Goal: Task Accomplishment & Management: Manage account settings

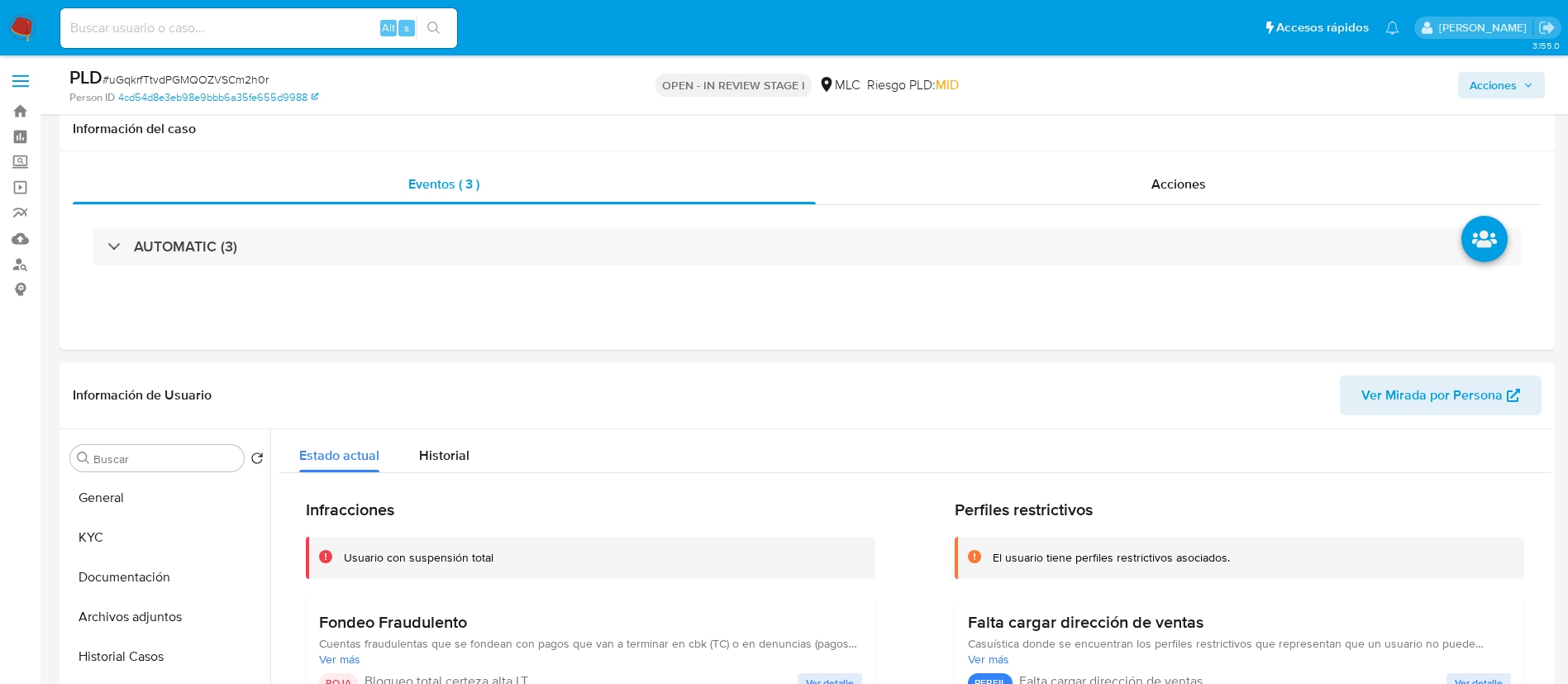
select select "10"
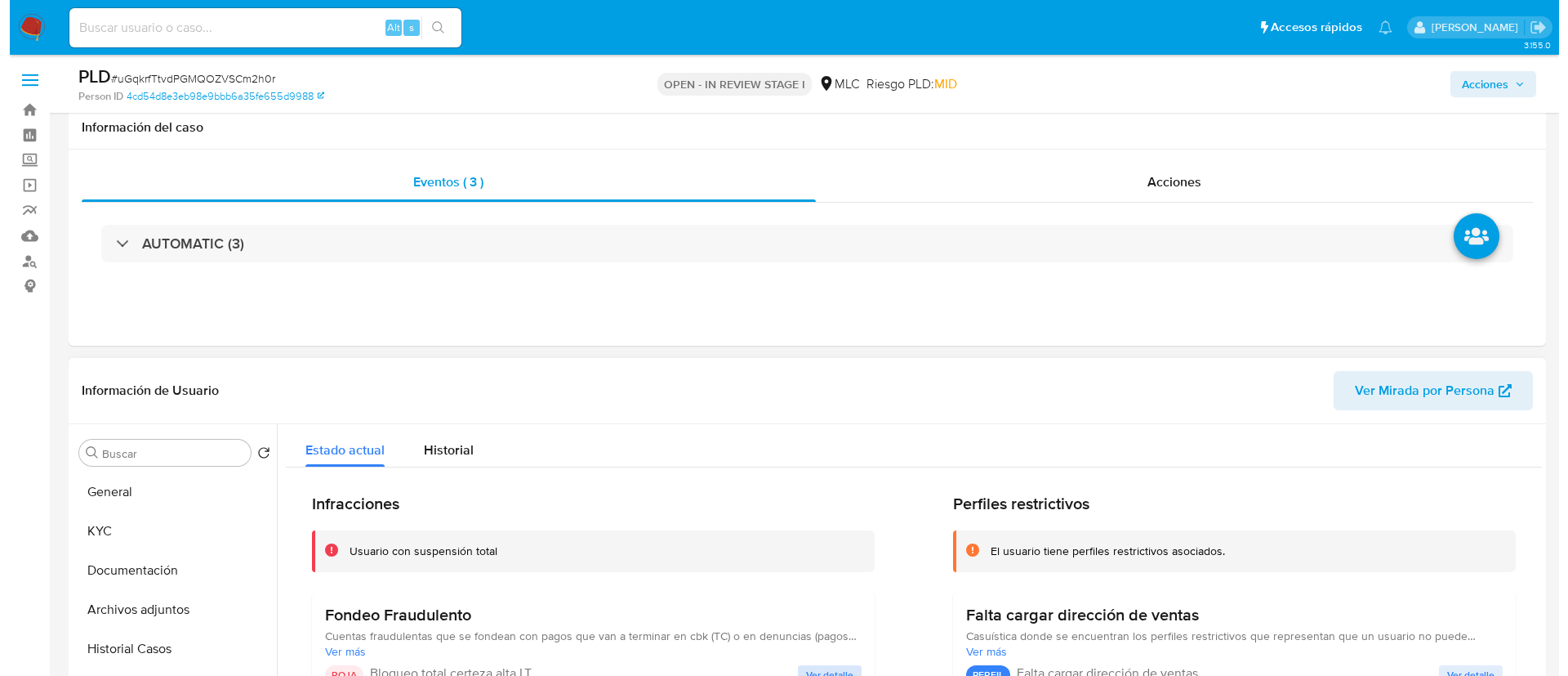
scroll to position [210, 0]
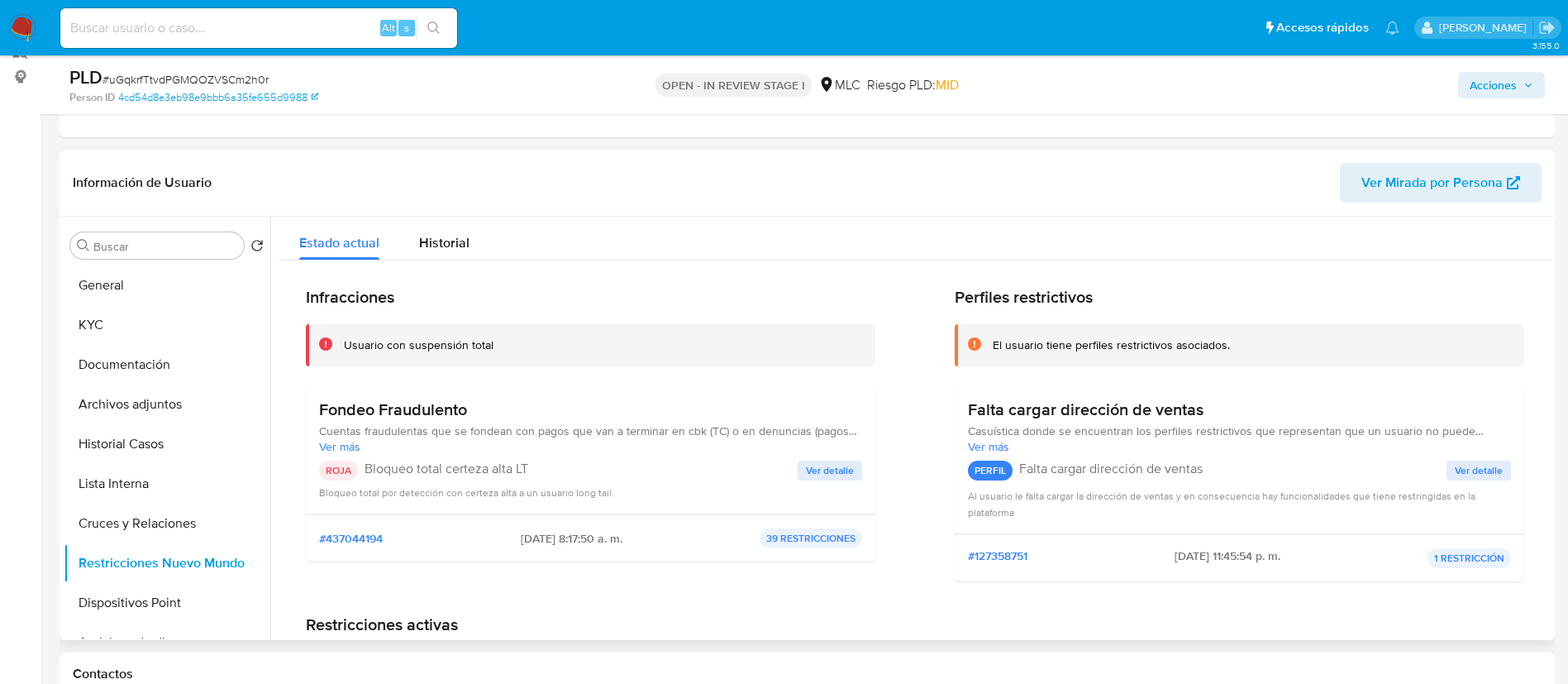
click at [825, 465] on span "Ver detalle" at bounding box center [829, 471] width 48 height 17
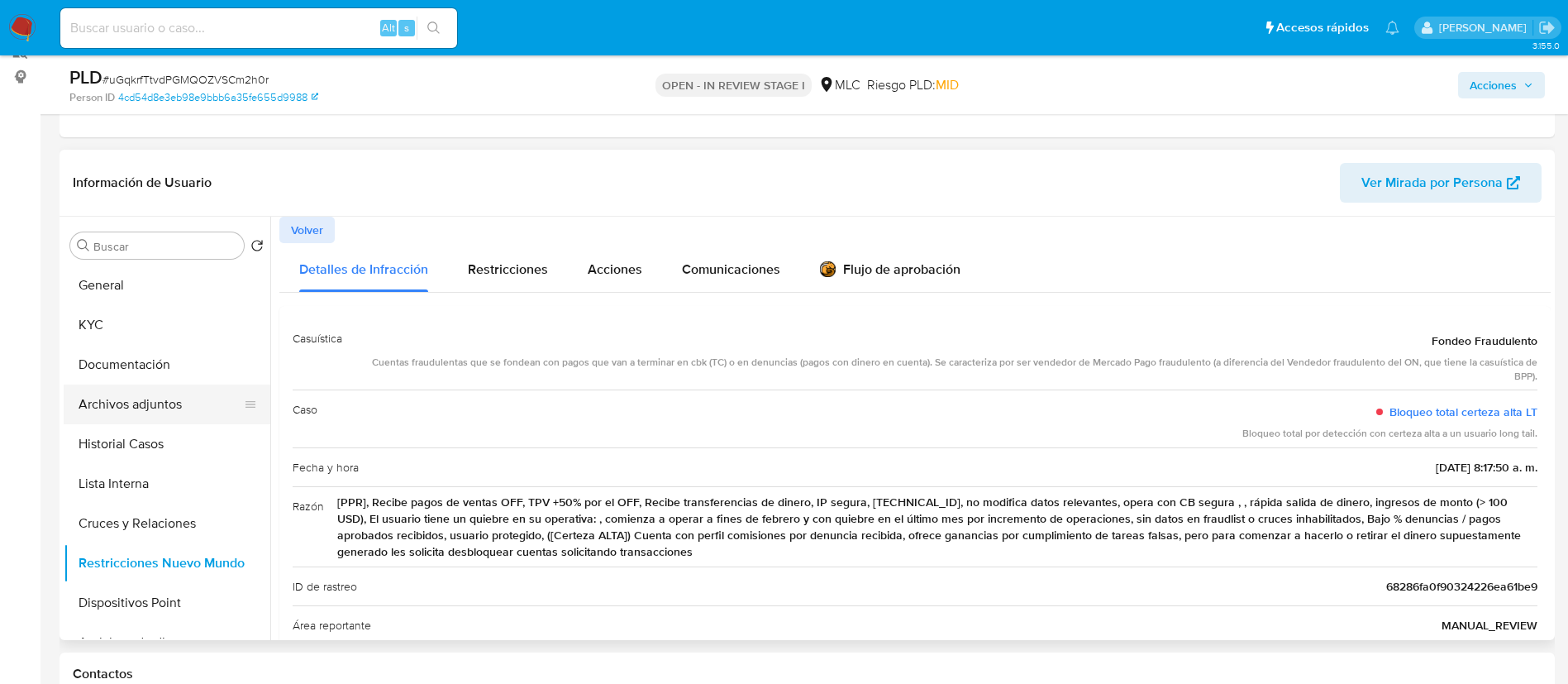
click at [115, 421] on button "Archivos adjuntos" at bounding box center [161, 404] width 194 height 40
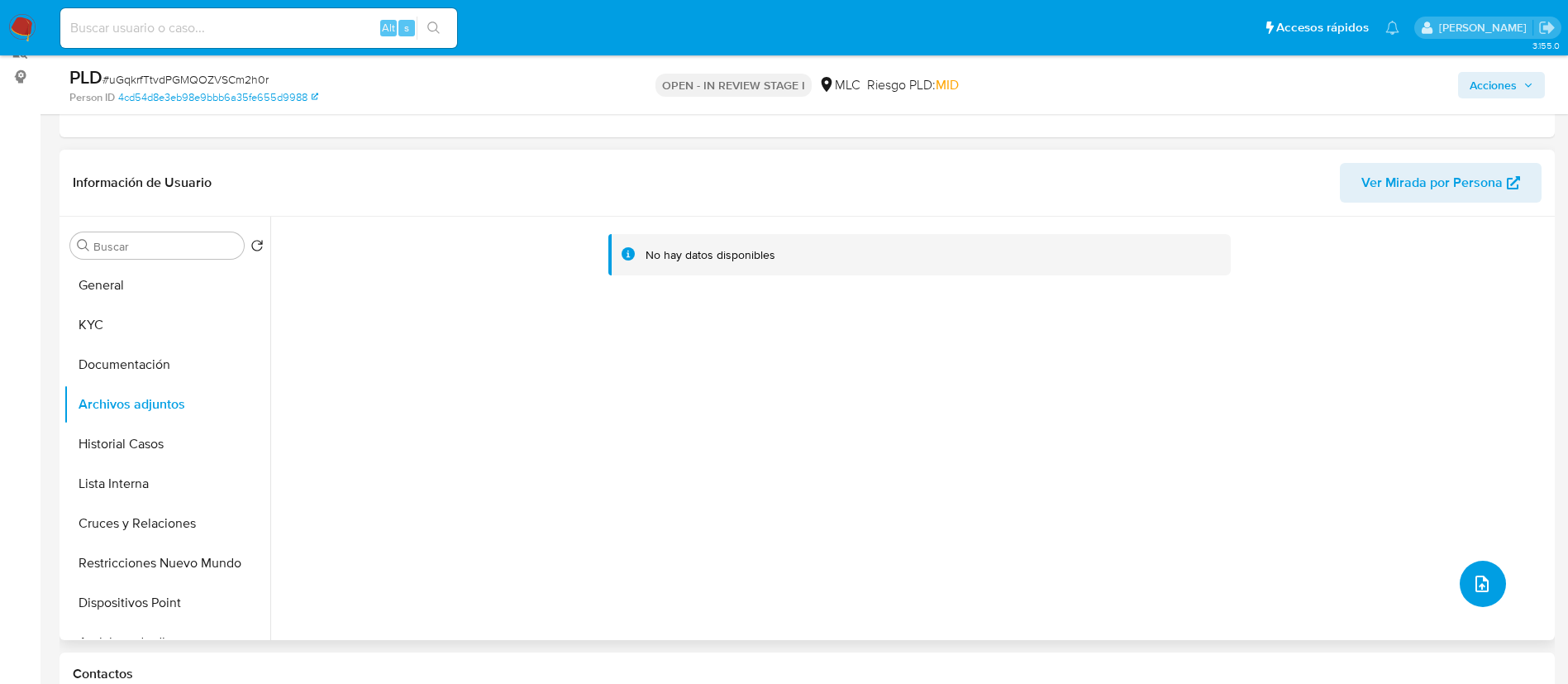
click at [1486, 579] on button "upload-file" at bounding box center [1483, 583] width 46 height 46
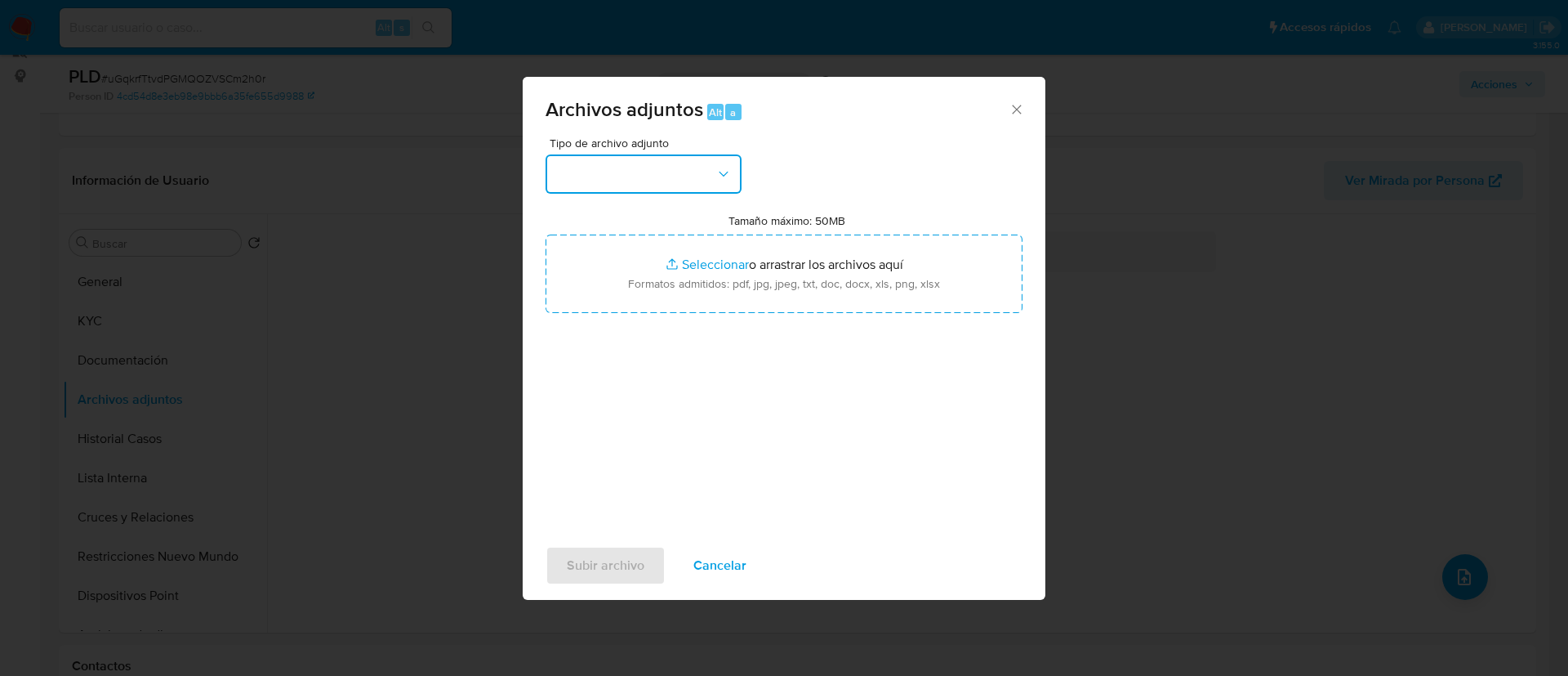
click at [610, 185] on button "button" at bounding box center [643, 174] width 196 height 40
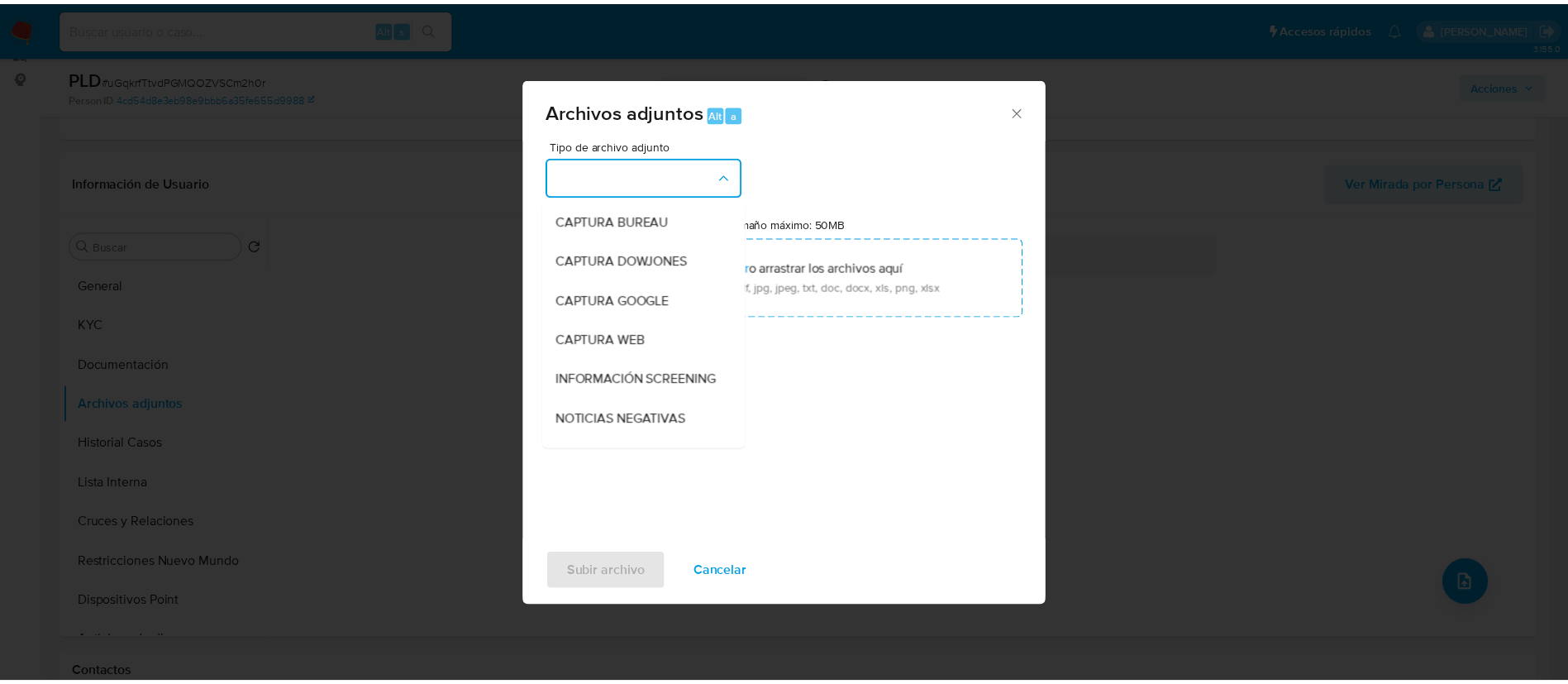
scroll to position [222, 0]
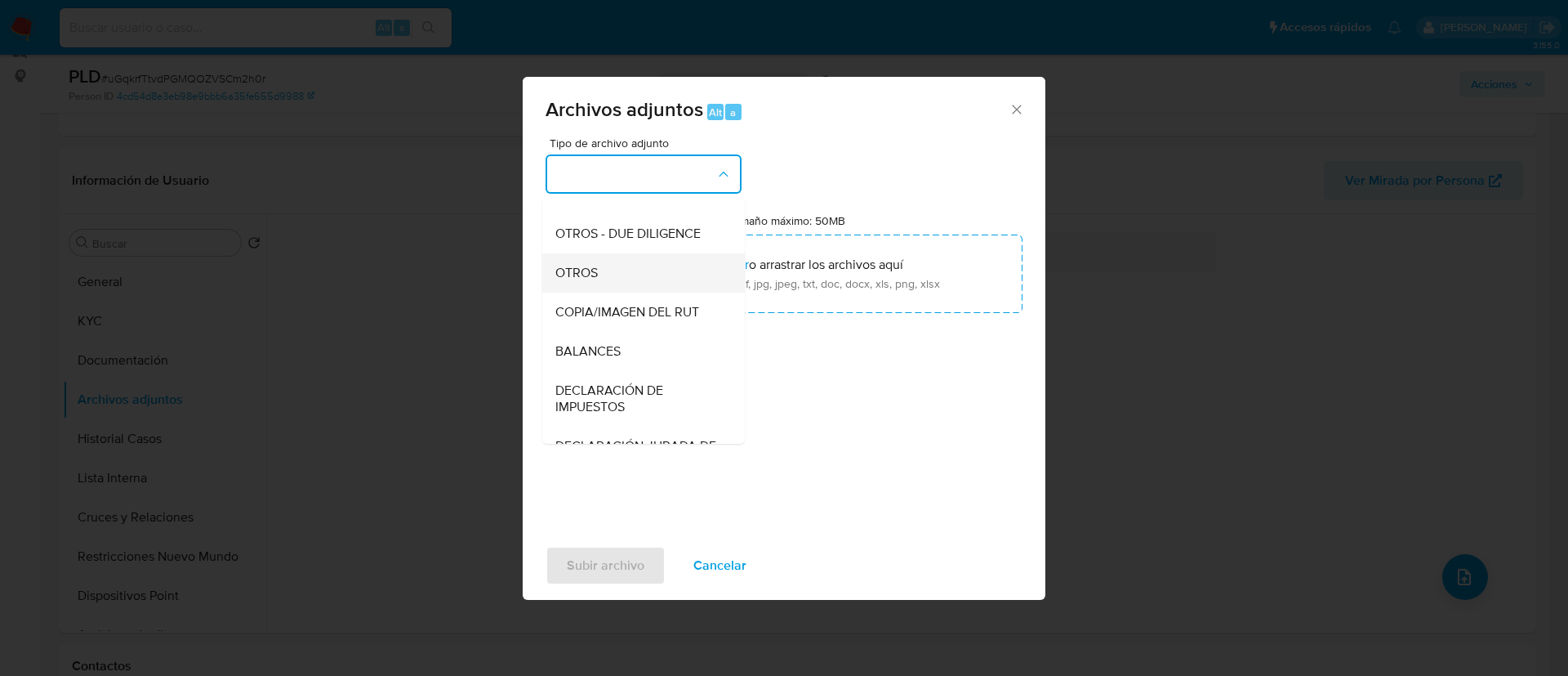
click at [626, 293] on div "OTROS" at bounding box center [639, 273] width 167 height 40
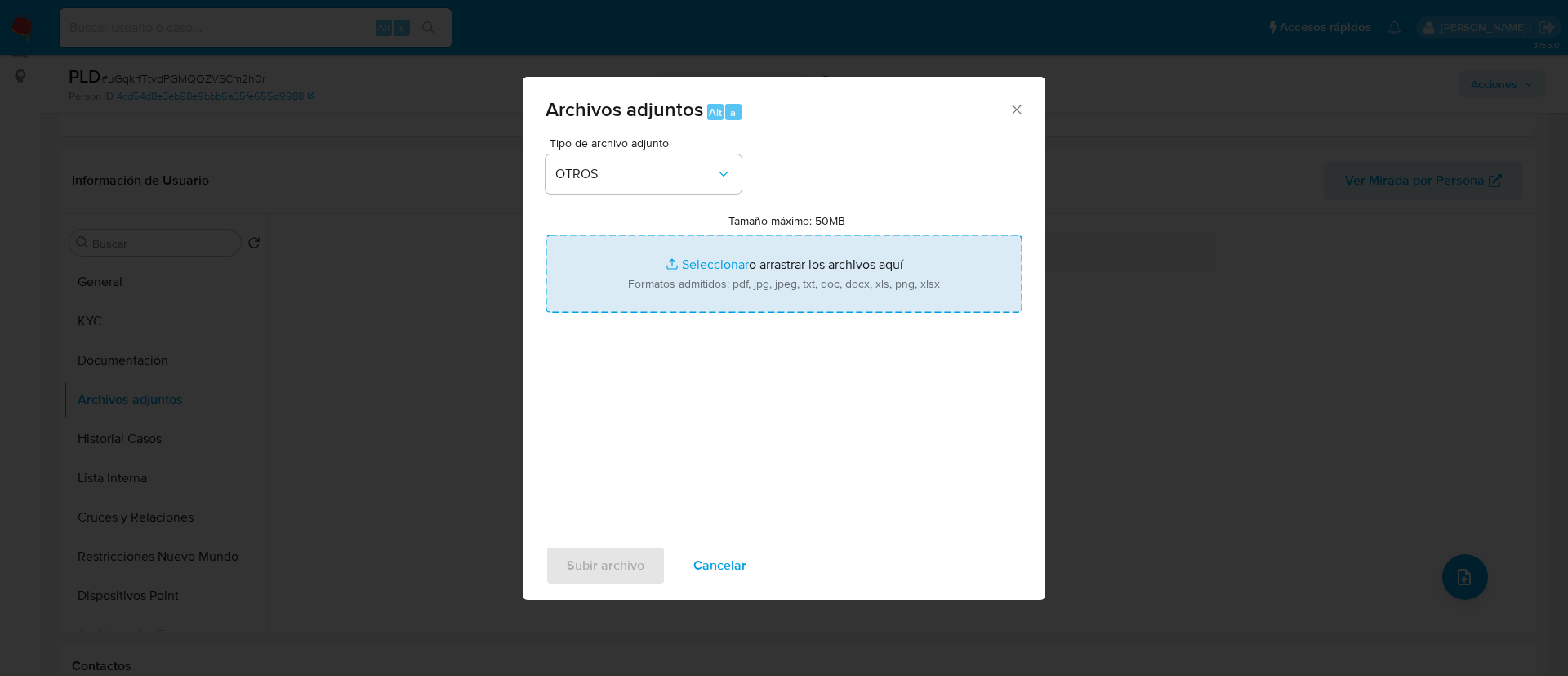
click at [641, 293] on input "Tamaño máximo: 50MB Seleccionar archivos" at bounding box center [784, 273] width 477 height 78
type input "C:\fakepath\Case Log - 1948076247.pdf"
click at [698, 281] on input "Tamaño máximo: 50MB Seleccionar archivos" at bounding box center [784, 273] width 477 height 78
type input "C:\fakepath\1948076247Movimientos.xlsx"
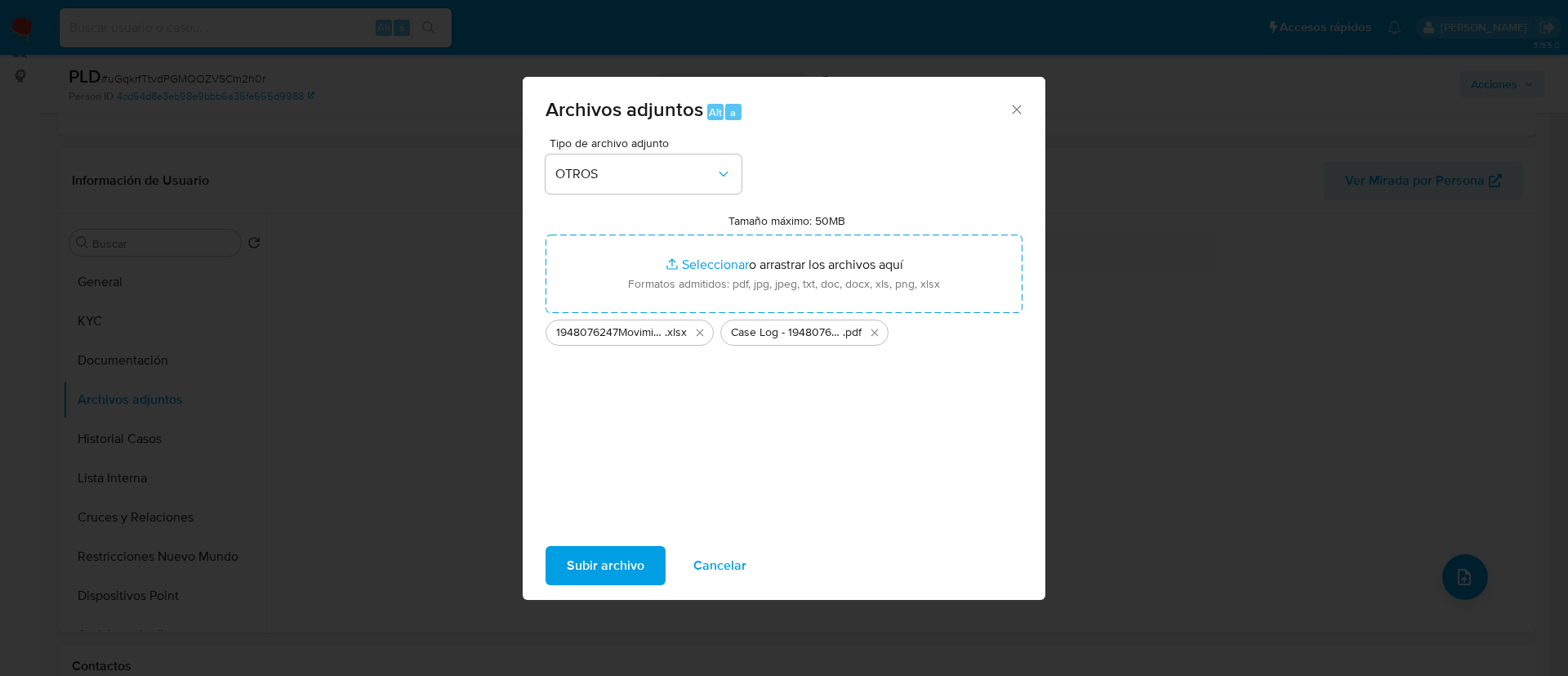
click at [615, 555] on span "Subir archivo" at bounding box center [605, 565] width 77 height 36
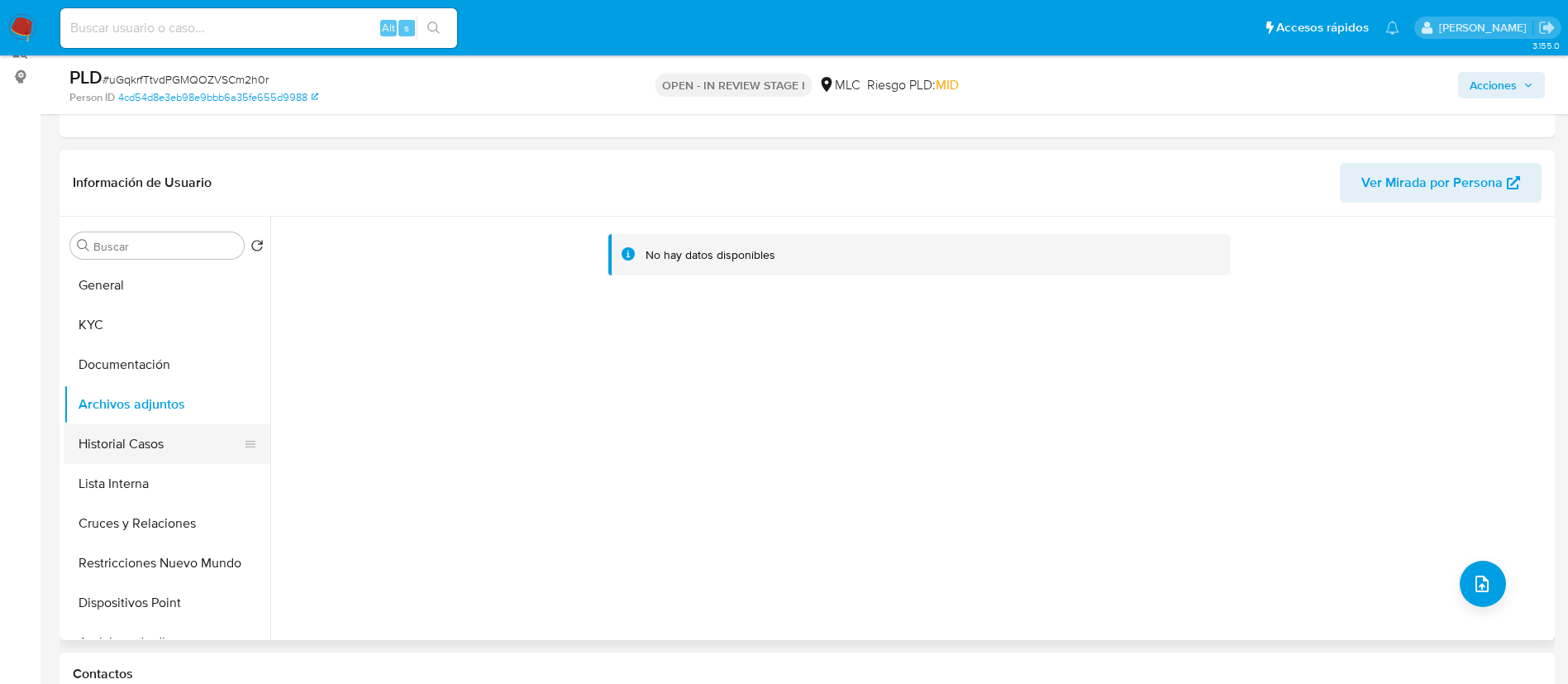
click at [201, 431] on button "Historial Casos" at bounding box center [161, 444] width 194 height 40
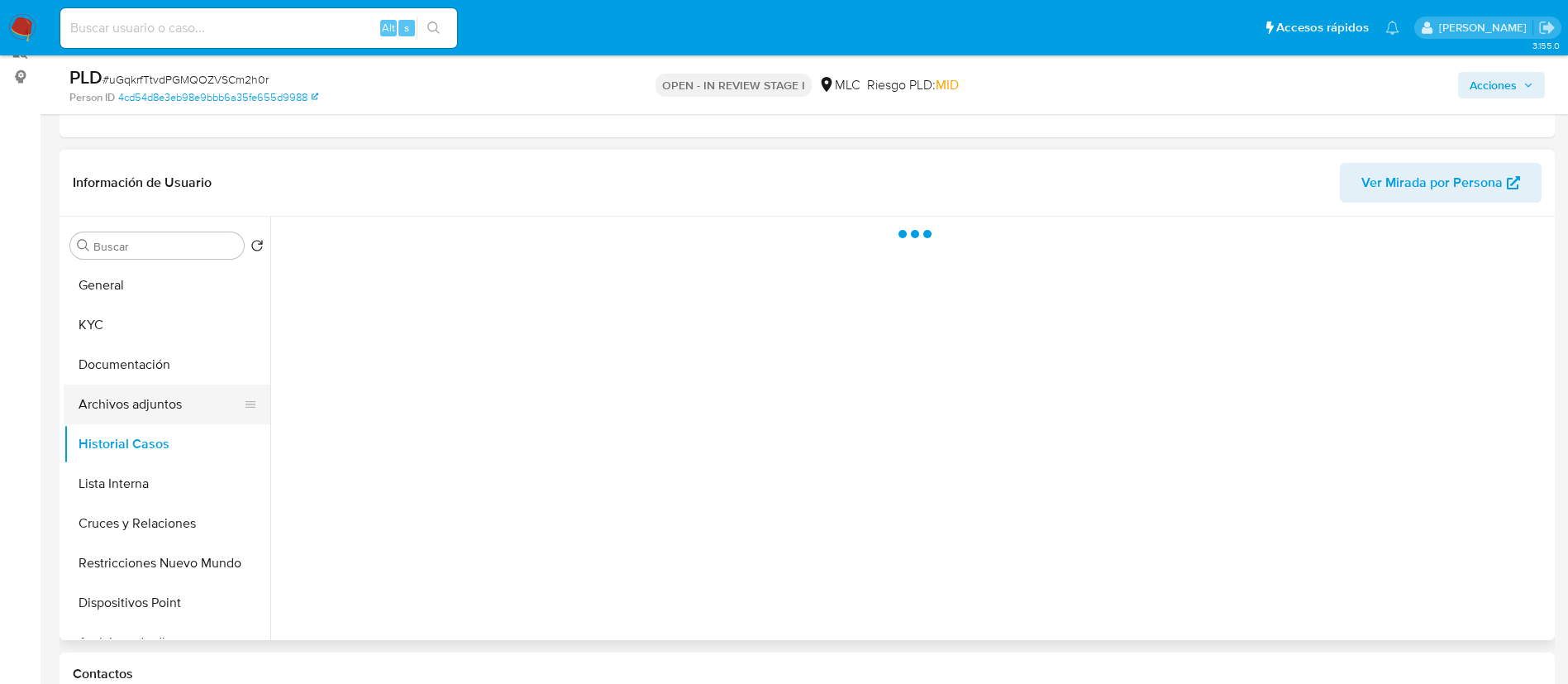
click at [176, 395] on button "Archivos adjuntos" at bounding box center [161, 404] width 194 height 40
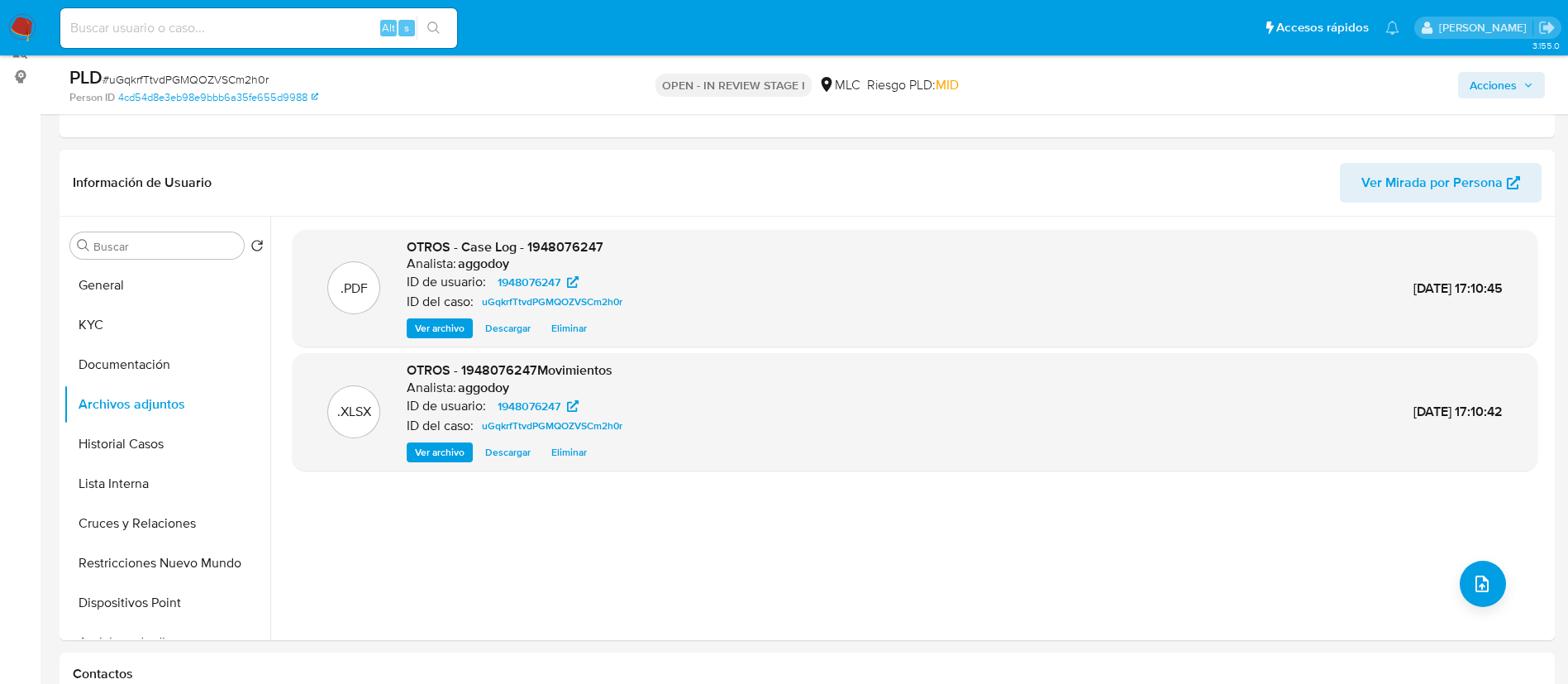
click at [1469, 86] on span "Acciones" at bounding box center [1492, 85] width 47 height 27
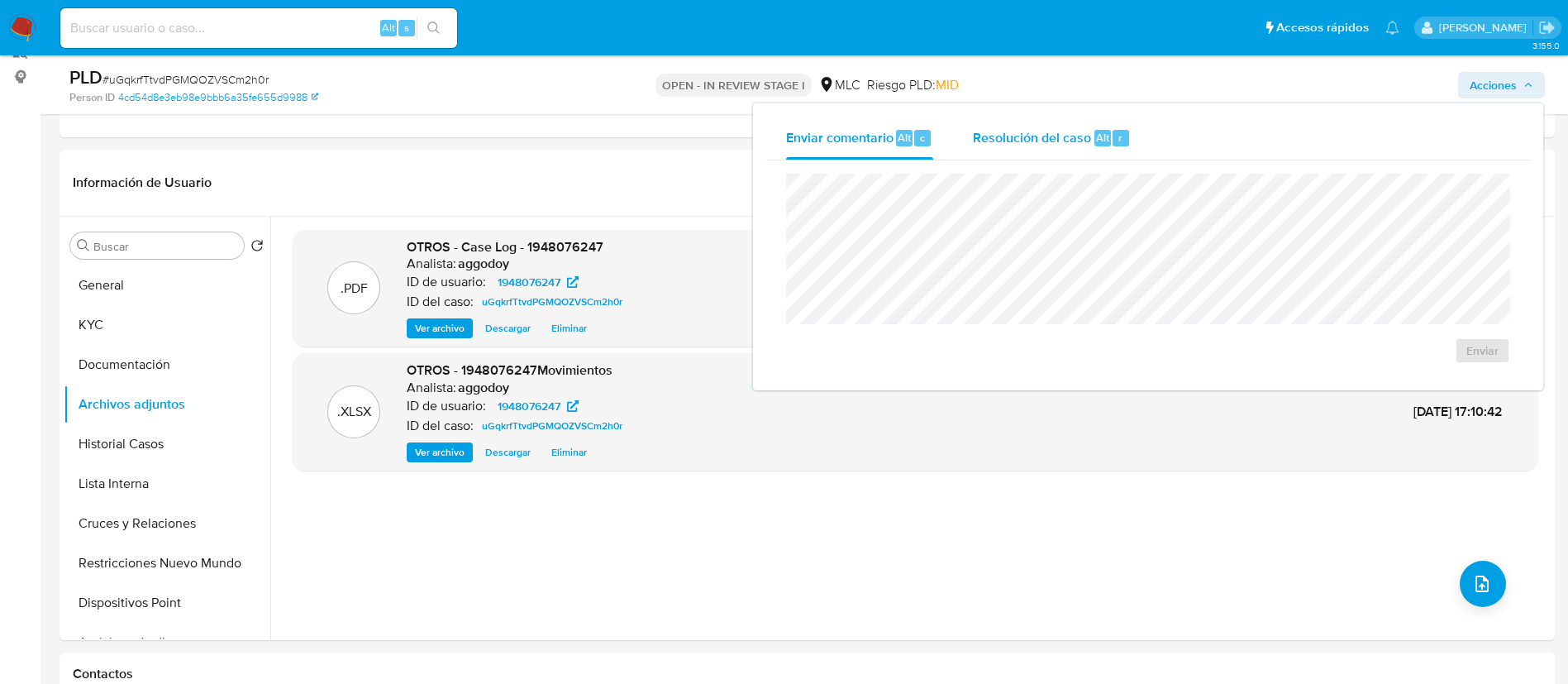
click at [990, 130] on span "Resolución del caso" at bounding box center [1031, 136] width 118 height 19
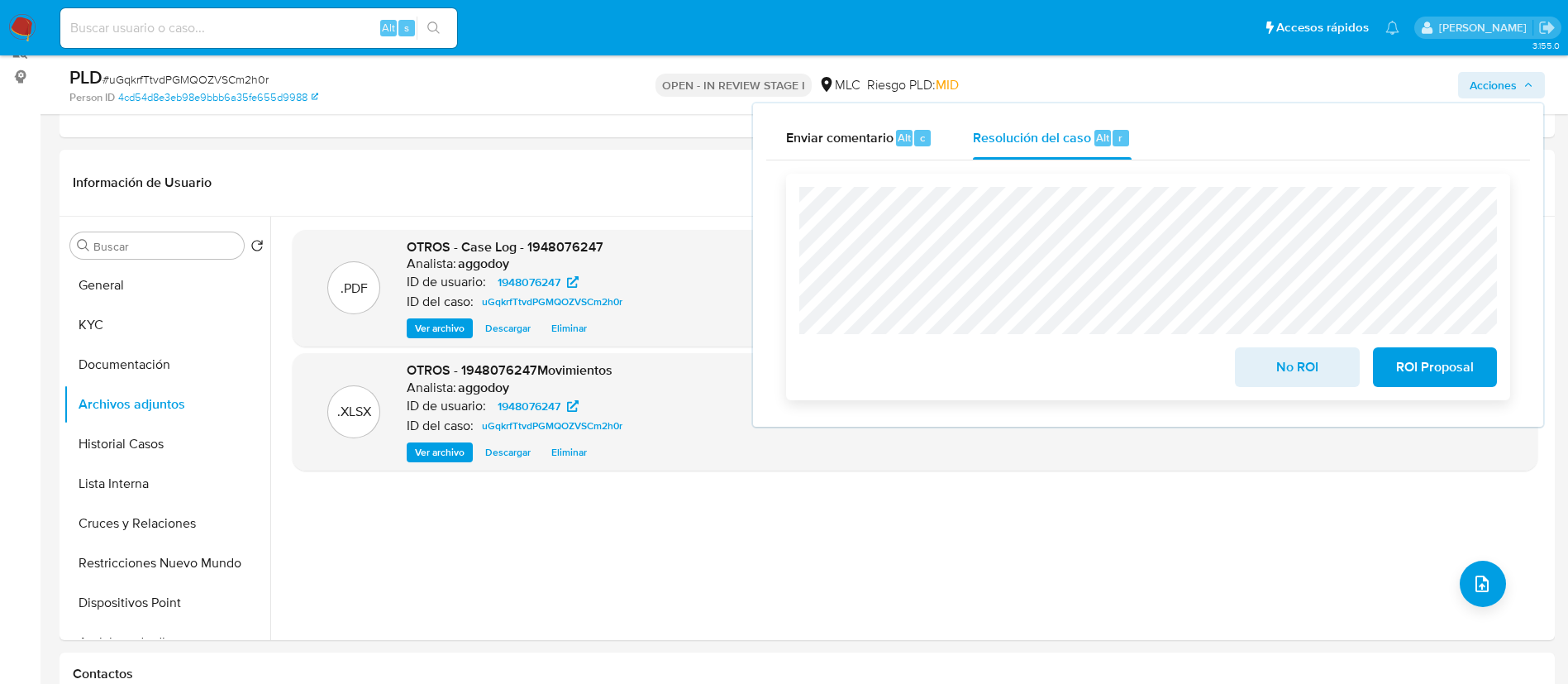
click at [1432, 369] on span "ROI Proposal" at bounding box center [1434, 366] width 81 height 36
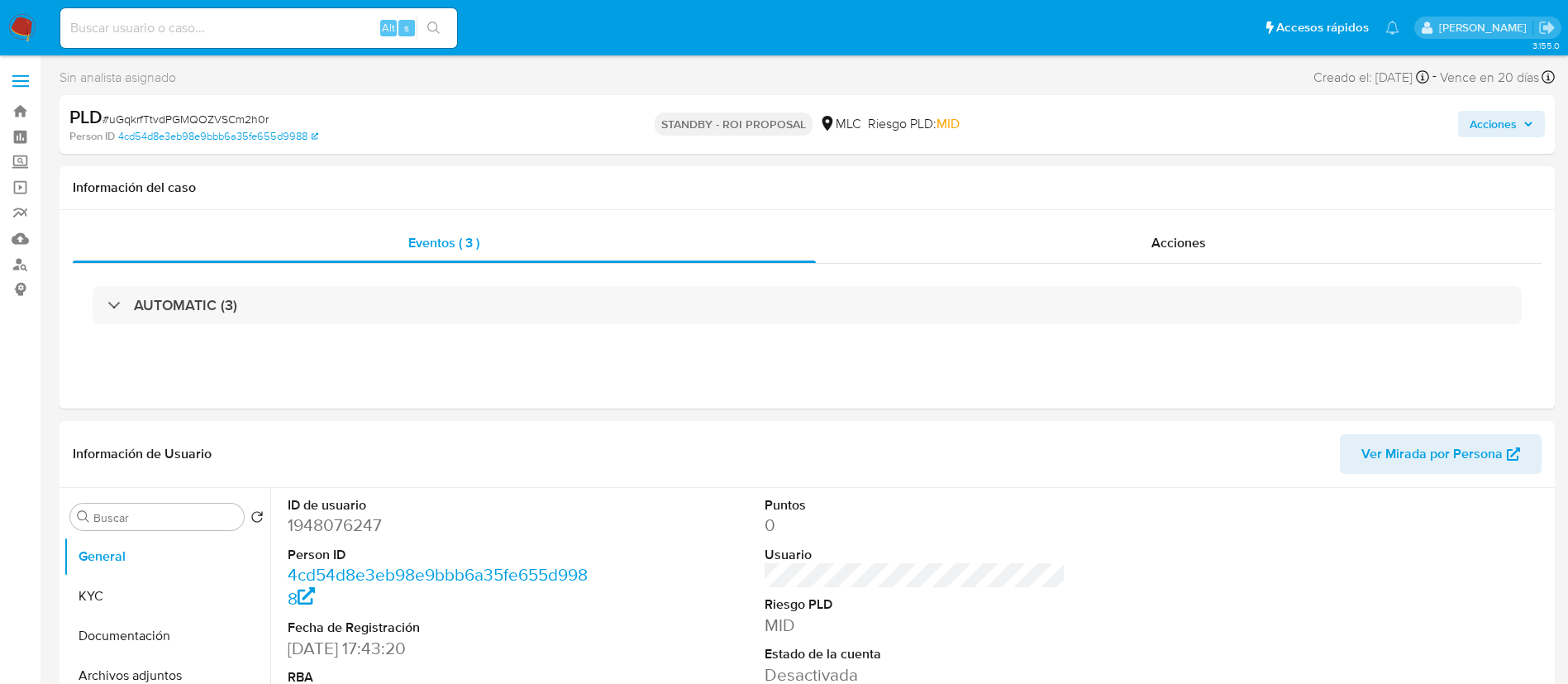
select select "10"
click at [350, 510] on dt "ID de usuario" at bounding box center [438, 505] width 301 height 18
click at [355, 520] on dd "1948076247" at bounding box center [438, 525] width 301 height 23
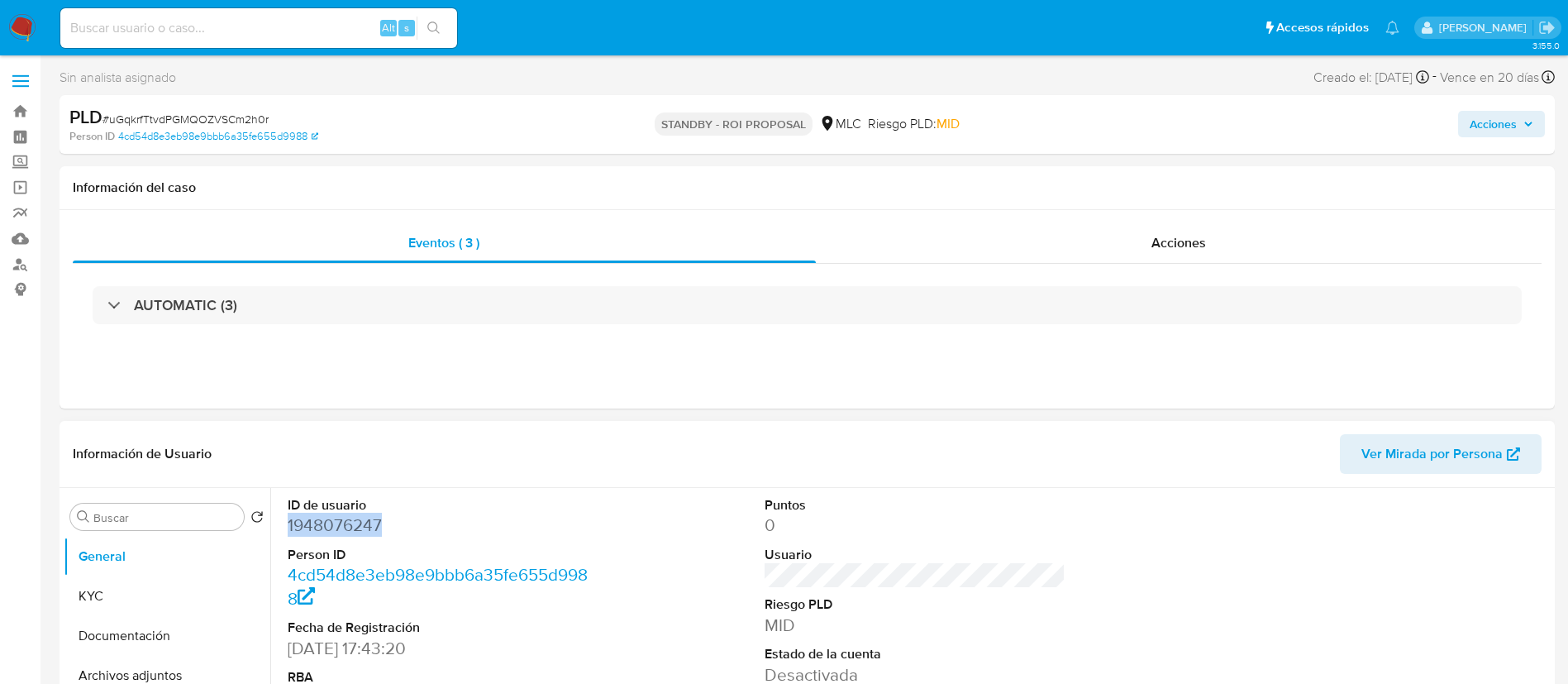
click at [355, 520] on dd "1948076247" at bounding box center [438, 525] width 301 height 23
copy dd "1948076247"
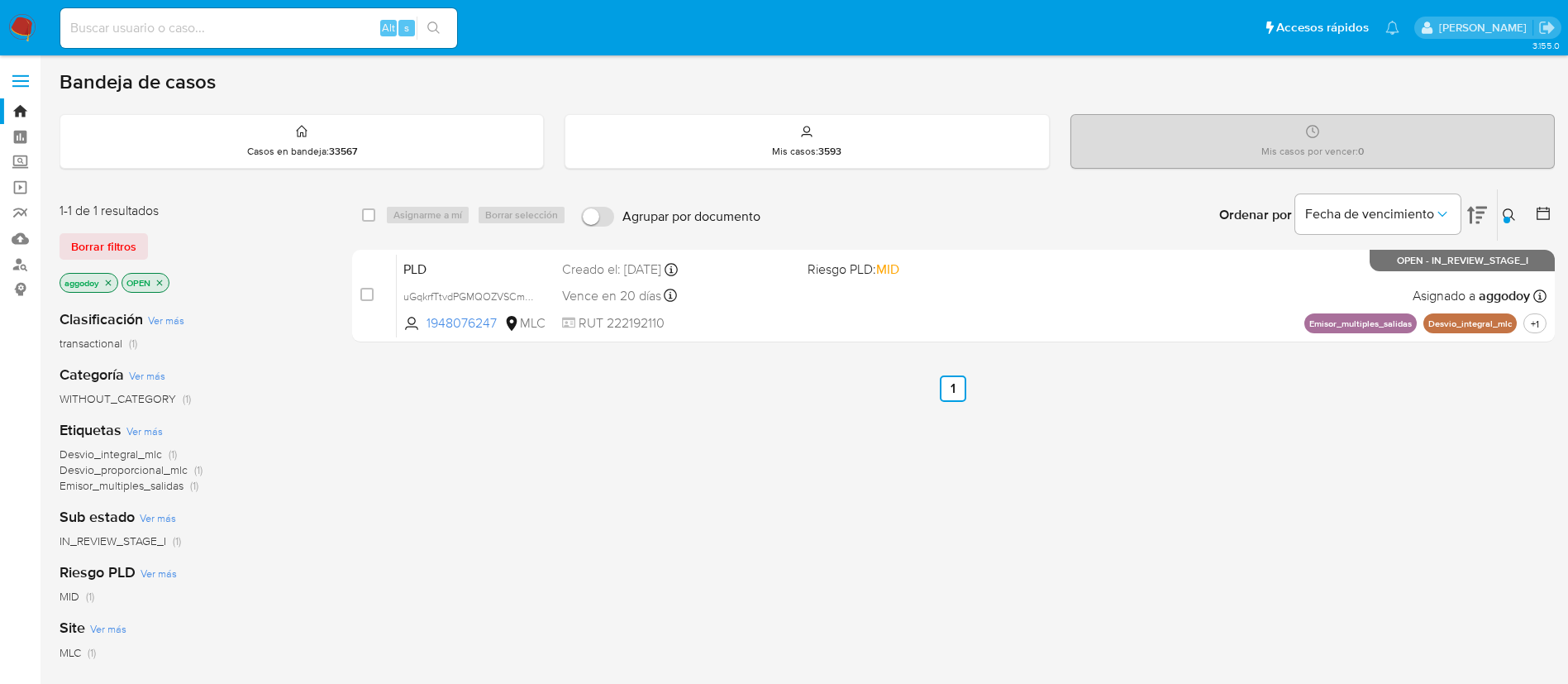
click at [1510, 222] on button at bounding box center [1511, 215] width 28 height 20
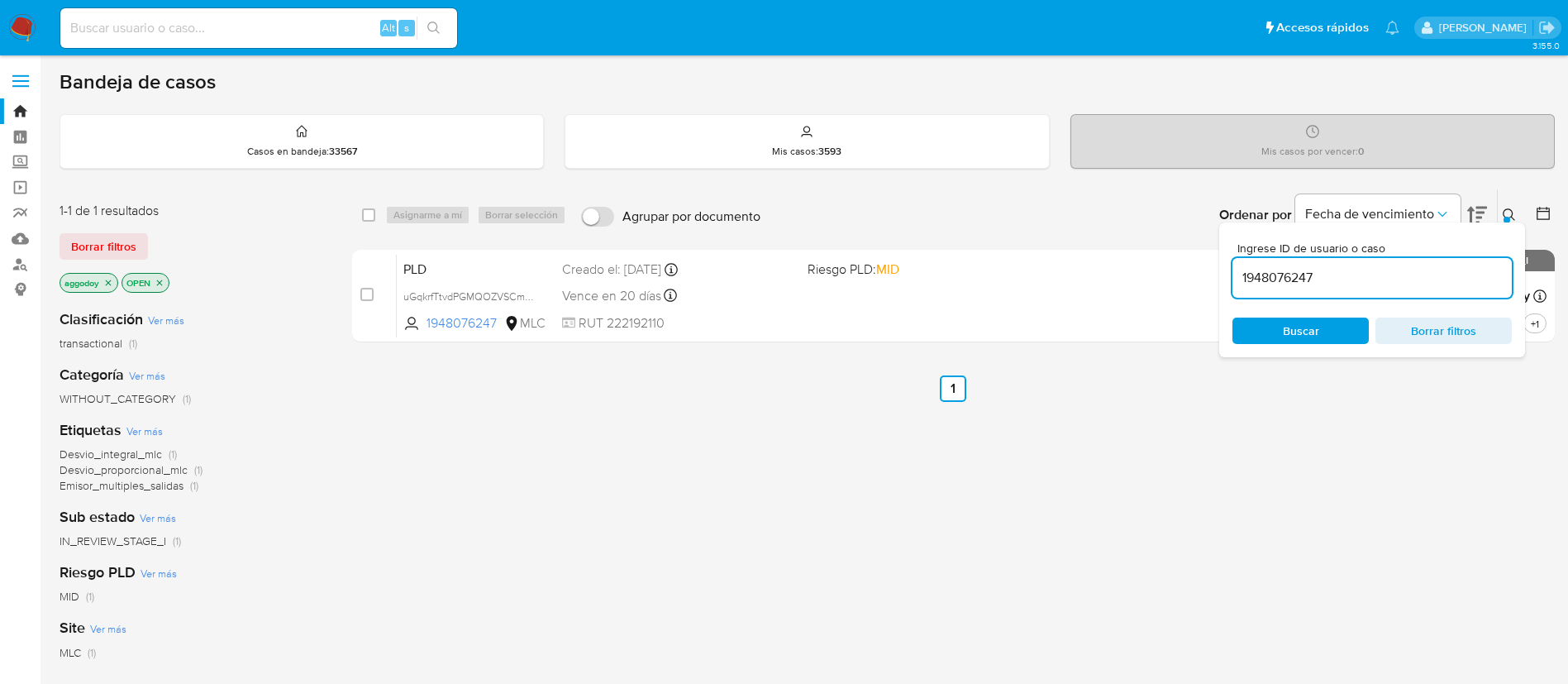
click at [1405, 298] on div "Ingrese ID de usuario o caso 1948076247 Buscar Borrar filtros" at bounding box center [1372, 290] width 306 height 135
click at [1390, 283] on input "1948076247" at bounding box center [1372, 278] width 279 height 21
paste input "2283761264"
type input "2283761264"
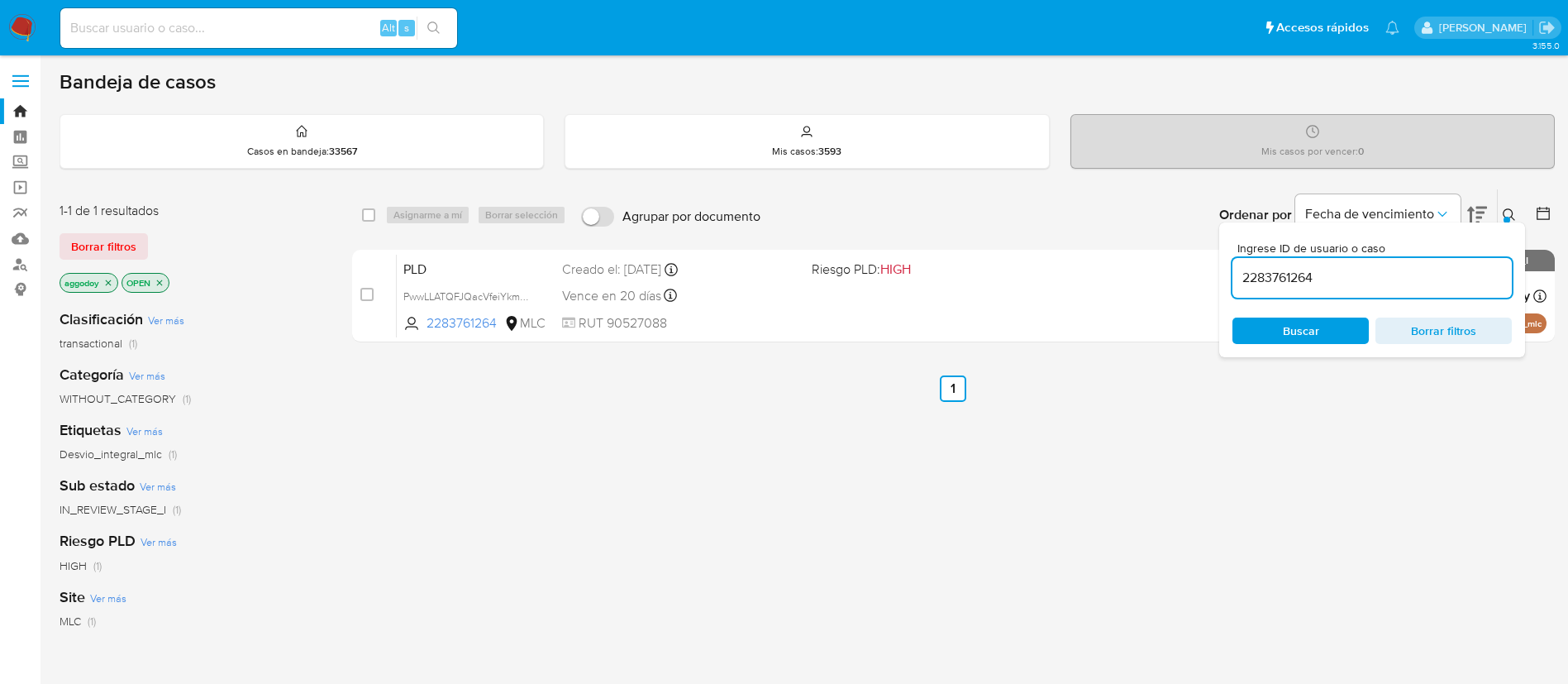
click at [1323, 288] on div "2283761264" at bounding box center [1372, 278] width 279 height 40
click at [1323, 280] on input "2283761264" at bounding box center [1372, 278] width 279 height 21
click at [1297, 347] on div "Ingrese ID de usuario o caso 2283761264 Buscar Borrar filtros" at bounding box center [1372, 290] width 306 height 135
click at [1291, 333] on span "Buscar" at bounding box center [1300, 331] width 36 height 27
click at [1523, 208] on button at bounding box center [1511, 215] width 28 height 20
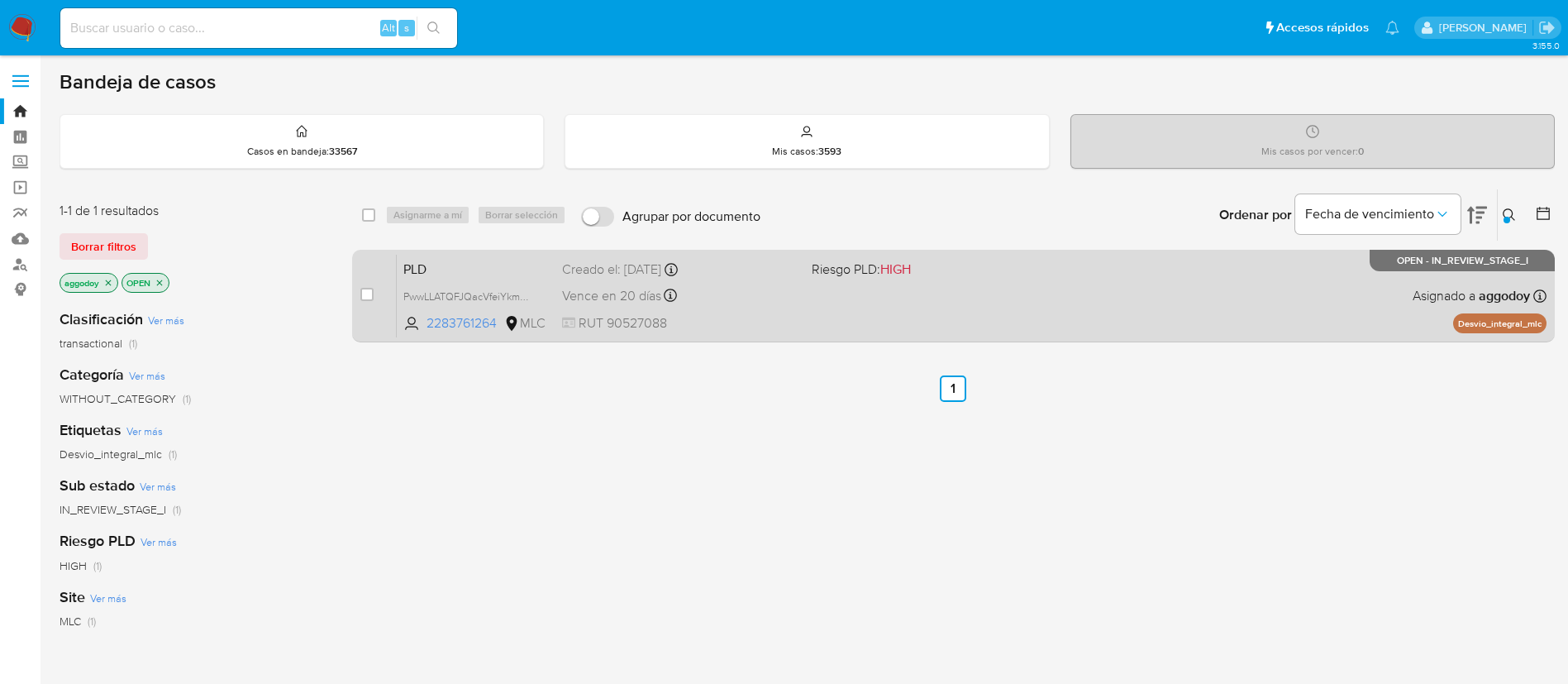
click at [1308, 324] on div "PLD PwwLLATQFJQacVfeiYkmH6cE 2283761264 MLC Riesgo PLD: HIGH Creado el: 12/06/2…" at bounding box center [971, 295] width 1149 height 84
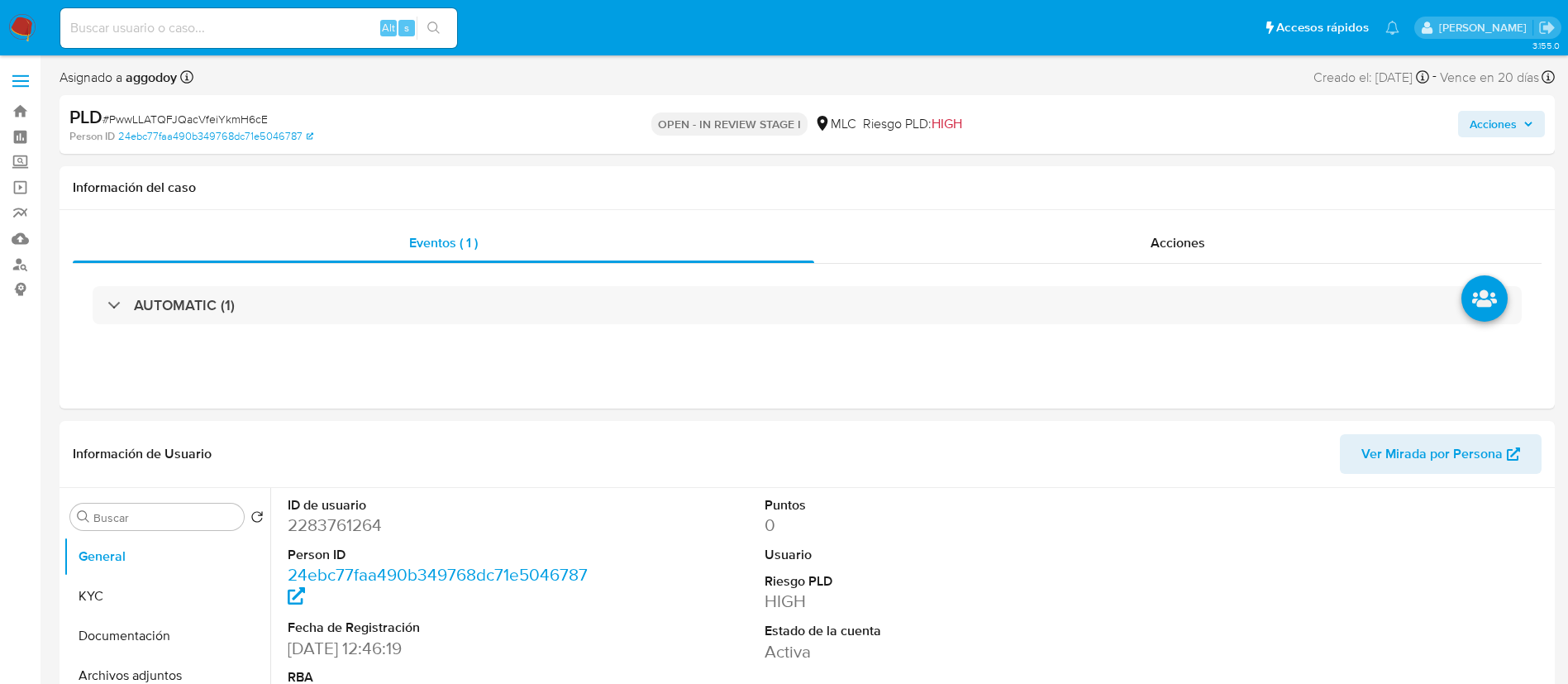
select select "10"
click at [220, 111] on span "# PwwLLATQFJQacVfeiYkmH6cE" at bounding box center [185, 119] width 165 height 17
copy span "PwwLLATQFJQacVfeiYkmH6cE"
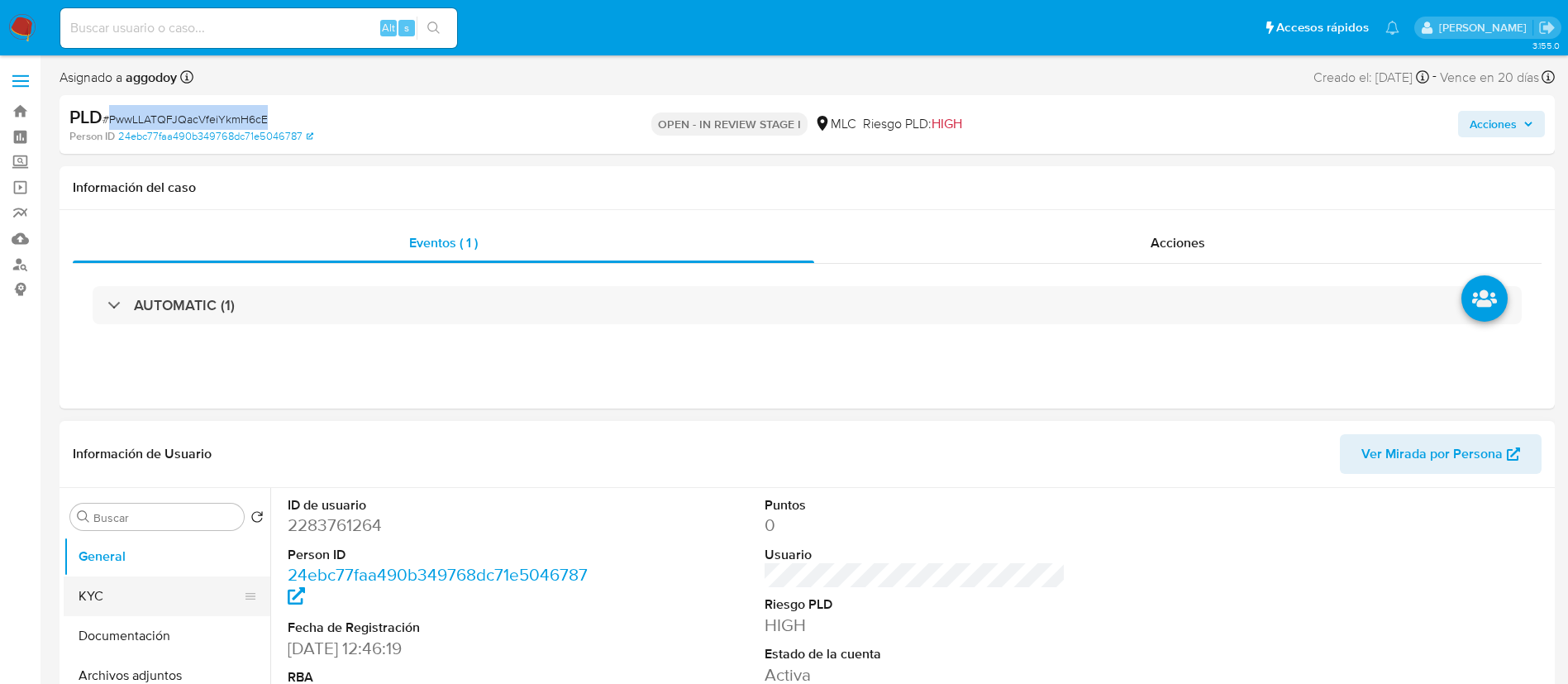
click at [135, 594] on button "KYC" at bounding box center [161, 596] width 194 height 40
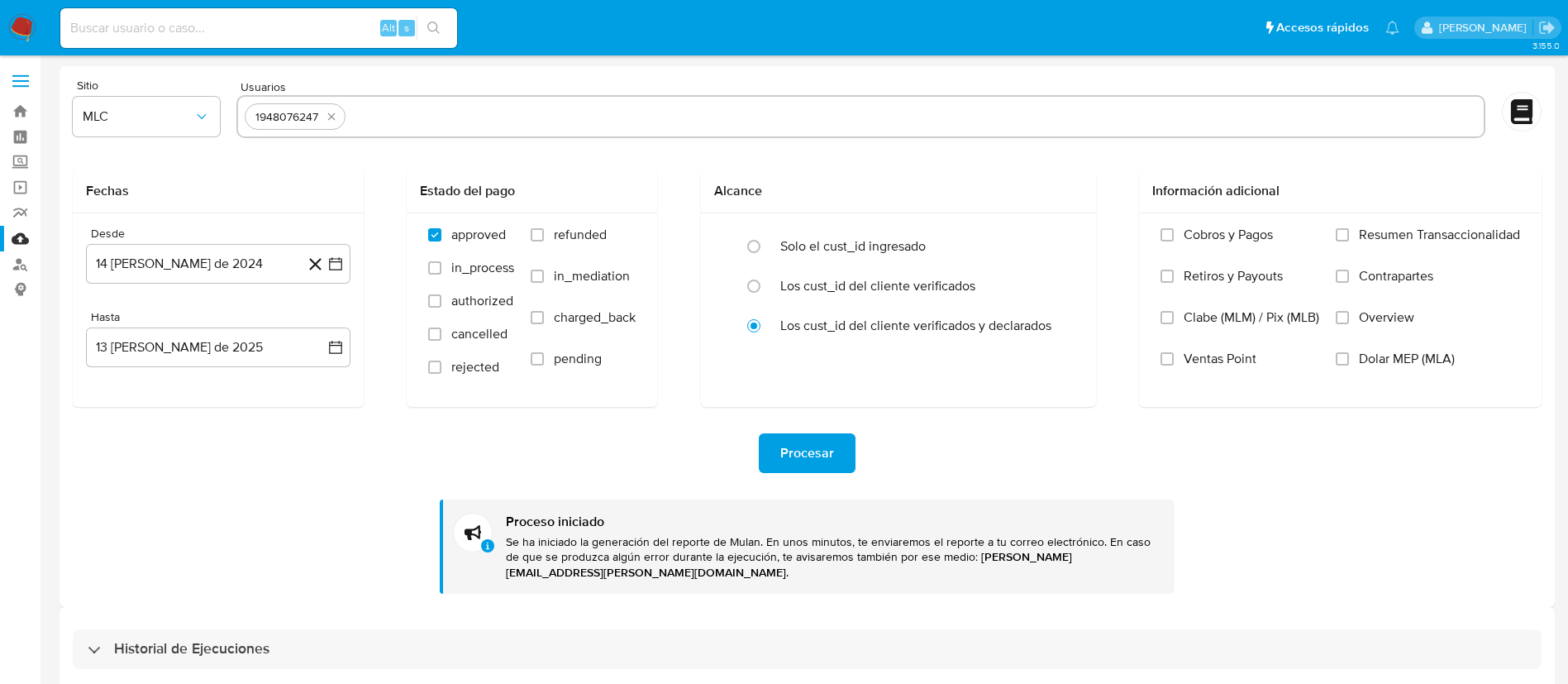
click at [341, 115] on div "1948076247" at bounding box center [294, 117] width 100 height 27
click at [337, 117] on icon "quitar 1948076247" at bounding box center [331, 117] width 13 height 13
click at [337, 117] on input "text" at bounding box center [860, 117] width 1231 height 27
paste input "2283761264"
type input "2283761264"
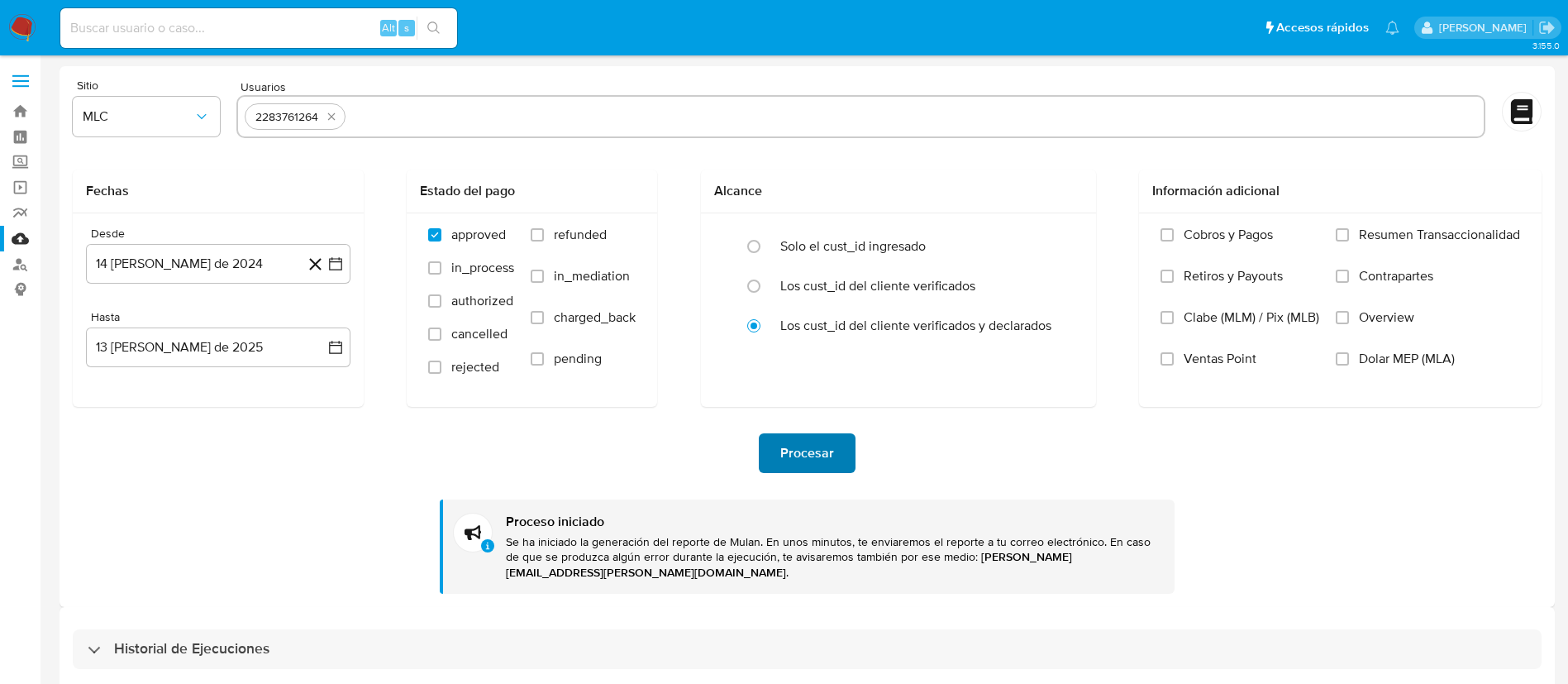
click at [825, 447] on span "Procesar" at bounding box center [807, 453] width 53 height 36
click at [802, 443] on span "Procesar" at bounding box center [807, 453] width 53 height 36
click at [834, 462] on button "Procesar" at bounding box center [806, 453] width 97 height 40
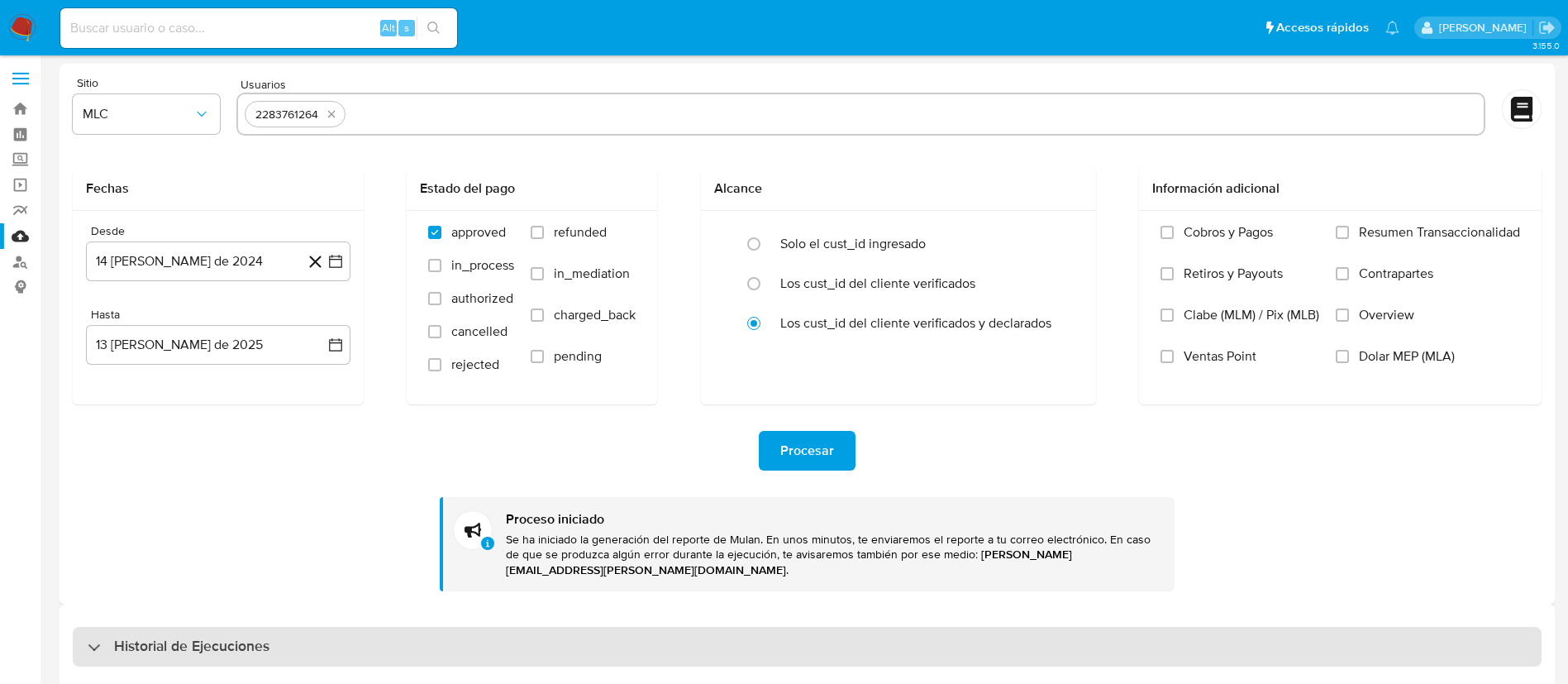
click at [242, 637] on h3 "Historial de Ejecuciones" at bounding box center [191, 647] width 156 height 20
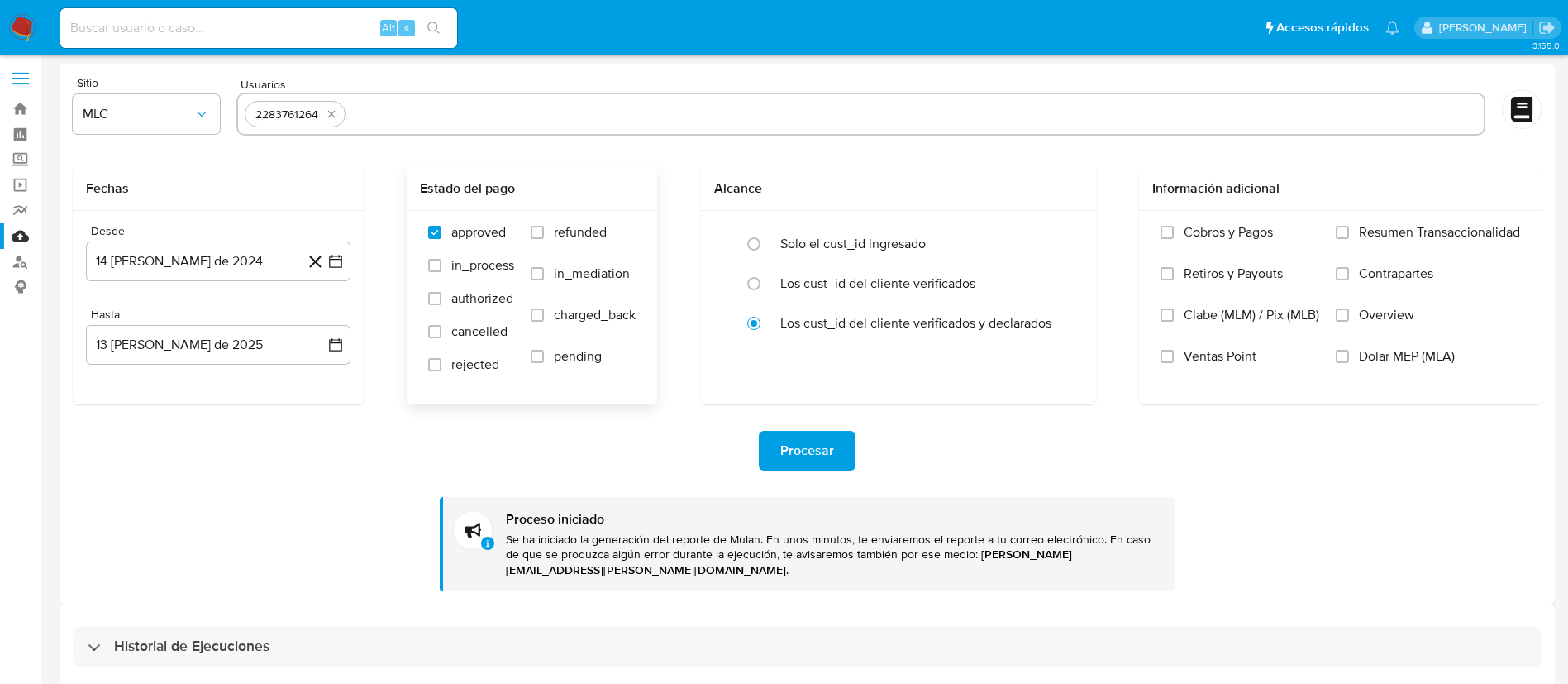
select select "10"
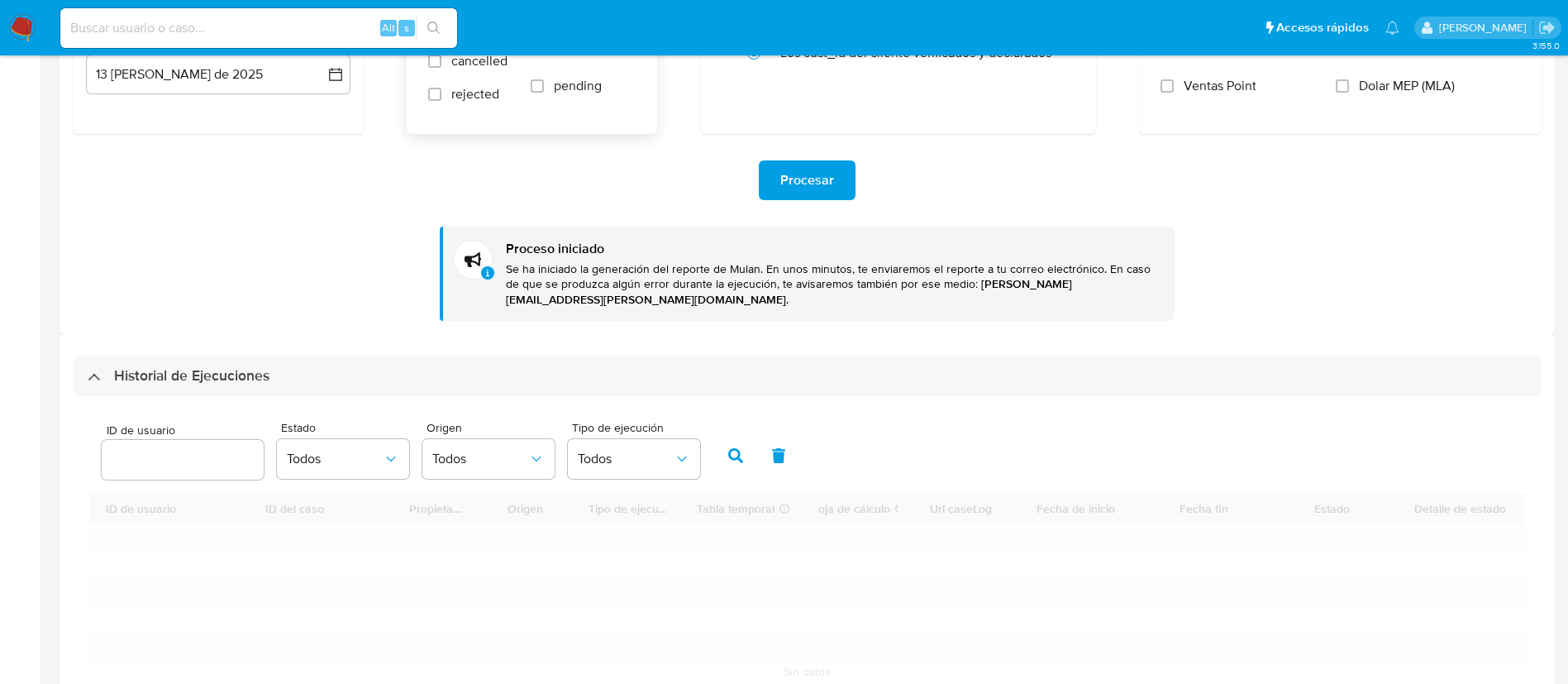
scroll to position [471, 0]
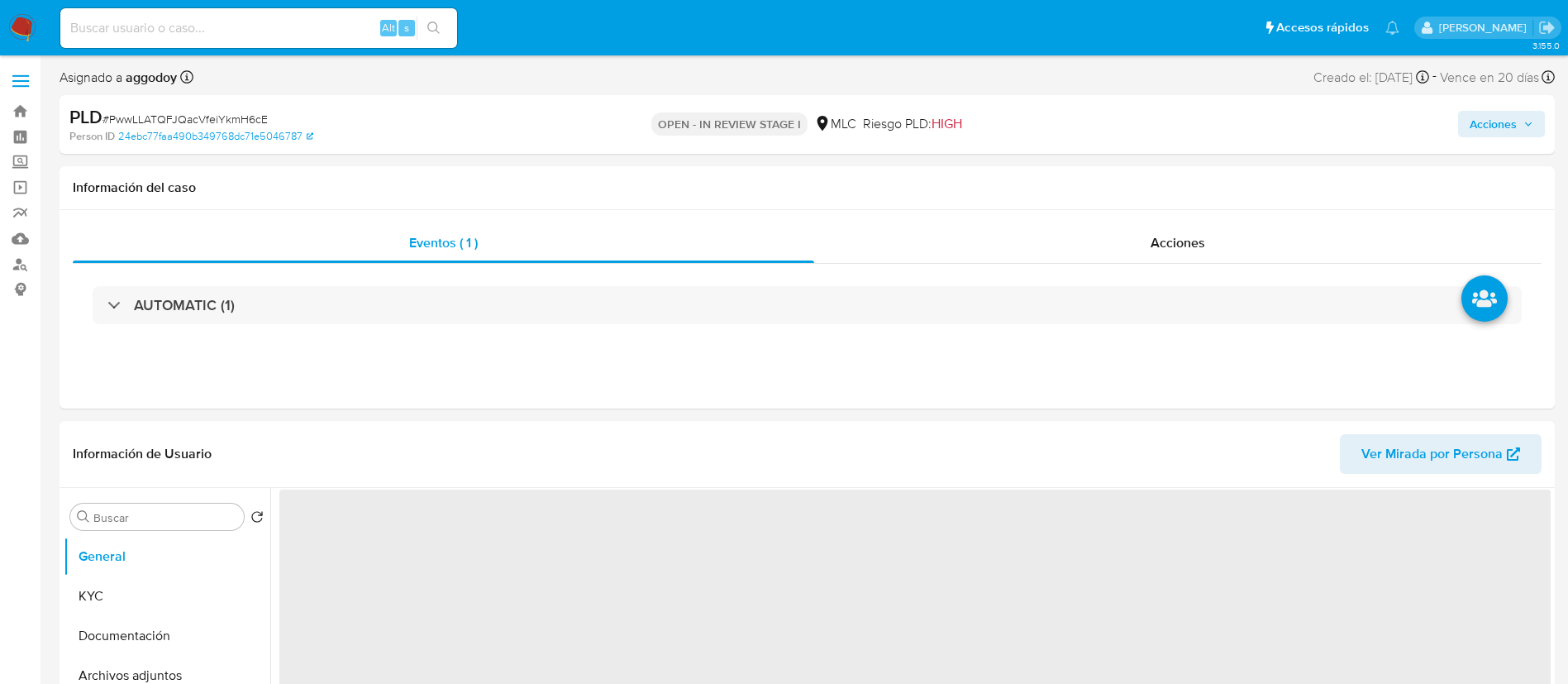
select select "10"
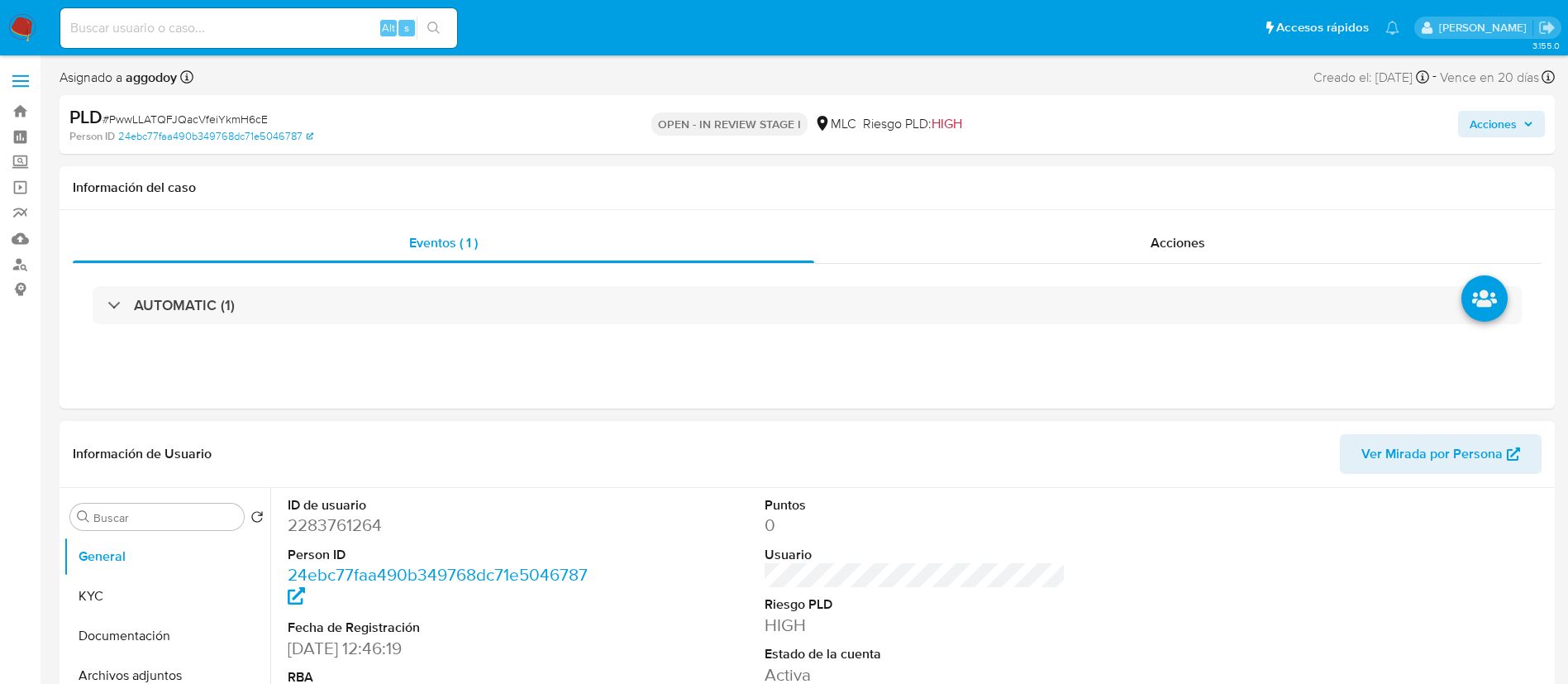
click at [346, 524] on dd "2283761264" at bounding box center [438, 525] width 301 height 23
drag, startPoint x: 346, startPoint y: 524, endPoint x: 312, endPoint y: 520, distance: 34.2
click at [312, 520] on dd "2283761264" at bounding box center [438, 525] width 301 height 23
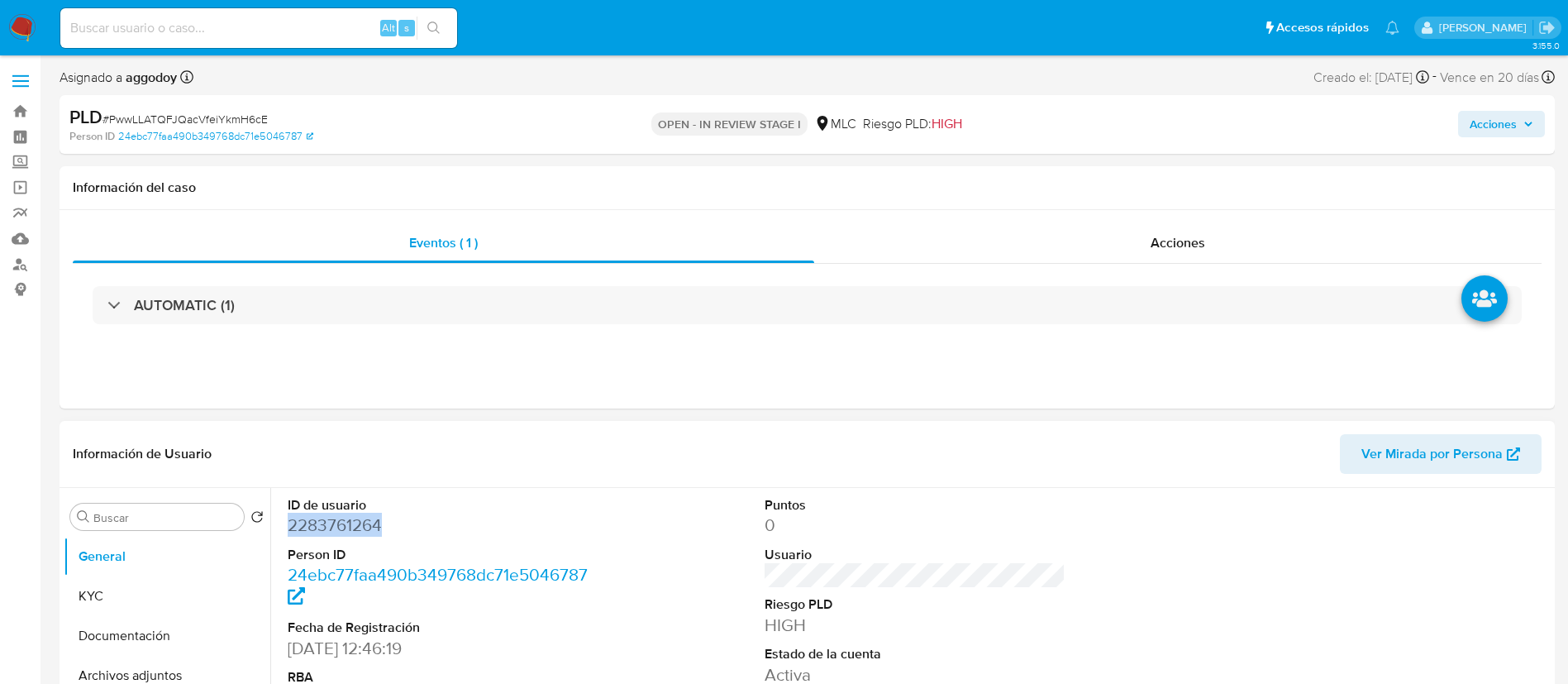
click at [312, 520] on dd "2283761264" at bounding box center [438, 525] width 301 height 23
copy dd "2283761264"
click at [123, 604] on button "KYC" at bounding box center [161, 596] width 194 height 40
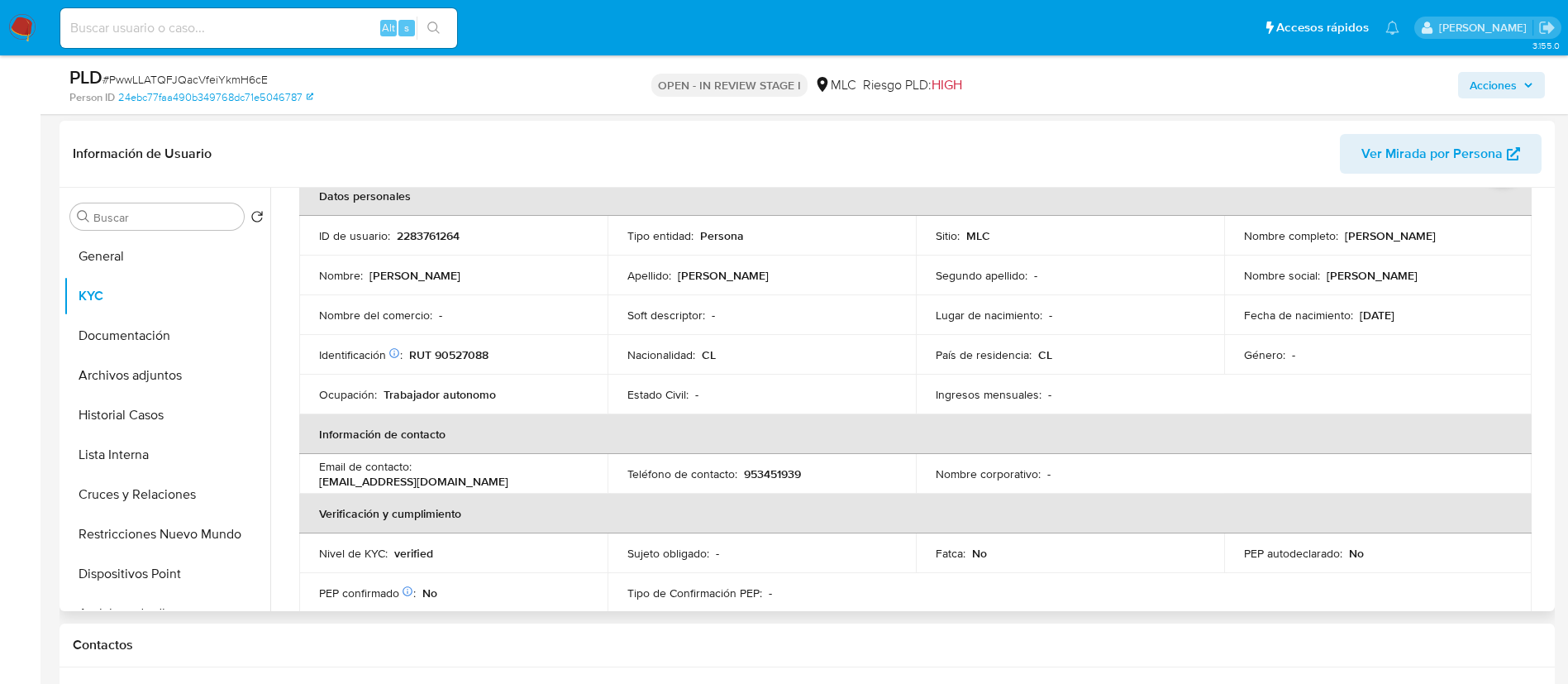
scroll to position [83, 0]
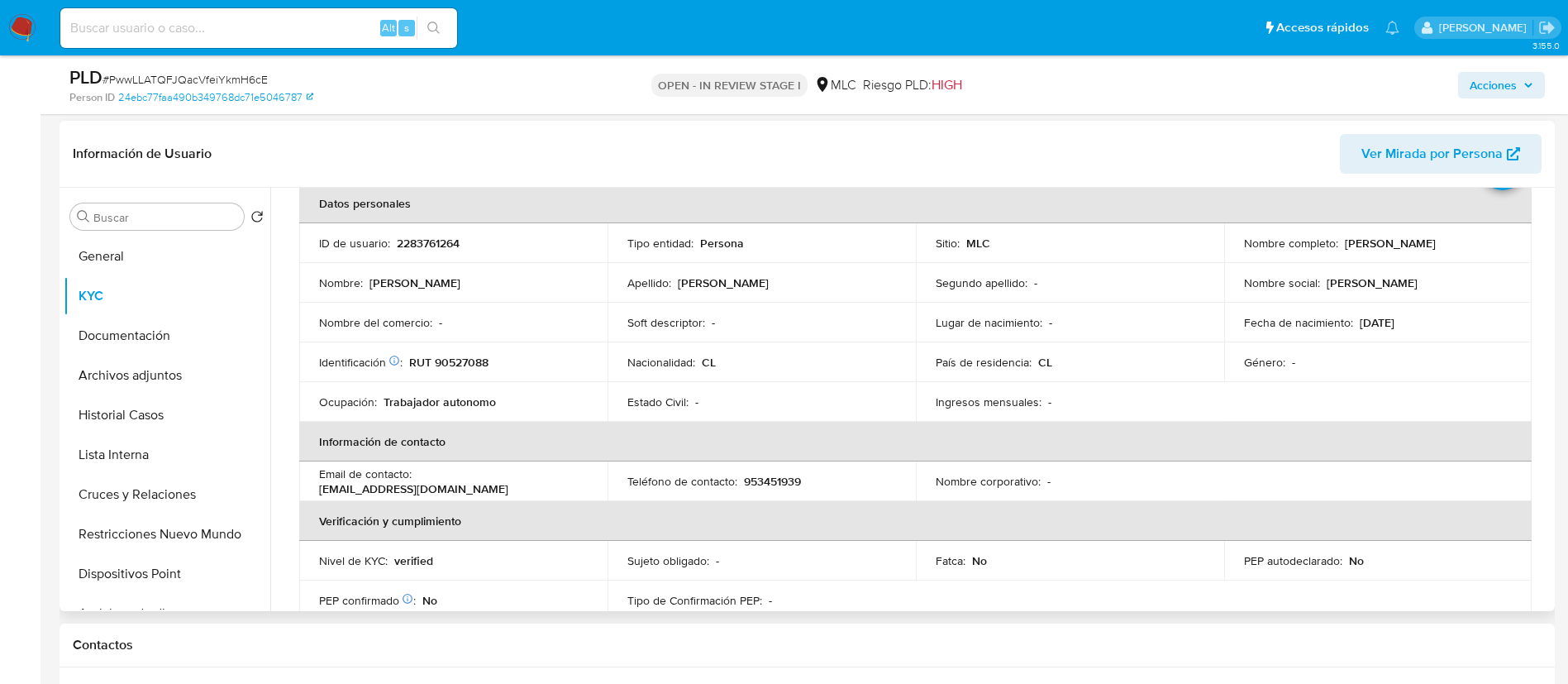
drag, startPoint x: 1543, startPoint y: 237, endPoint x: 1548, endPoint y: 243, distance: 7.8
click at [1548, 243] on div "Usuario KYC Status Actualizado hace 3 meses Creado: 21/02/2025 13:57:23 Actuali…" at bounding box center [910, 399] width 1280 height 423
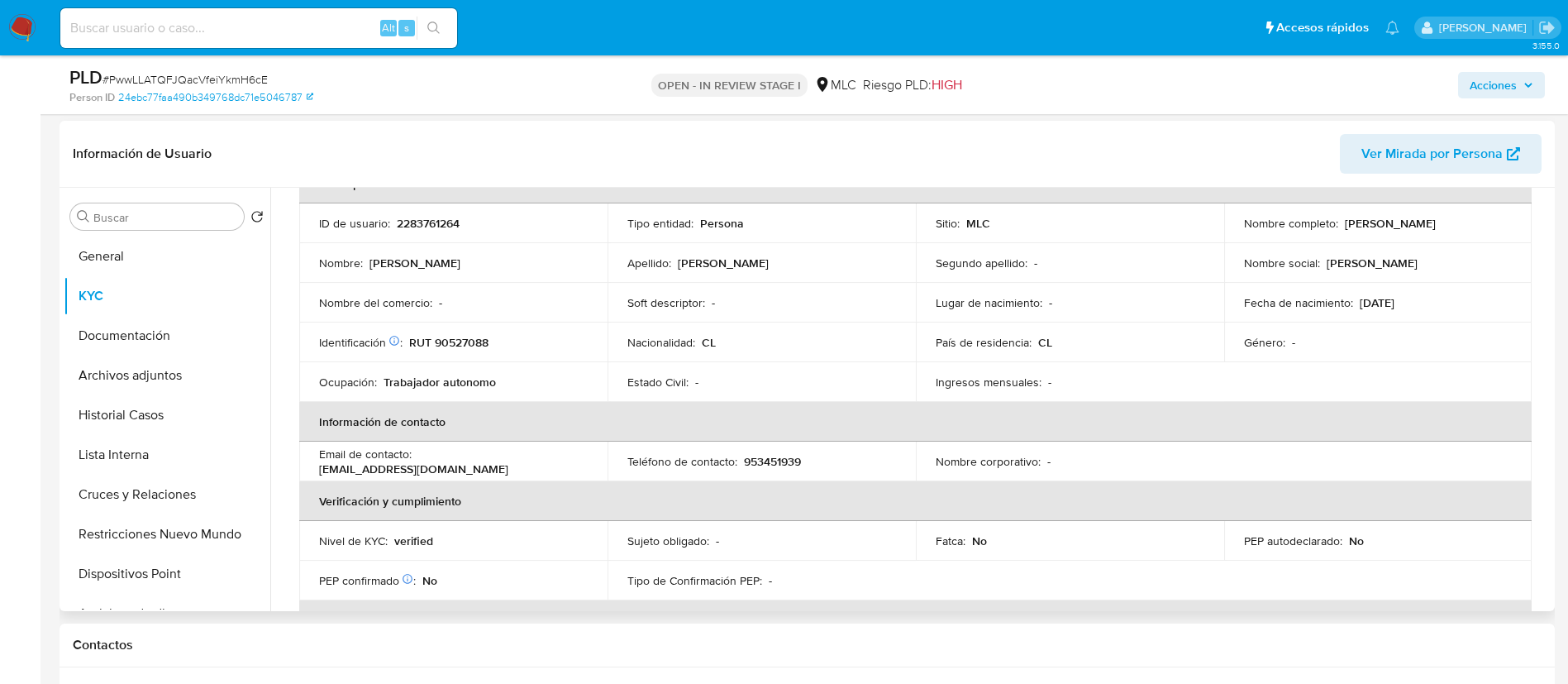
scroll to position [85, 0]
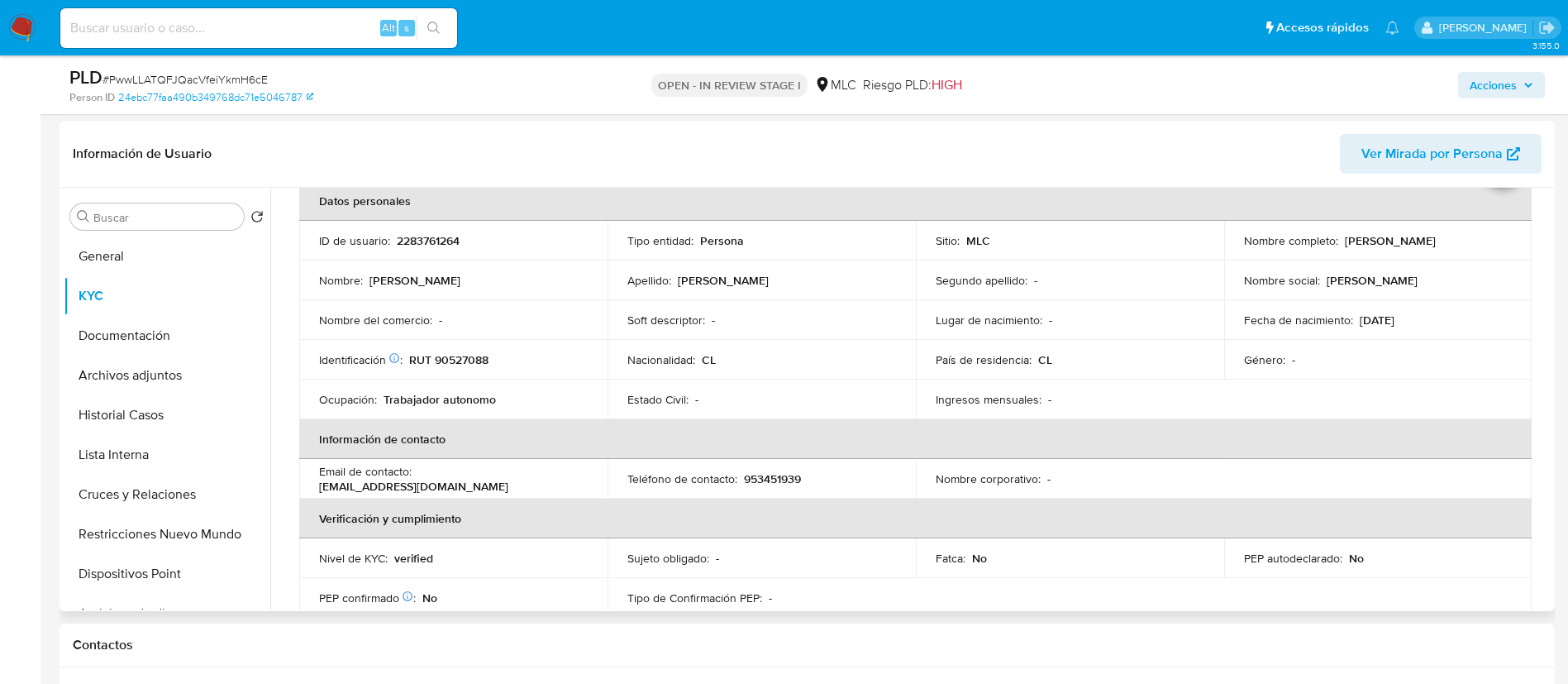
click at [444, 241] on p "2283761264" at bounding box center [428, 240] width 63 height 15
copy p "2283761264"
click at [165, 500] on button "Cruces y Relaciones" at bounding box center [161, 495] width 194 height 40
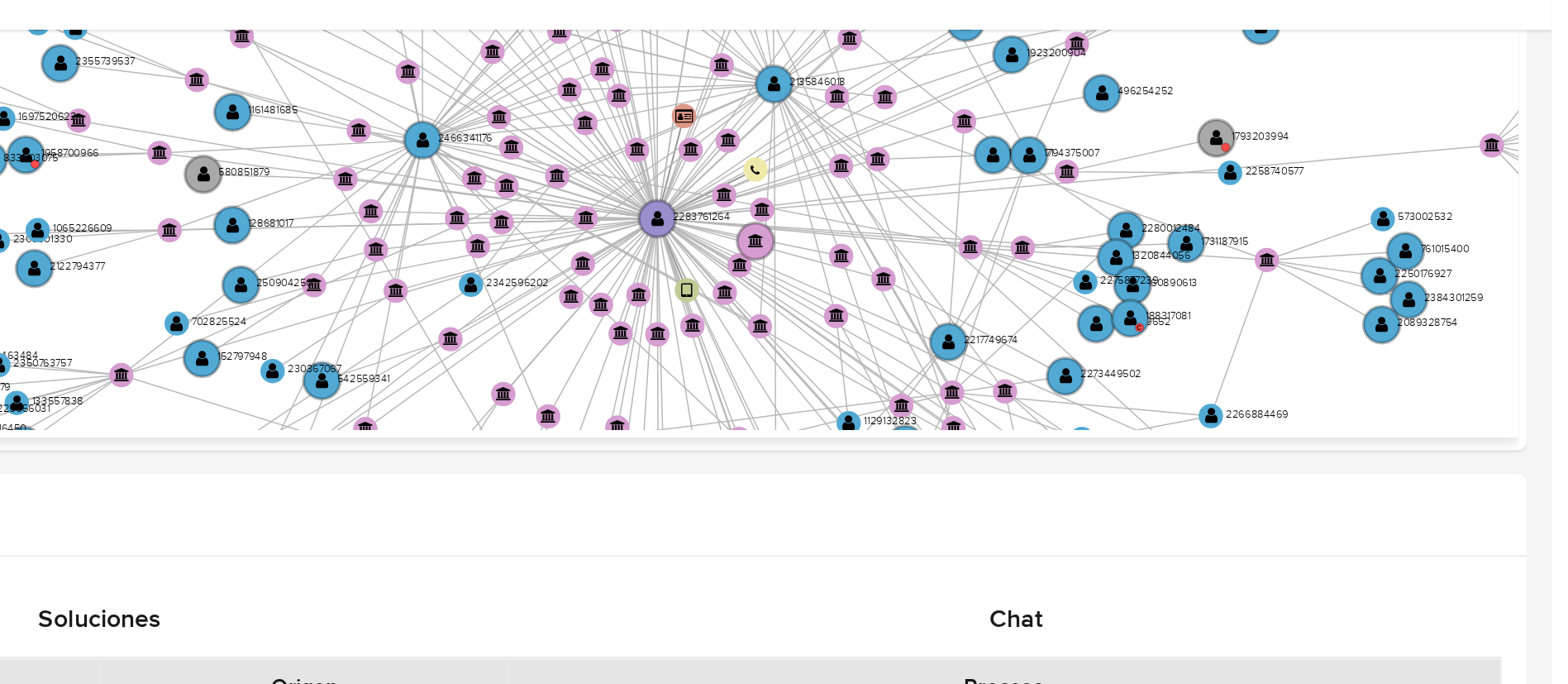
scroll to position [516, 0]
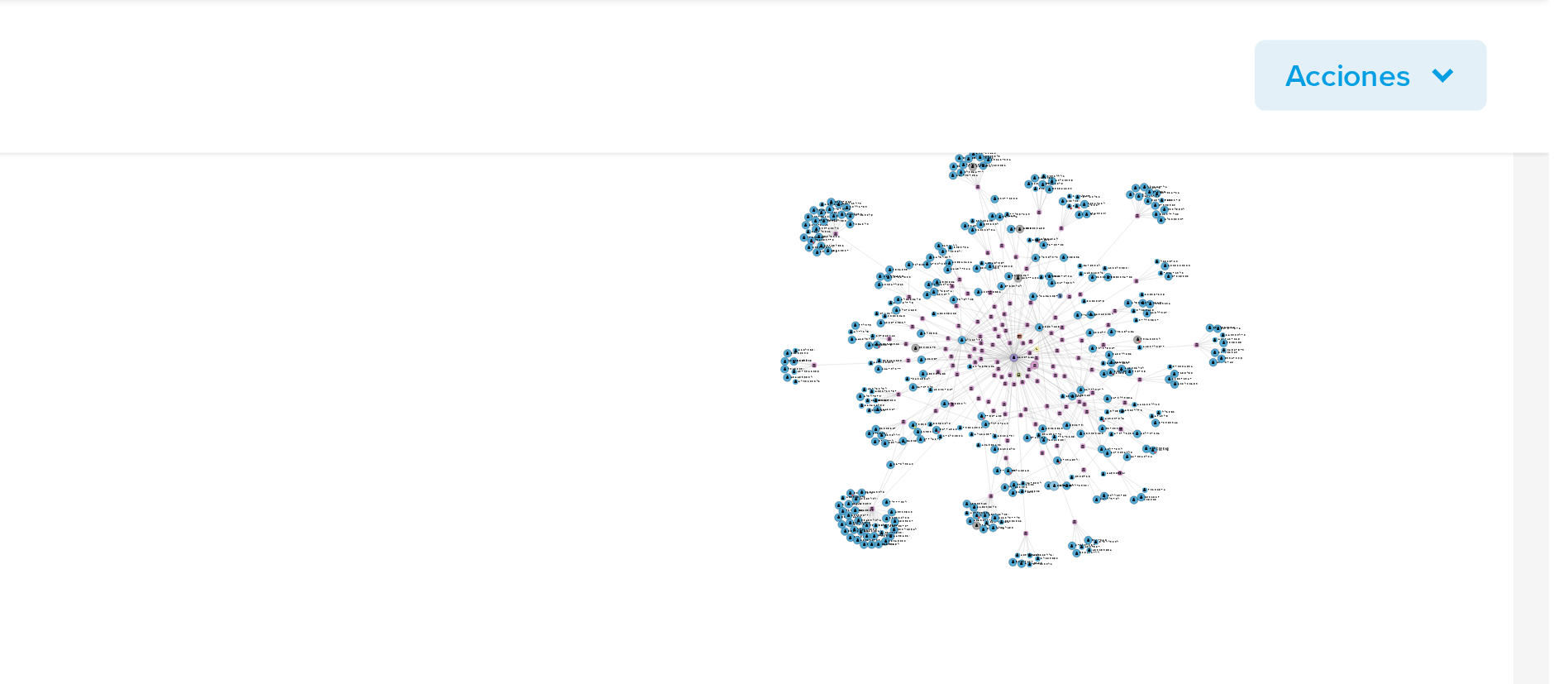
drag, startPoint x: 1428, startPoint y: 201, endPoint x: 1381, endPoint y: 238, distance: 59.8
click at [1381, 238] on g "phone-fde553a660e7bf65f6e13fd0ff327e93  user-2283761264  2283761264 person-24…" at bounding box center [1367, 190] width 173 height 157
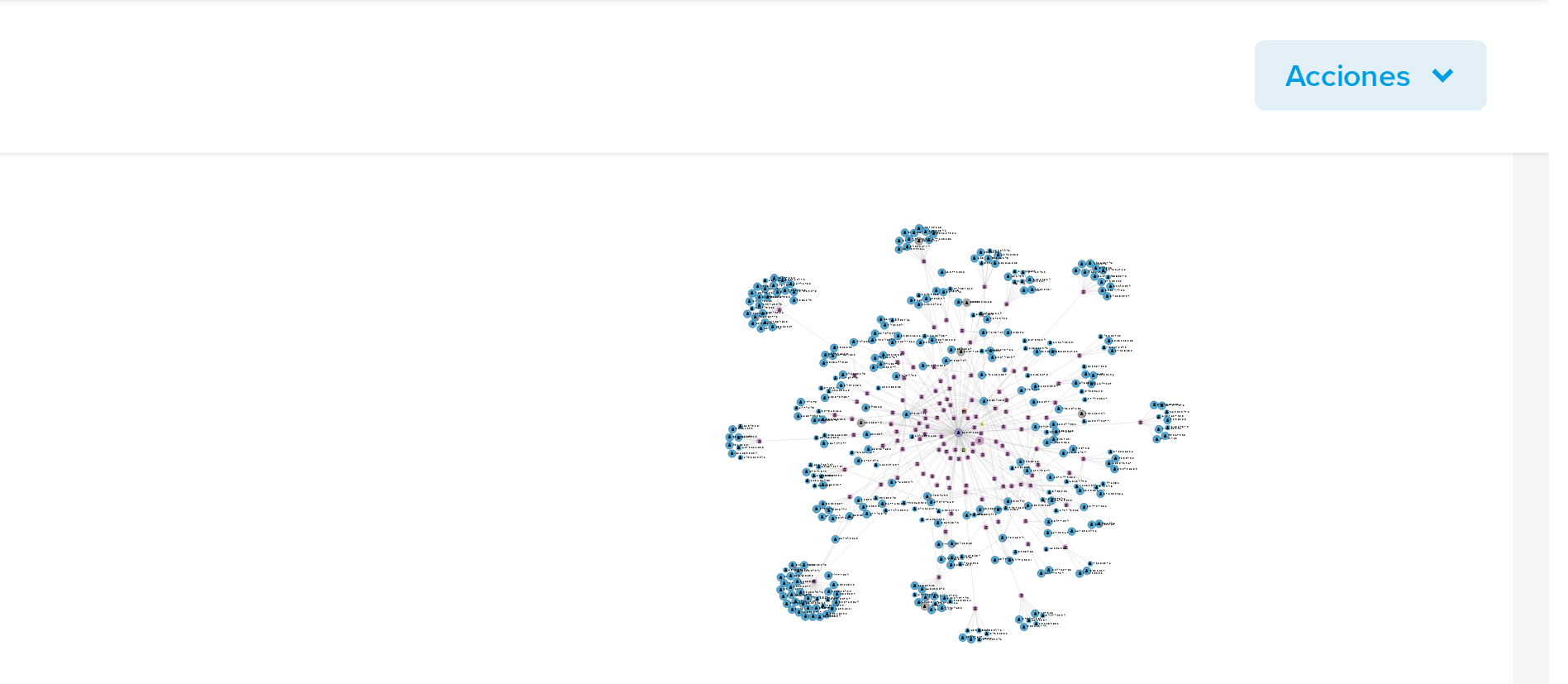
drag, startPoint x: 1452, startPoint y: 221, endPoint x: 1428, endPoint y: 248, distance: 36.1
click at [1429, 245] on icon "phone-fde553a660e7bf65f6e13fd0ff327e93  user-2283761264  2283761264 person-24…" at bounding box center [926, 206] width 1247 height 240
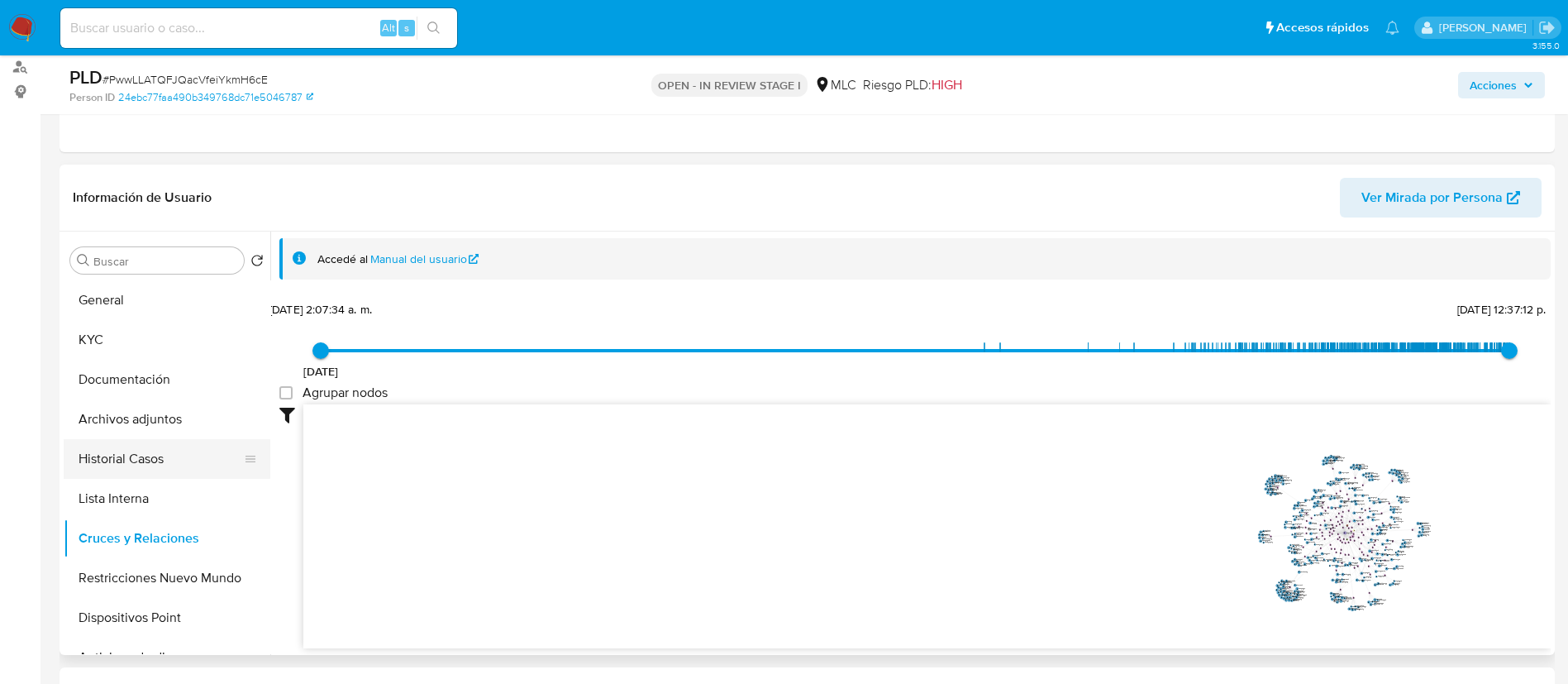
scroll to position [192, 0]
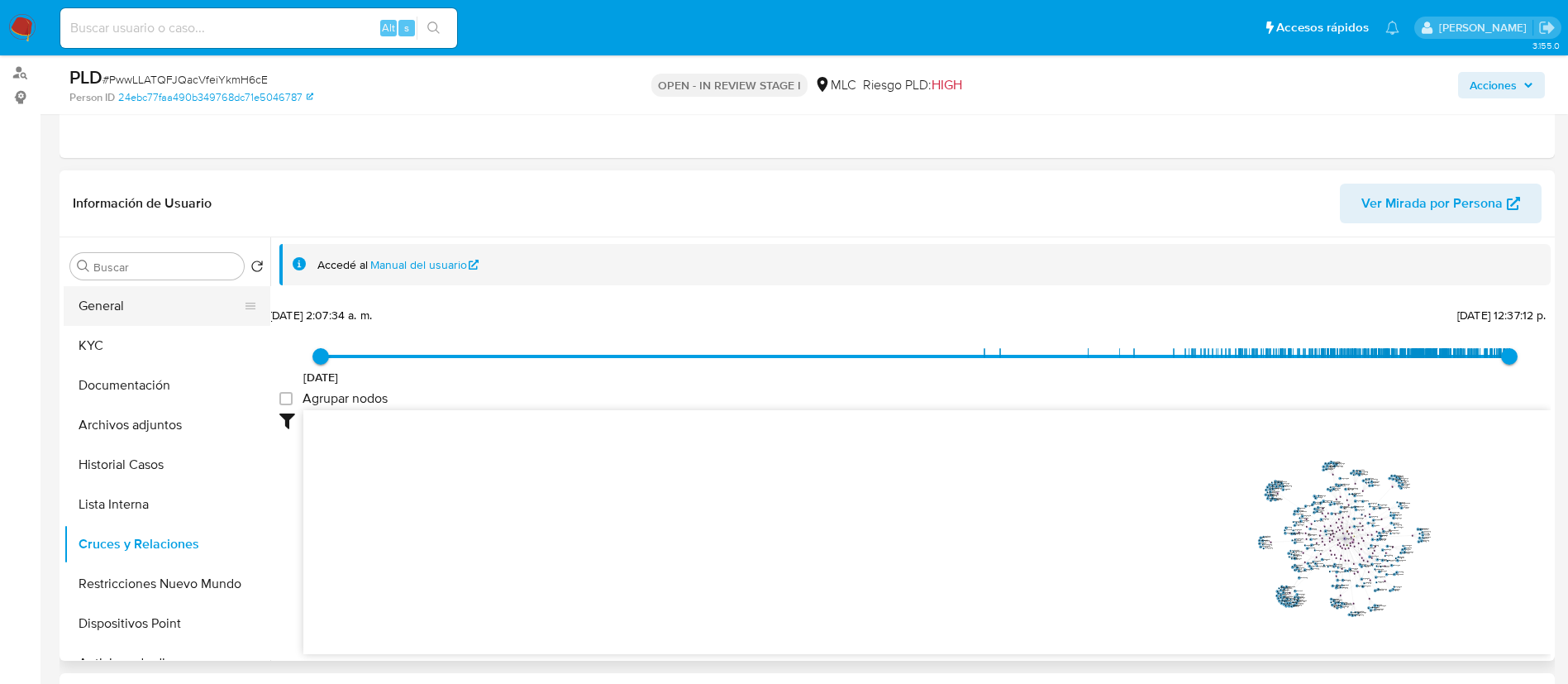
click at [155, 321] on button "General" at bounding box center [161, 306] width 194 height 40
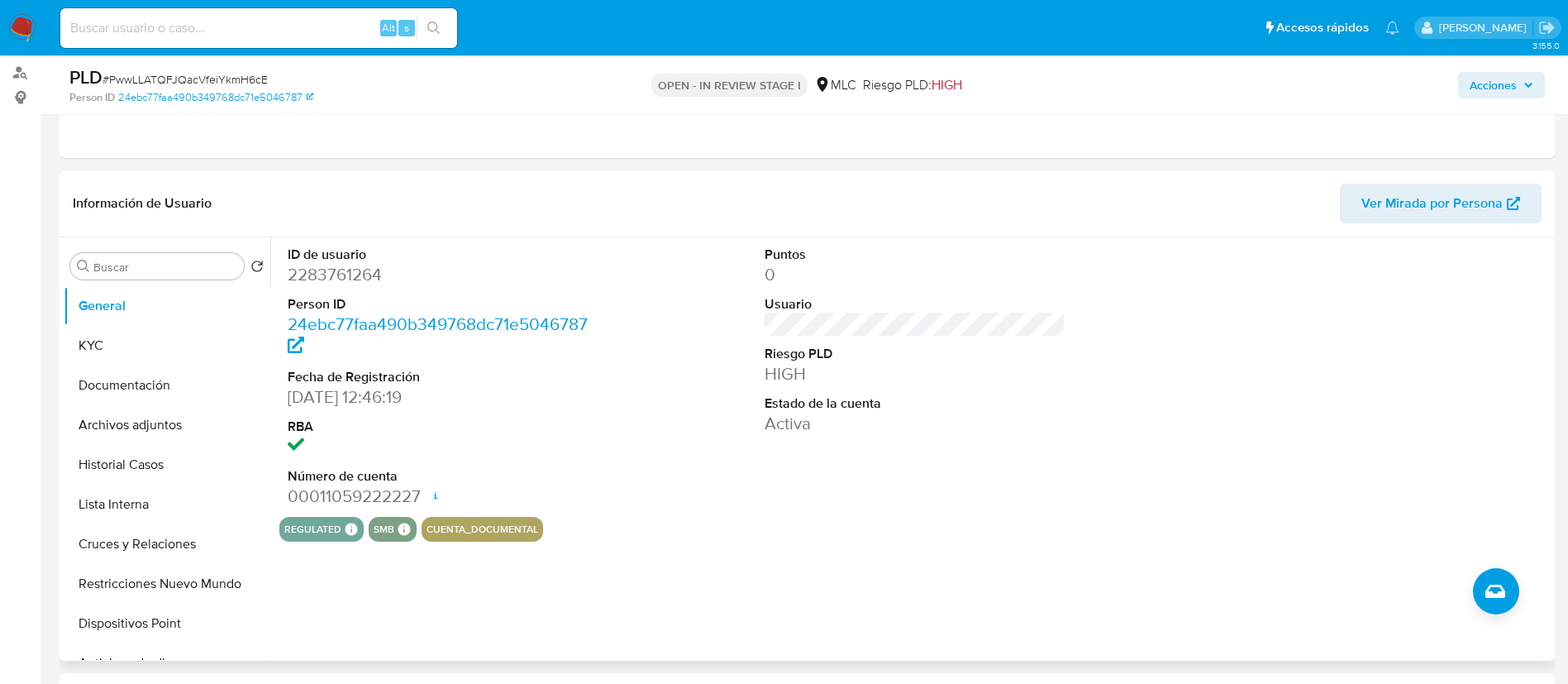
click at [340, 275] on dd "2283761264" at bounding box center [438, 275] width 301 height 23
copy dd "2283761264"
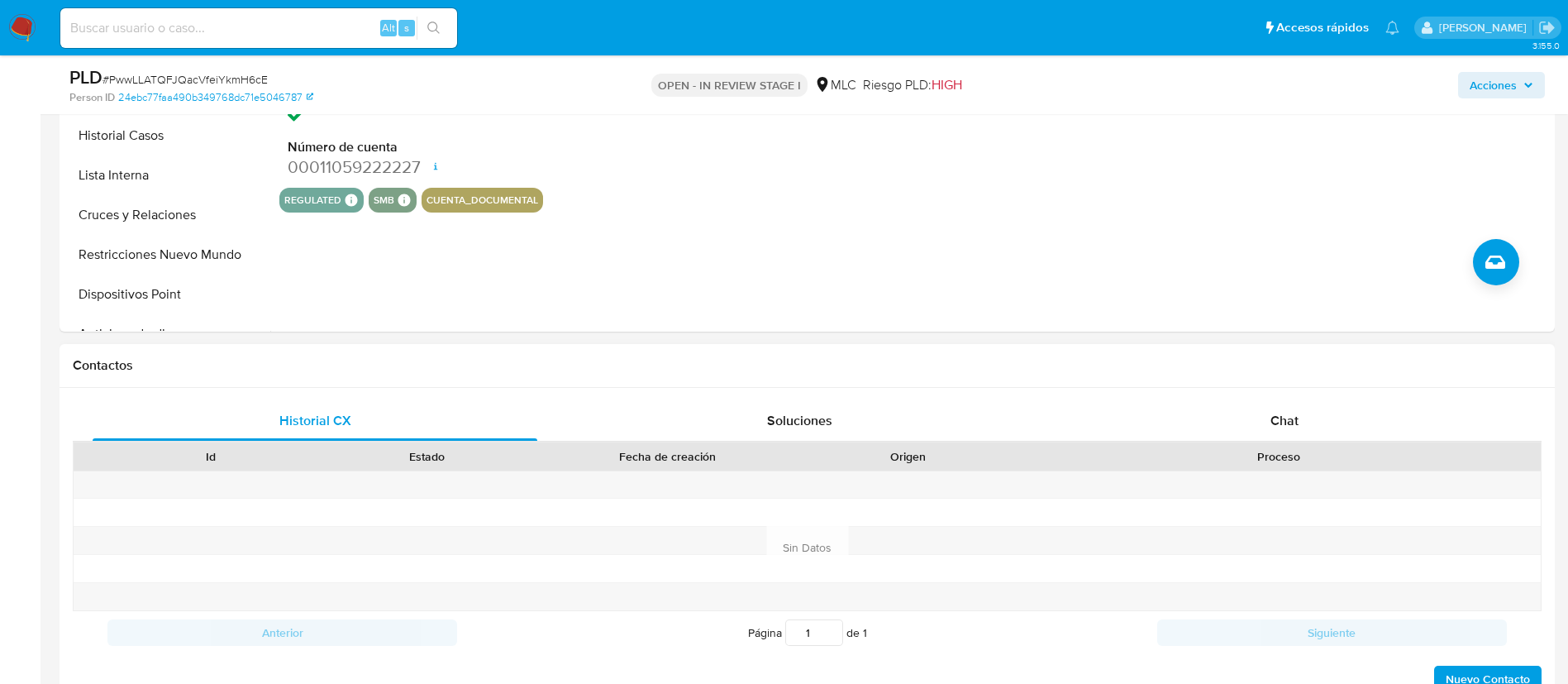
scroll to position [523, 0]
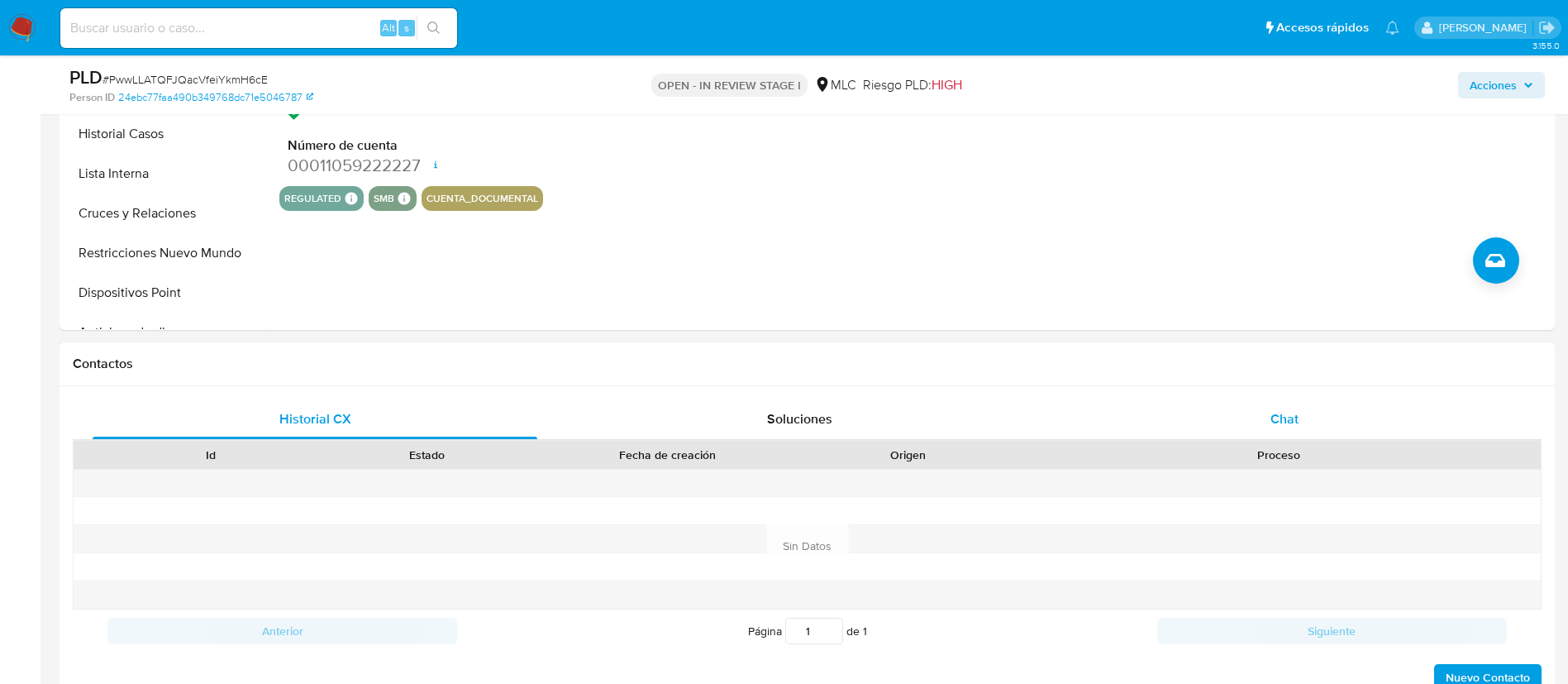
click at [1336, 431] on div "Chat" at bounding box center [1284, 419] width 444 height 40
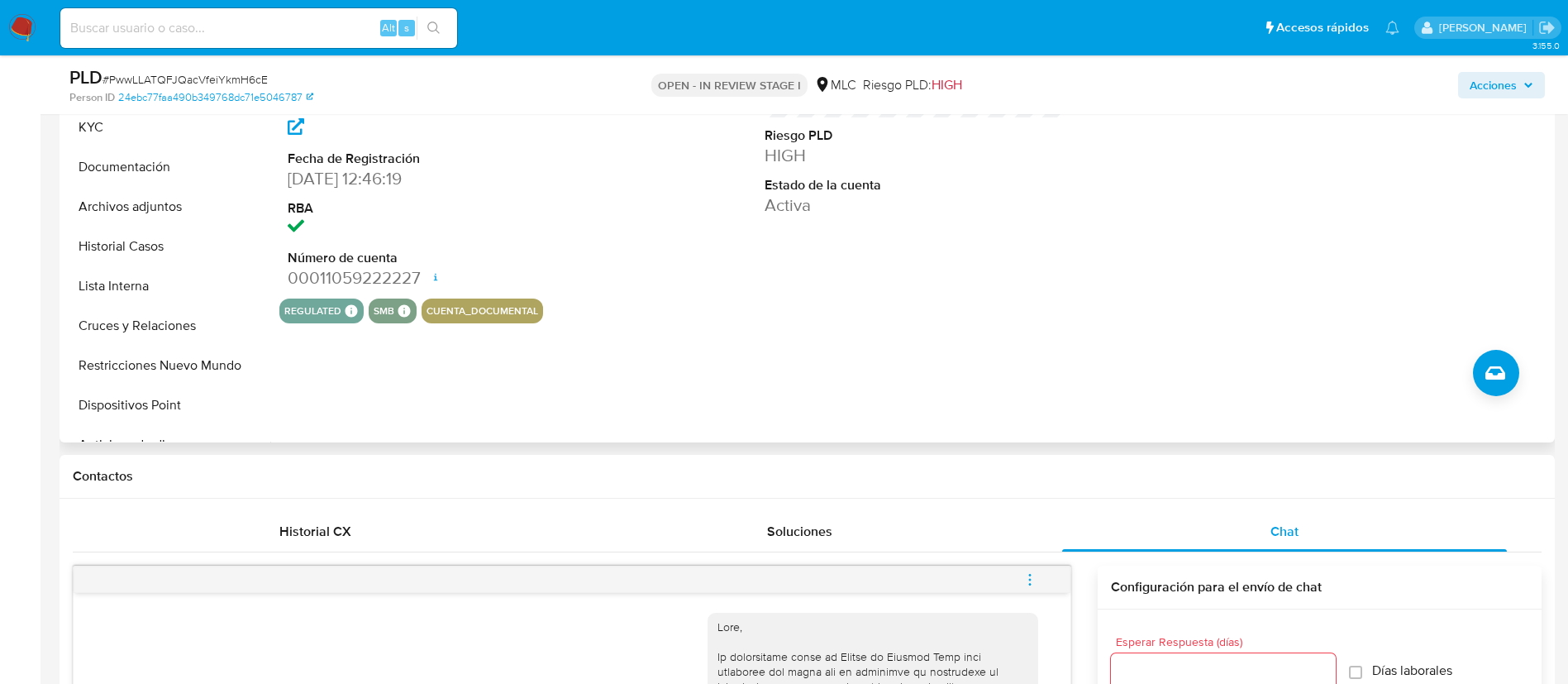
scroll to position [79, 0]
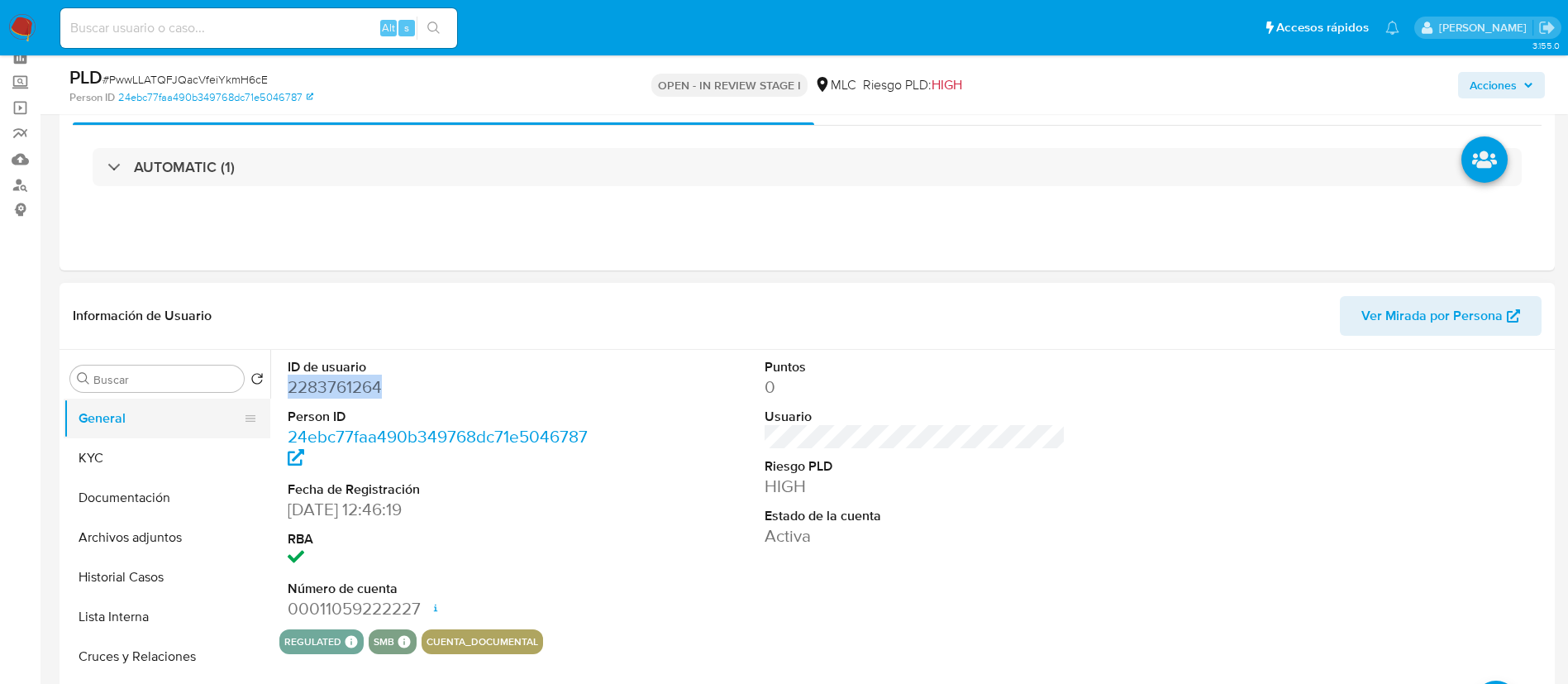
drag, startPoint x: 114, startPoint y: 437, endPoint x: 168, endPoint y: 431, distance: 54.3
click at [120, 434] on button "General" at bounding box center [161, 418] width 194 height 40
copy dd "2283761264"
click at [134, 460] on button "KYC" at bounding box center [161, 458] width 194 height 40
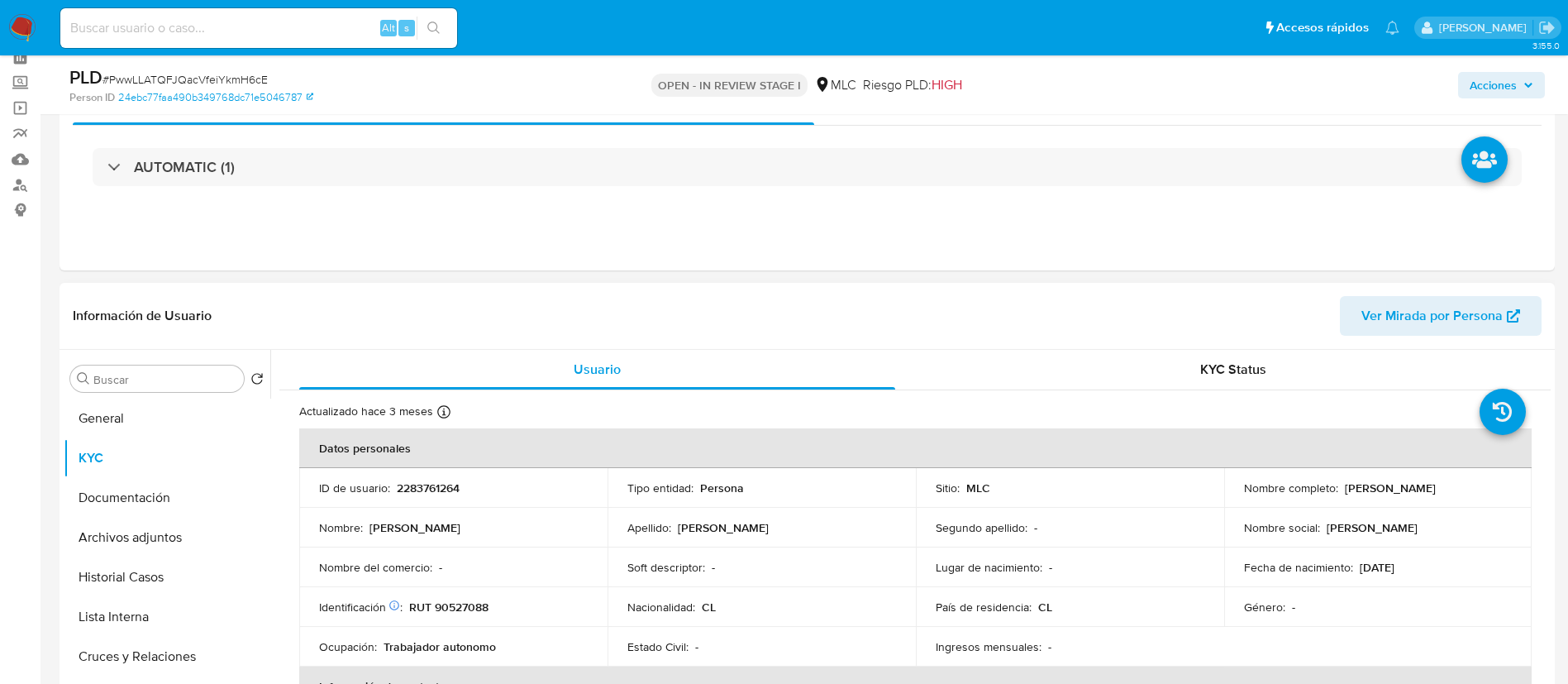
drag, startPoint x: 1337, startPoint y: 490, endPoint x: 1492, endPoint y: 492, distance: 155.0
click at [1512, 492] on td "Nombre completo : Rosa Amelia Negrete Valdés" at bounding box center [1378, 487] width 308 height 40
drag, startPoint x: 1488, startPoint y: 487, endPoint x: 1330, endPoint y: 497, distance: 158.3
click at [1330, 497] on td "Nombre completo : Rosa Amelia Negrete Valdés" at bounding box center [1378, 487] width 308 height 40
copy div "Rosa Amelia Negrete Valdés"
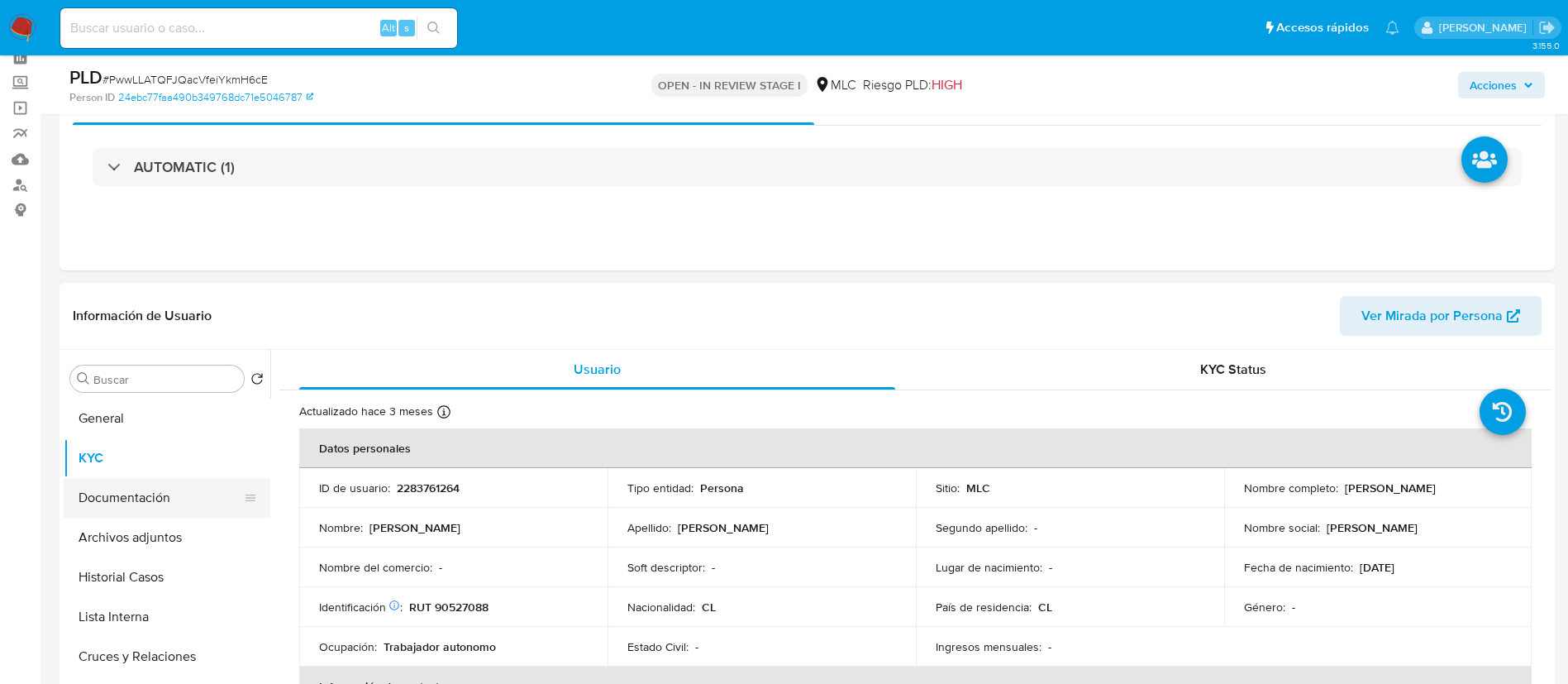
click at [107, 481] on button "Documentación" at bounding box center [161, 497] width 194 height 40
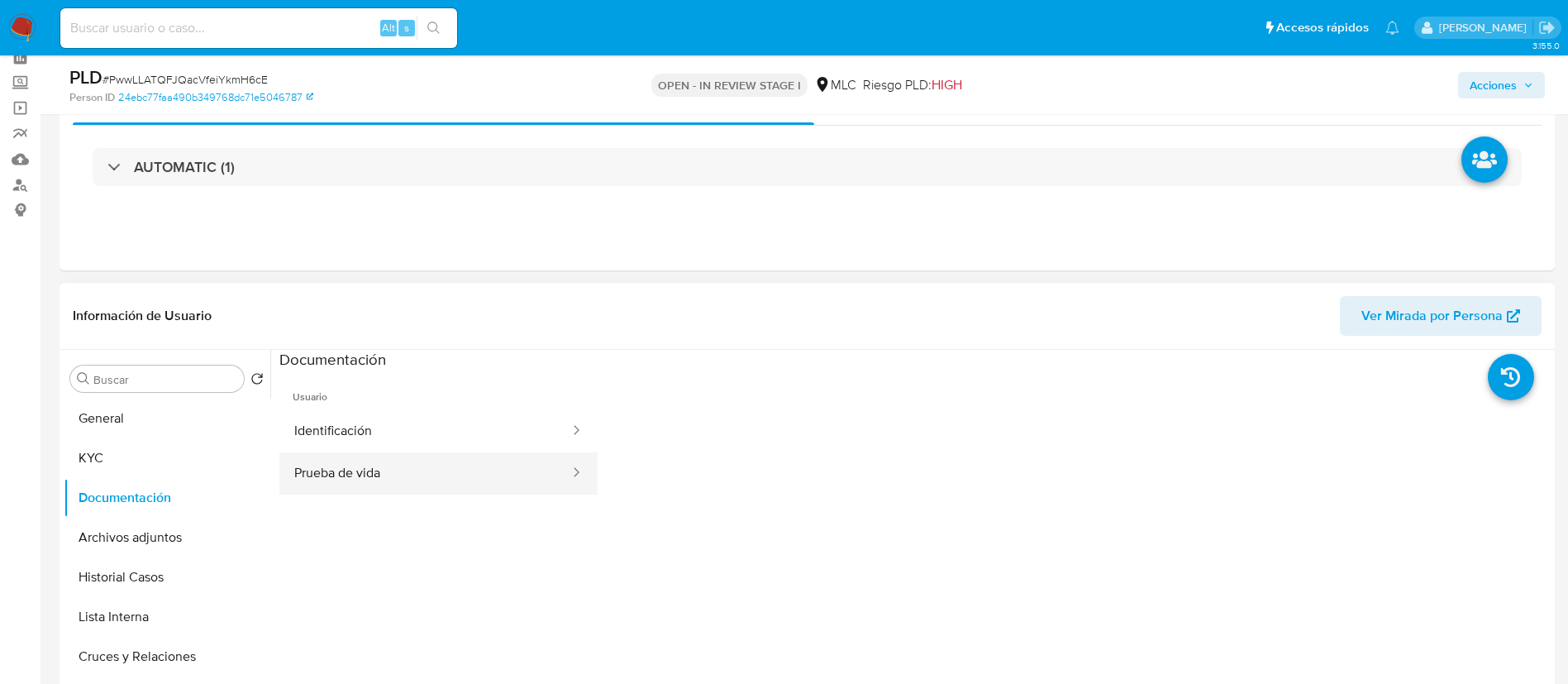
click at [428, 473] on button "Prueba de vida" at bounding box center [425, 473] width 292 height 42
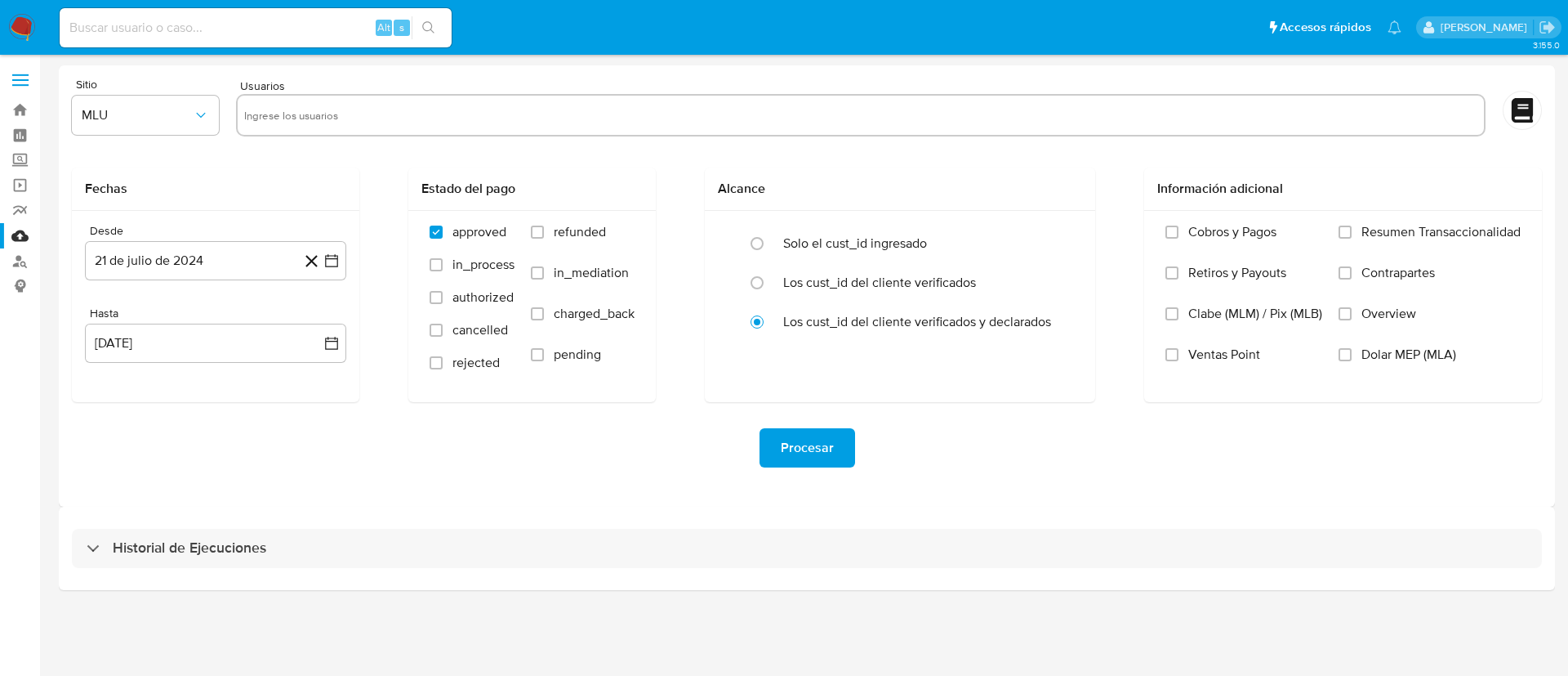
click at [317, 124] on input "text" at bounding box center [861, 115] width 1233 height 26
paste input "2321002158"
type input "2321002158"
click at [160, 117] on span "MLU" at bounding box center [137, 115] width 111 height 17
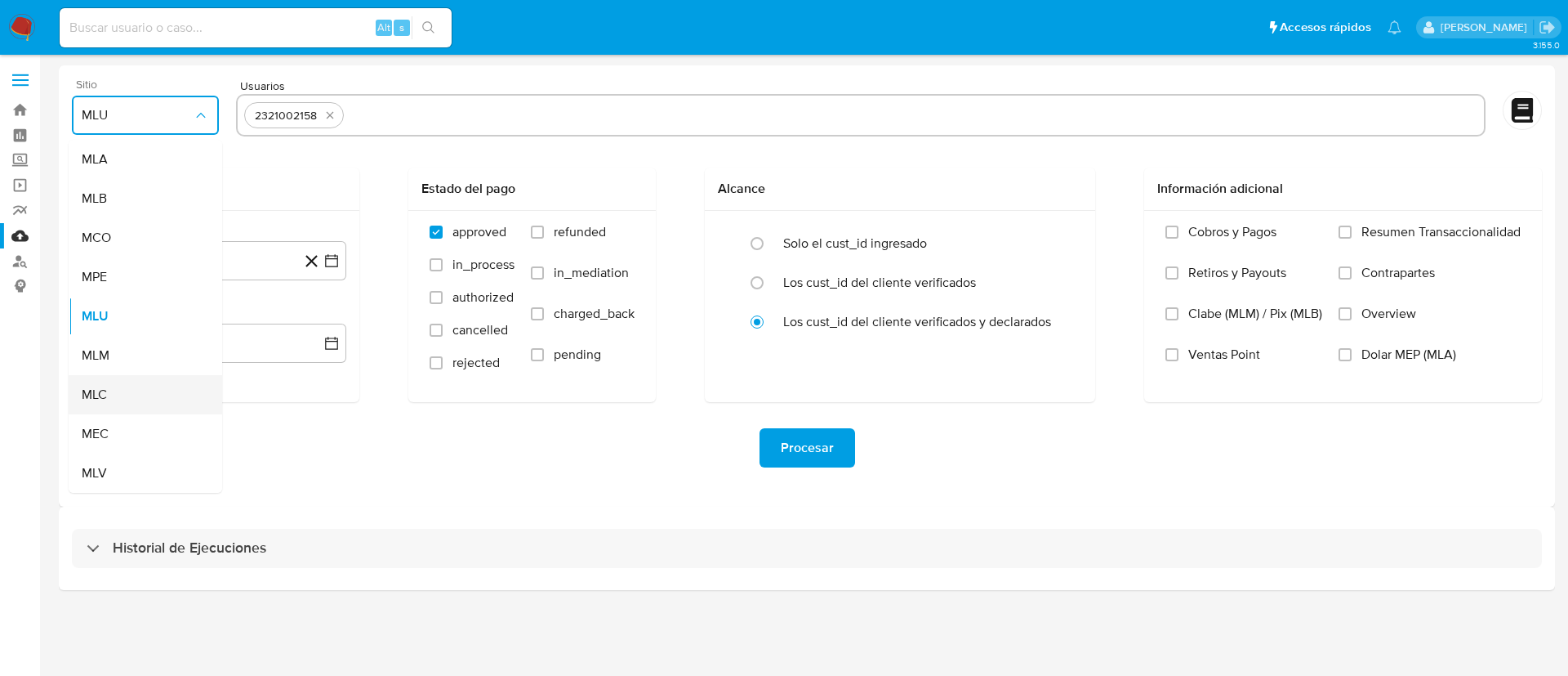
click at [122, 392] on div "MLC" at bounding box center [141, 395] width 118 height 40
click at [386, 112] on input "text" at bounding box center [914, 115] width 1127 height 26
click at [333, 267] on icon "button" at bounding box center [331, 260] width 17 height 17
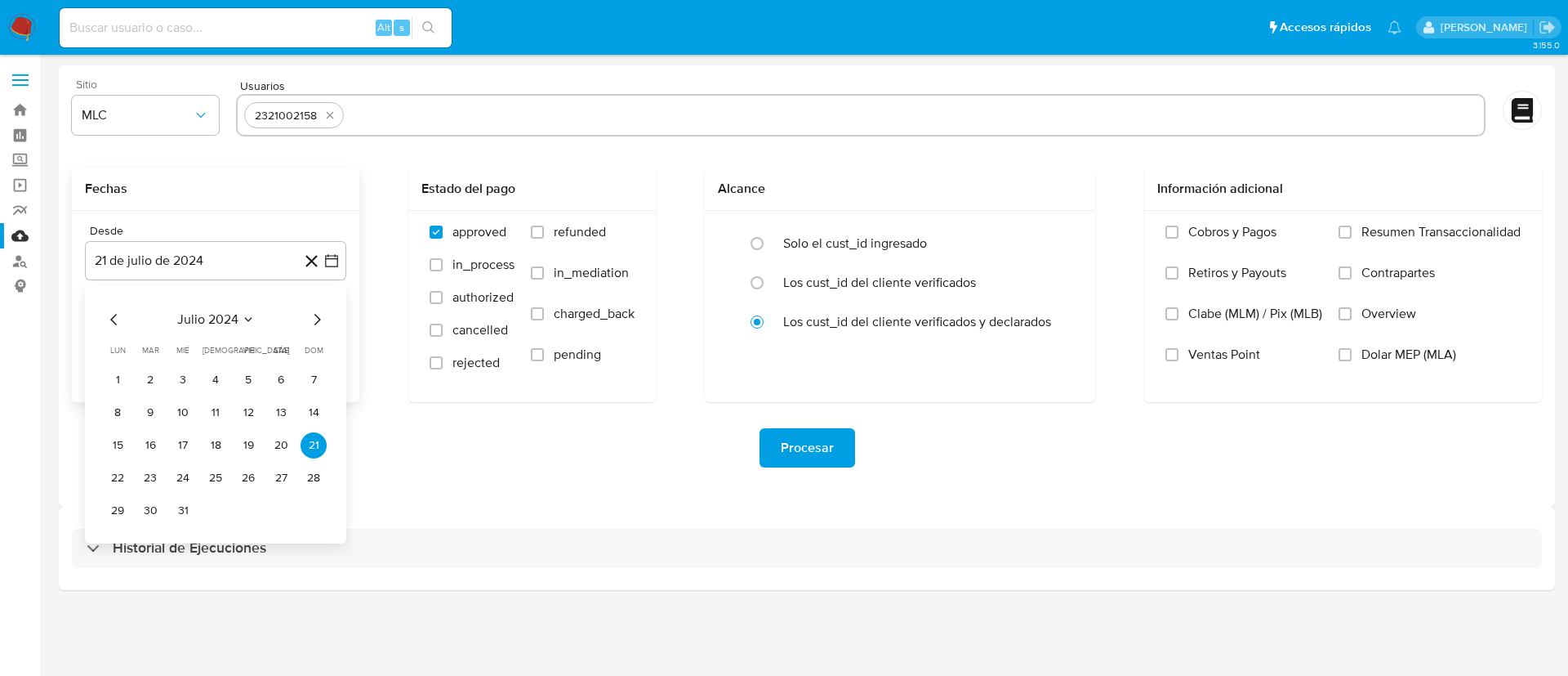
click at [320, 316] on icon "Mes siguiente" at bounding box center [317, 319] width 19 height 19
click at [184, 447] on button "14" at bounding box center [183, 446] width 26 height 26
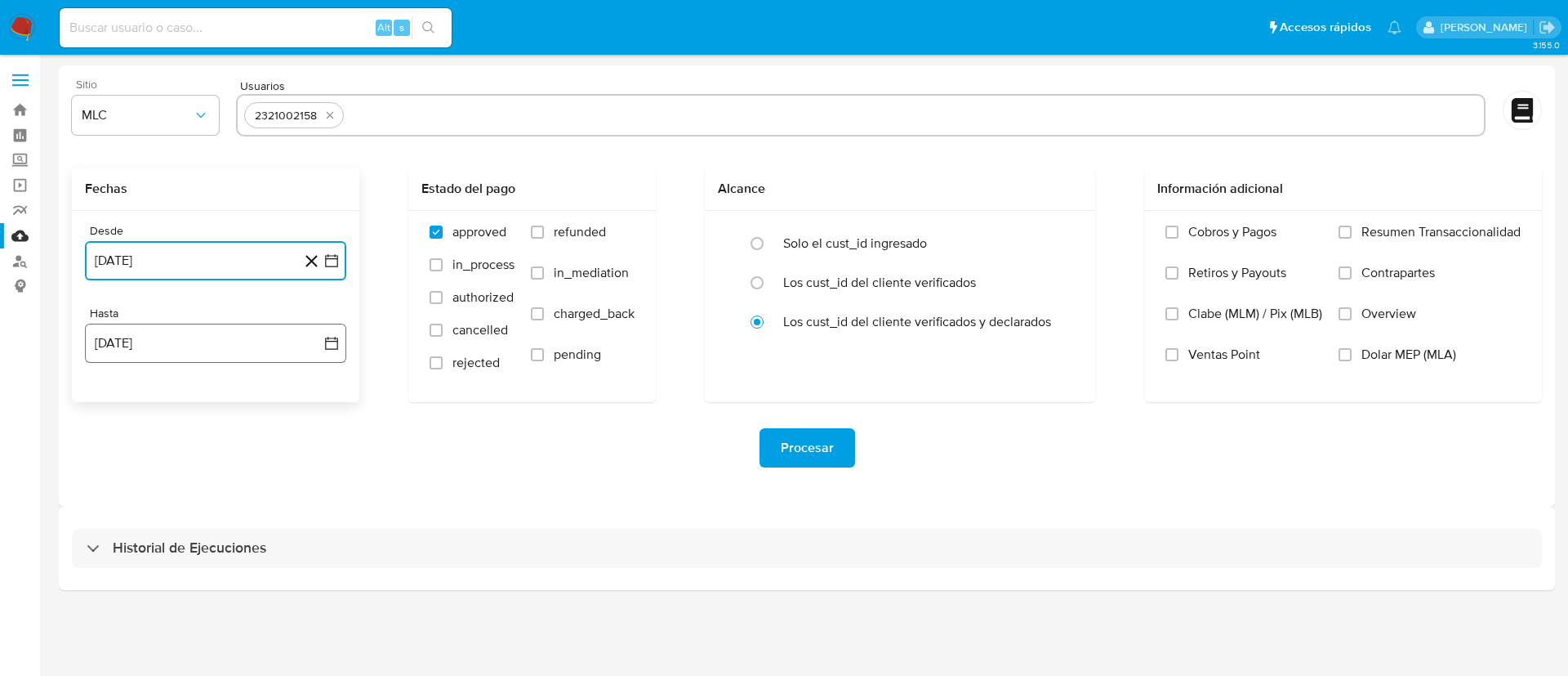
click at [334, 335] on icon "button" at bounding box center [331, 343] width 17 height 17
click at [179, 531] on button "13" at bounding box center [183, 528] width 26 height 26
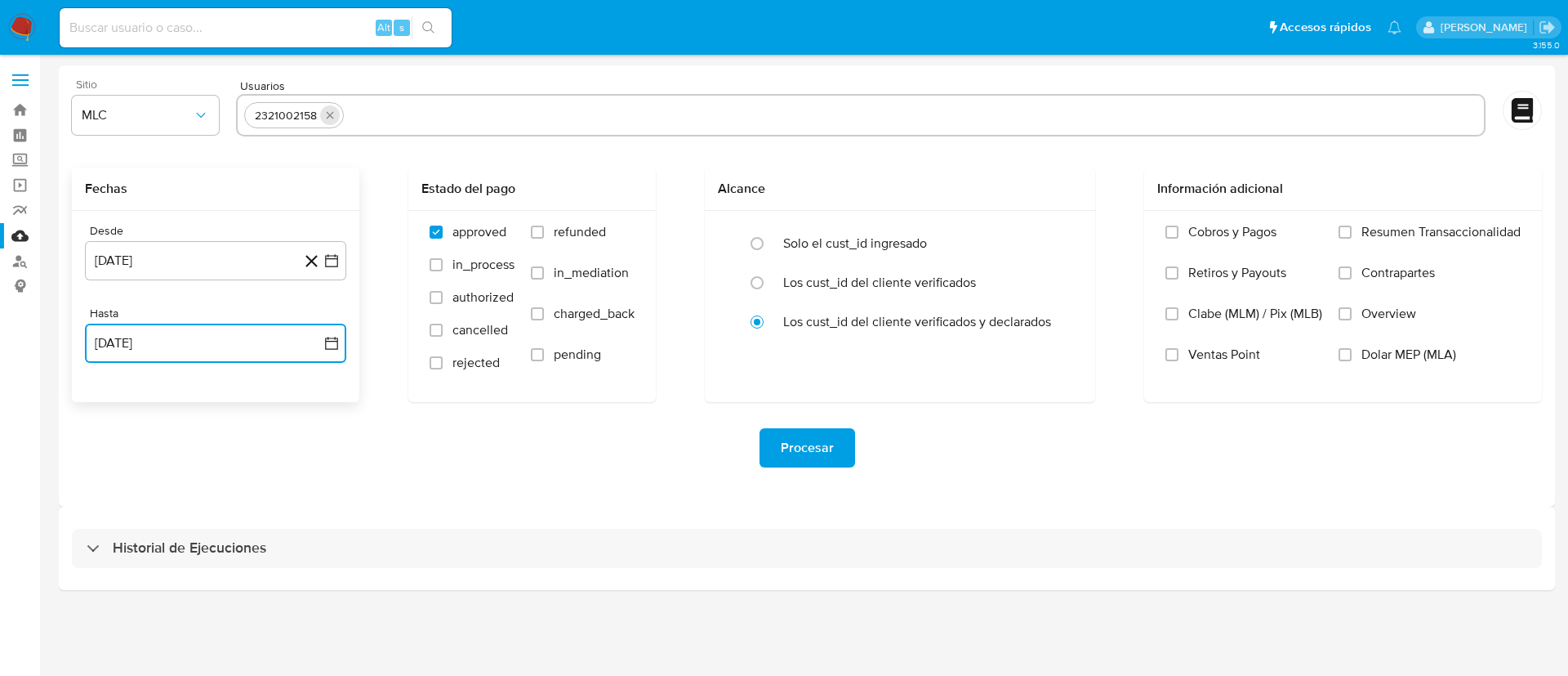
click at [332, 113] on icon "quitar 2321002158" at bounding box center [329, 115] width 13 height 13
click at [350, 113] on input "text" at bounding box center [914, 115] width 1127 height 26
paste input "544803282"
type input "544803282"
paste input "464545652"
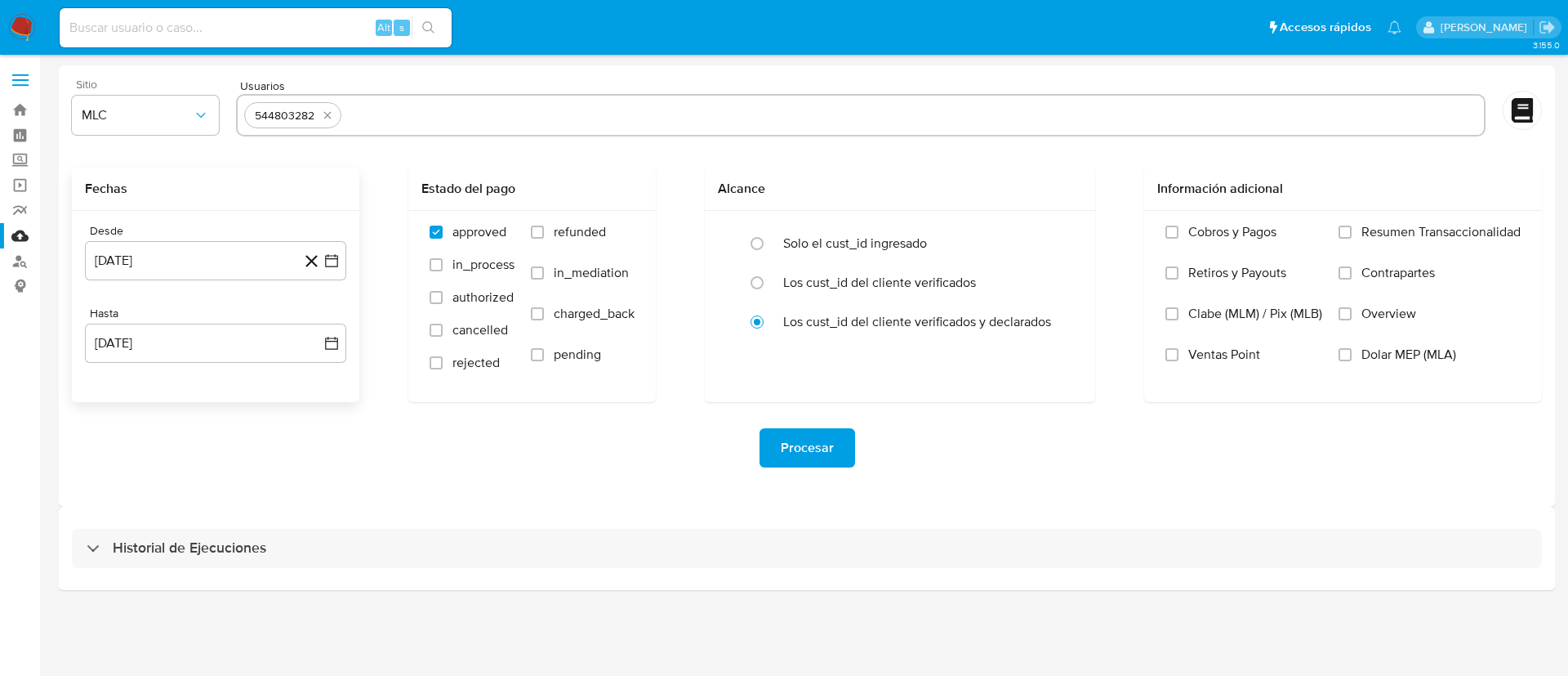
type input "464545652"
paste input "2390252715"
type input "2390252715"
paste input "175890009"
type input "175890009"
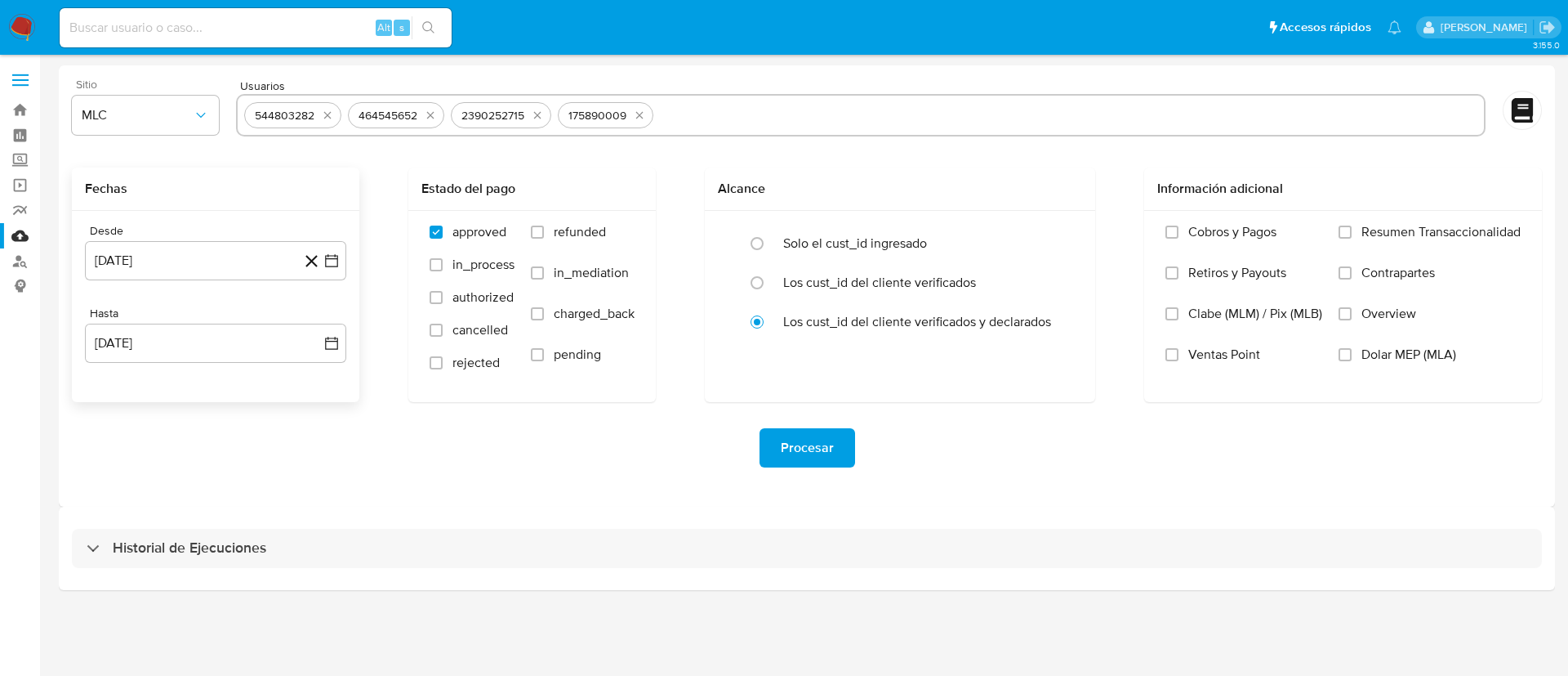
paste input "2165322302"
type input "2165322302"
click at [796, 113] on input "text" at bounding box center [1123, 115] width 710 height 26
paste input "2378792128"
type input "2378792128"
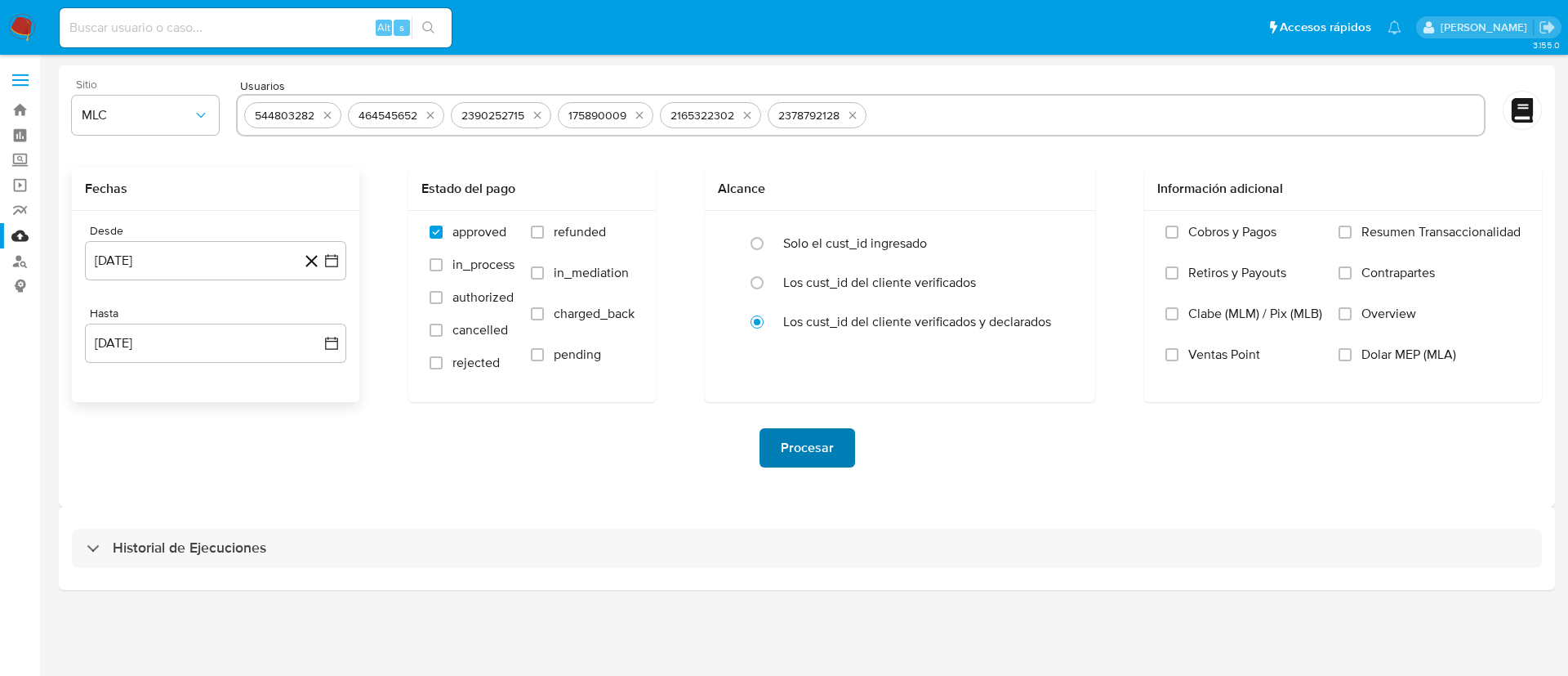
click at [806, 433] on span "Procesar" at bounding box center [807, 447] width 53 height 36
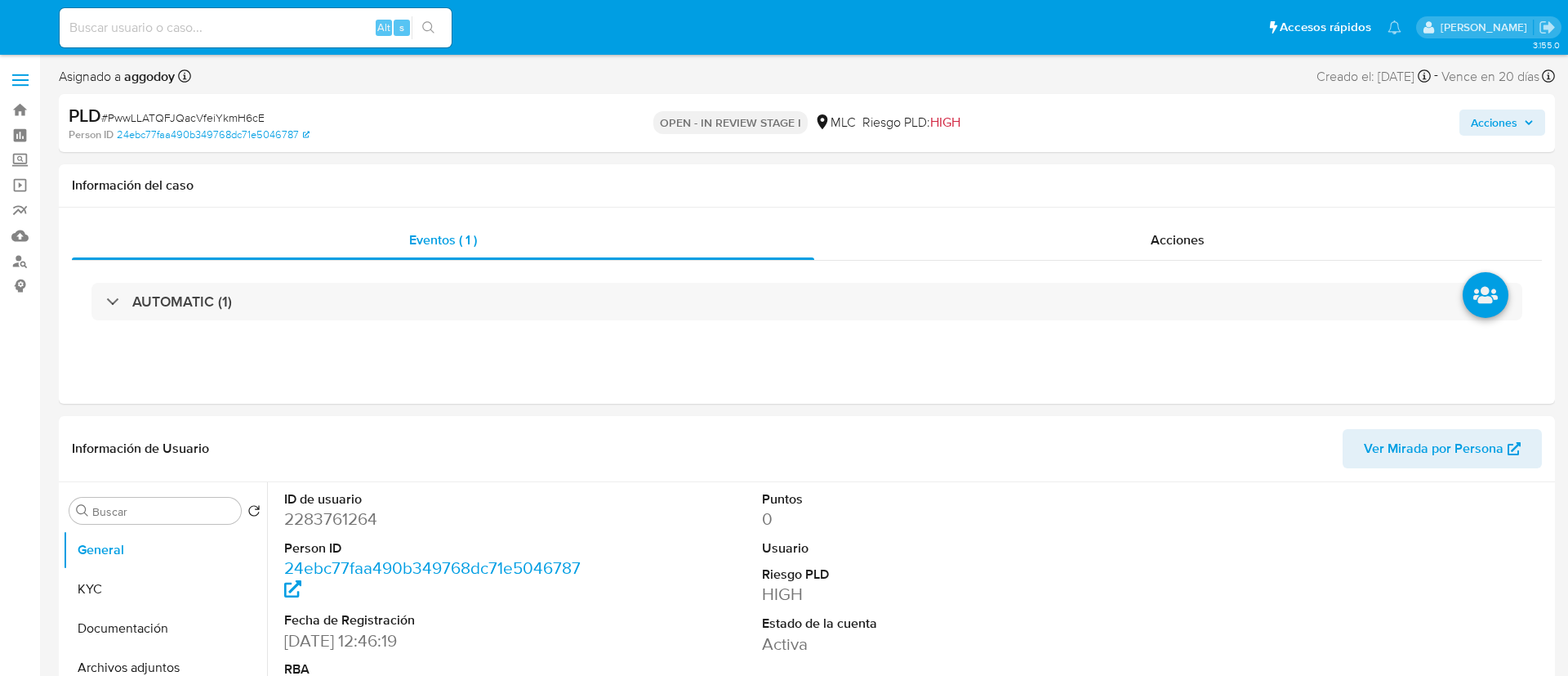
select select "10"
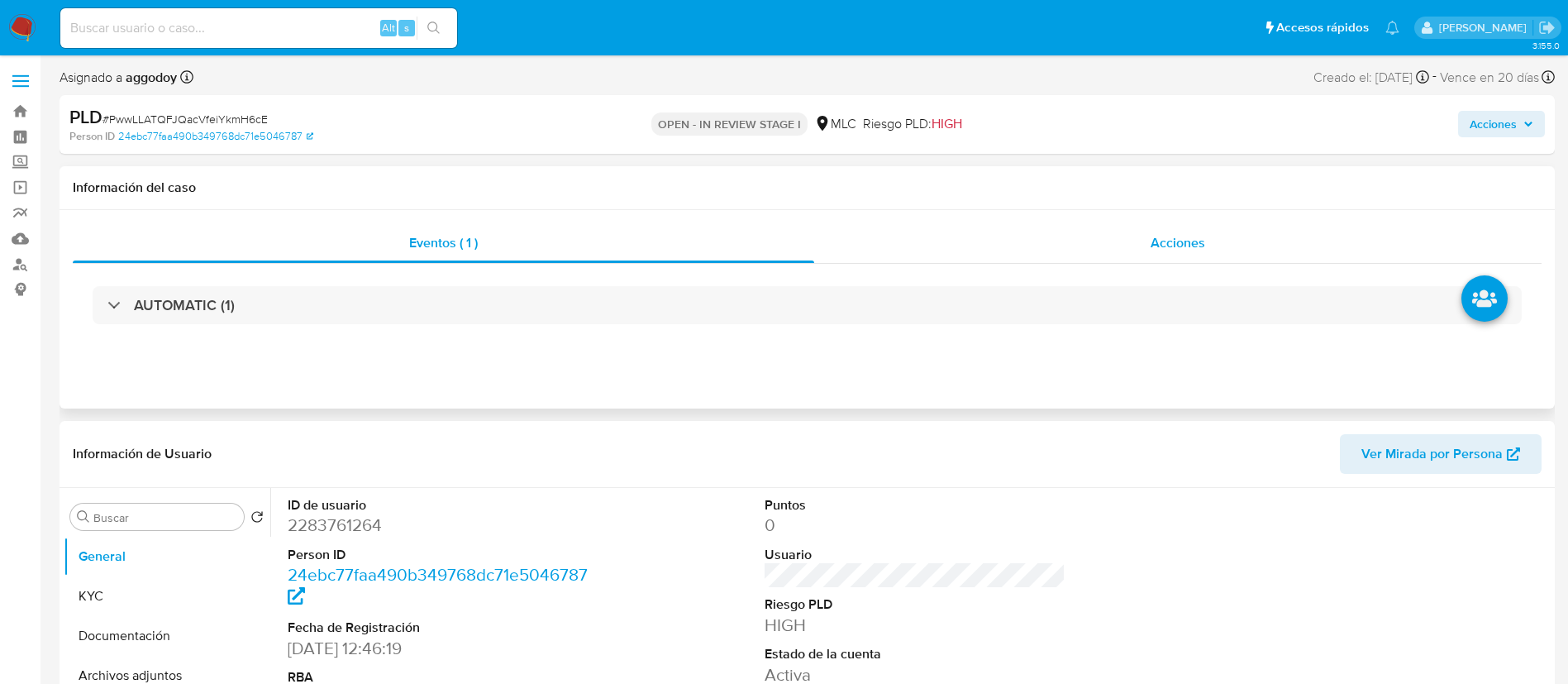
drag, startPoint x: 1183, startPoint y: 275, endPoint x: 1177, endPoint y: 257, distance: 19.0
click at [1180, 269] on div "AUTOMATIC (1)" at bounding box center [807, 305] width 1468 height 83
click at [1177, 257] on div "Acciones" at bounding box center [1178, 243] width 727 height 40
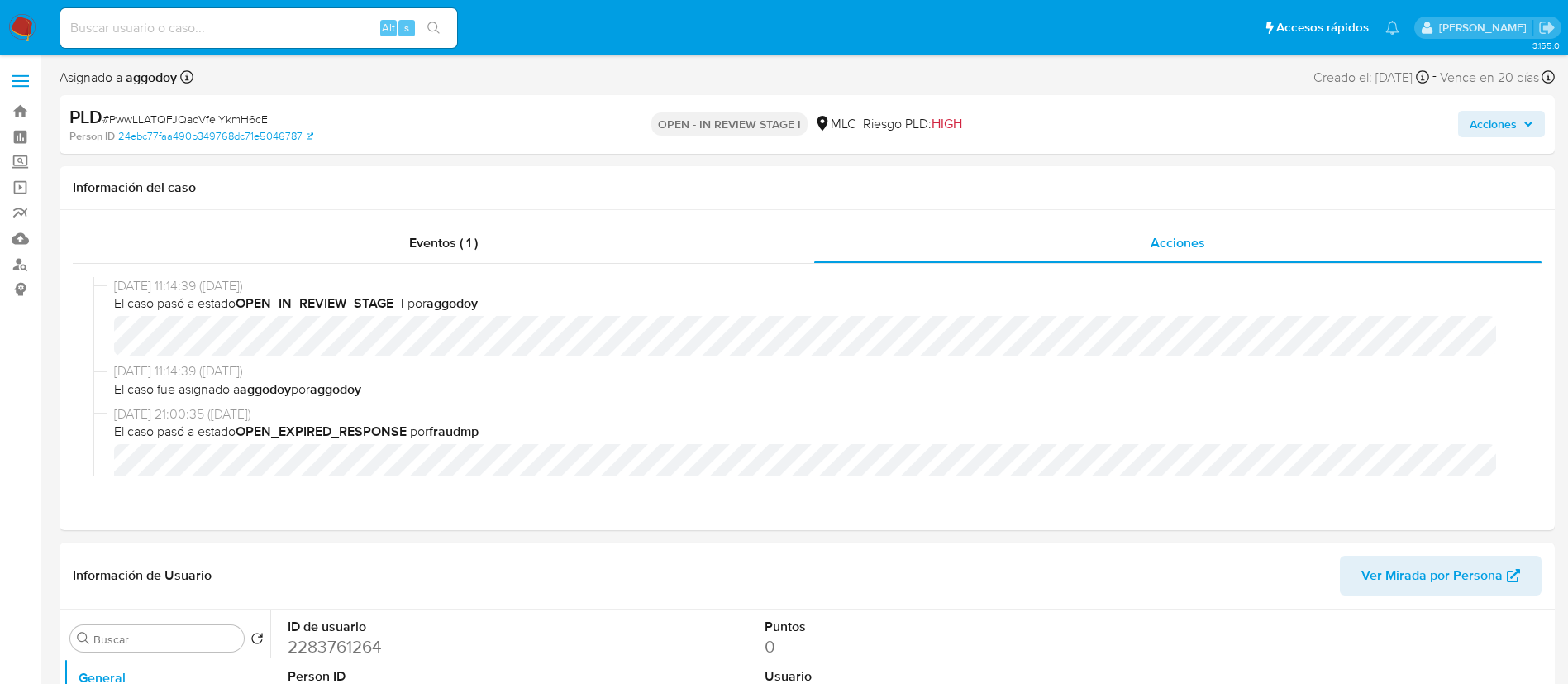
scroll to position [597, 0]
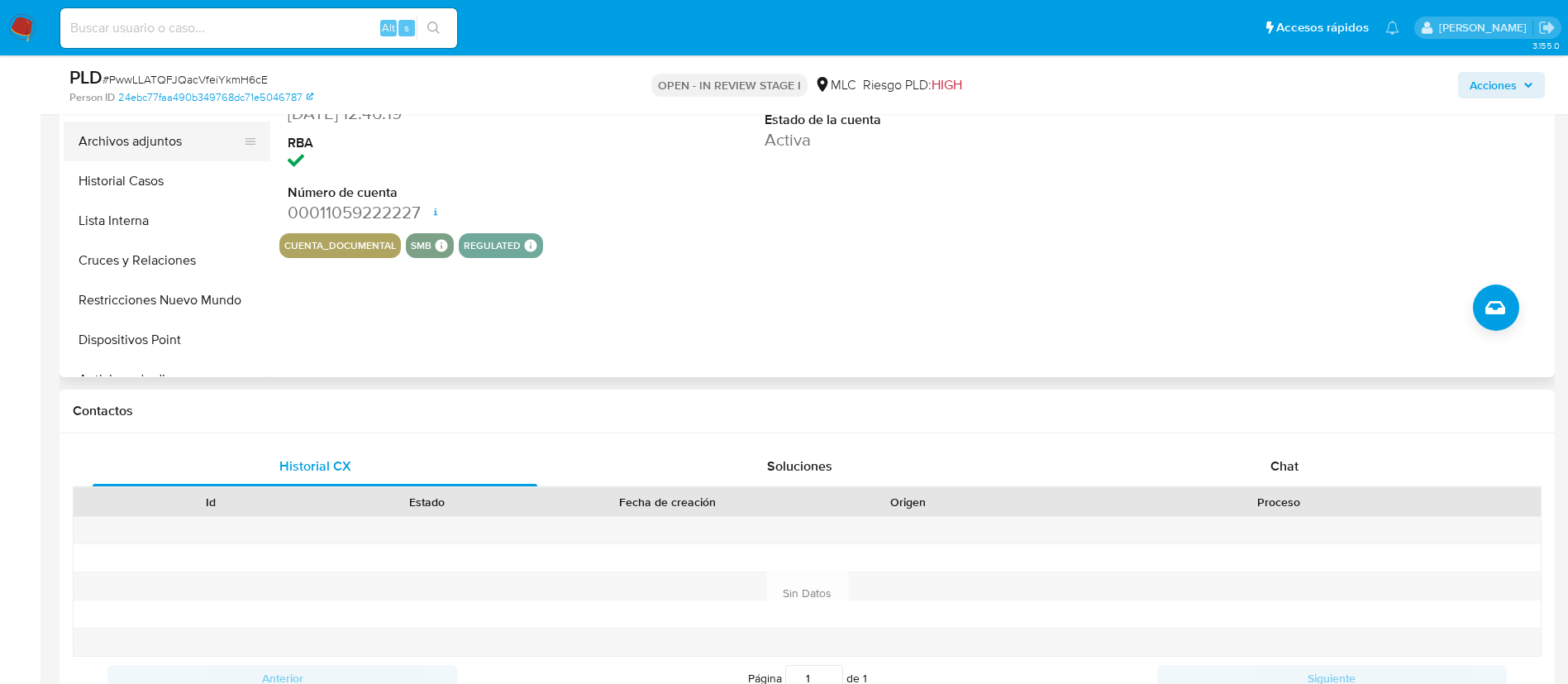
click at [141, 144] on button "Archivos adjuntos" at bounding box center [161, 141] width 194 height 40
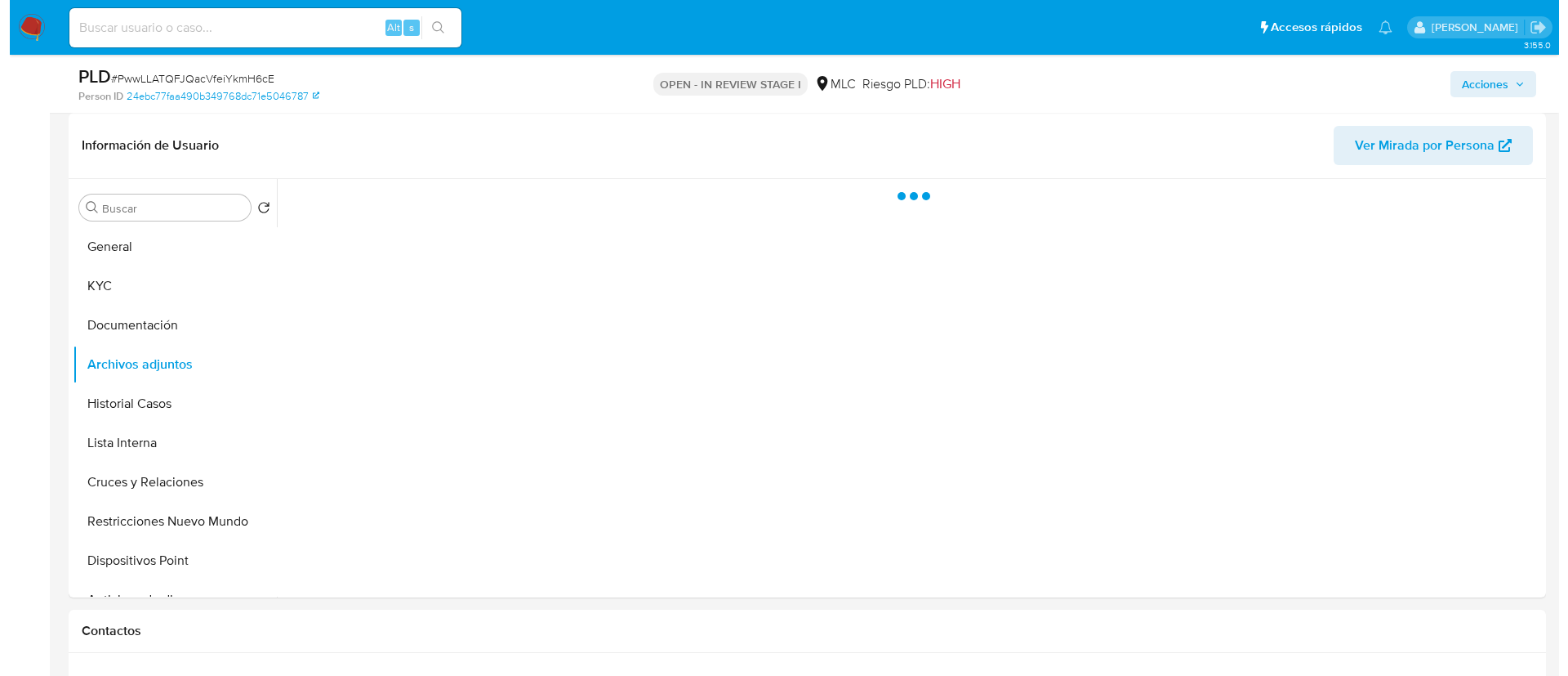
scroll to position [370, 0]
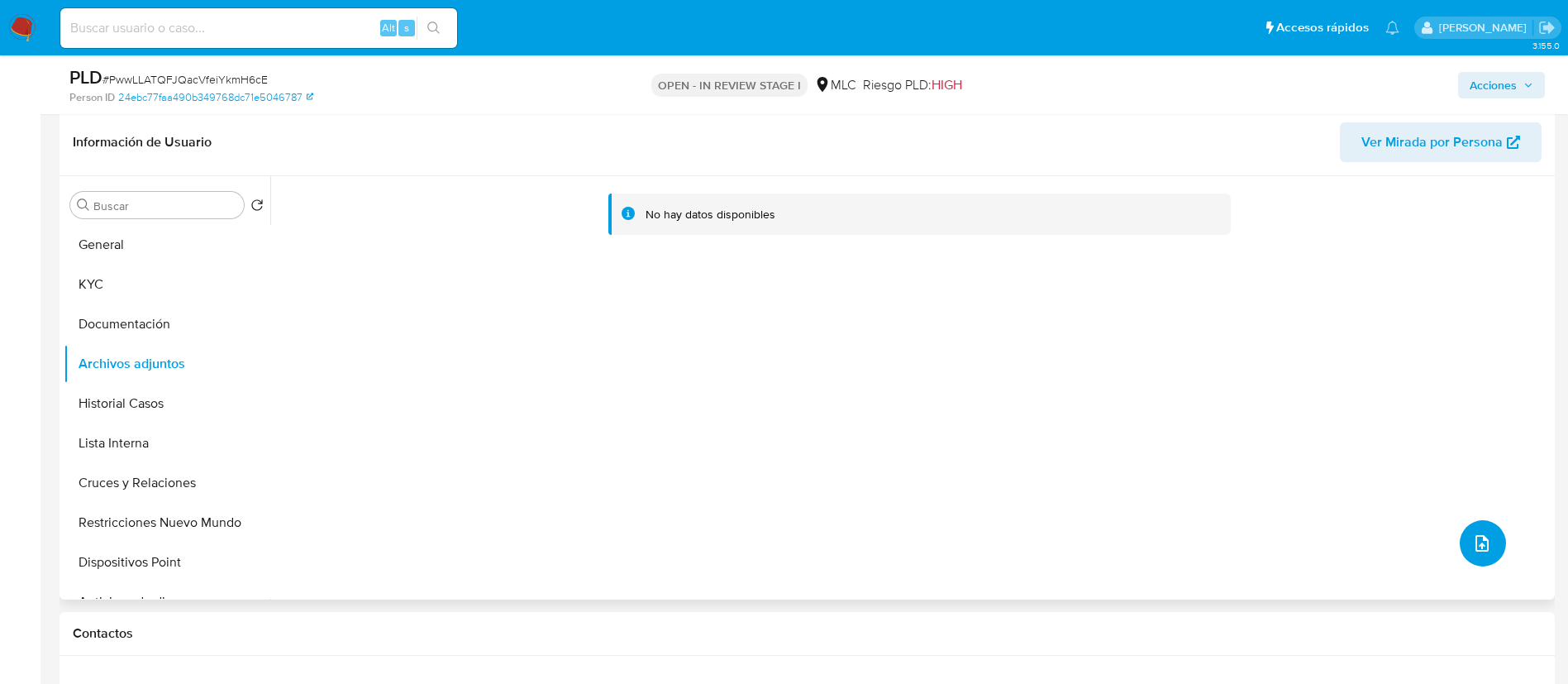
click at [1475, 548] on icon "upload-file" at bounding box center [1482, 543] width 20 height 20
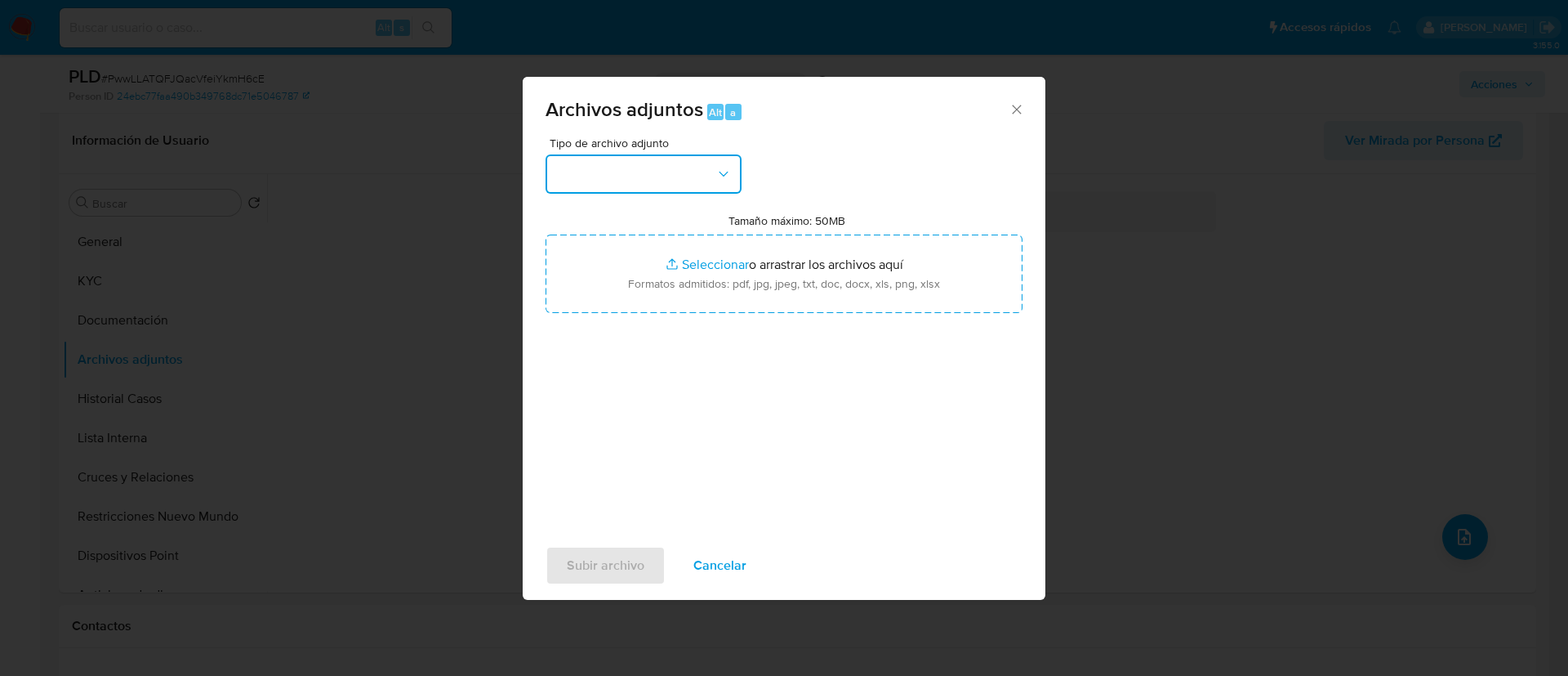
click at [710, 156] on button "button" at bounding box center [643, 174] width 196 height 40
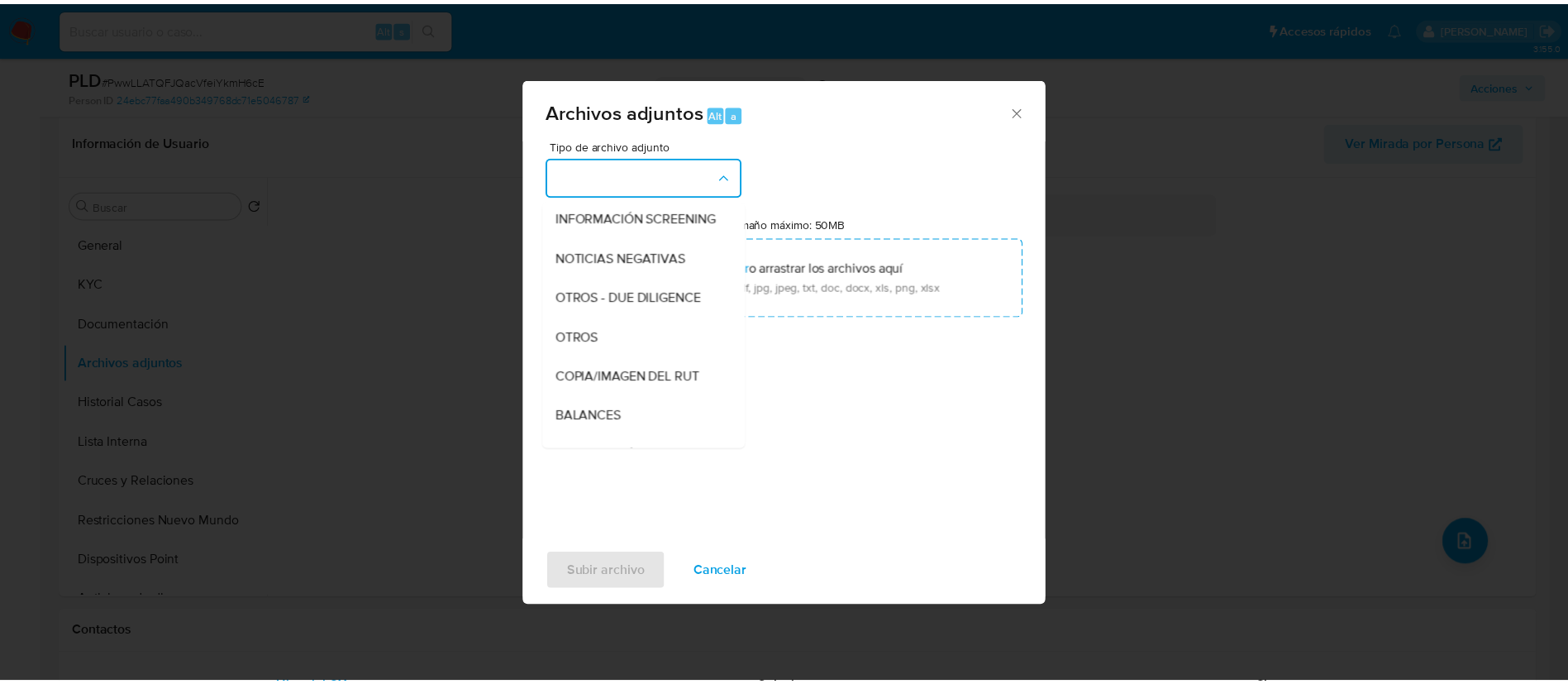
scroll to position [218, 0]
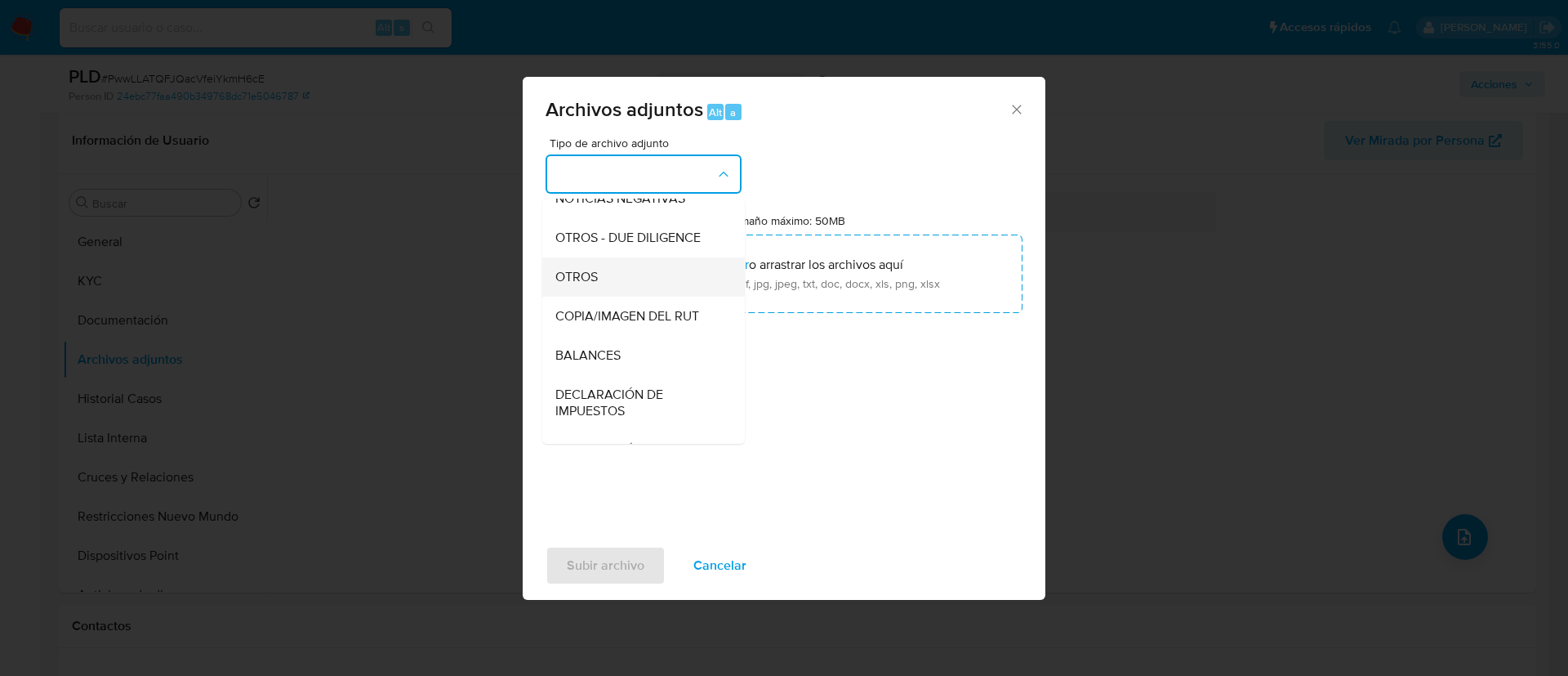
click at [606, 291] on div "OTROS" at bounding box center [639, 277] width 167 height 40
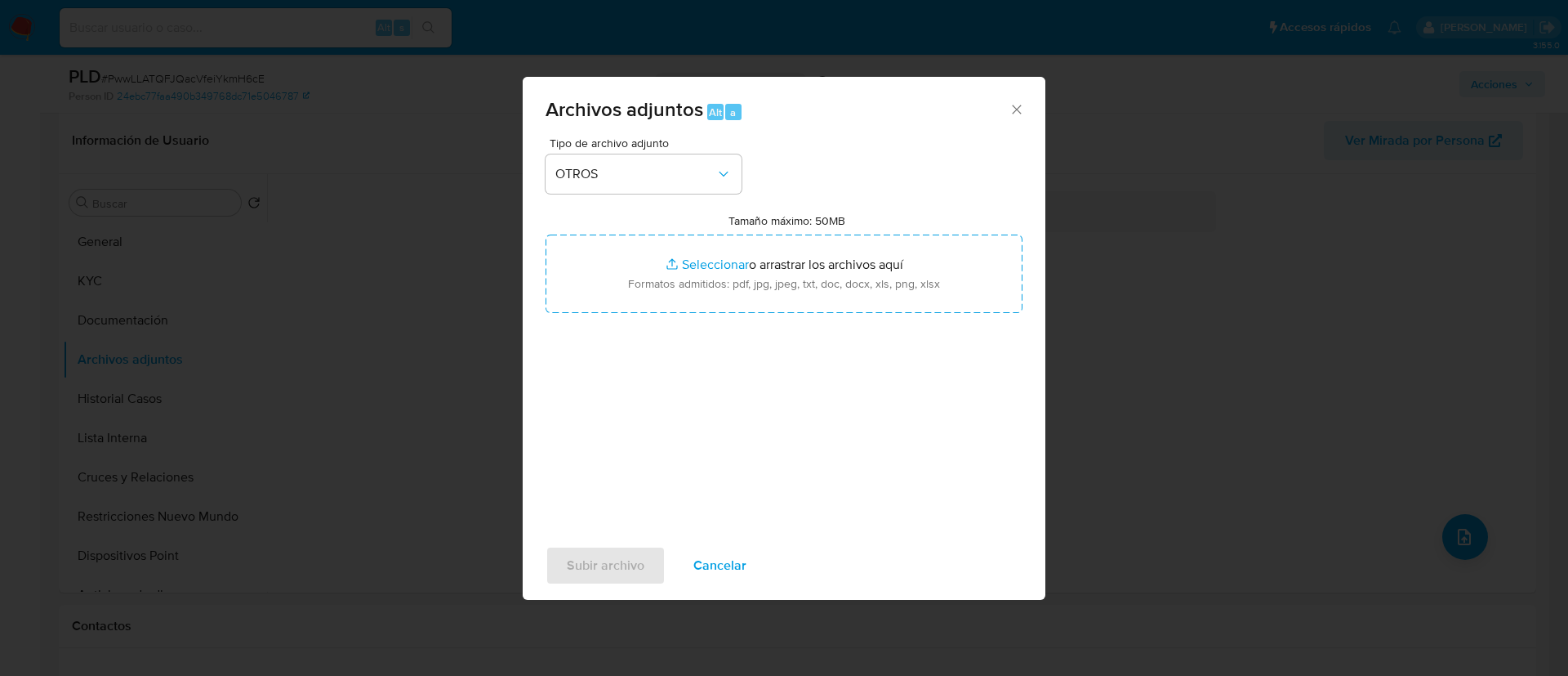
click at [606, 291] on input "Tamaño máximo: 50MB Seleccionar archivos" at bounding box center [784, 273] width 477 height 78
type input "C:\fakepath\2283761264Movimientos.xlsx"
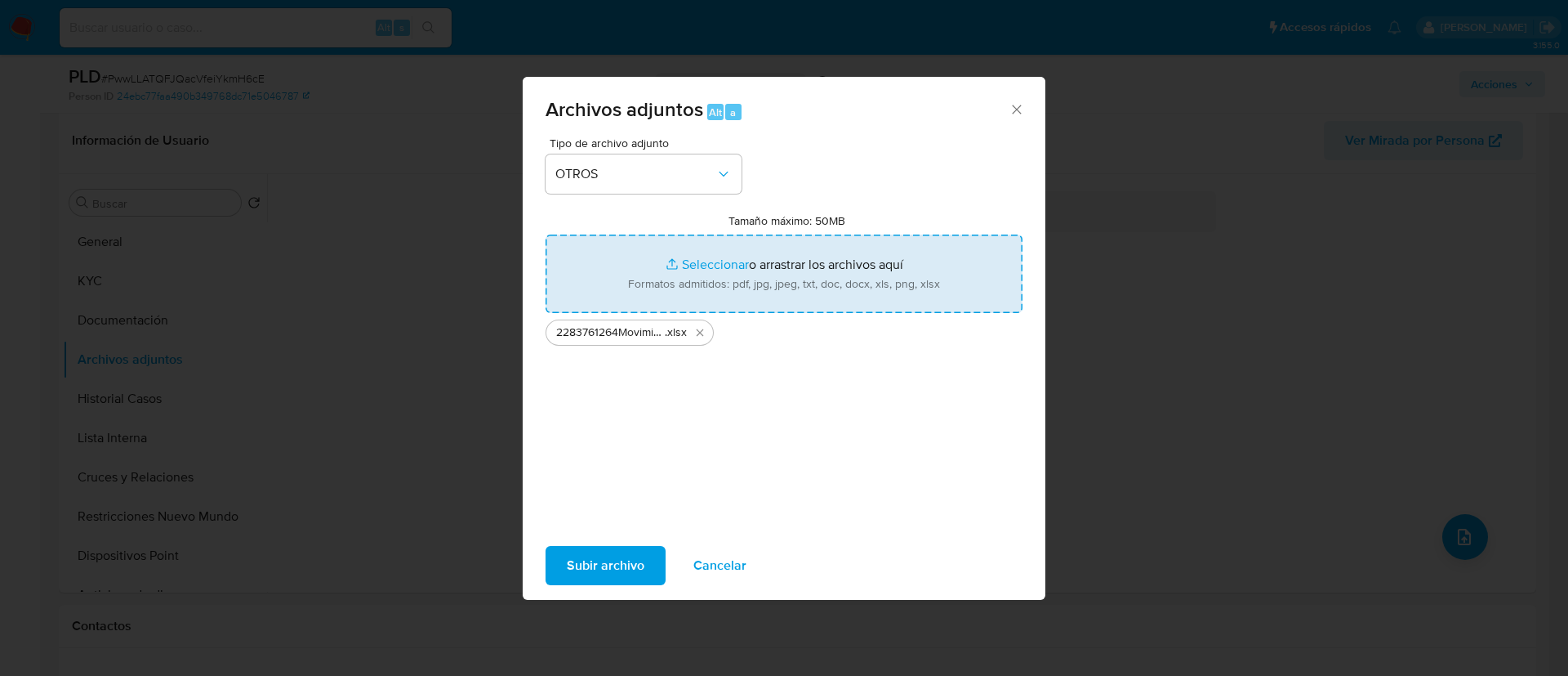
click at [785, 291] on input "Tamaño máximo: 50MB Seleccionar archivos" at bounding box center [784, 273] width 477 height 78
type input "C:\fakepath\Case Log - 2283761264.pdf"
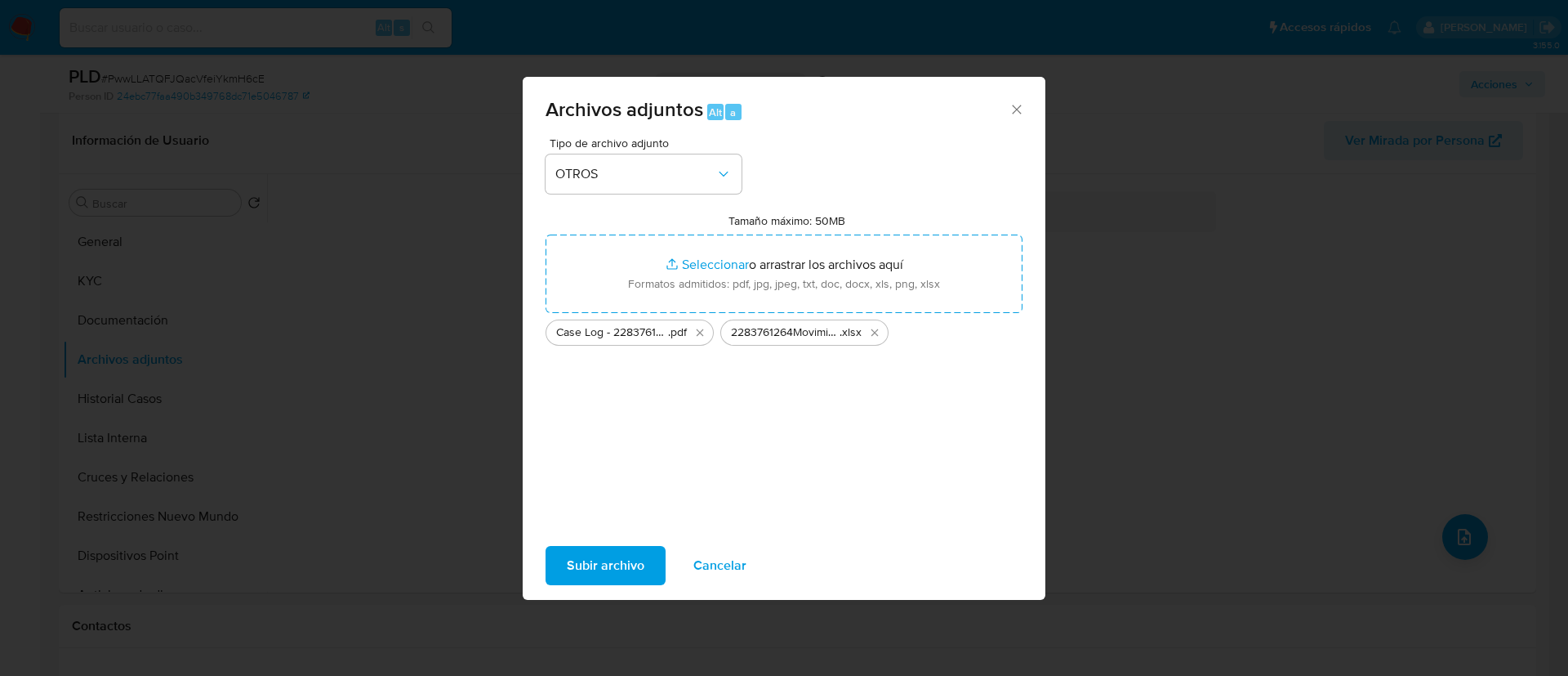
click at [531, 197] on div "Tipo de archivo adjunto OTROS Tamaño máximo: 50MB Seleccionar archivos Seleccio…" at bounding box center [784, 336] width 523 height 397
click at [591, 557] on span "Subir archivo" at bounding box center [605, 565] width 77 height 36
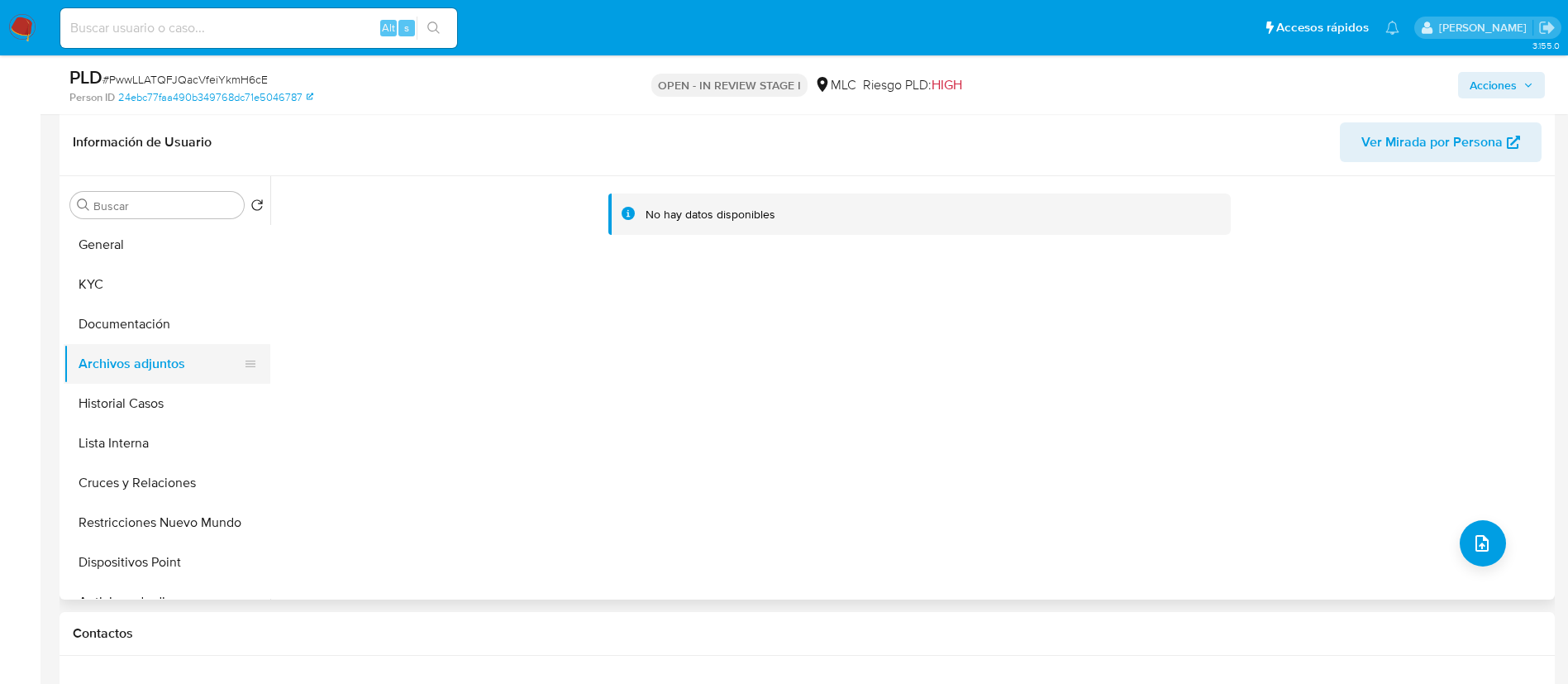
drag, startPoint x: 124, startPoint y: 430, endPoint x: 131, endPoint y: 354, distance: 76.3
click at [124, 426] on button "Lista Interna" at bounding box center [167, 443] width 206 height 40
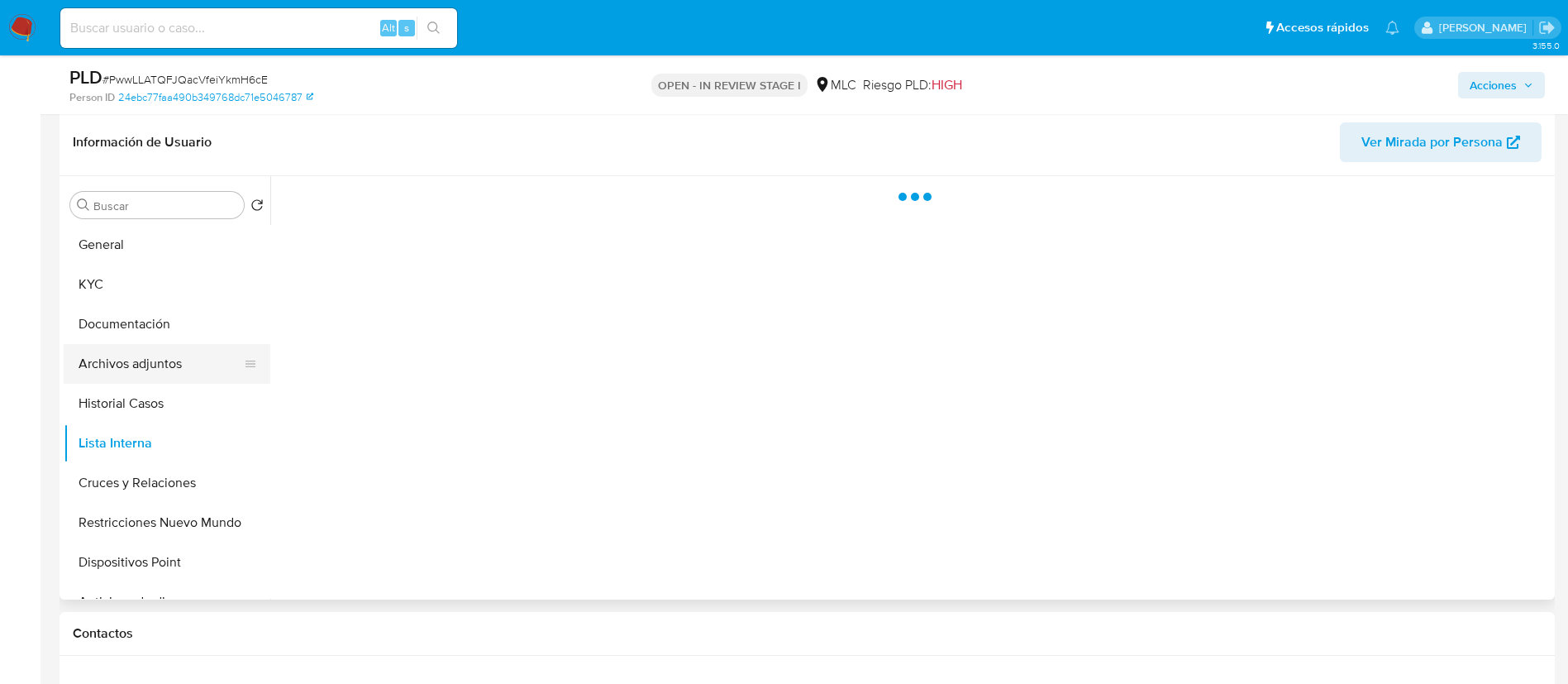
click at [131, 353] on button "Archivos adjuntos" at bounding box center [161, 364] width 194 height 40
click at [1499, 103] on div "Acciones" at bounding box center [1300, 84] width 488 height 39
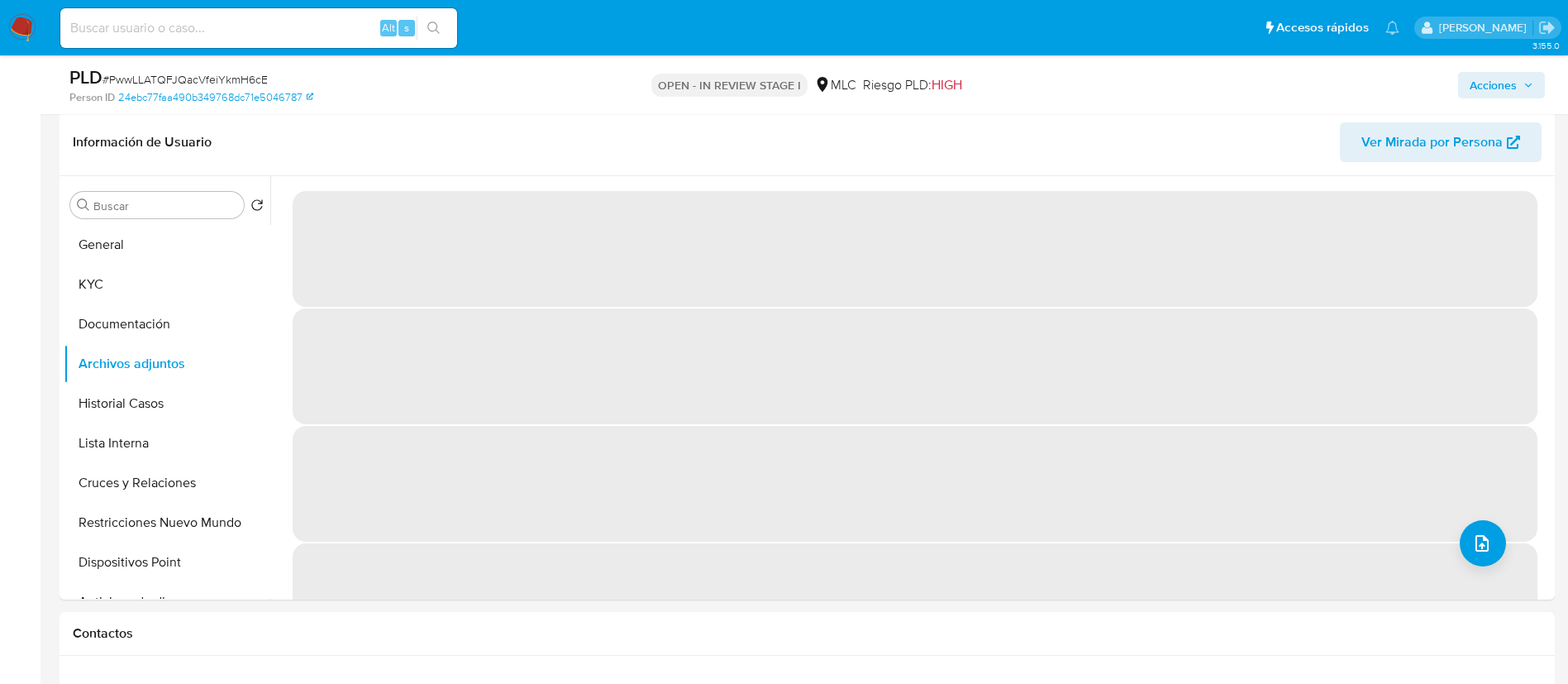
click at [1481, 93] on span "Acciones" at bounding box center [1492, 85] width 47 height 27
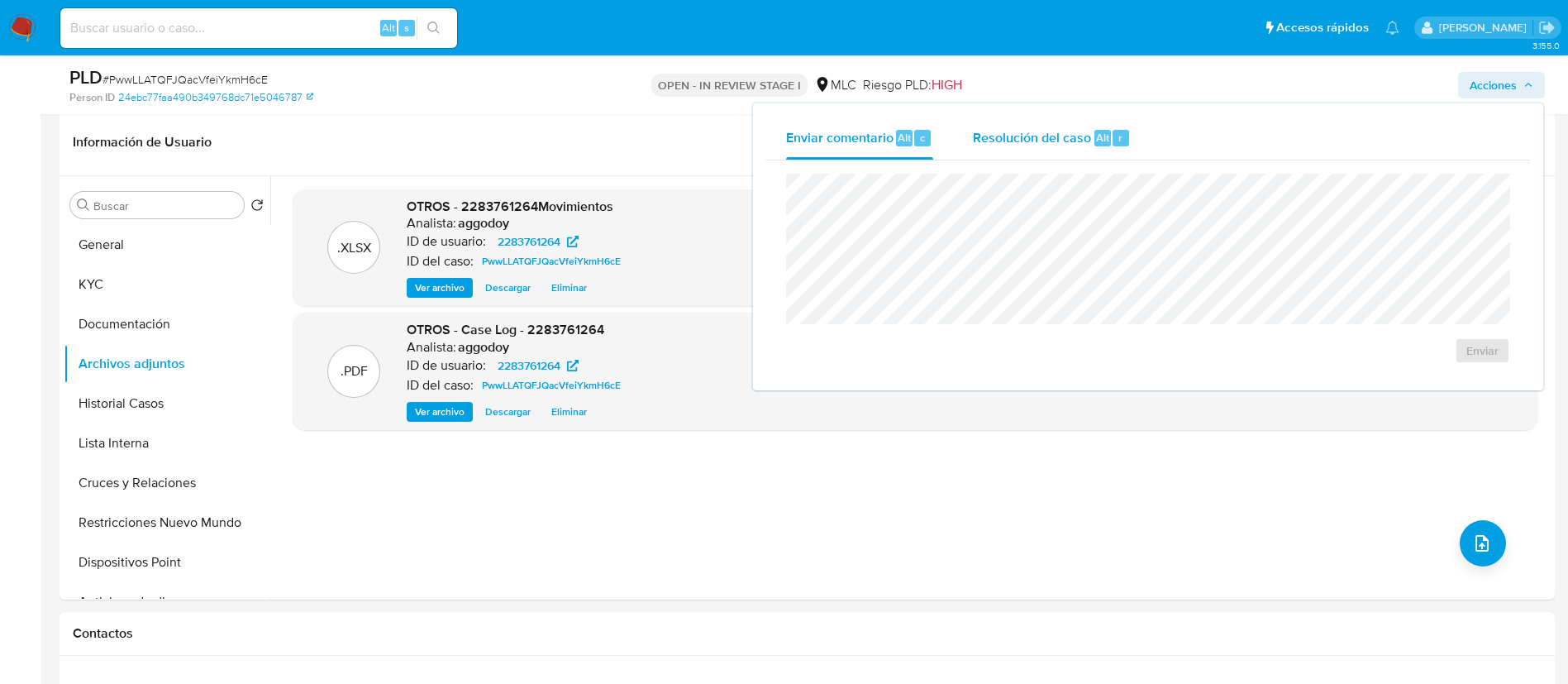
click at [1011, 147] on div "Resolución del caso Alt r" at bounding box center [1052, 138] width 158 height 43
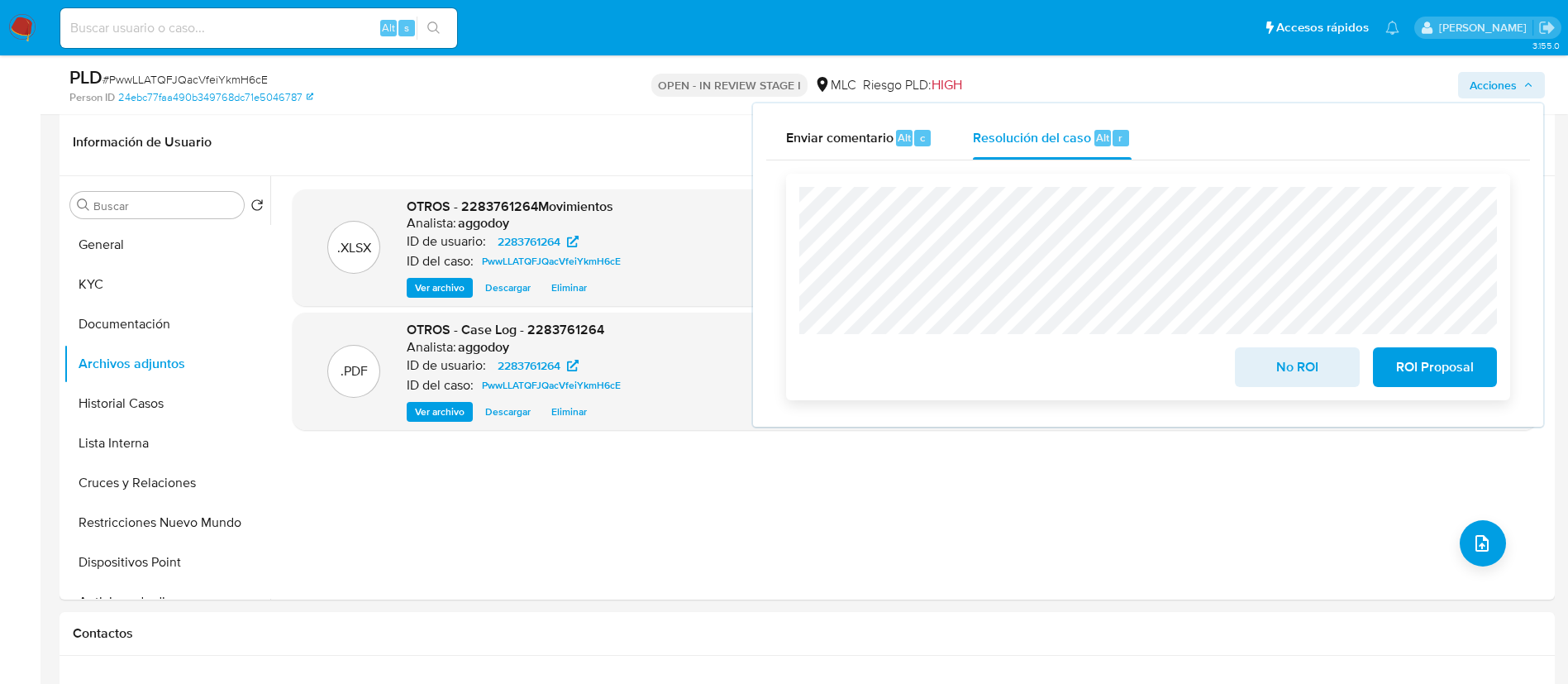
click at [1432, 366] on span "ROI Proposal" at bounding box center [1434, 366] width 81 height 36
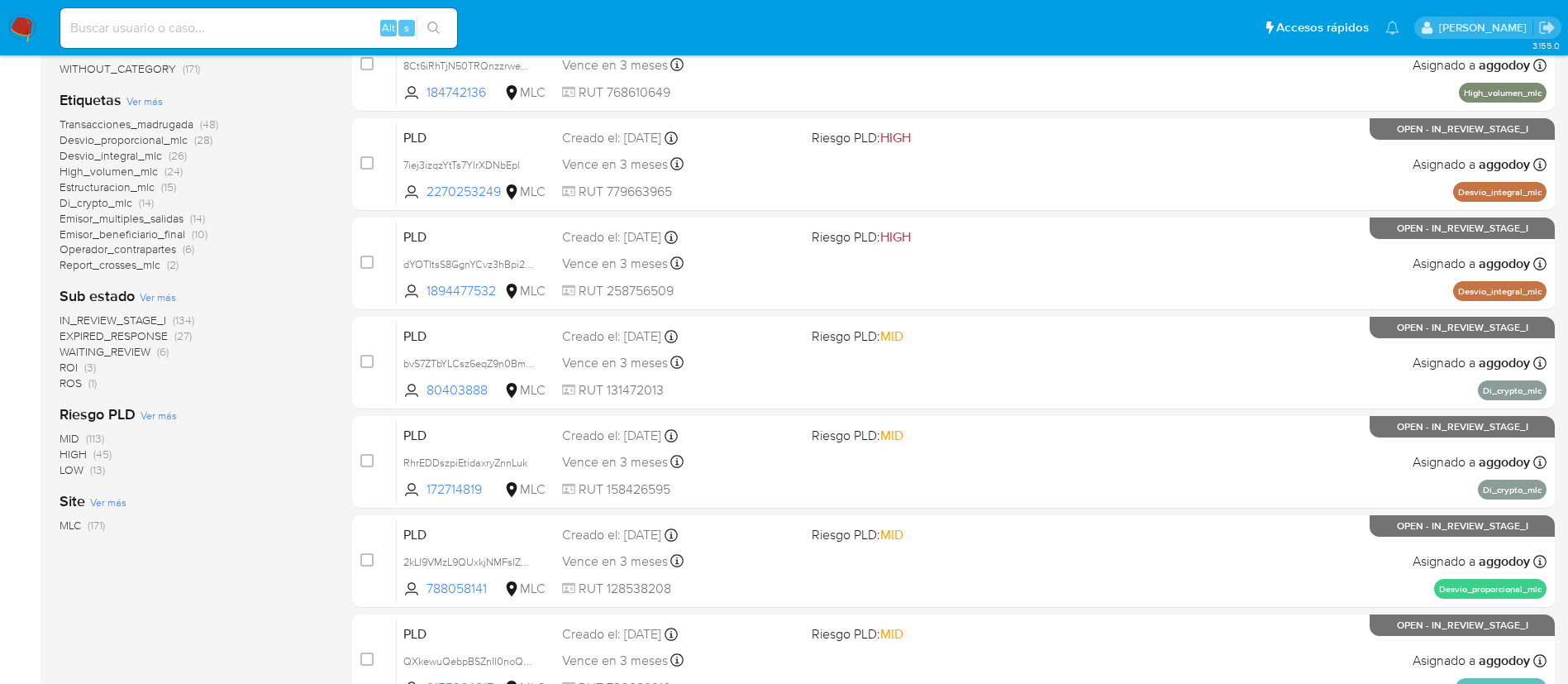
scroll to position [331, 0]
click at [85, 369] on span "(3)" at bounding box center [90, 366] width 12 height 17
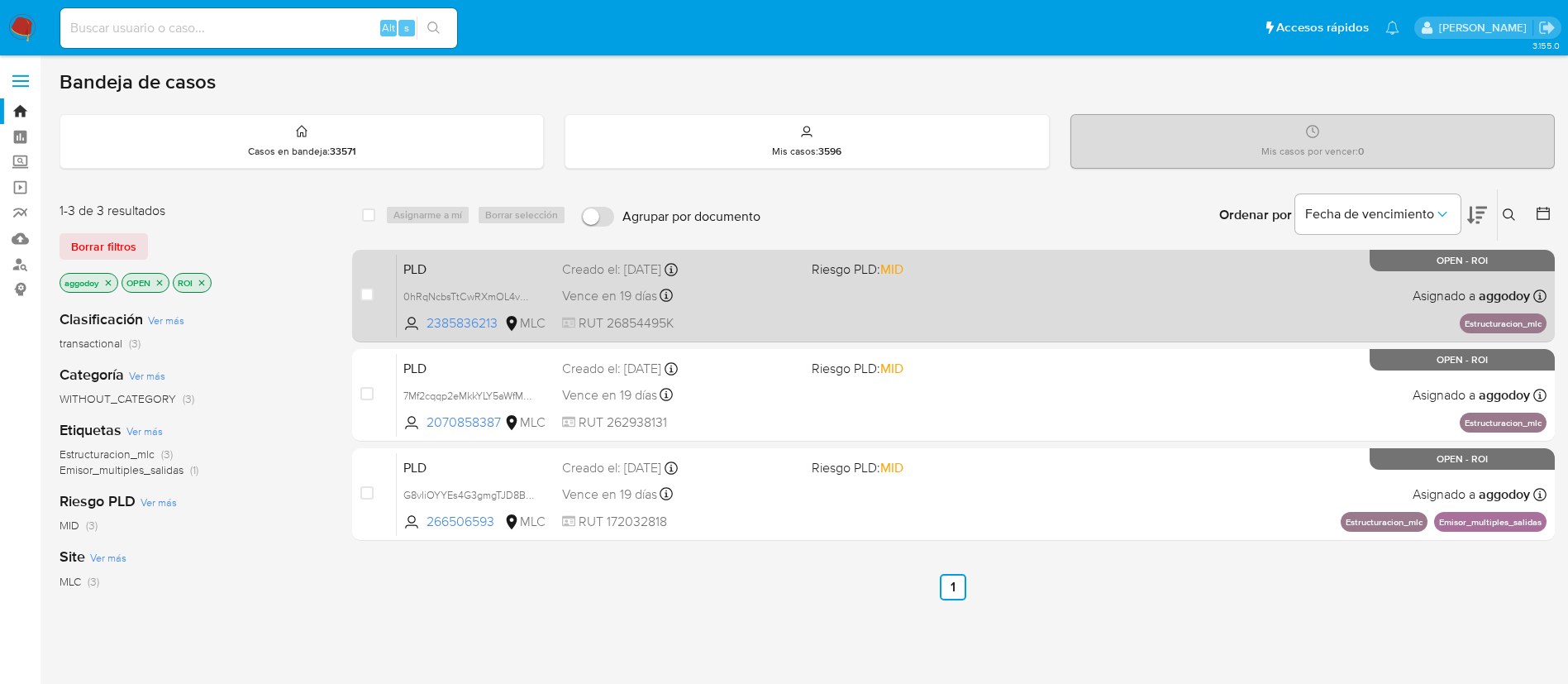
click at [1167, 314] on div "PLD 0hRqNcbsTtCwRXmOL4vN6UEa 2385836213 MLC Riesgo PLD: MID Creado el: 12/06/20…" at bounding box center [971, 295] width 1149 height 84
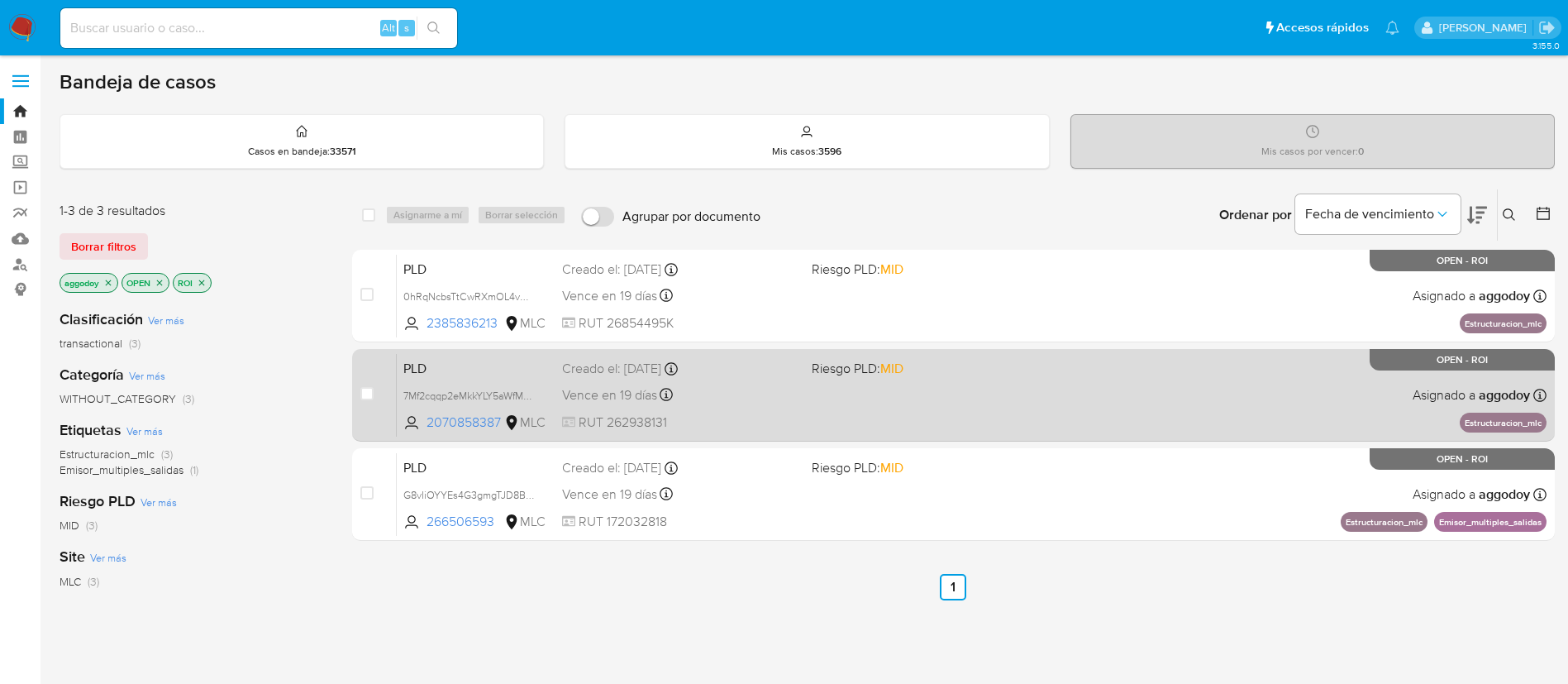
click at [794, 400] on div "Vence en 19 días Vence el 10/09/2025 06:05:36" at bounding box center [680, 394] width 236 height 22
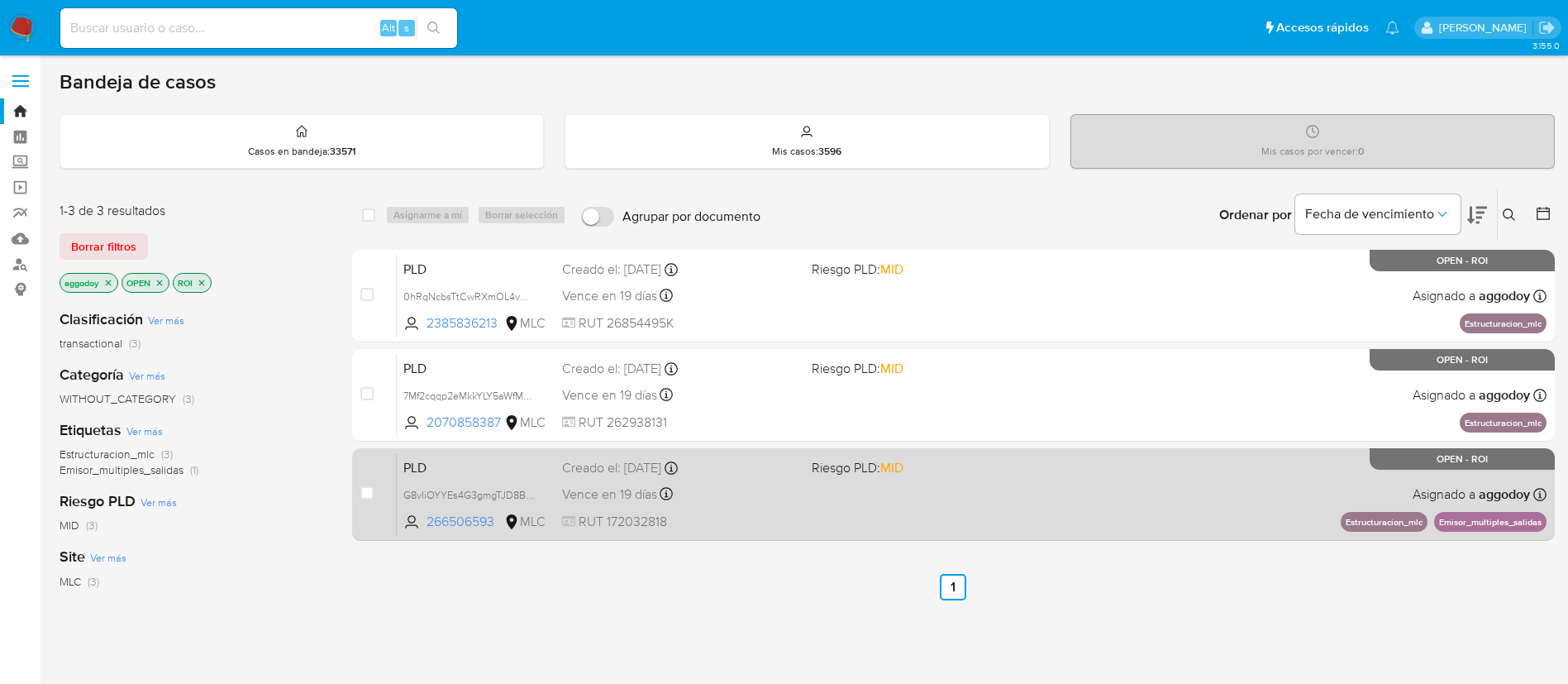
click at [1135, 509] on div "PLD G8vIiOYYEs4G3gmgTJD8BrKs 266506593 MLC Riesgo PLD: MID Creado el: 12/06/202…" at bounding box center [971, 495] width 1149 height 84
click at [692, 489] on div "Vence en 19 días Vence el 10/09/2025 06:04:53" at bounding box center [680, 494] width 236 height 22
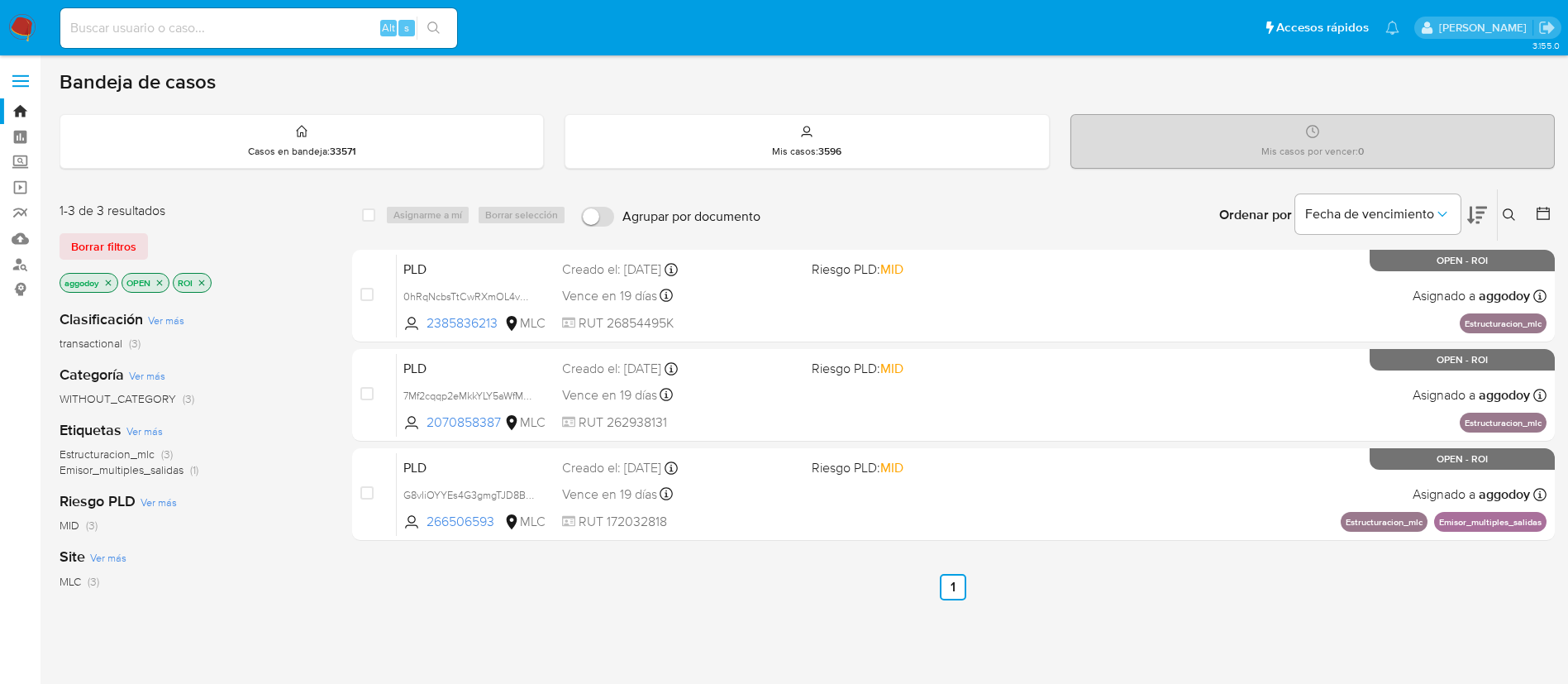
click at [206, 281] on icon "close-filter" at bounding box center [201, 282] width 10 height 10
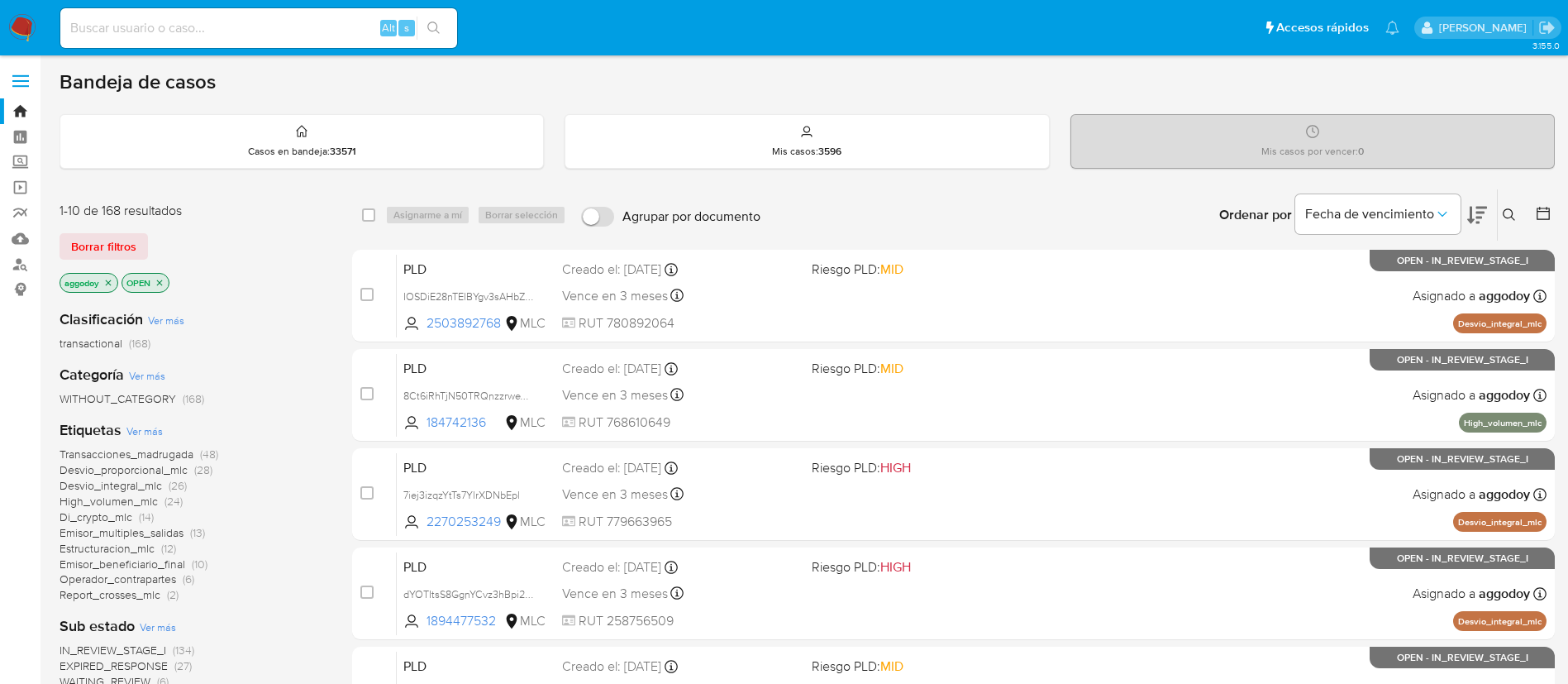
click at [1500, 218] on button at bounding box center [1511, 215] width 28 height 20
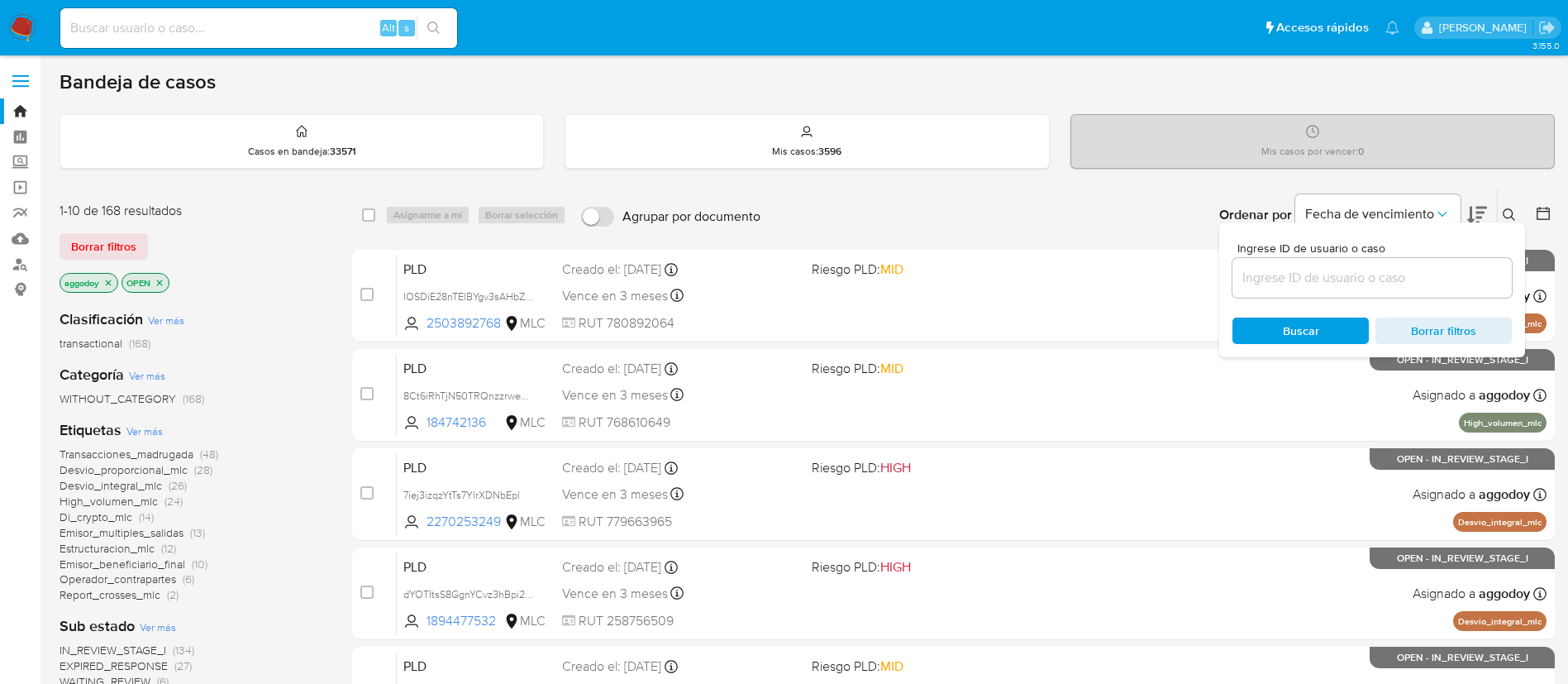
click at [1356, 284] on input at bounding box center [1372, 278] width 279 height 21
type input "2321002158"
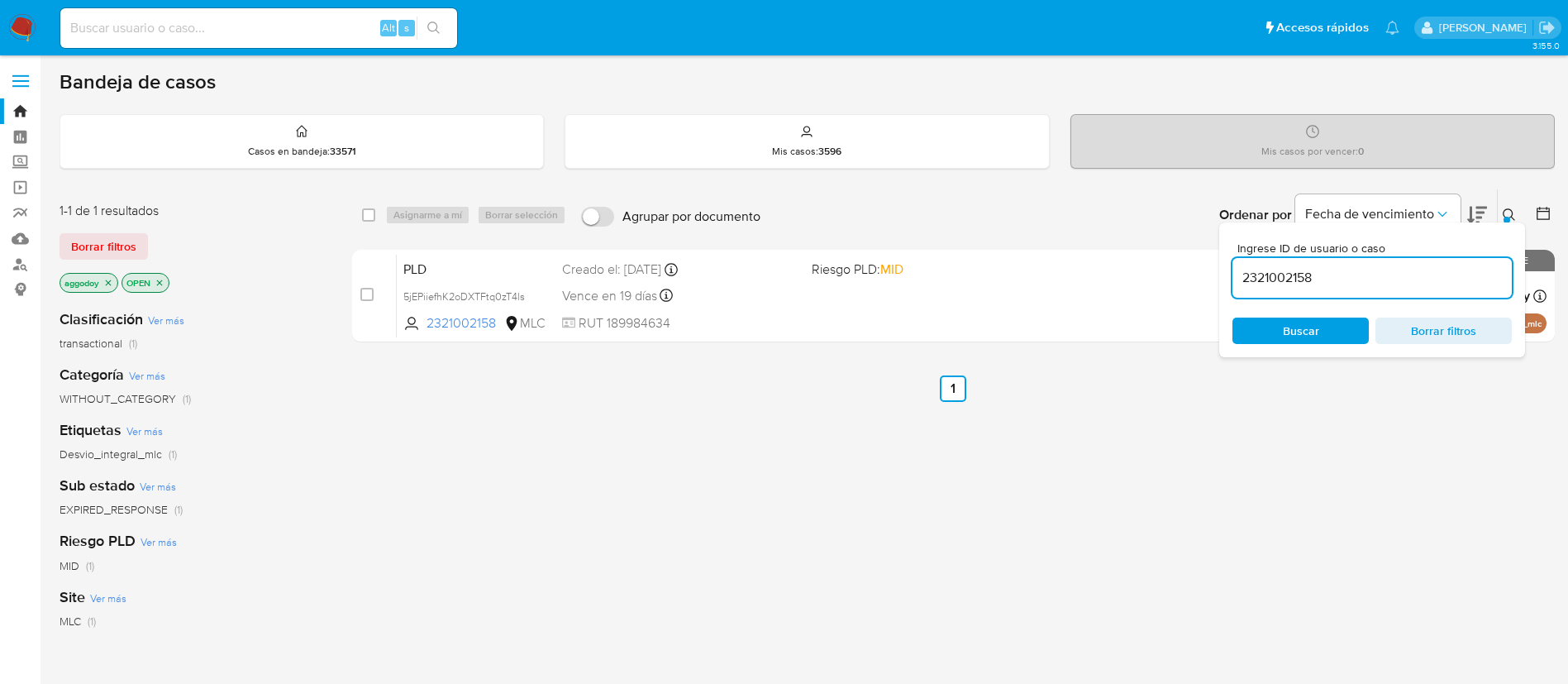
click at [1508, 219] on div at bounding box center [1506, 220] width 6 height 6
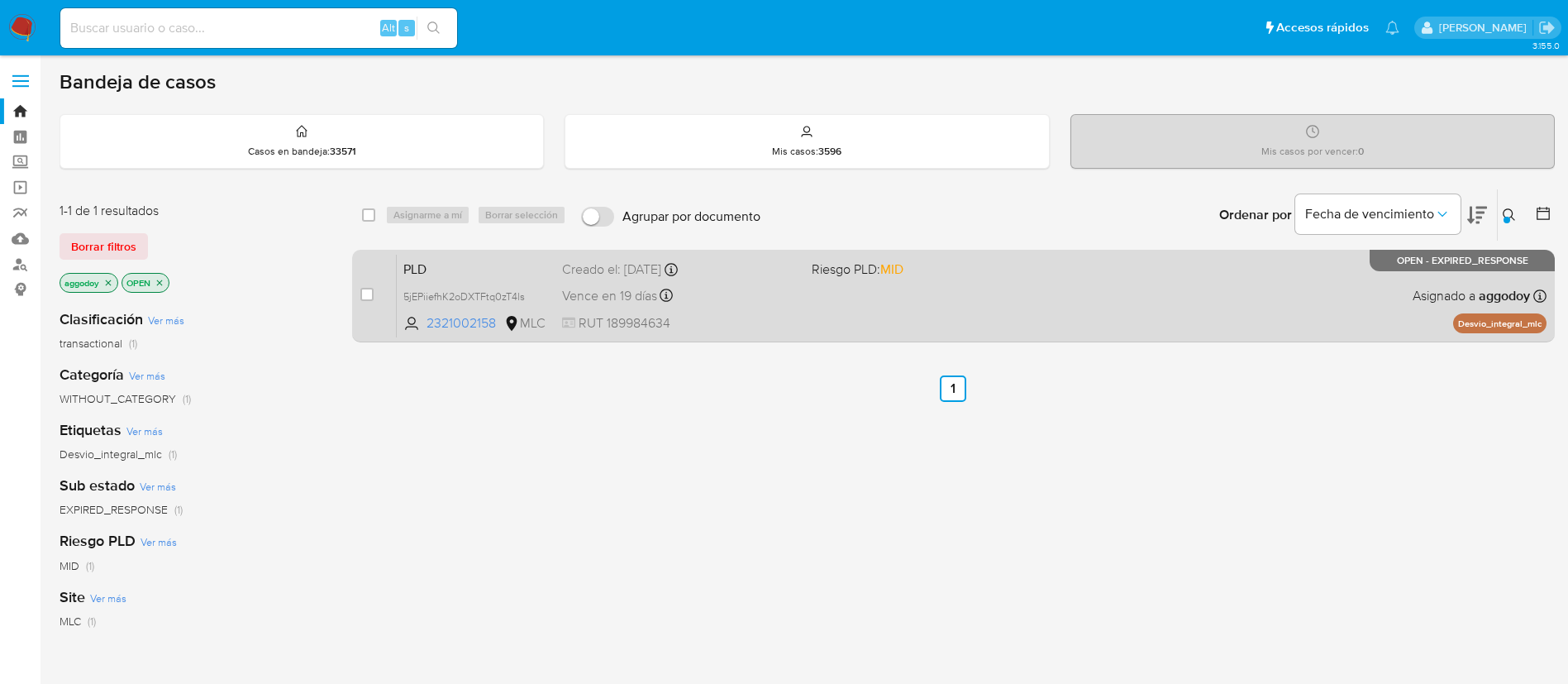
click at [1297, 329] on div "PLD 5jEPiiefhK2oDXTFtq0zT4ls 2321002158 MLC Riesgo PLD: MID Creado el: 12/06/20…" at bounding box center [971, 295] width 1149 height 84
click at [369, 297] on input "checkbox" at bounding box center [366, 294] width 13 height 13
checkbox input "true"
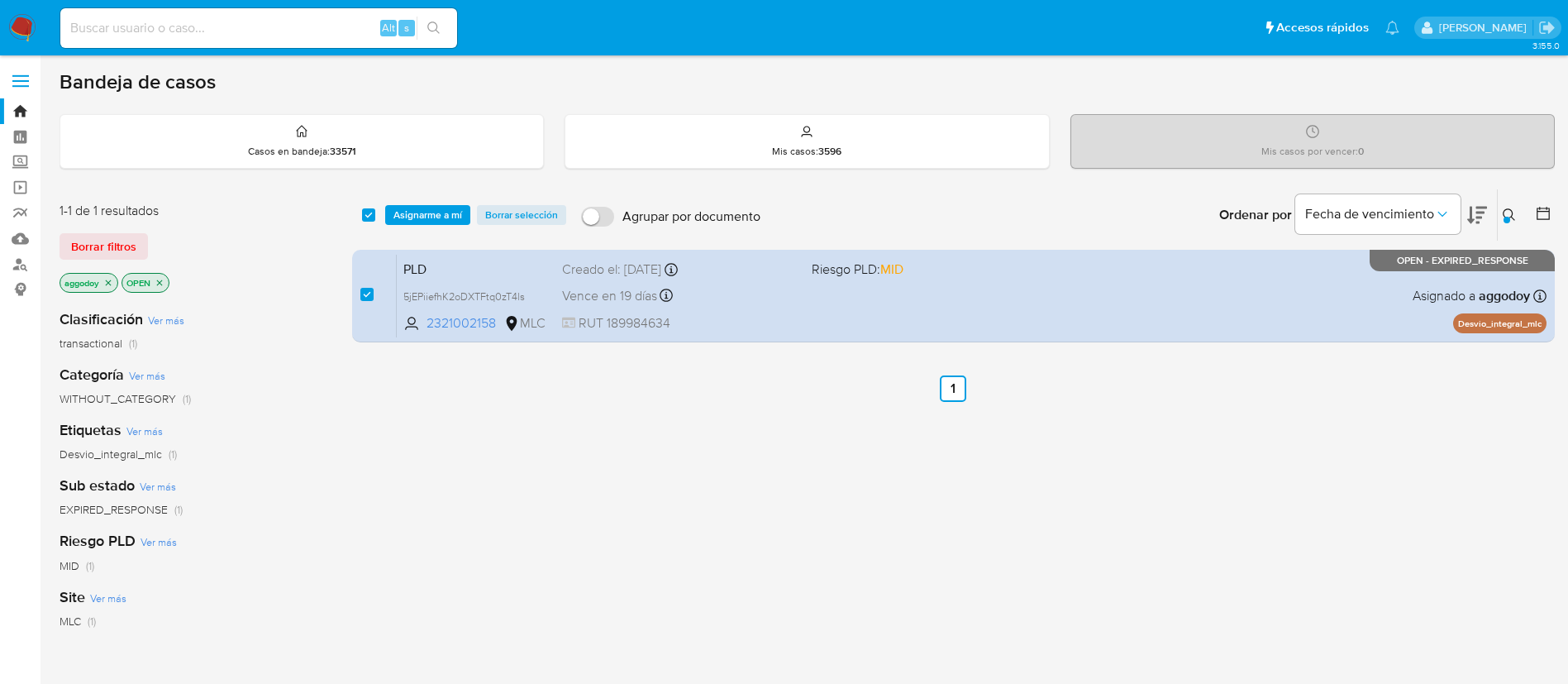
click at [437, 182] on div "Bandeja de casos Casos en bandeja : 33571 Mis casos : 3596 Mis casos por vencer…" at bounding box center [807, 503] width 1495 height 868
click at [445, 204] on div "select-all-cases-checkbox Asignarme a mí Borrar selección Agrupar por documento…" at bounding box center [953, 215] width 1203 height 52
click at [449, 205] on div "select-all-cases-checkbox Asignarme a mí Borrar selección Agrupar por documento…" at bounding box center [953, 215] width 1203 height 52
click at [449, 212] on span "Asignarme a mí" at bounding box center [428, 214] width 68 height 17
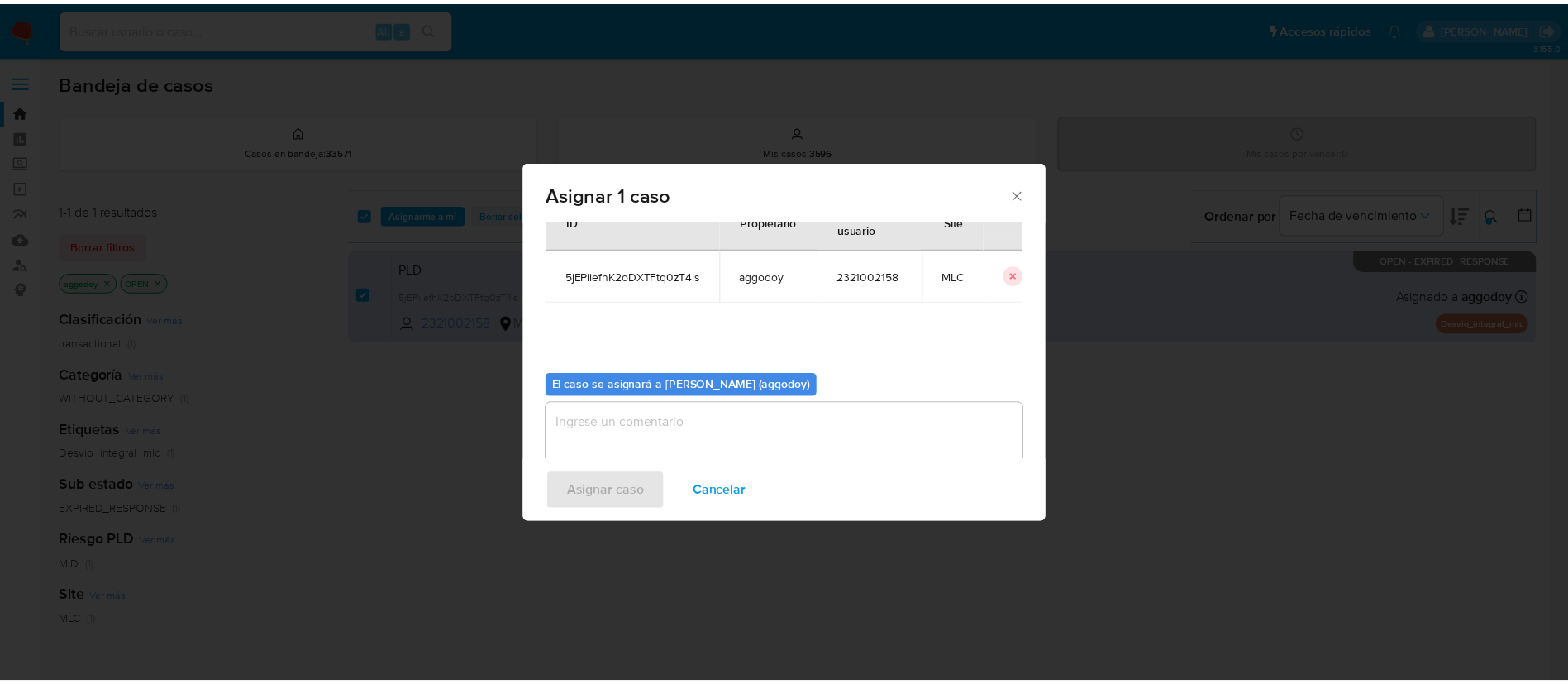
scroll to position [86, 0]
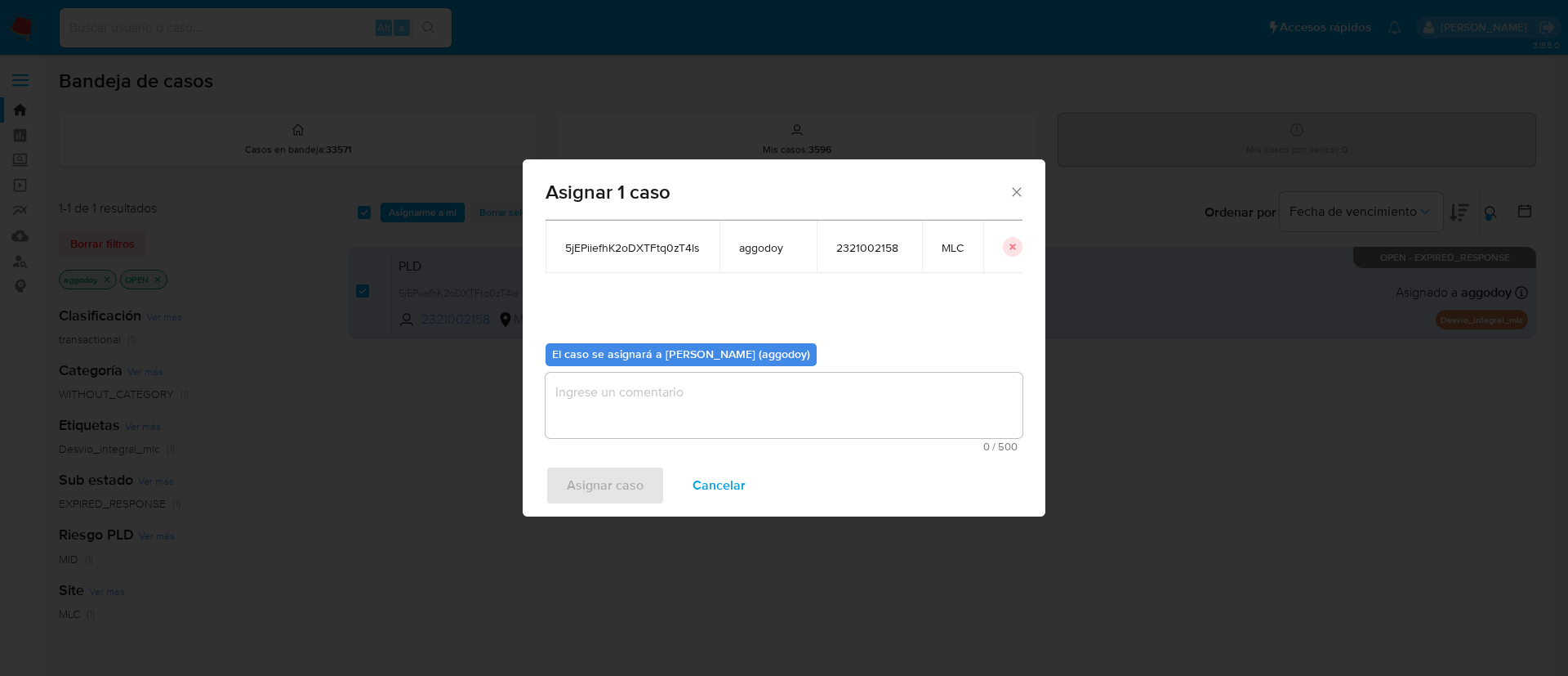
click at [733, 447] on div "Asignar 1 caso Casos a asignar: ID Propietario ID de usuario Site 5jEPiiefhK2oD…" at bounding box center [784, 338] width 523 height 357
click at [726, 417] on textarea "assign-modal" at bounding box center [784, 405] width 477 height 65
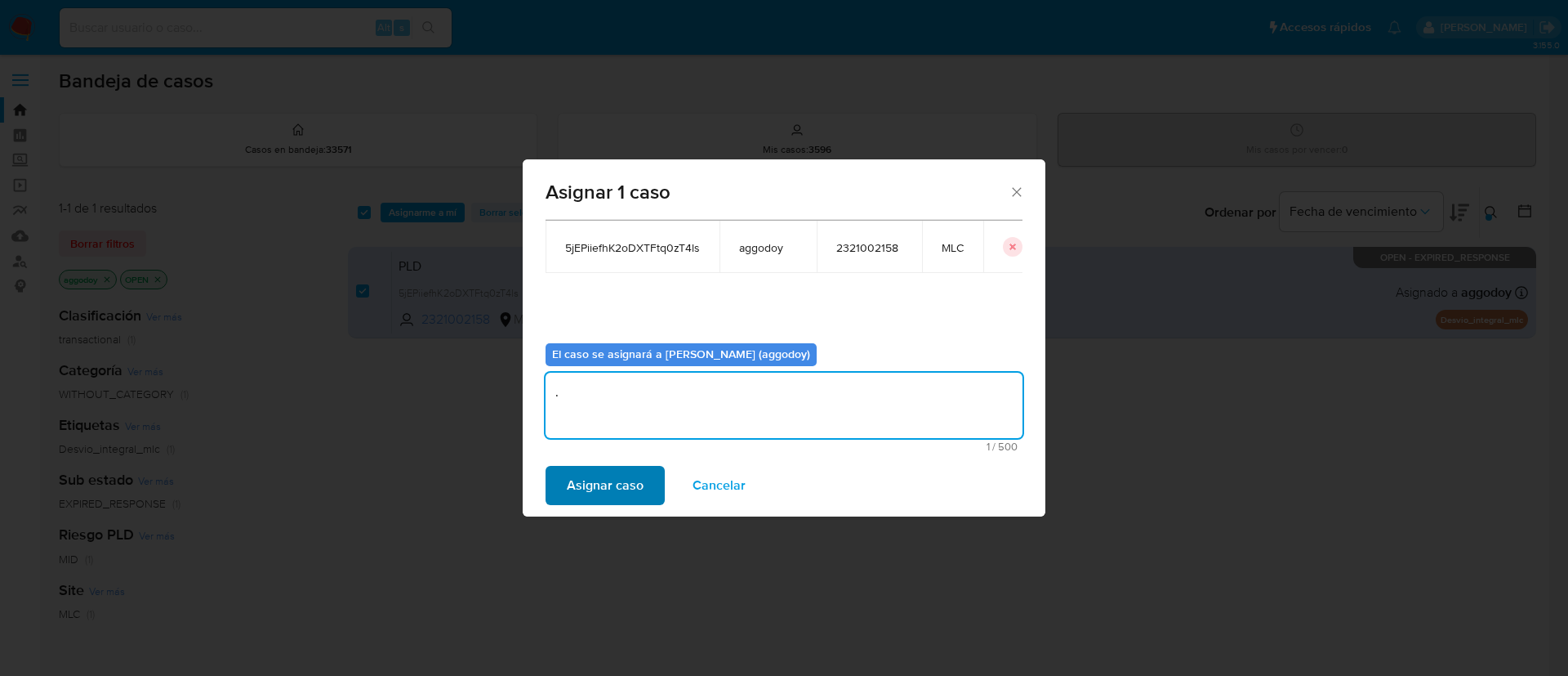
type textarea "."
click at [586, 487] on span "Asignar caso" at bounding box center [604, 485] width 76 height 36
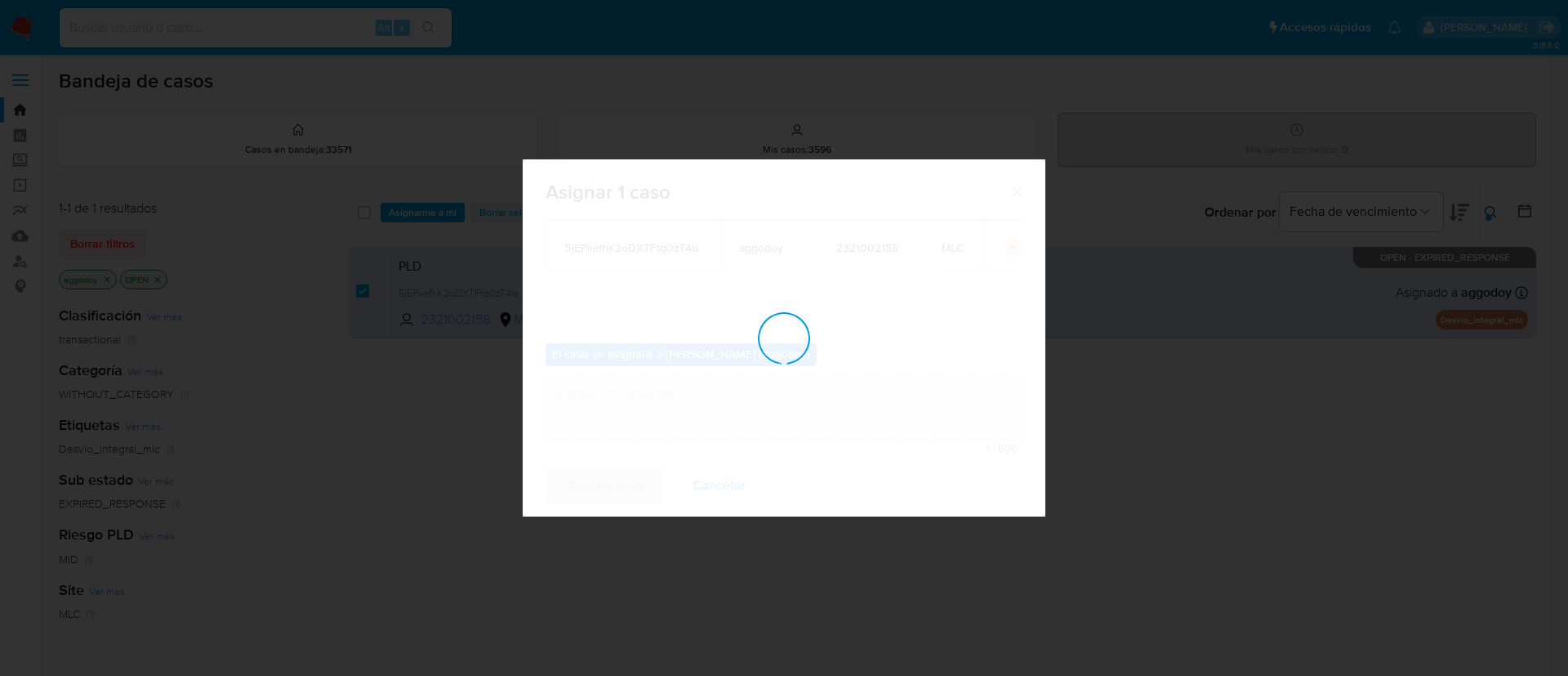
checkbox input "false"
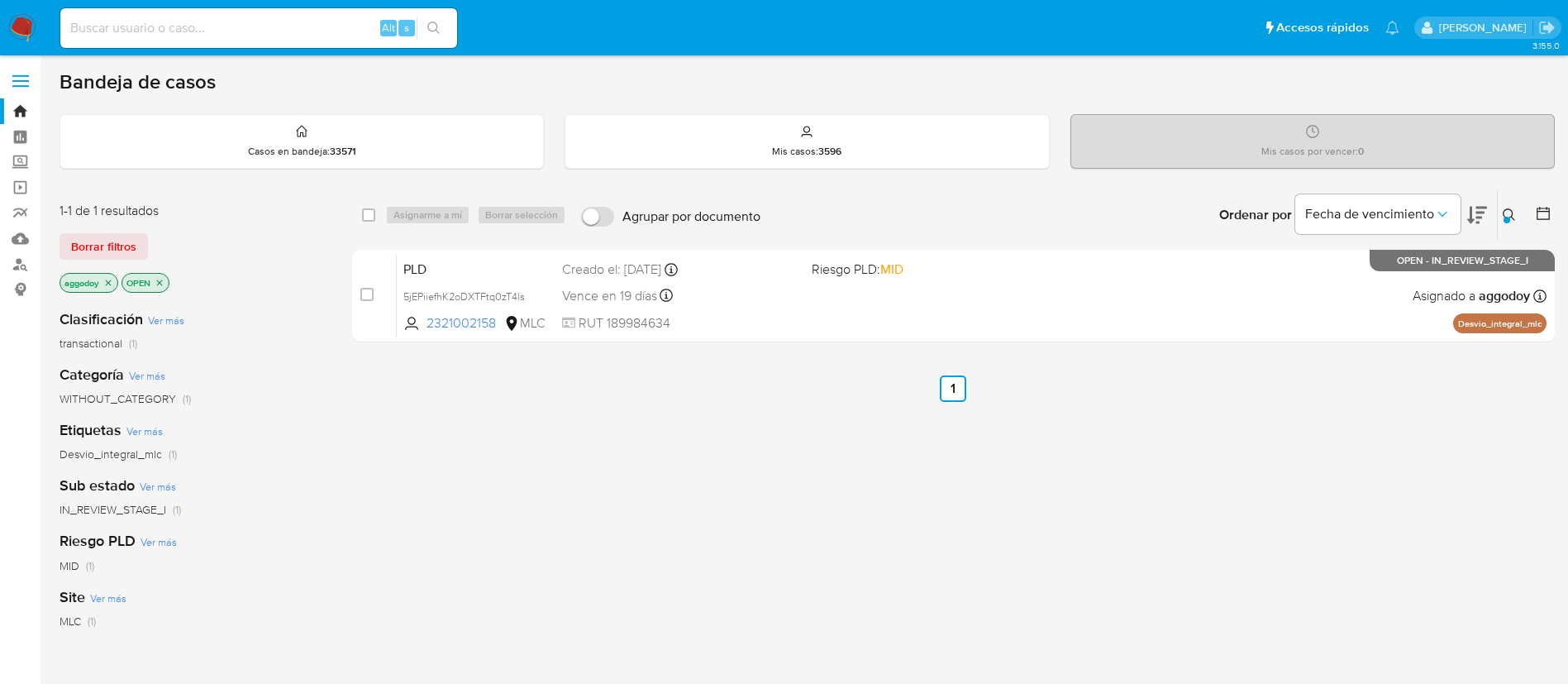
click at [1513, 211] on icon at bounding box center [1508, 214] width 13 height 13
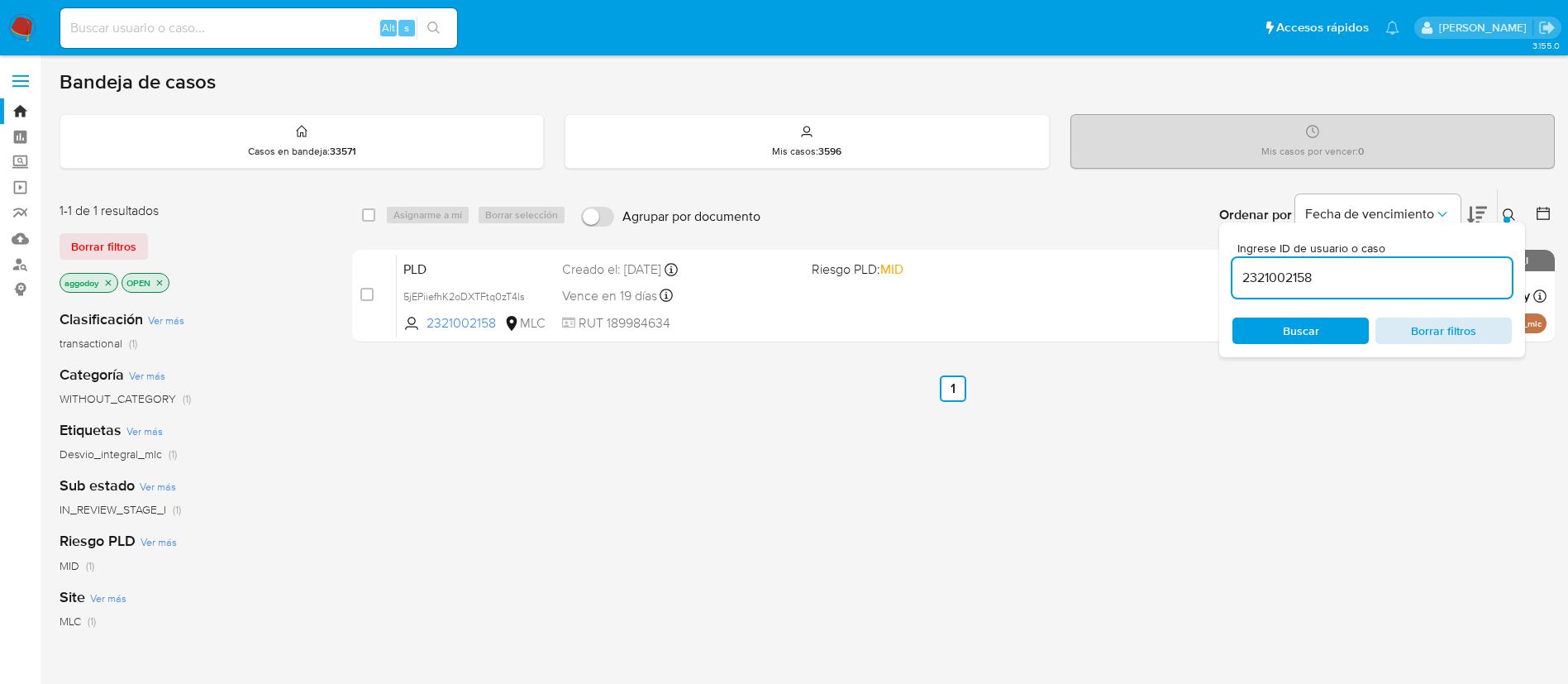
click at [1507, 333] on button "Borrar filtros" at bounding box center [1443, 331] width 136 height 27
click at [1498, 333] on span "Borrar filtros" at bounding box center [1443, 331] width 113 height 23
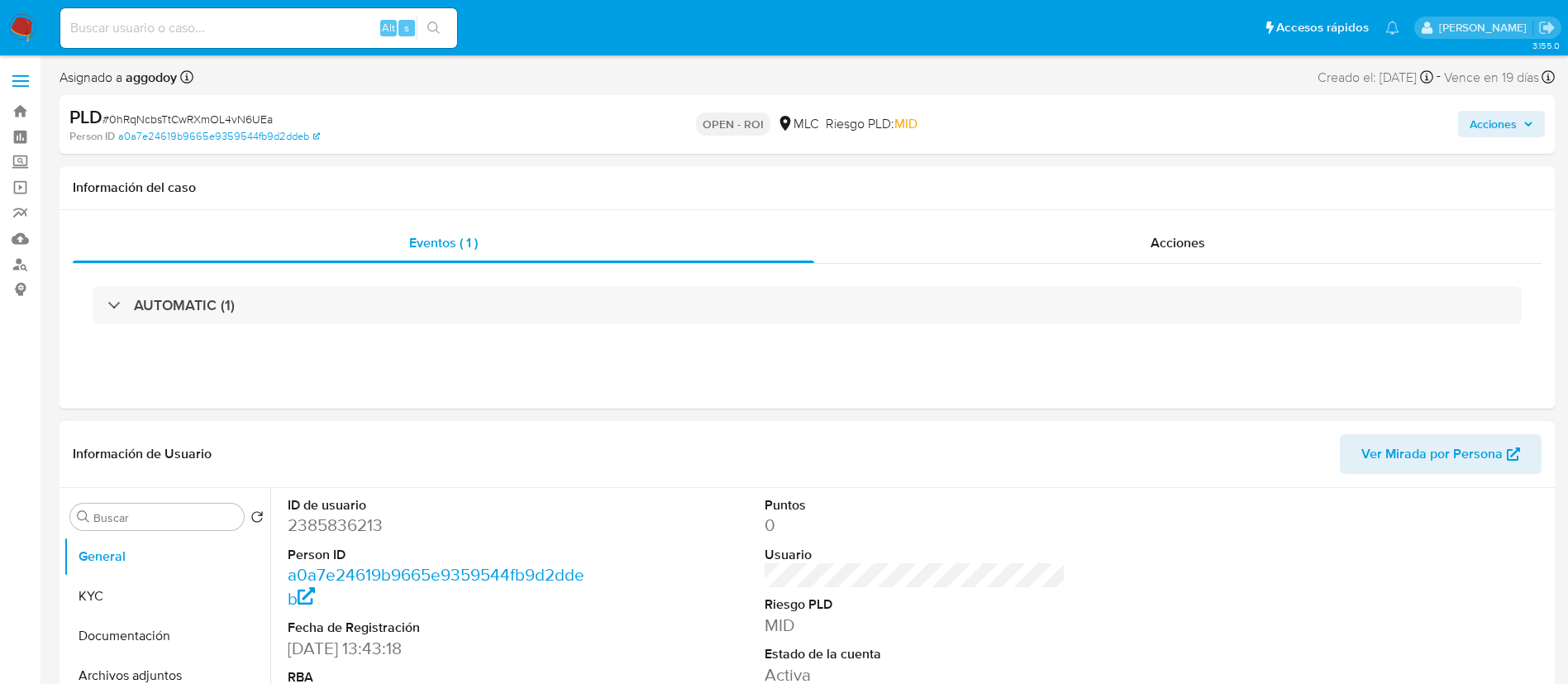
select select "10"
click at [361, 518] on dd "2385836213" at bounding box center [438, 525] width 301 height 23
copy dd "2385836213"
click at [1129, 240] on div "Acciones" at bounding box center [1178, 243] width 727 height 40
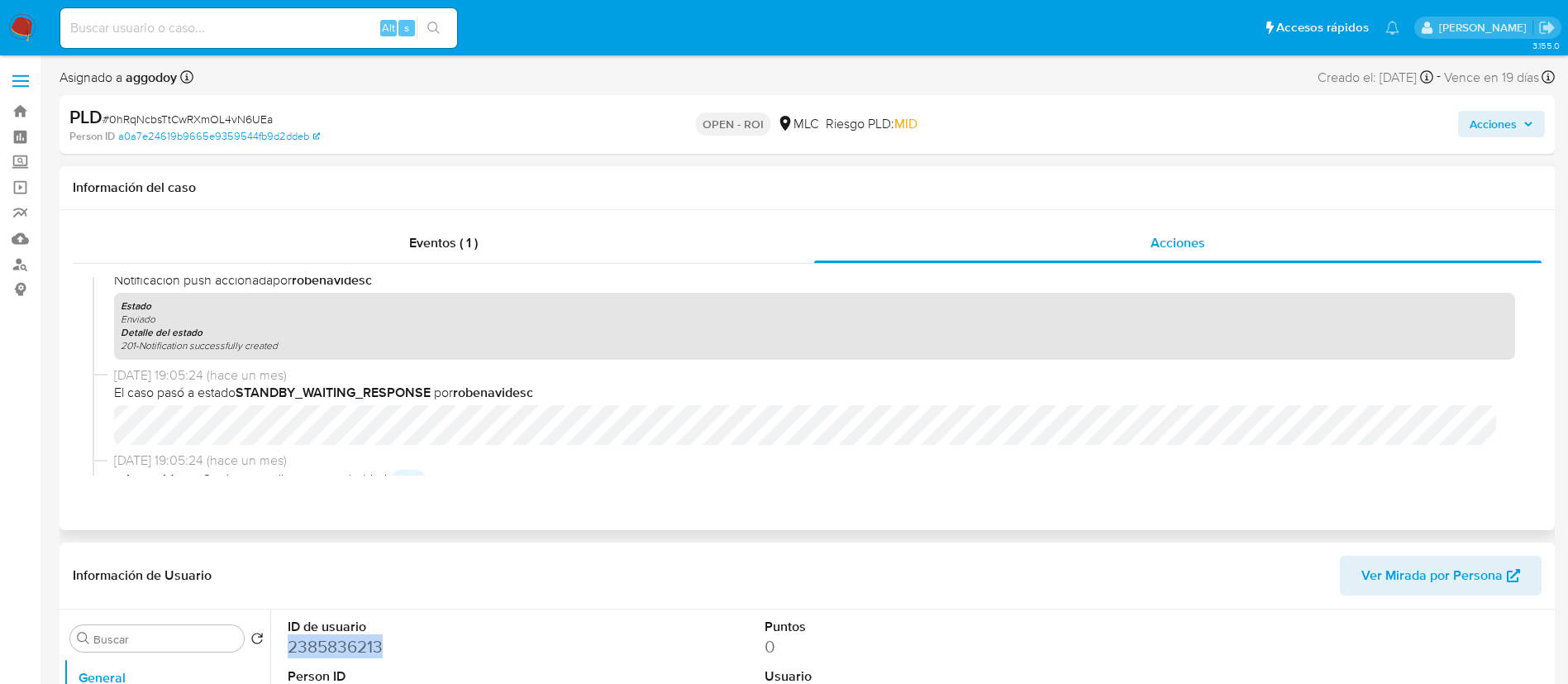
scroll to position [513, 0]
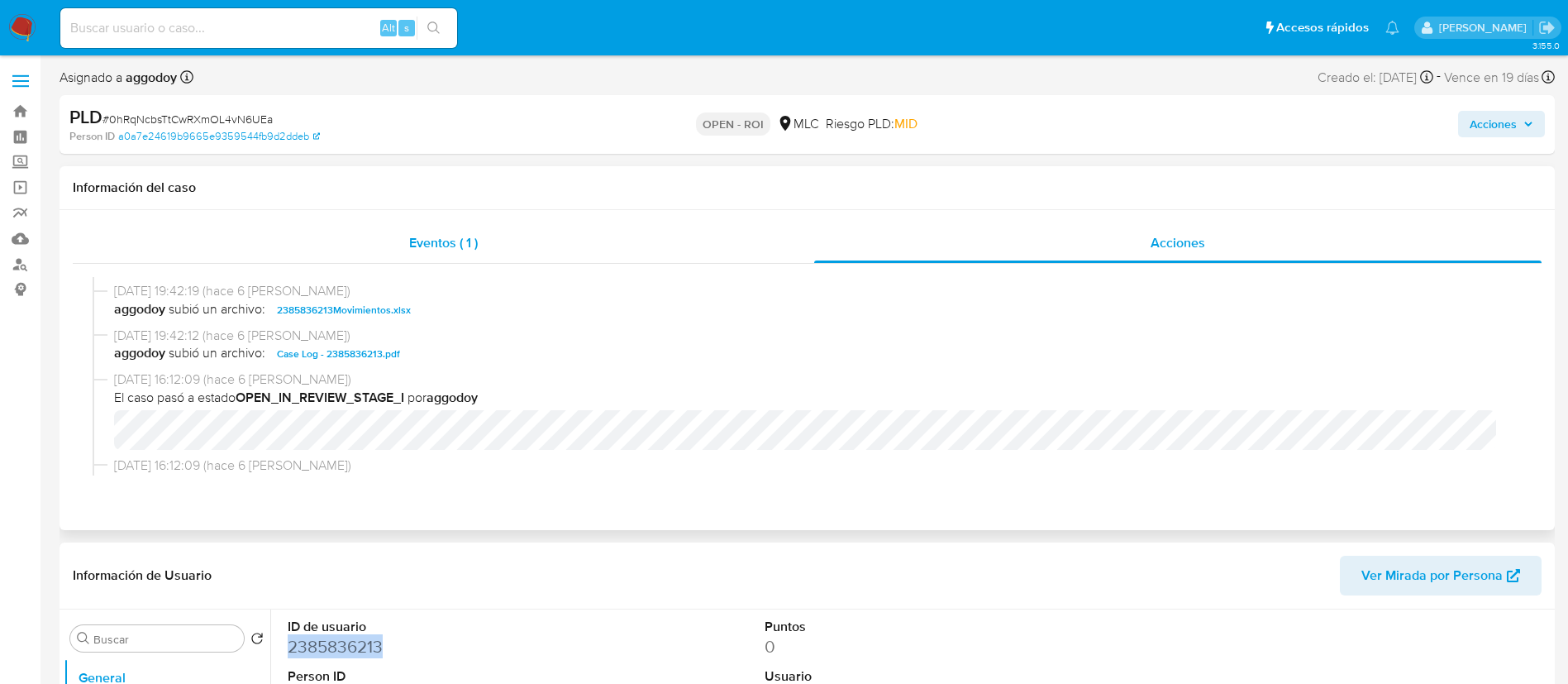
click at [409, 260] on div "Eventos ( 1 )" at bounding box center [444, 243] width 741 height 40
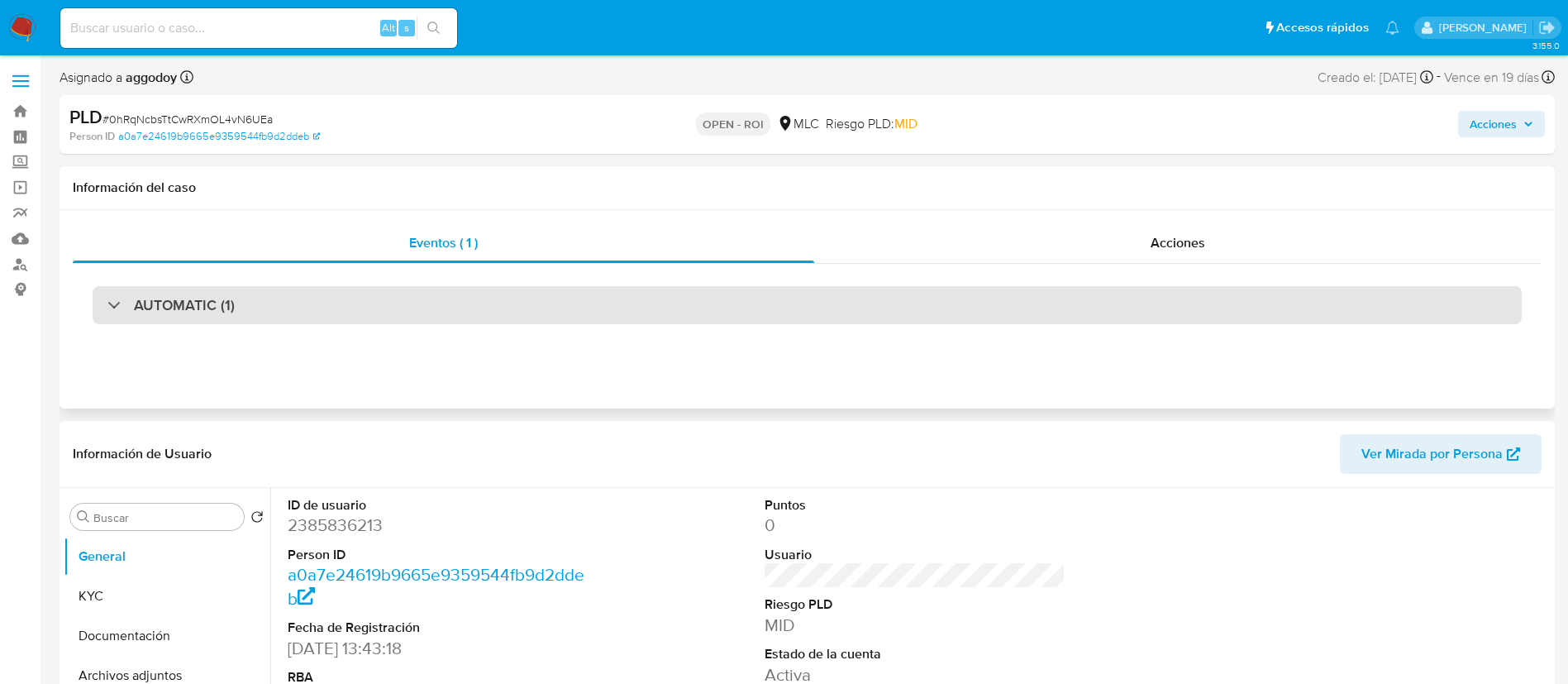
click at [255, 315] on div "AUTOMATIC (1)" at bounding box center [806, 305] width 1428 height 38
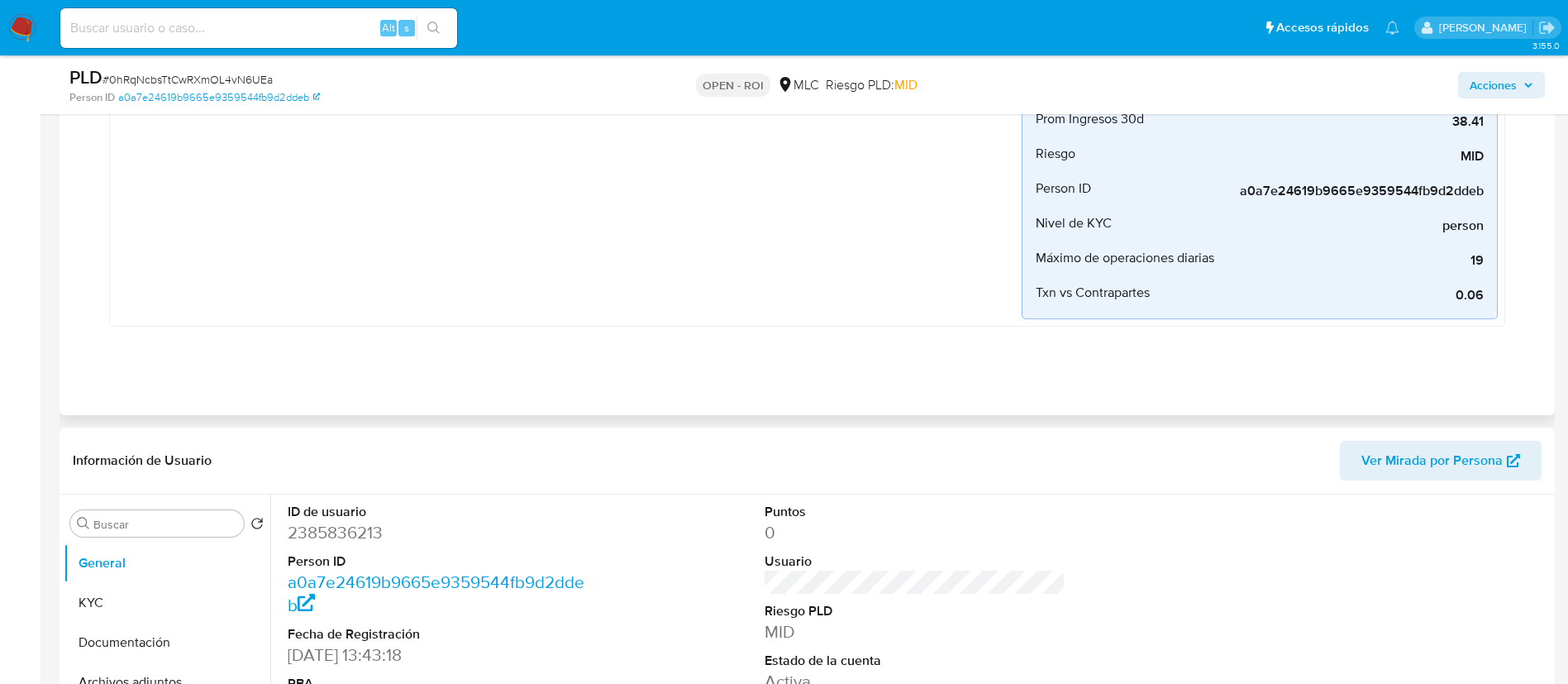
scroll to position [662, 0]
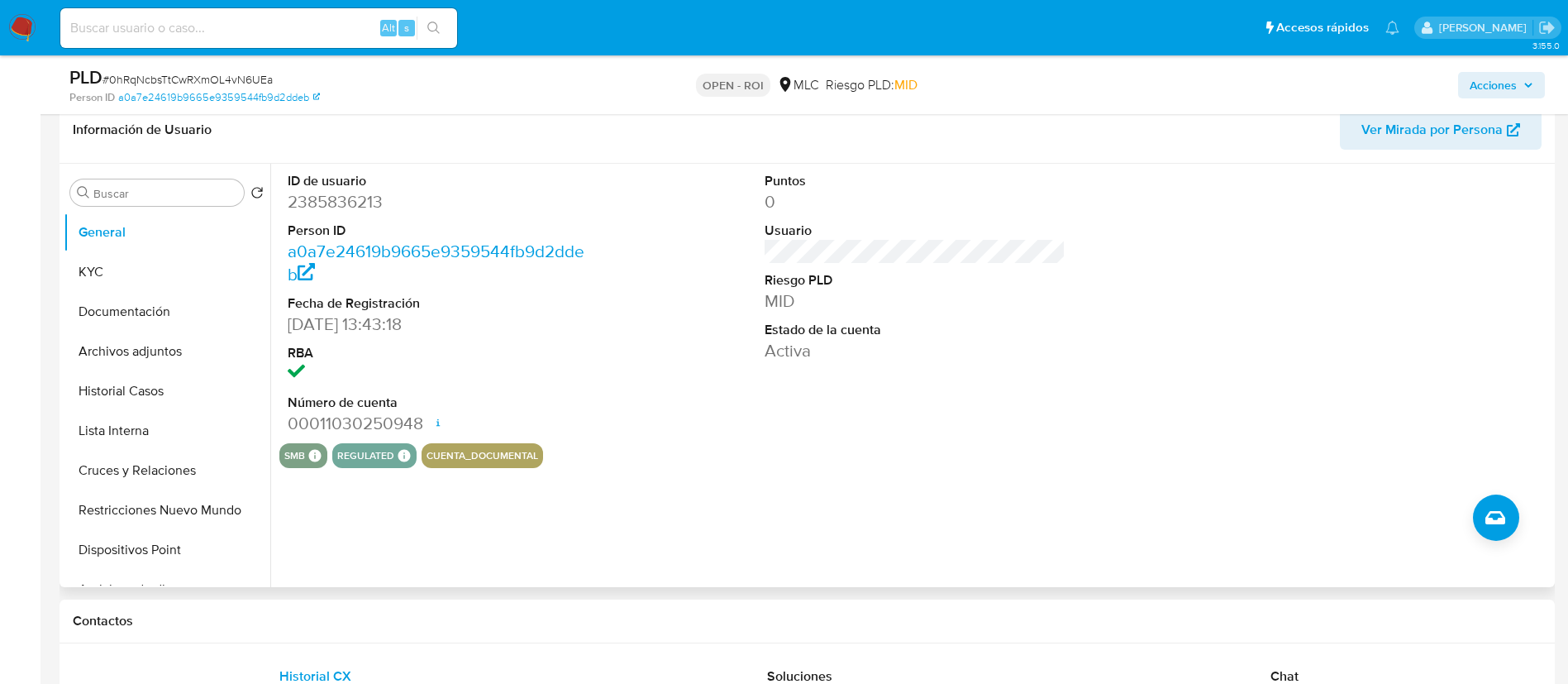
click at [336, 197] on dd "2385836213" at bounding box center [438, 202] width 301 height 23
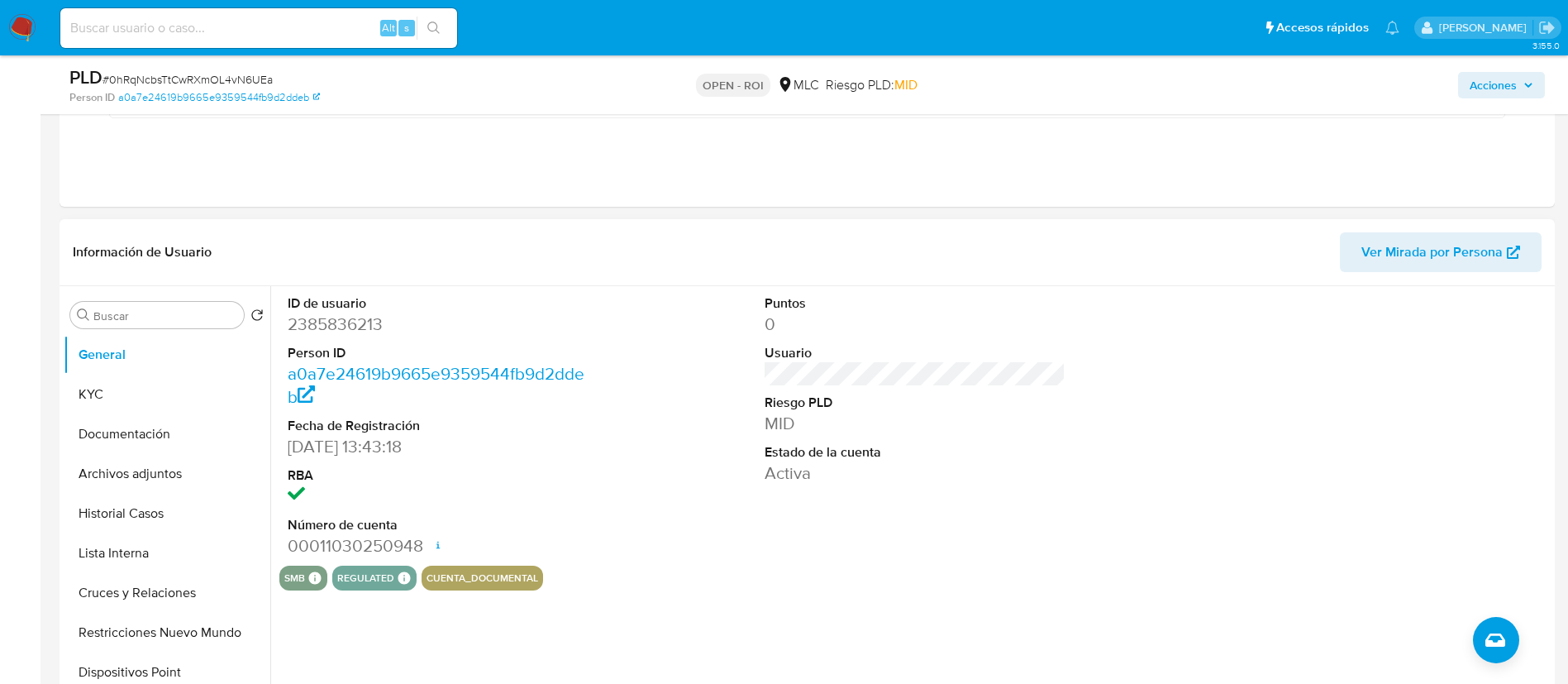
scroll to position [0, 0]
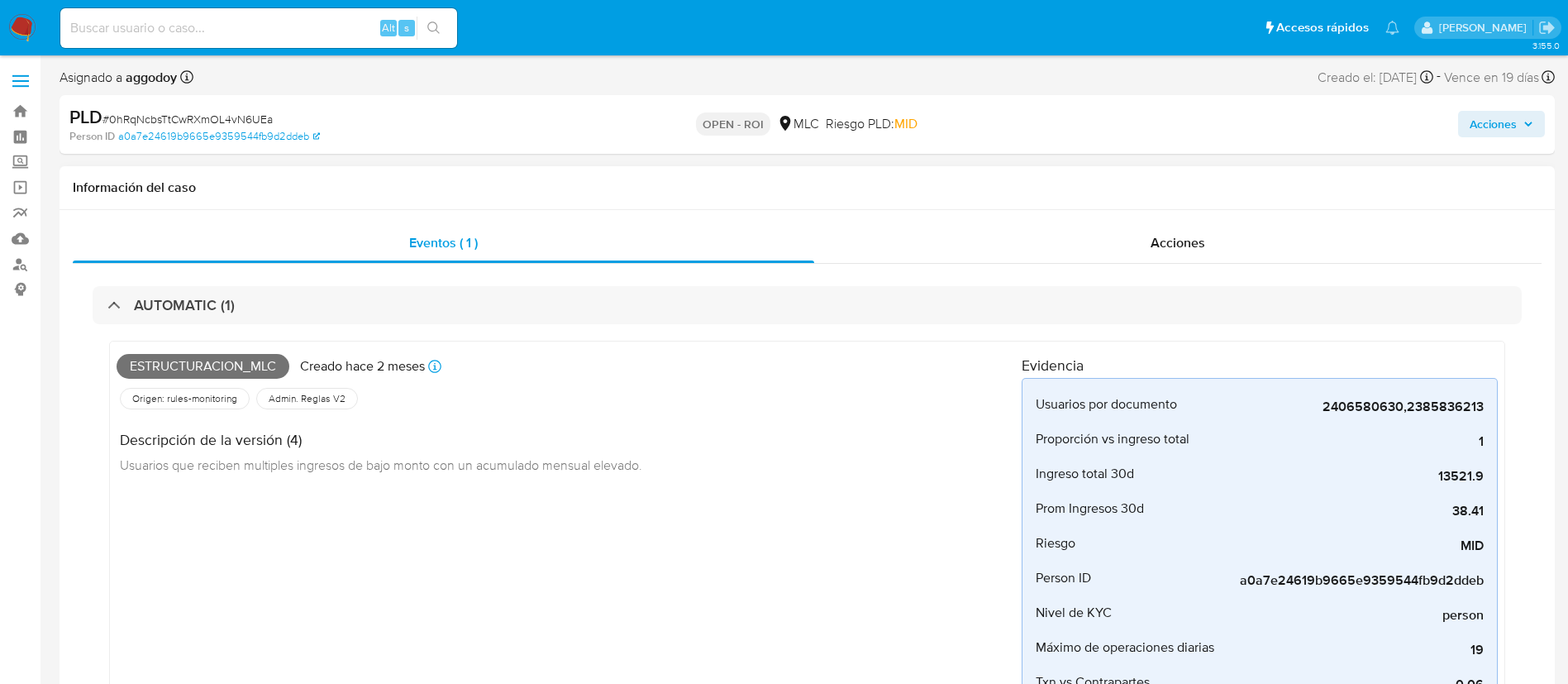
click at [1076, 270] on div "AUTOMATIC (1) Estructuracion_mlc Creado hace 2 meses Creado: [DATE] 06:09:25 Or…" at bounding box center [807, 514] width 1468 height 500
click at [1080, 253] on div "Acciones" at bounding box center [1178, 243] width 727 height 40
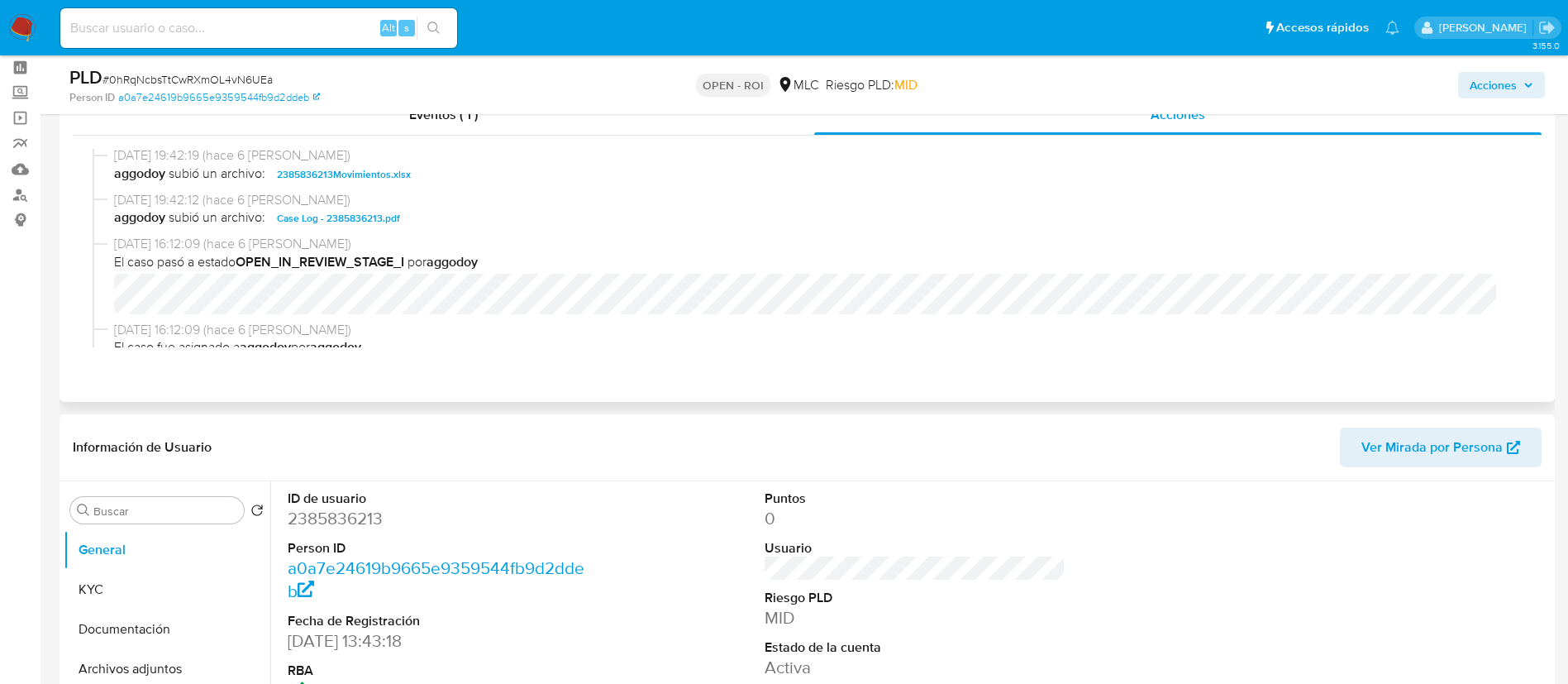
scroll to position [322, 0]
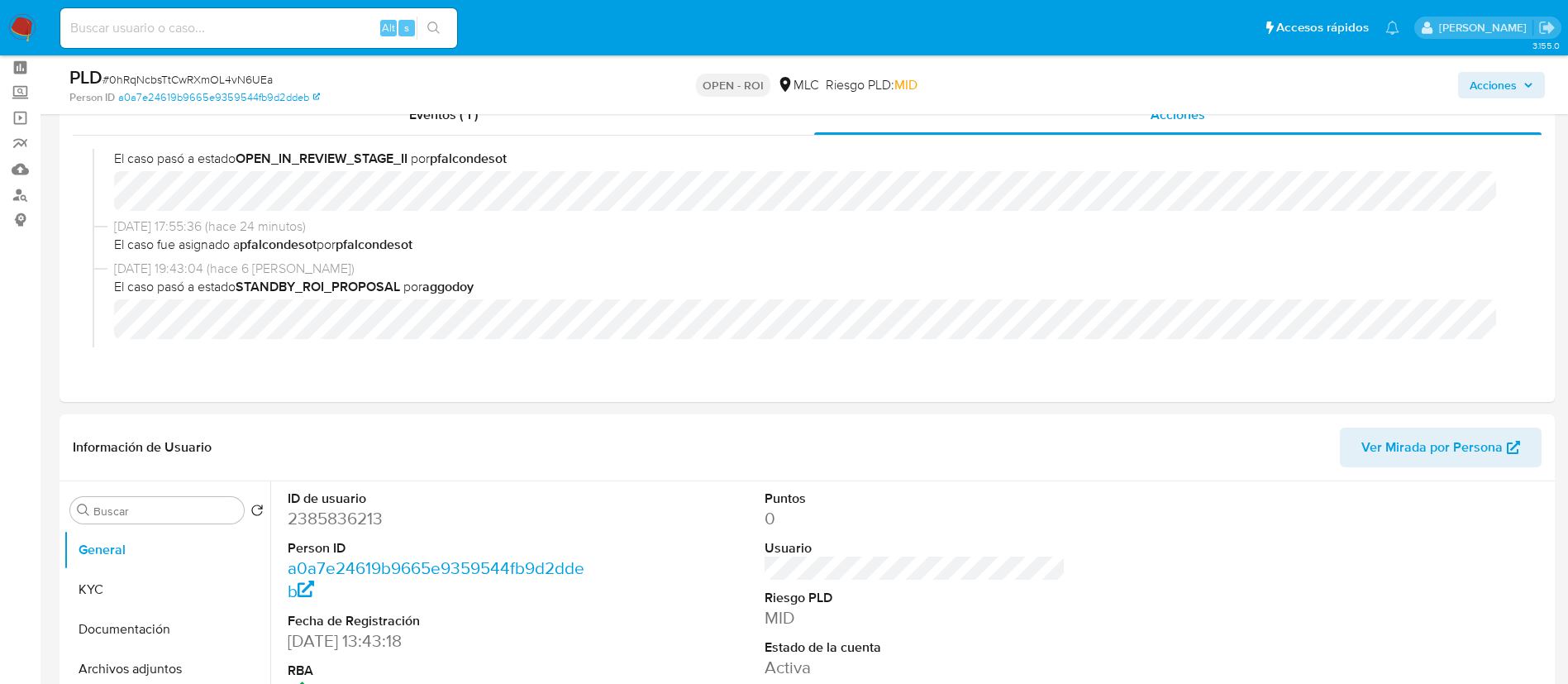
click at [1517, 78] on span "Acciones" at bounding box center [1501, 85] width 64 height 23
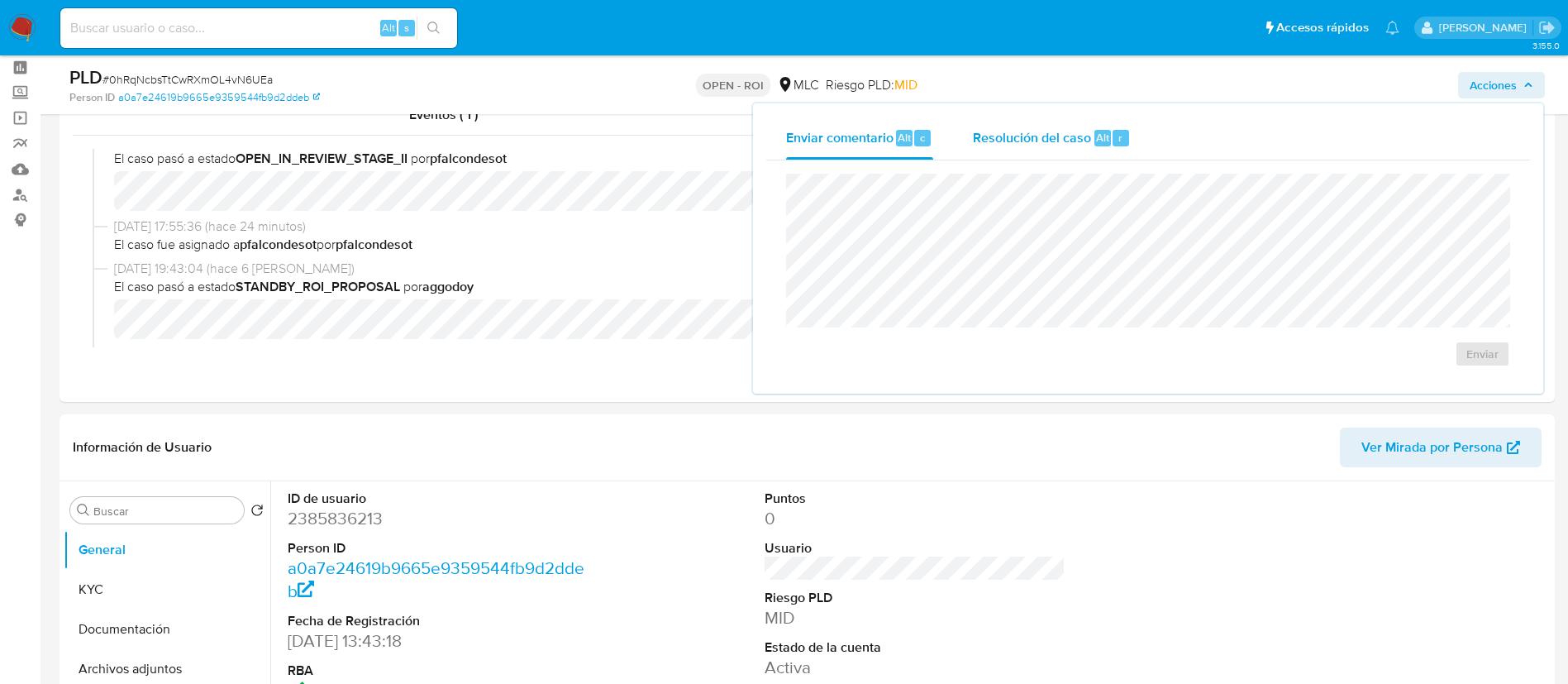
click at [1056, 124] on div "Resolución del caso Alt r" at bounding box center [1052, 138] width 158 height 43
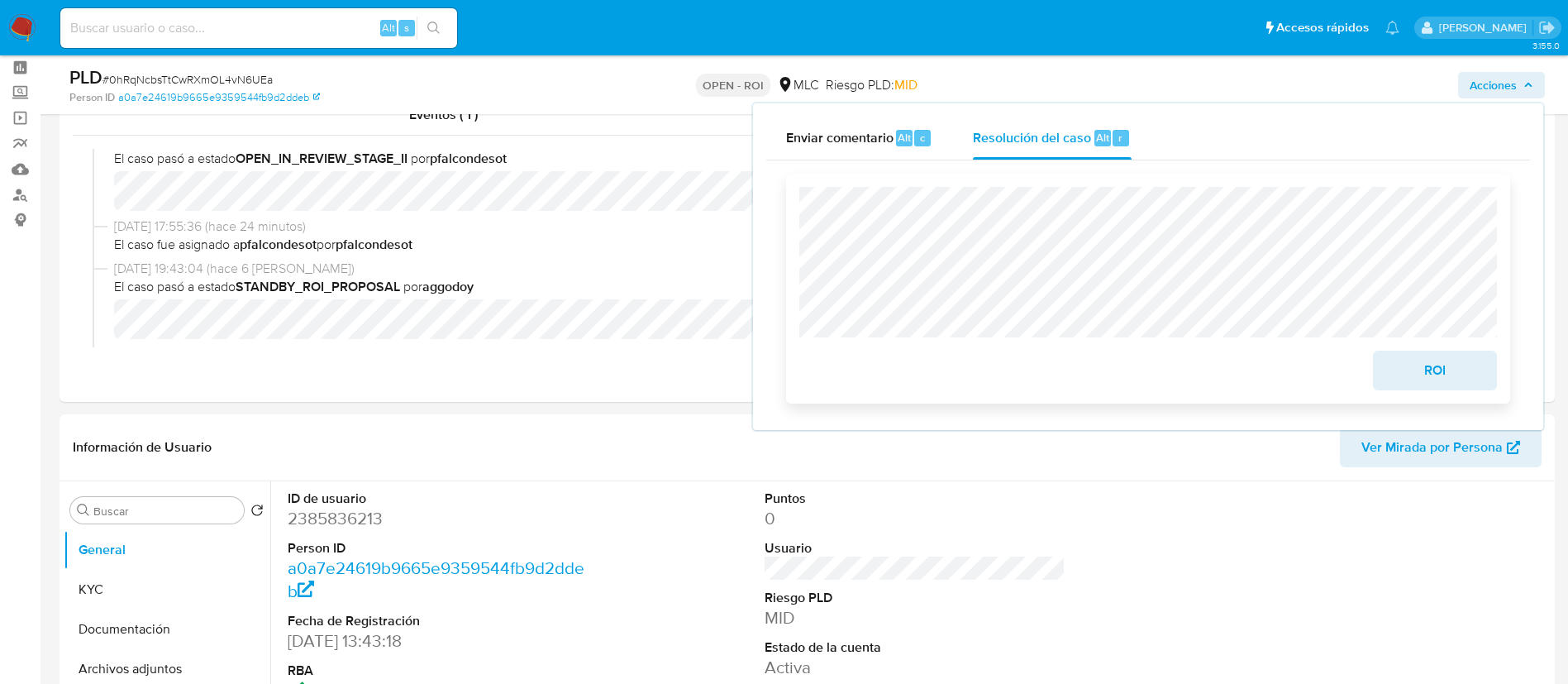
click at [1406, 367] on span "ROI" at bounding box center [1434, 370] width 81 height 36
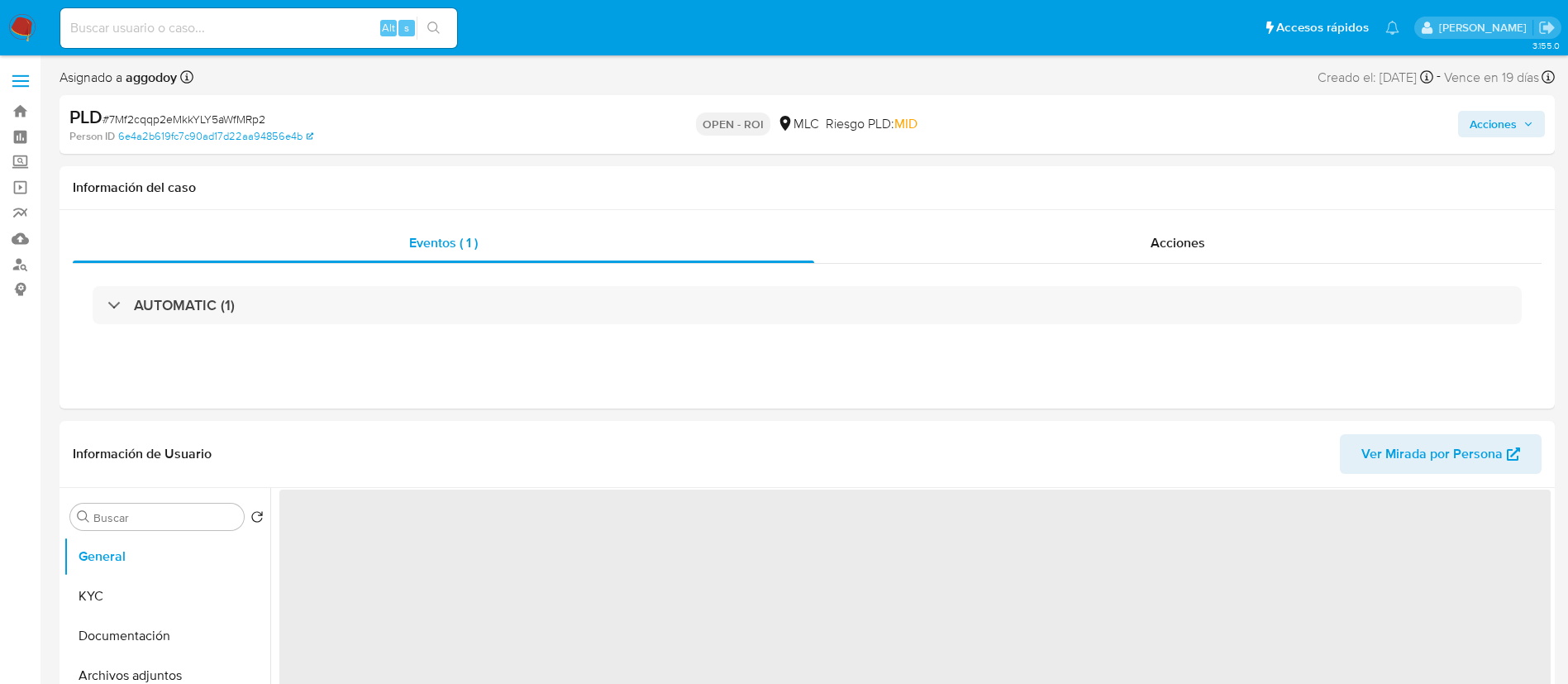
select select "10"
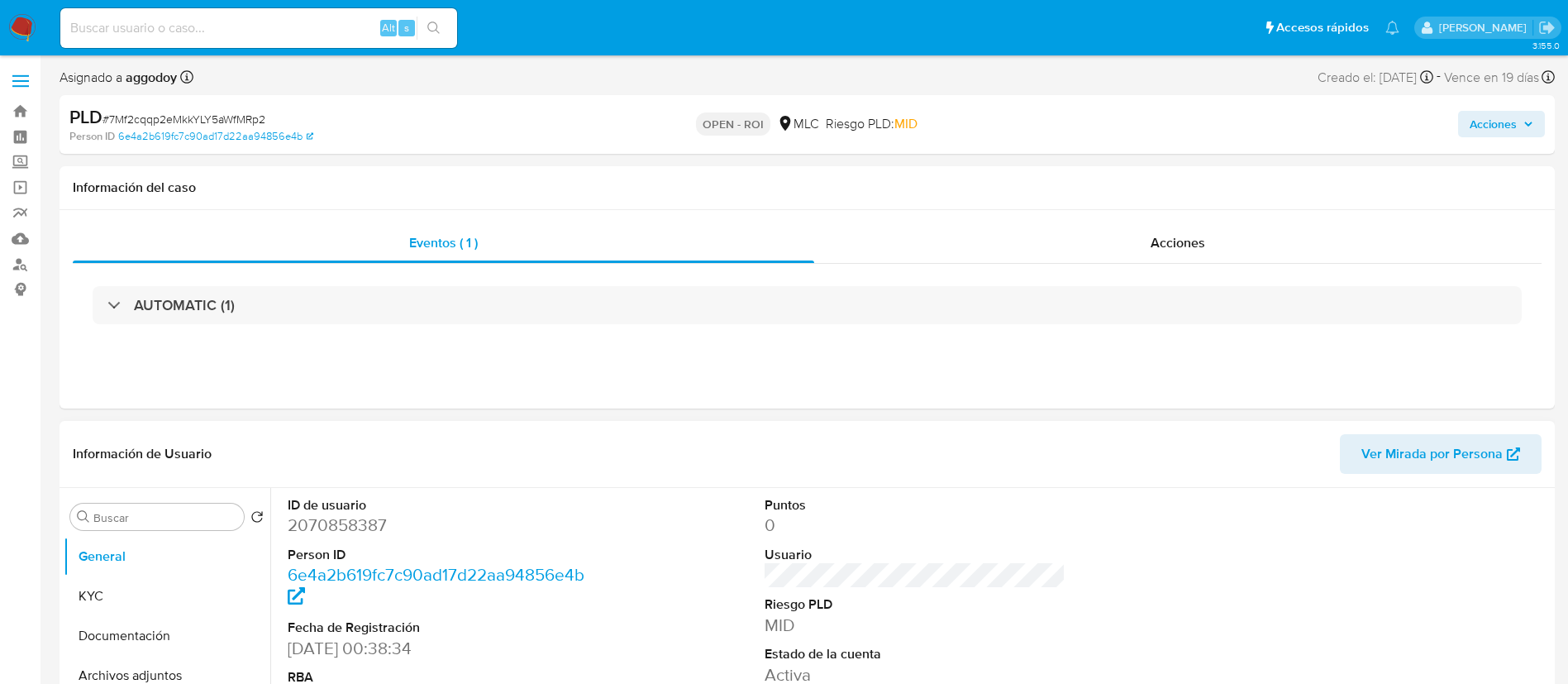
click at [352, 521] on dd "2070858387" at bounding box center [438, 525] width 301 height 23
copy dd "2070858387"
click at [1146, 239] on div "Acciones" at bounding box center [1178, 243] width 727 height 40
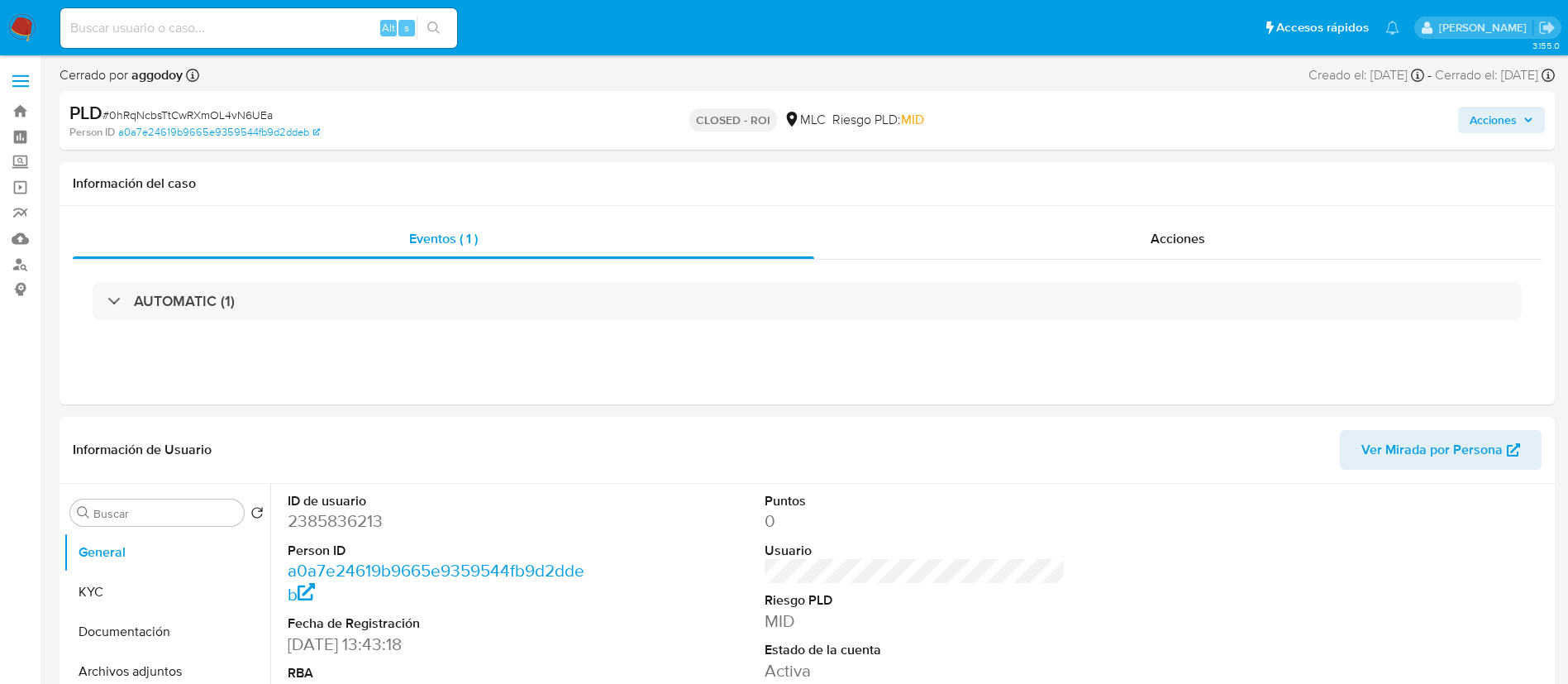
select select "10"
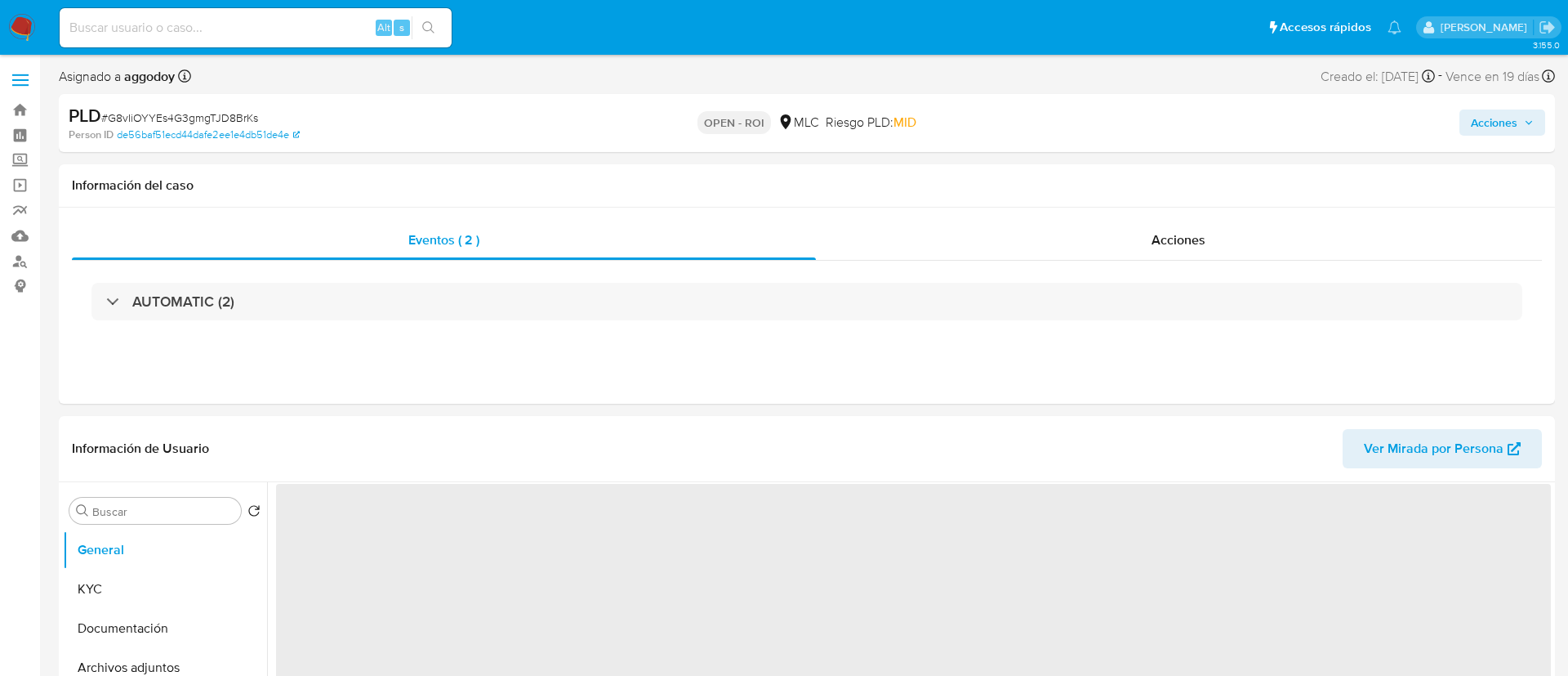
select select "10"
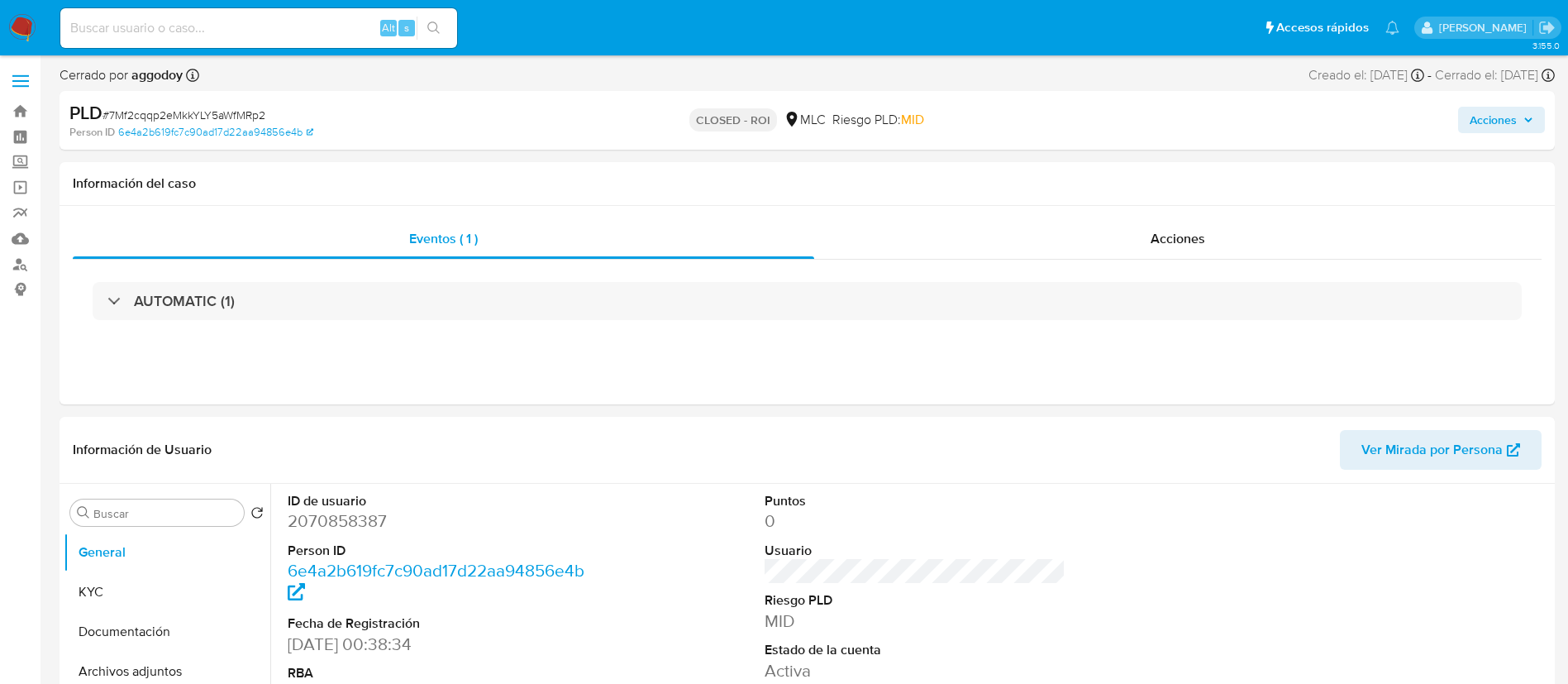
select select "10"
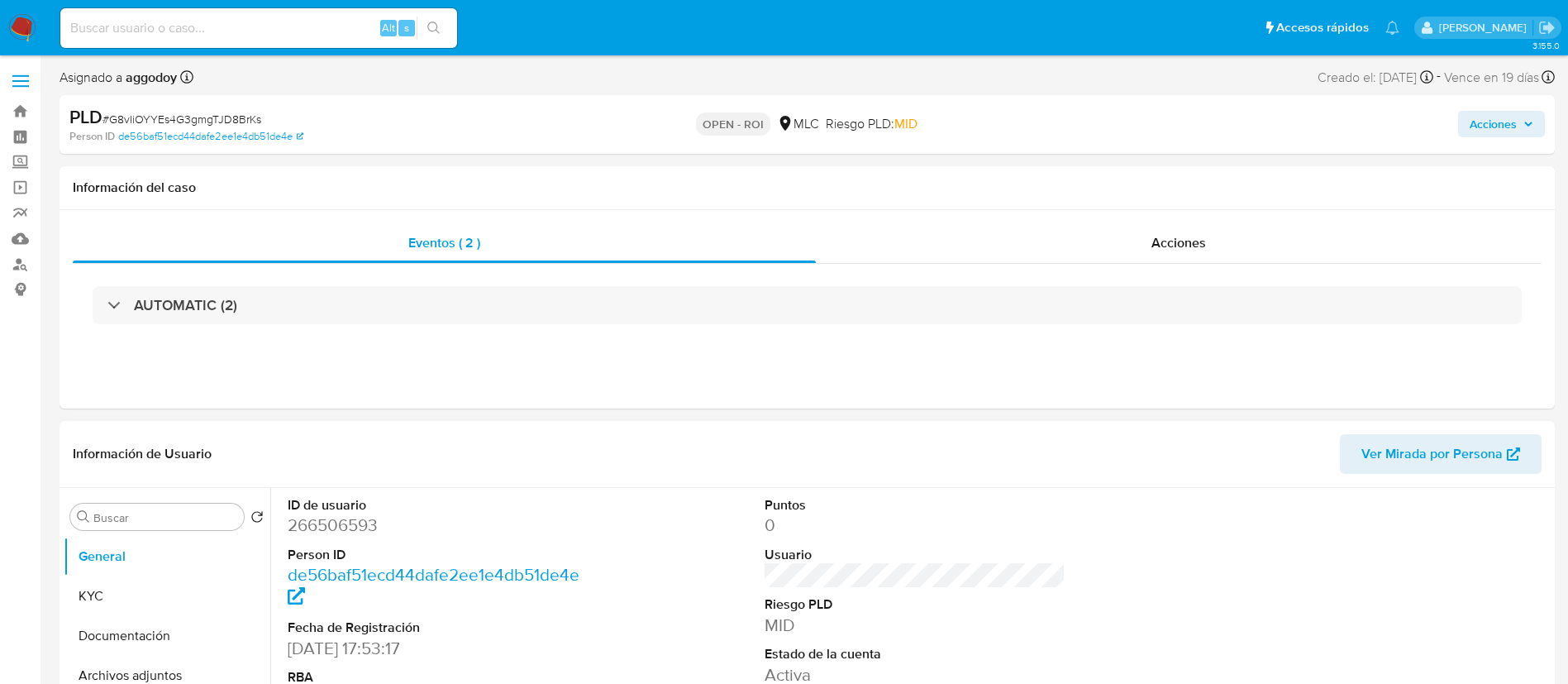
select select "10"
click at [349, 527] on dd "266506593" at bounding box center [438, 525] width 301 height 23
copy dd "266506593"
click at [1120, 221] on div "Eventos ( 2 ) Acciones AUTOMATIC (2)" at bounding box center [807, 309] width 1495 height 198
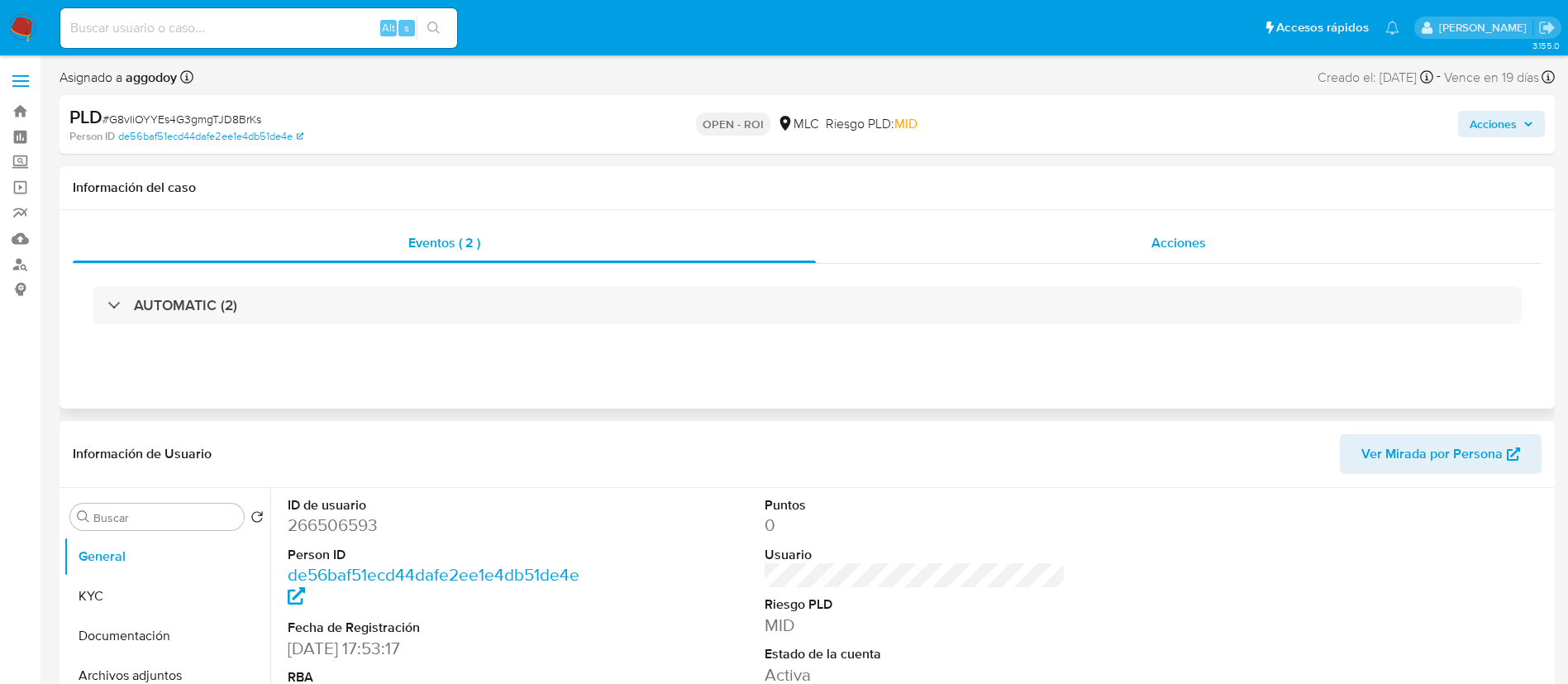
click at [1126, 230] on div "Acciones" at bounding box center [1179, 243] width 725 height 40
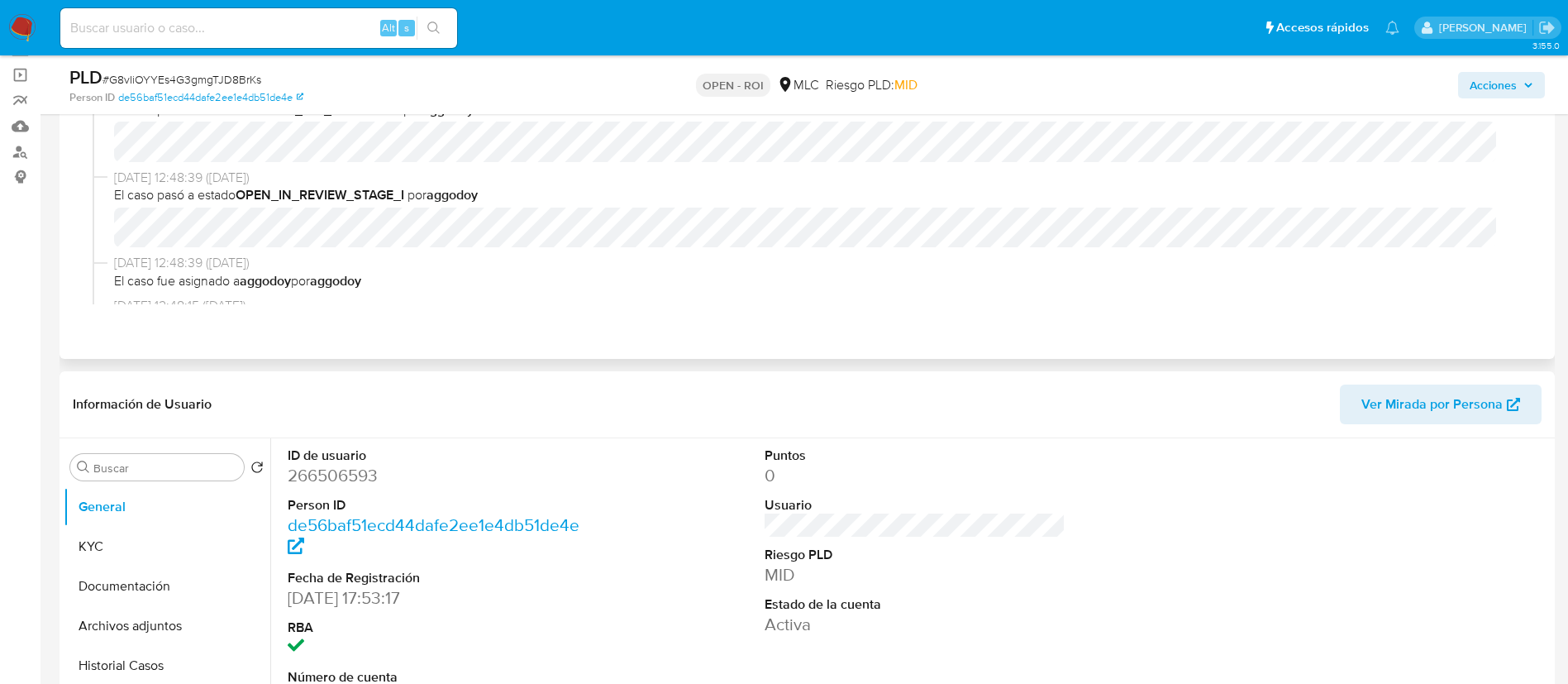
scroll to position [331, 0]
click at [1468, 88] on button "Acciones" at bounding box center [1501, 85] width 87 height 27
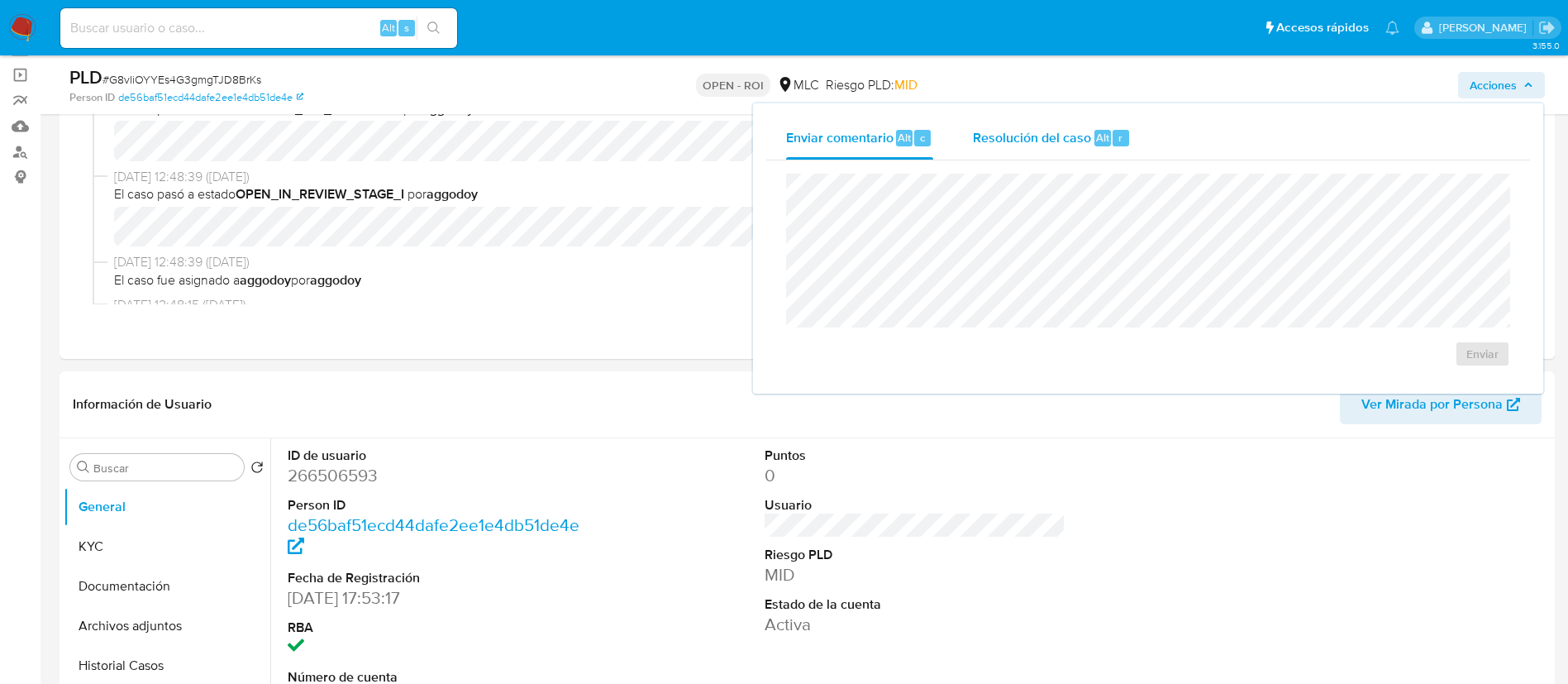
drag, startPoint x: 1158, startPoint y: 142, endPoint x: 1100, endPoint y: 152, distance: 58.9
click at [1157, 142] on div "Enviar comentario Alt c Resolución del caso Alt r" at bounding box center [1148, 138] width 764 height 43
click at [1100, 152] on div "Resolución del caso Alt r" at bounding box center [1052, 138] width 158 height 43
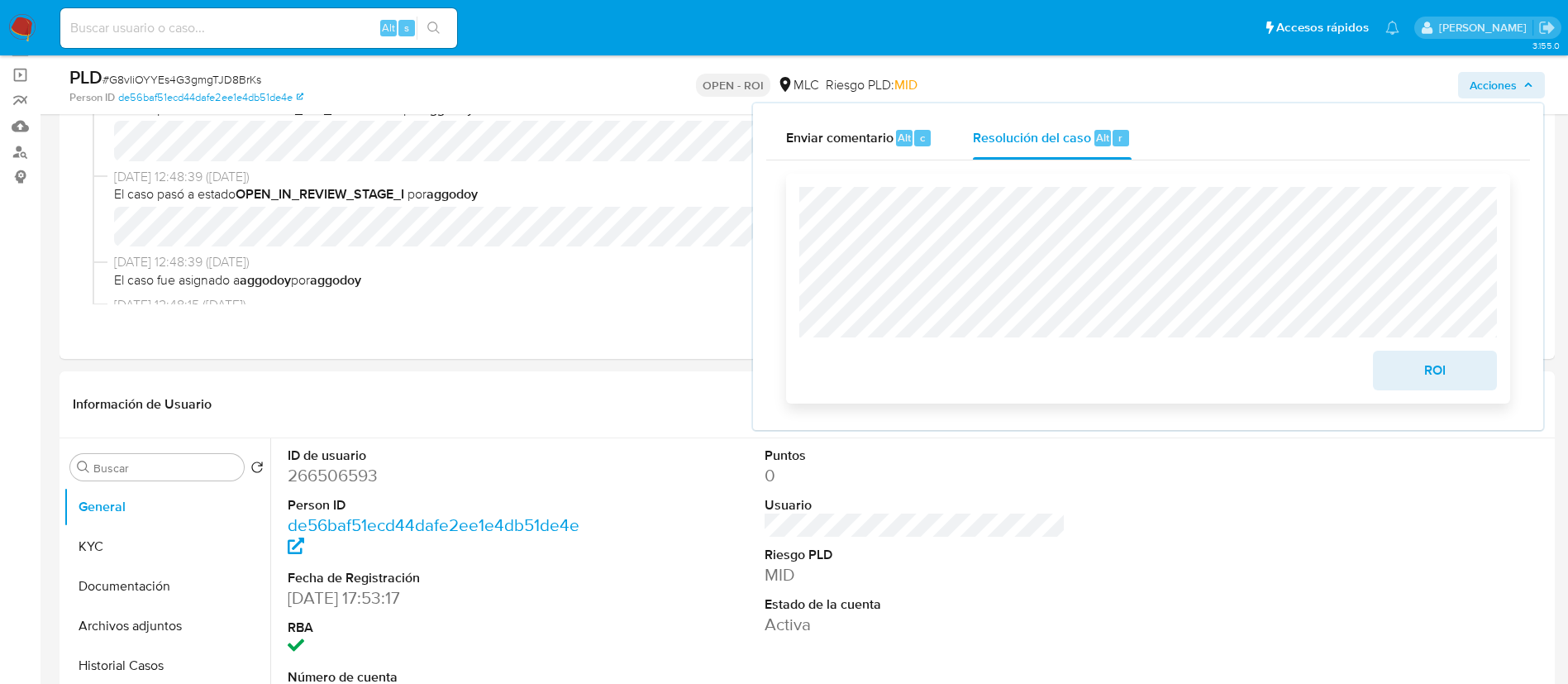
click at [1432, 377] on span "ROI" at bounding box center [1434, 370] width 81 height 36
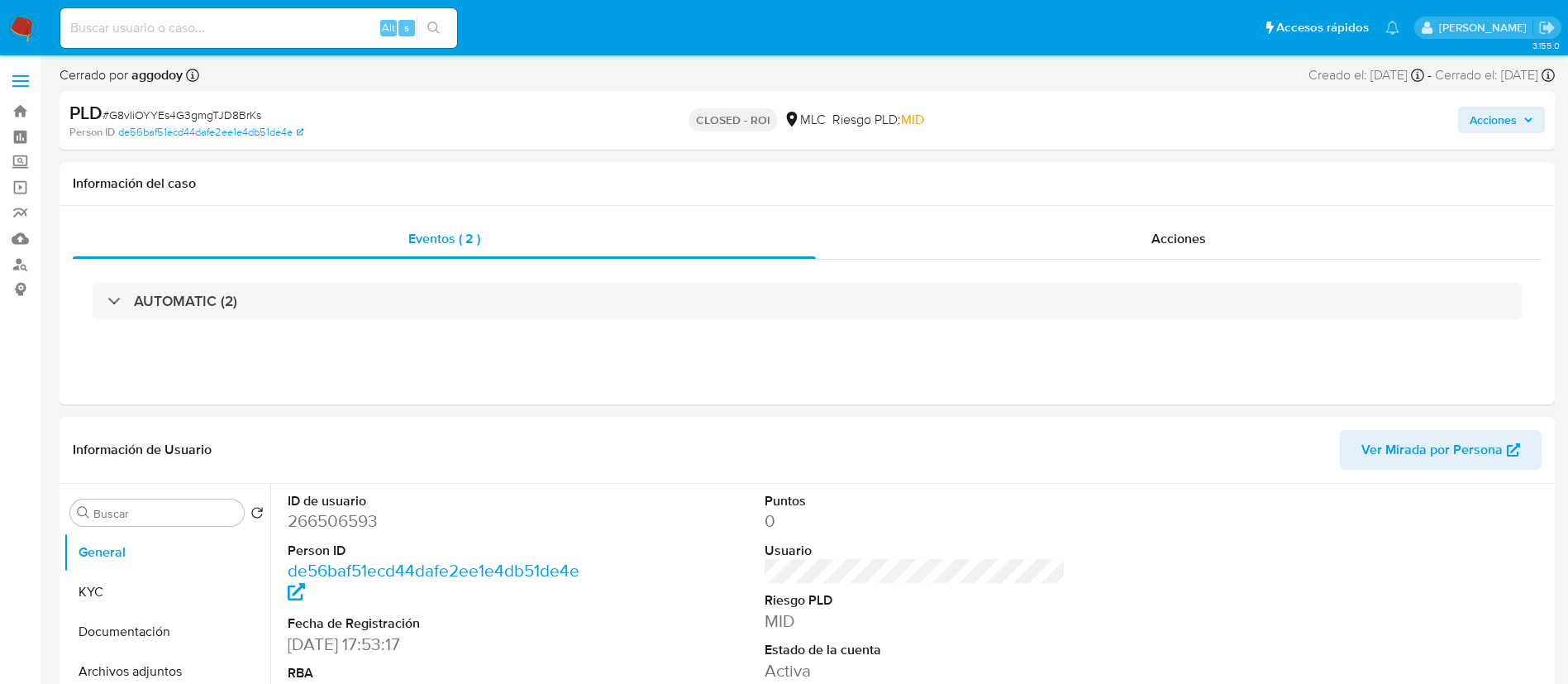
select select "10"
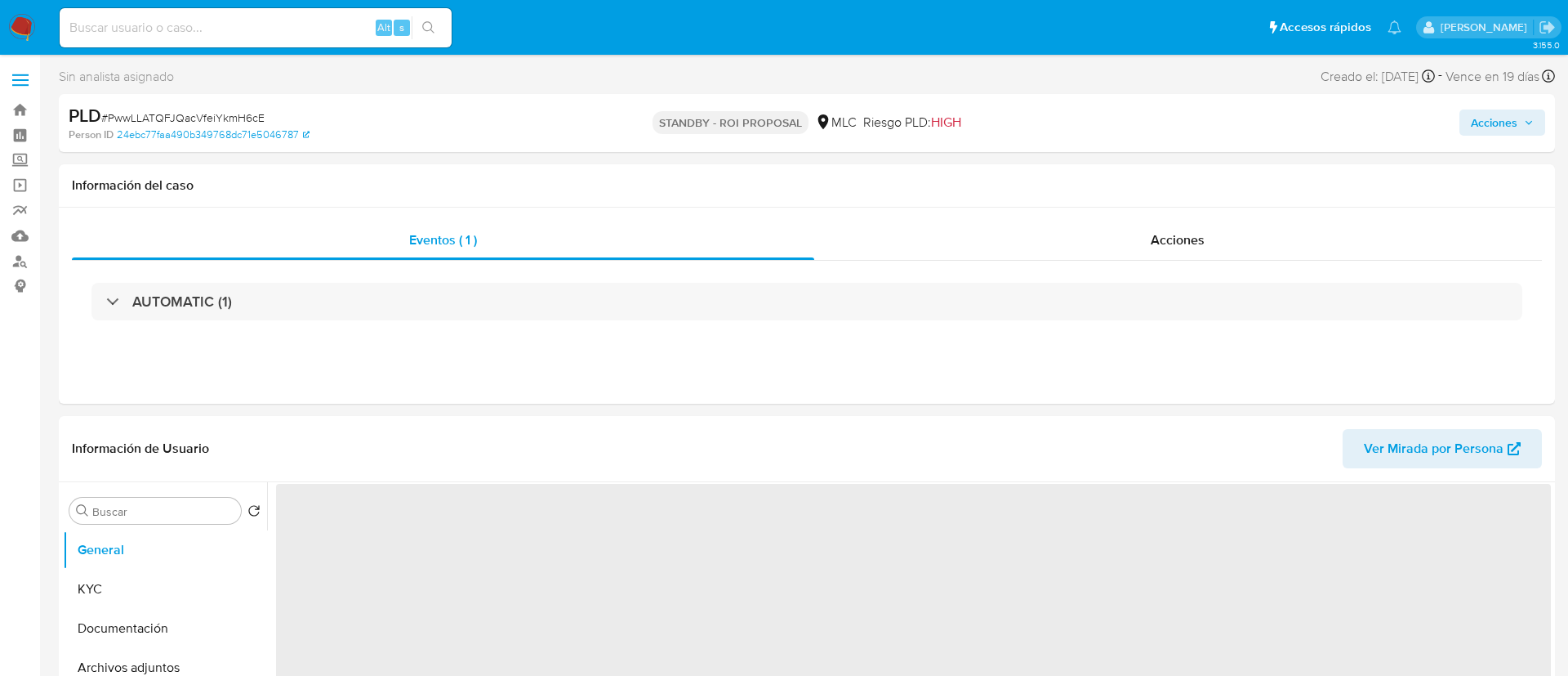
select select "10"
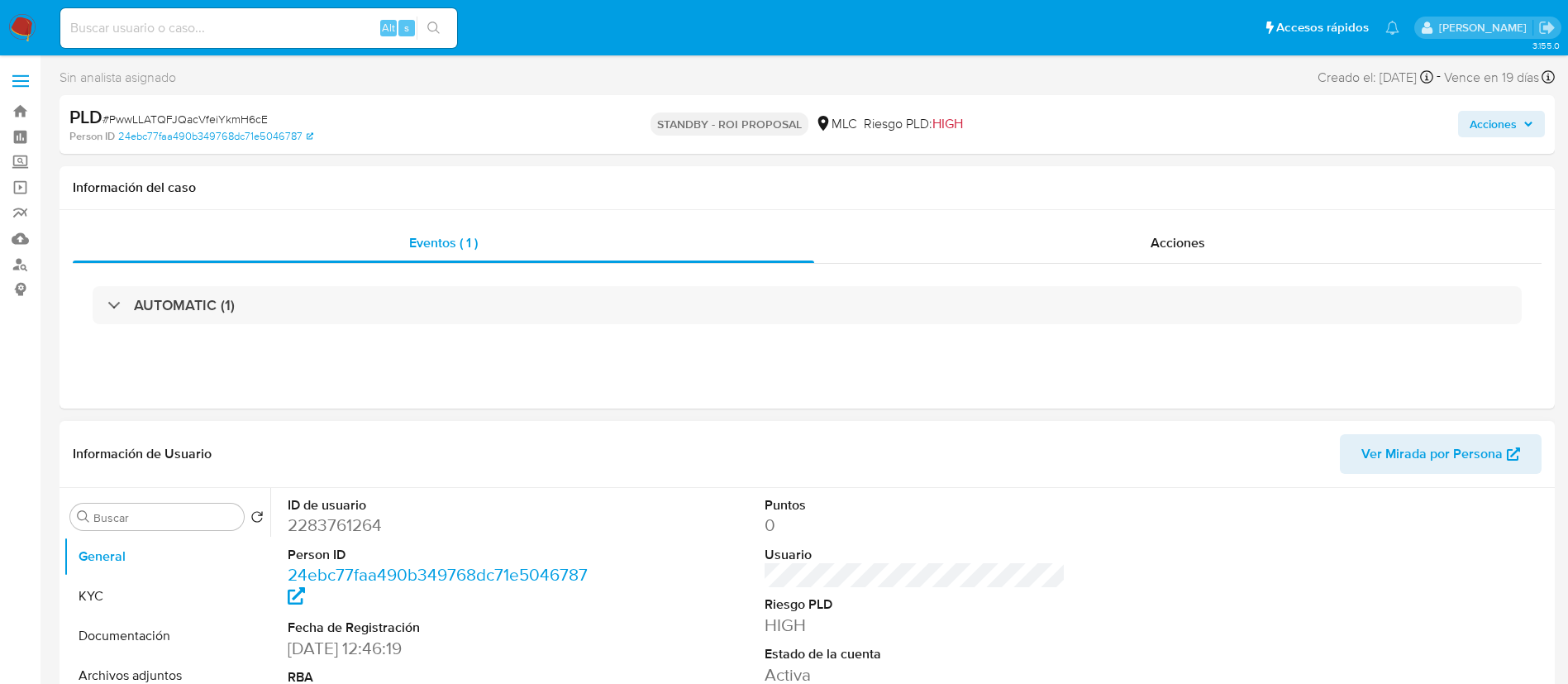
click at [357, 530] on dd "2283761264" at bounding box center [438, 525] width 301 height 23
copy dd "2283761264"
drag, startPoint x: 309, startPoint y: 527, endPoint x: 975, endPoint y: 463, distance: 669.1
click at [975, 463] on header "Información de Usuario Ver Mirada por Persona" at bounding box center [807, 454] width 1468 height 40
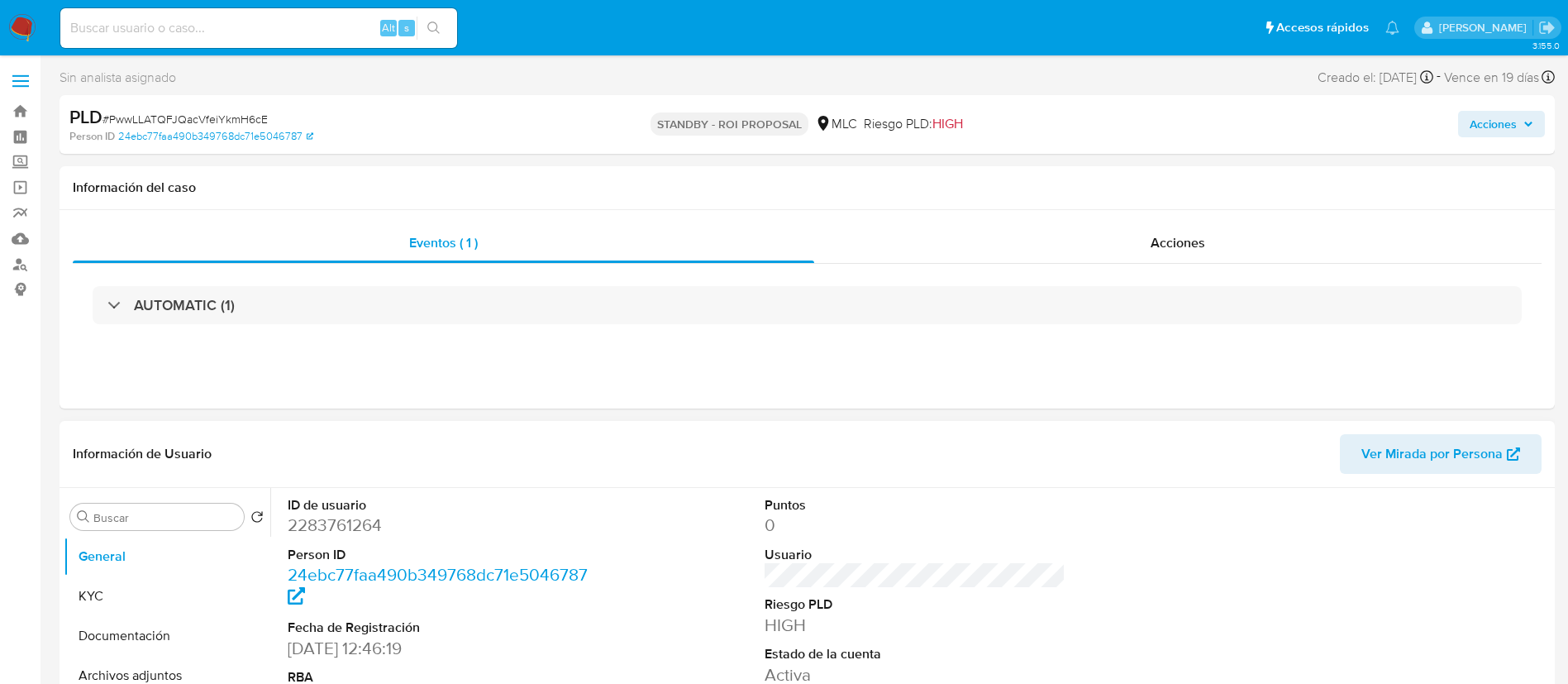
click at [324, 535] on dd "2283761264" at bounding box center [438, 525] width 301 height 23
copy dd "2283761264"
click at [175, 123] on span "# PwwLLATQFJQacVfeiYkmH6cE" at bounding box center [185, 119] width 165 height 17
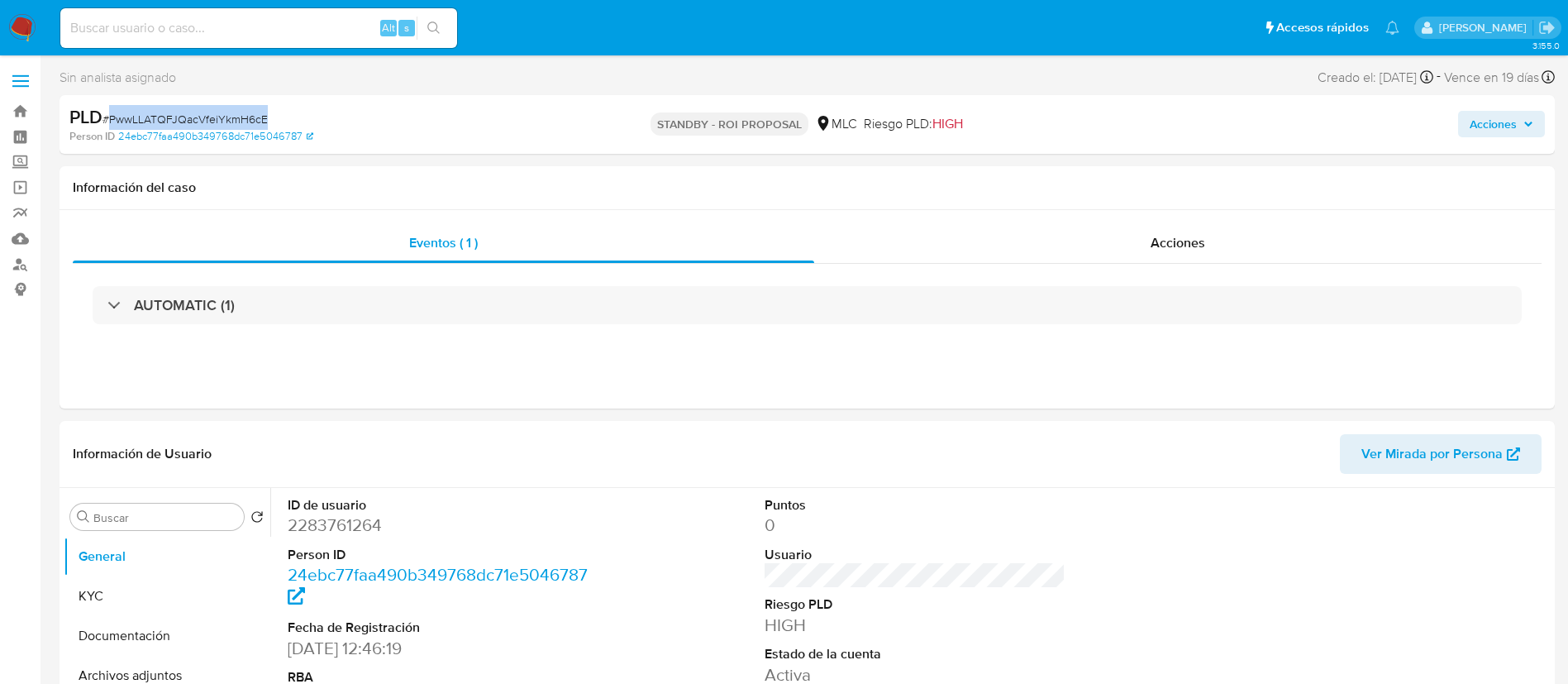
copy span "PwwLLATQFJQacVfeiYkmH6cE"
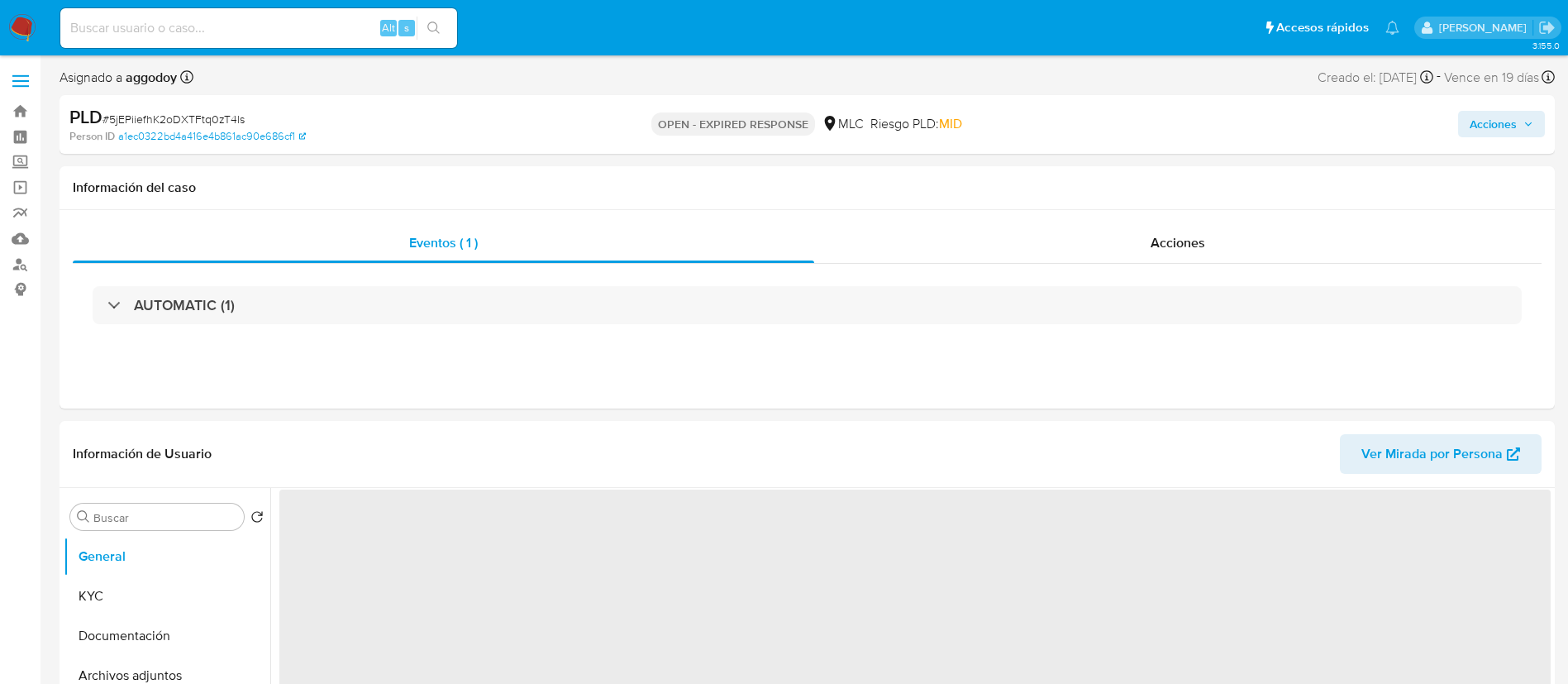
click at [174, 112] on span "# 5jEPiiefhK2oDXTFtq0zT4ls" at bounding box center [173, 119] width 142 height 17
select select "10"
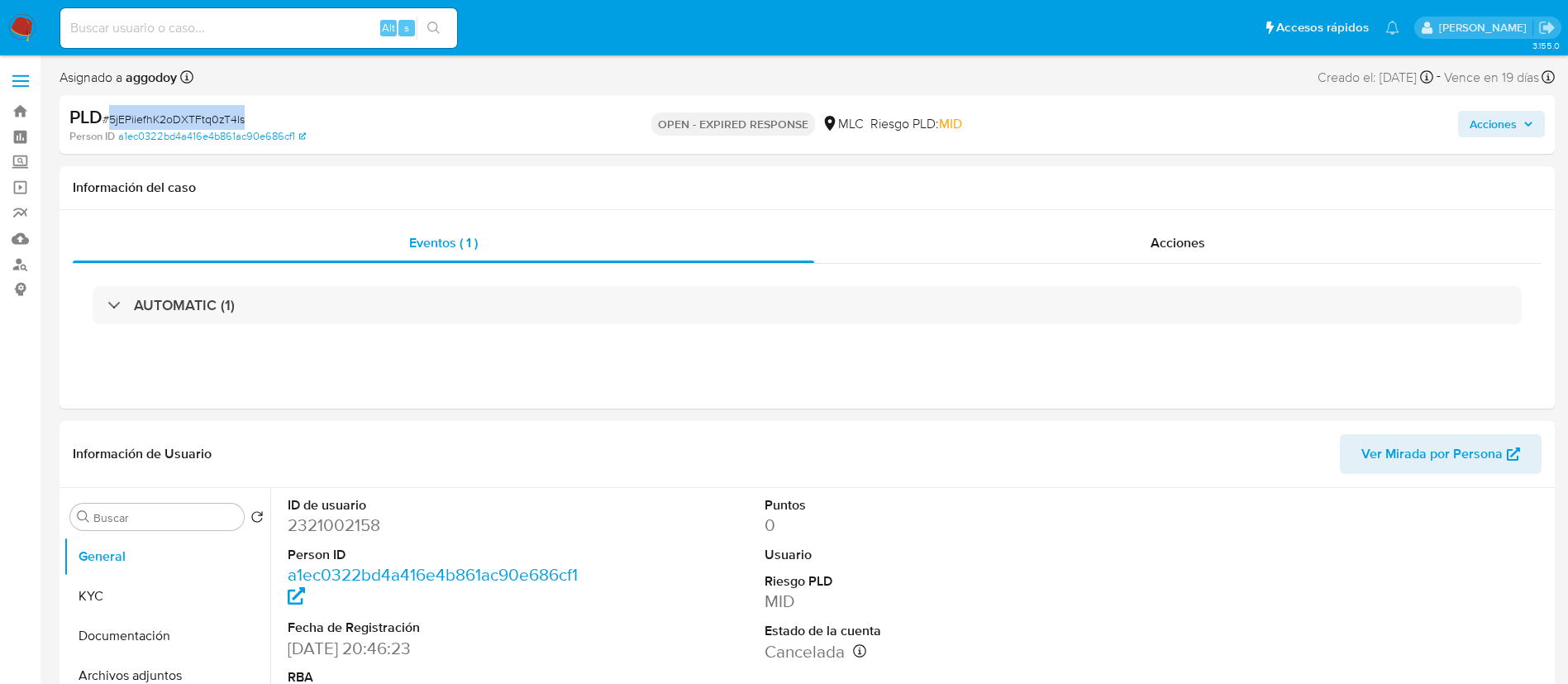
copy span "5jEPiiefhK2oDXTFtq0zT4ls"
click at [322, 535] on dd "2321002158" at bounding box center [438, 525] width 301 height 23
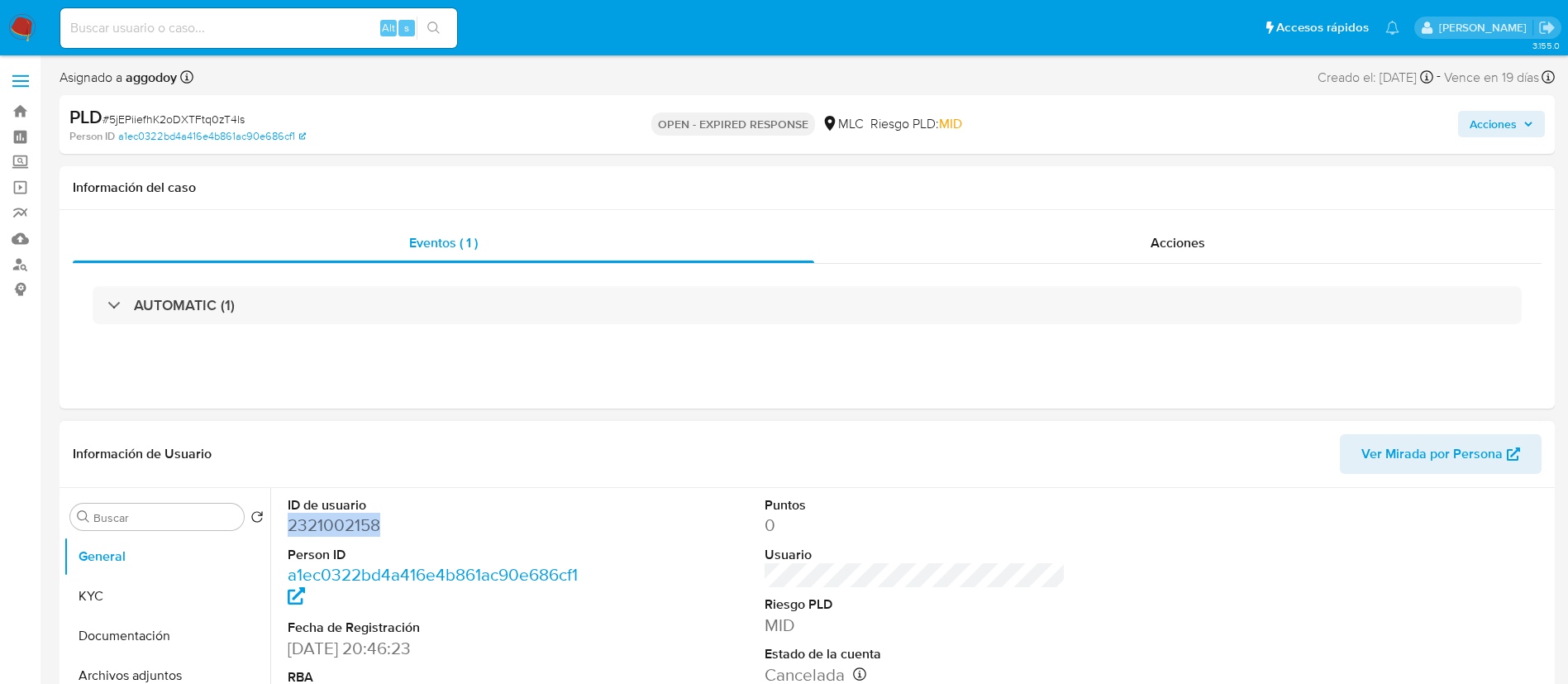
click at [322, 535] on dd "2321002158" at bounding box center [438, 525] width 301 height 23
copy dd "2321002158"
click at [116, 603] on button "KYC" at bounding box center [161, 596] width 194 height 40
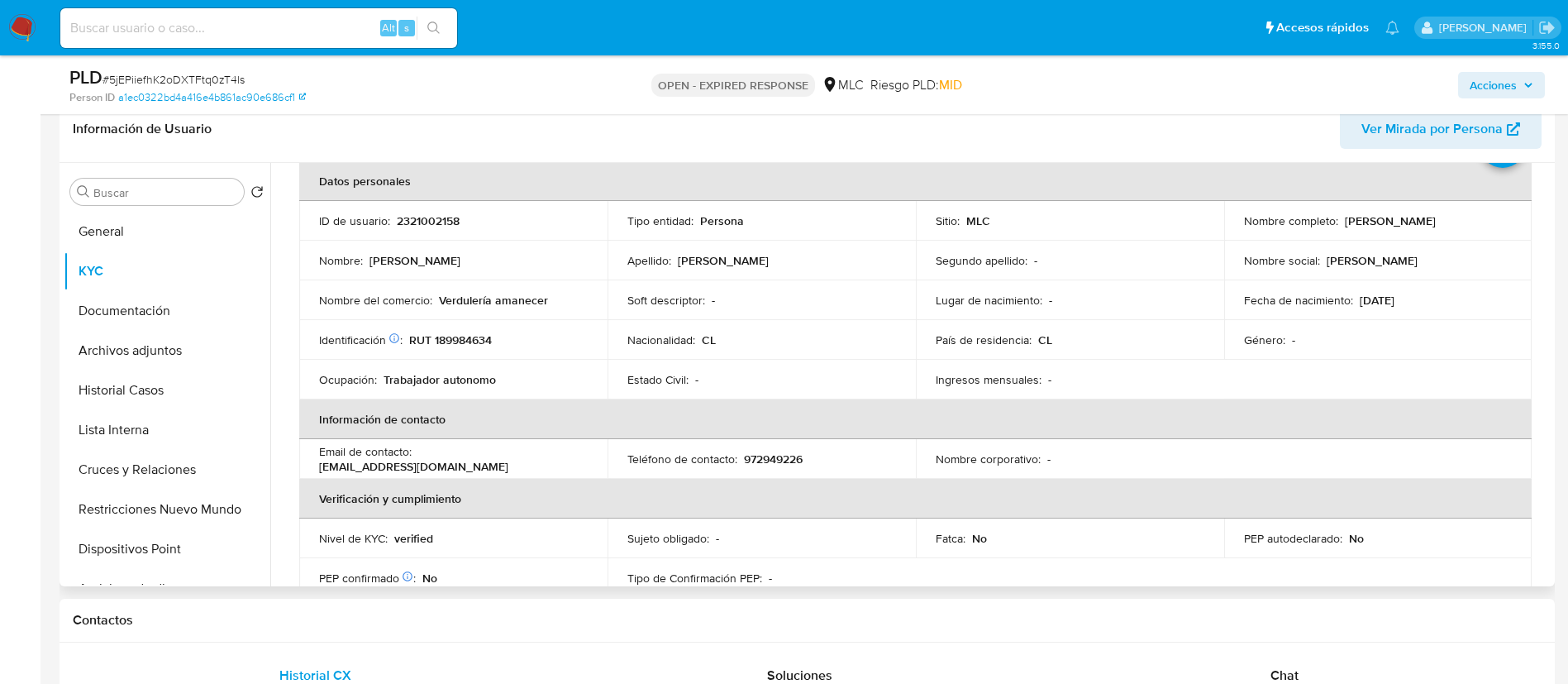
scroll to position [89, 0]
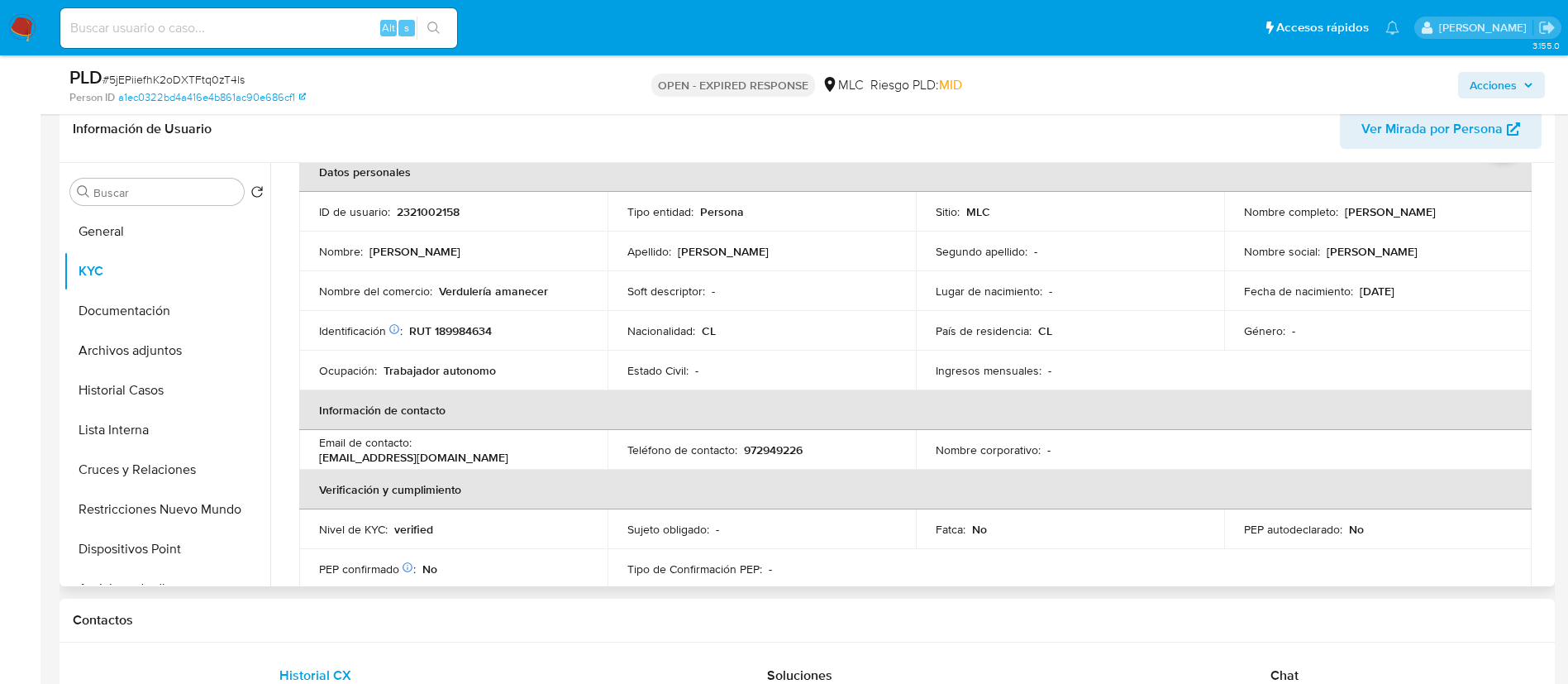
drag, startPoint x: 504, startPoint y: 317, endPoint x: 486, endPoint y: 325, distance: 19.7
click at [498, 320] on td "Identificación Nº de serie: 534661589 : RUT 189984634" at bounding box center [453, 331] width 308 height 40
click at [485, 325] on p "RUT 189984634" at bounding box center [450, 331] width 83 height 15
copy p "189984634"
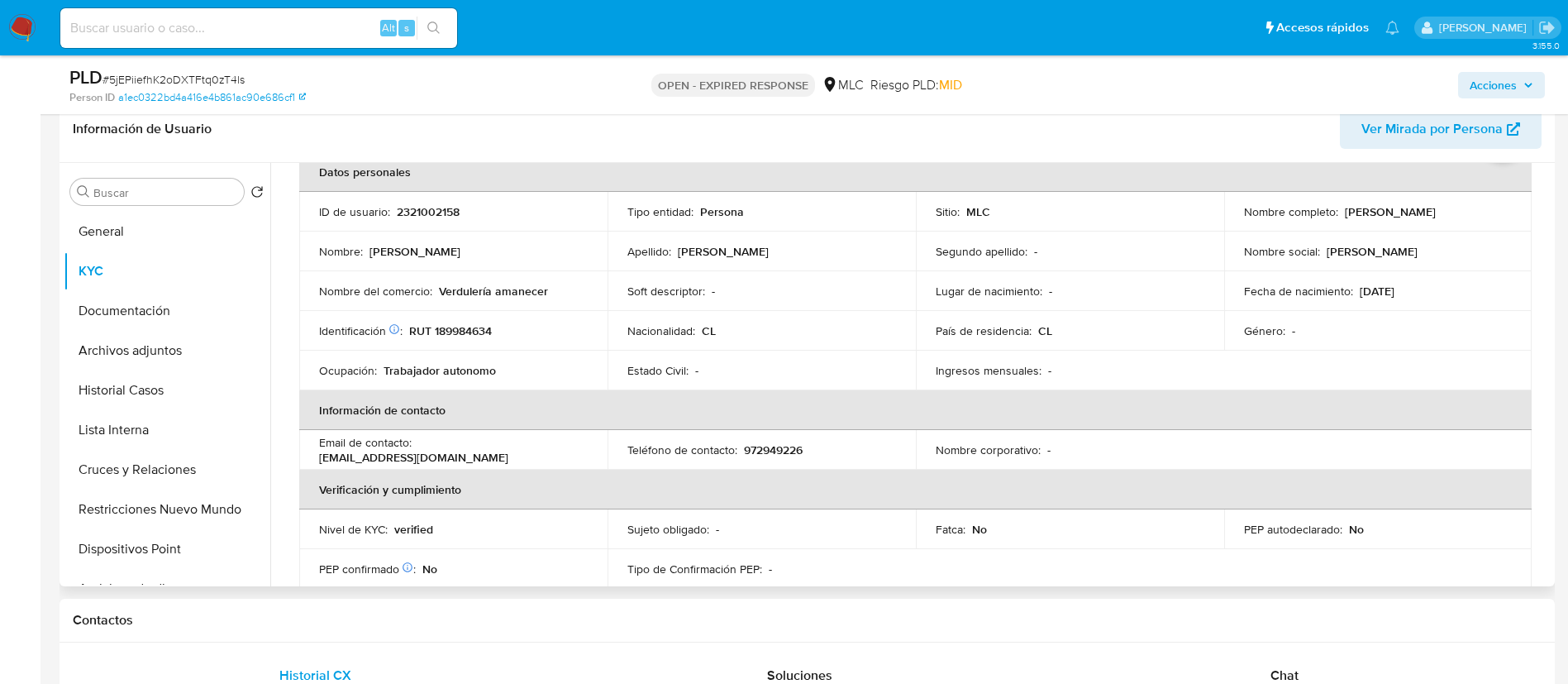
click at [1390, 349] on td "Género : -" at bounding box center [1378, 331] width 308 height 40
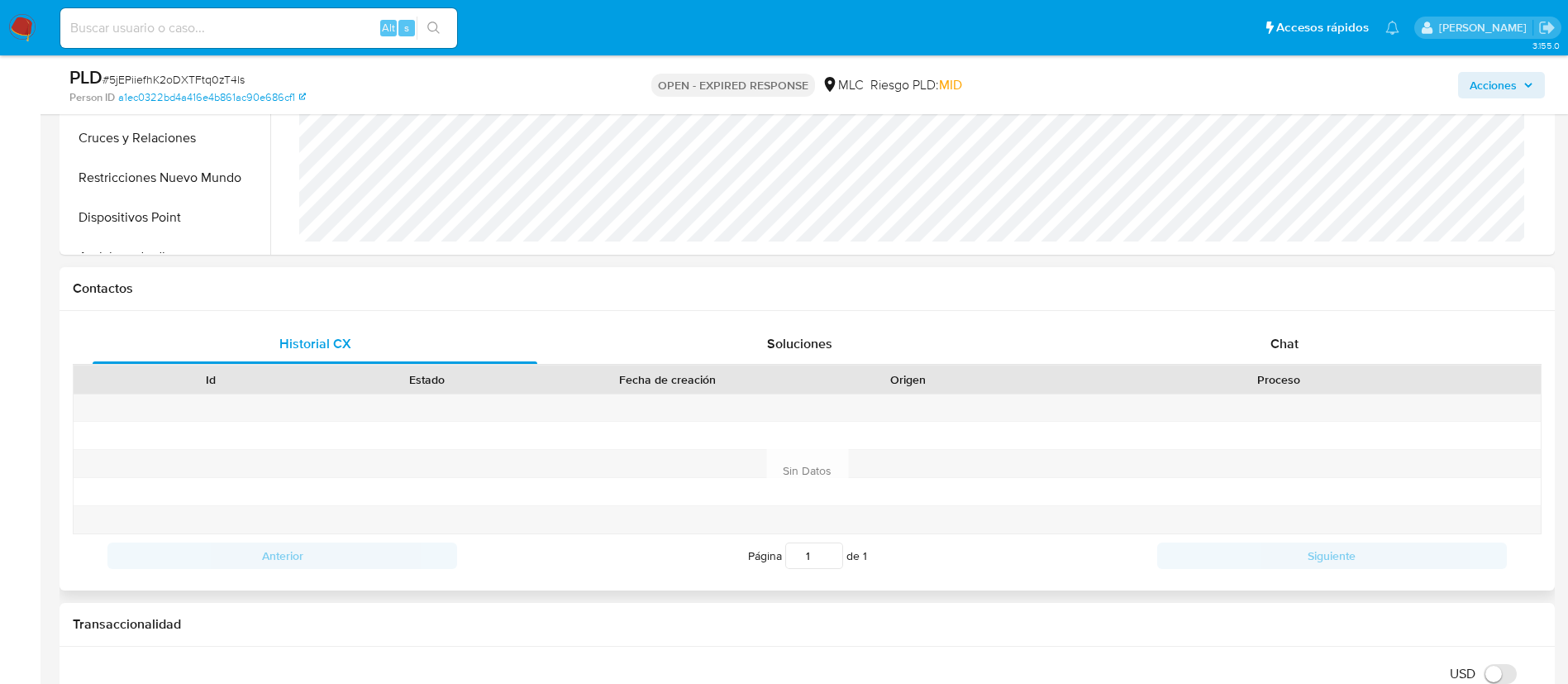
scroll to position [597, 0]
click at [1296, 335] on span "Chat" at bounding box center [1284, 344] width 28 height 19
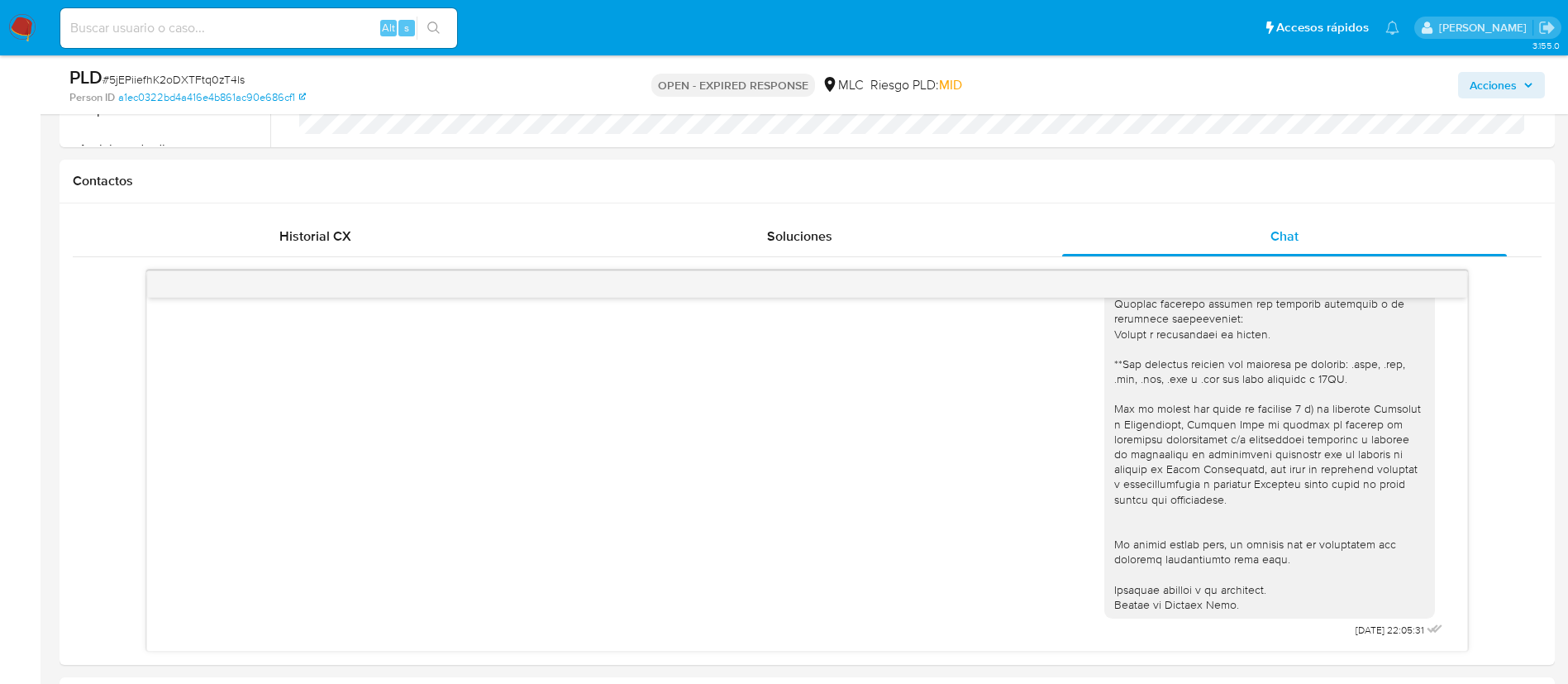
scroll to position [374, 0]
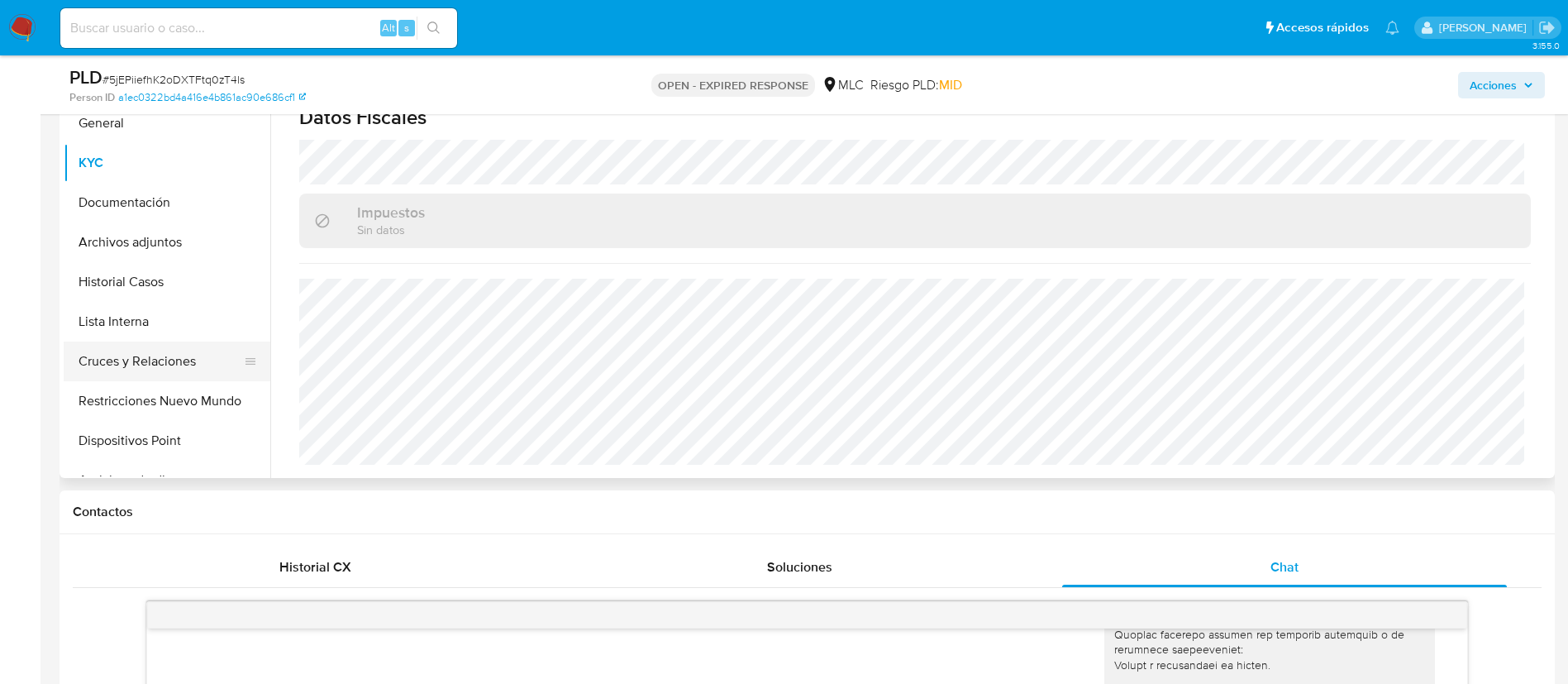
click at [135, 362] on button "Cruces y Relaciones" at bounding box center [161, 361] width 194 height 40
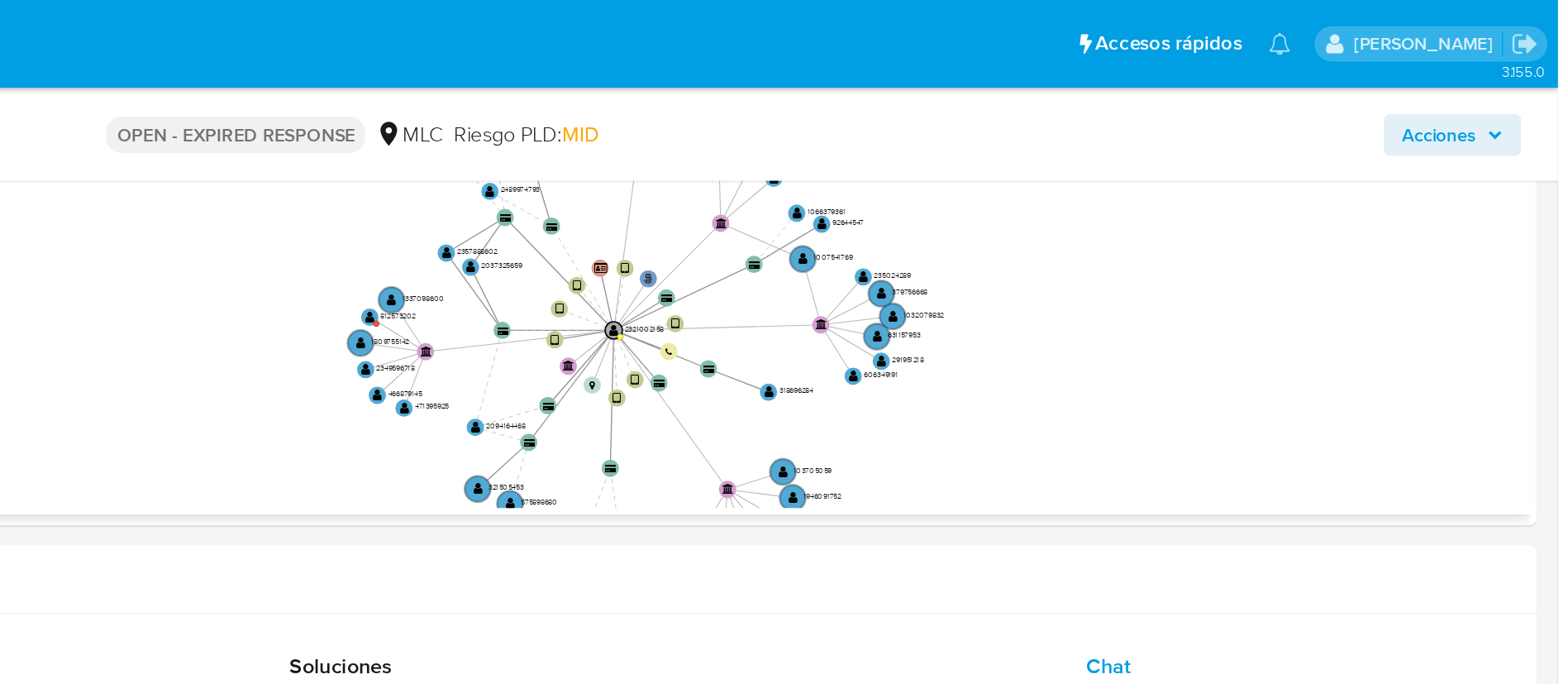
scroll to position [475, 0]
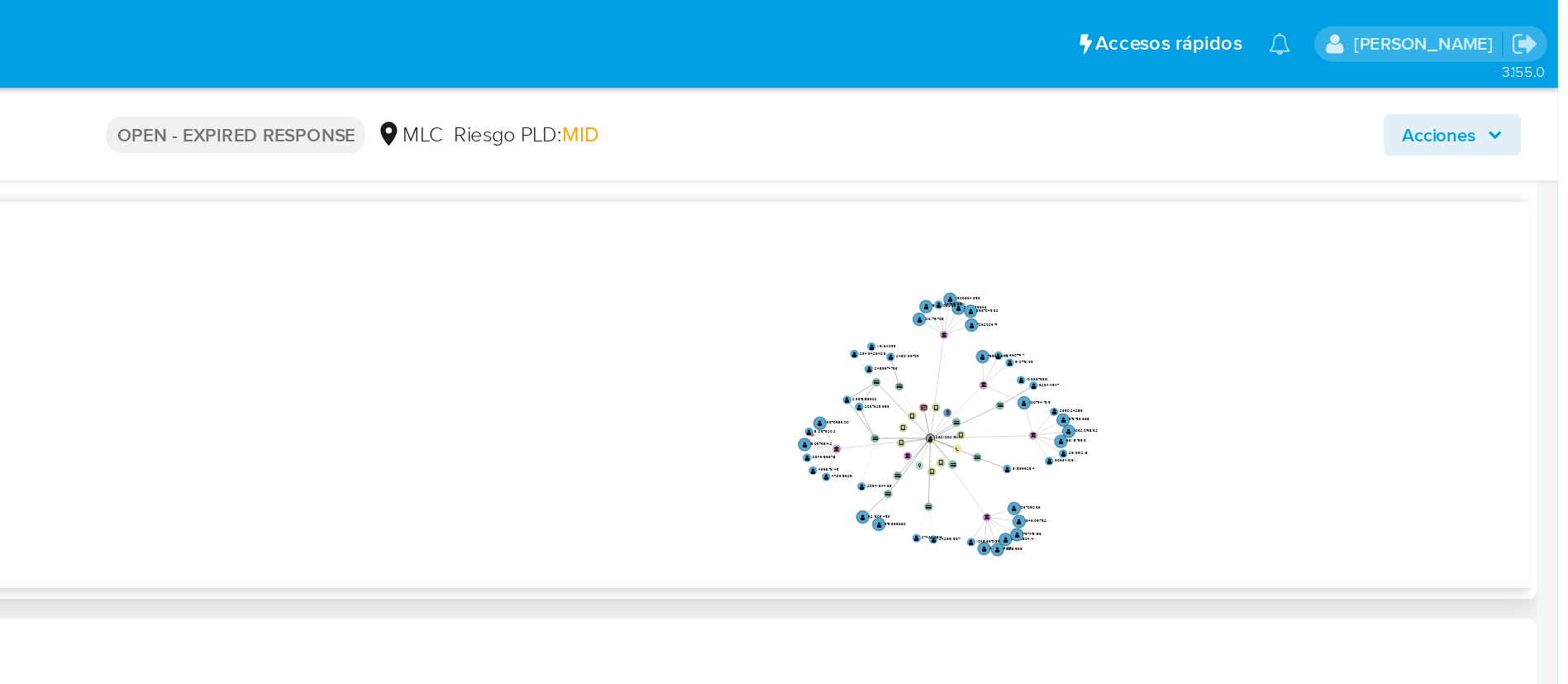
click at [1369, 296] on icon "phone-11a0e34f3ee2e5bcf956bd0ac0d69bc1  user-2321002158  2321002158 person-a1…" at bounding box center [926, 247] width 1247 height 240
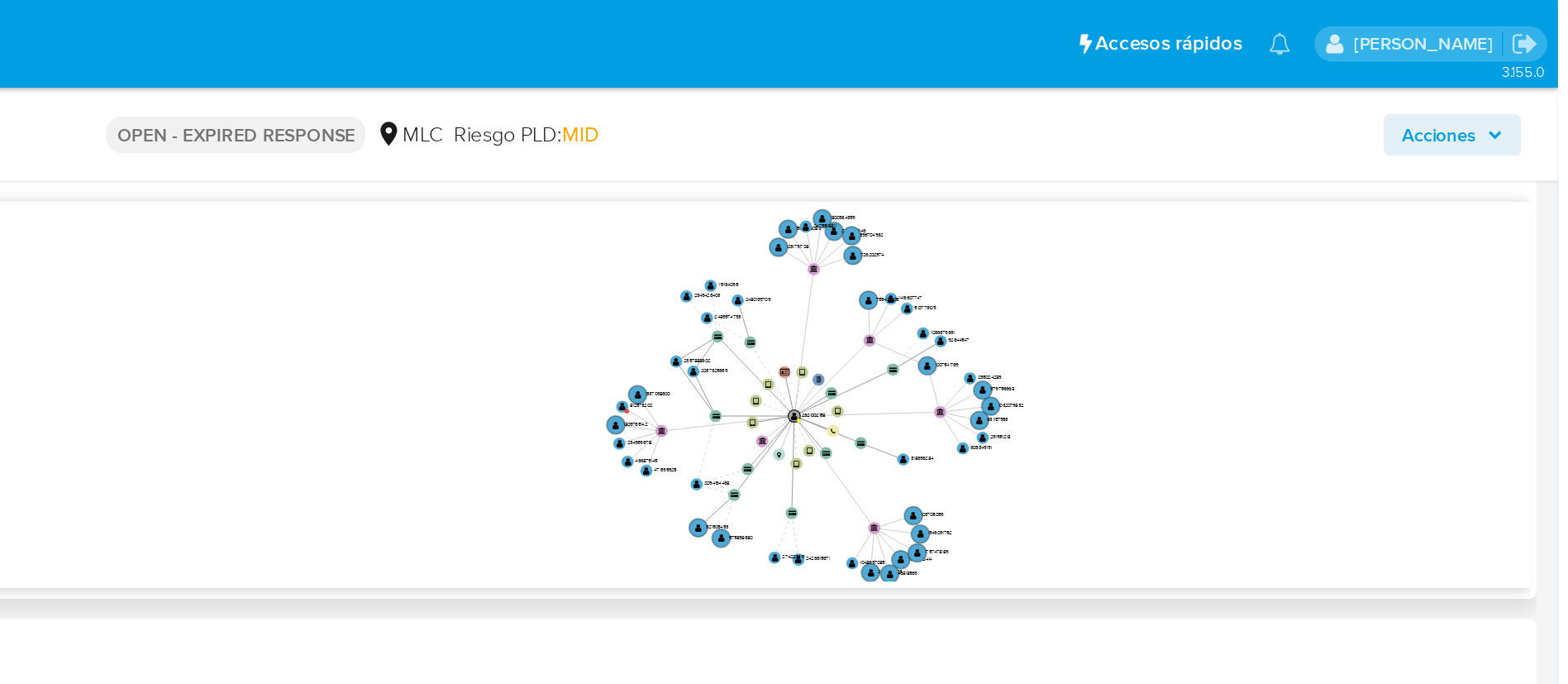
click at [1365, 289] on icon "phone-11a0e34f3ee2e5bcf956bd0ac0d69bc1  user-2321002158  2321002158 person-a1…" at bounding box center [926, 247] width 1247 height 240
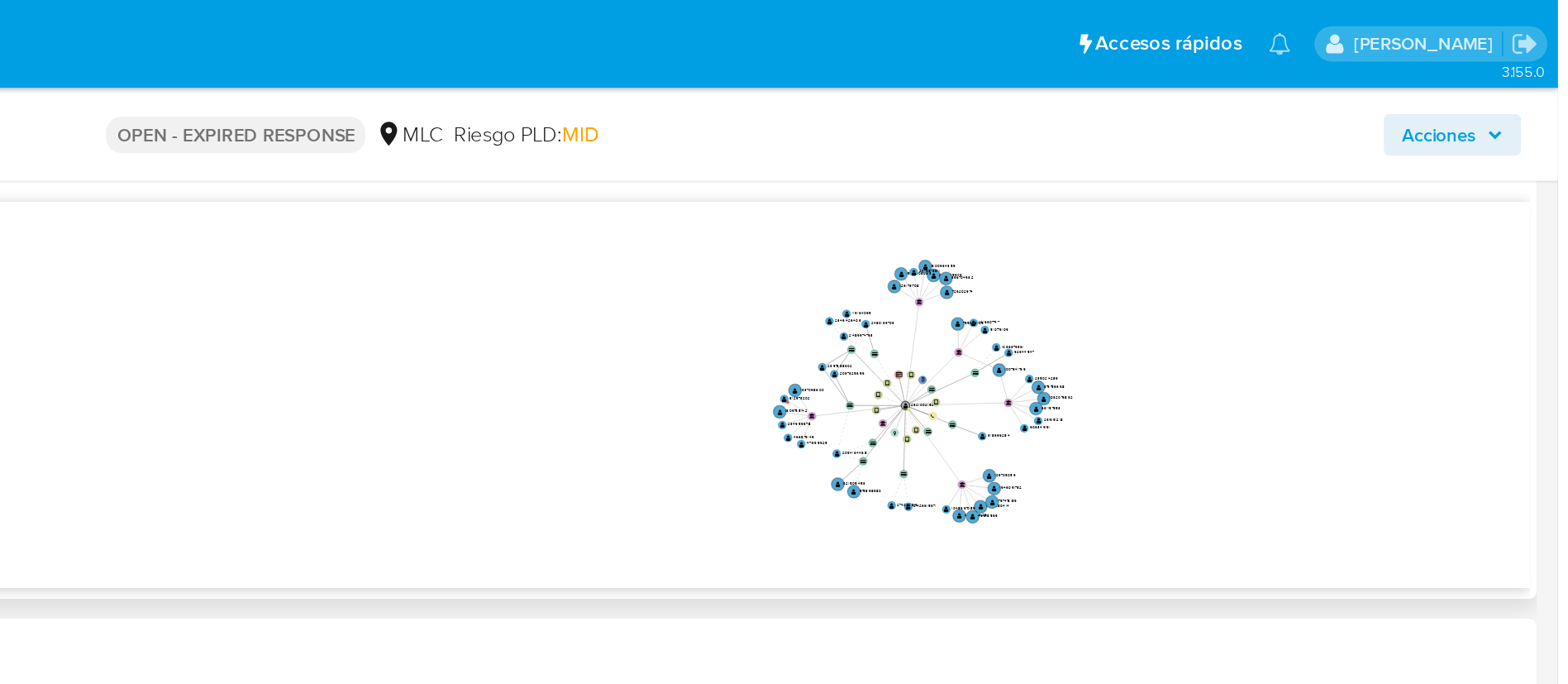
drag, startPoint x: 1250, startPoint y: 294, endPoint x: 1236, endPoint y: 289, distance: 14.9
click at [1237, 283] on icon "phone-11a0e34f3ee2e5bcf956bd0ac0d69bc1  user-2321002158  2321002158 person-a1…" at bounding box center [926, 247] width 1247 height 240
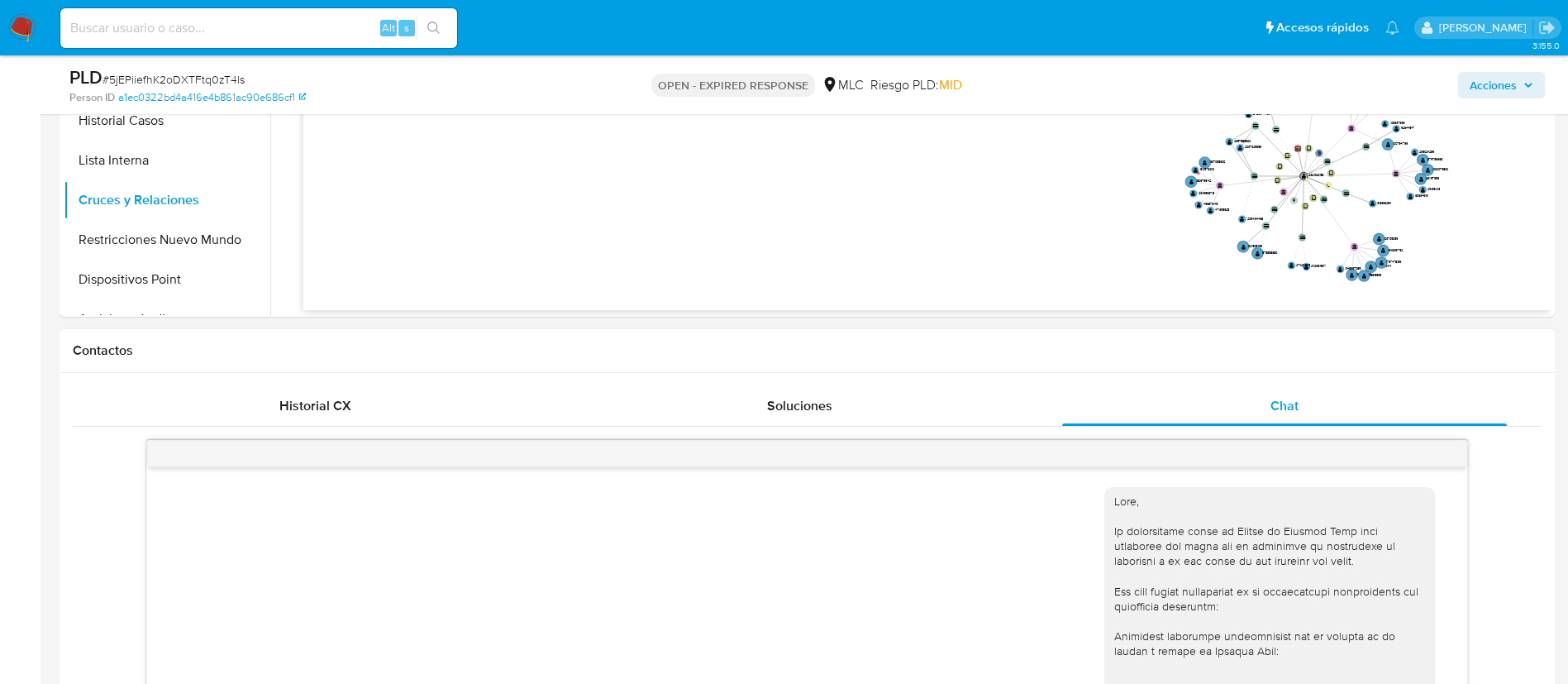
scroll to position [205, 0]
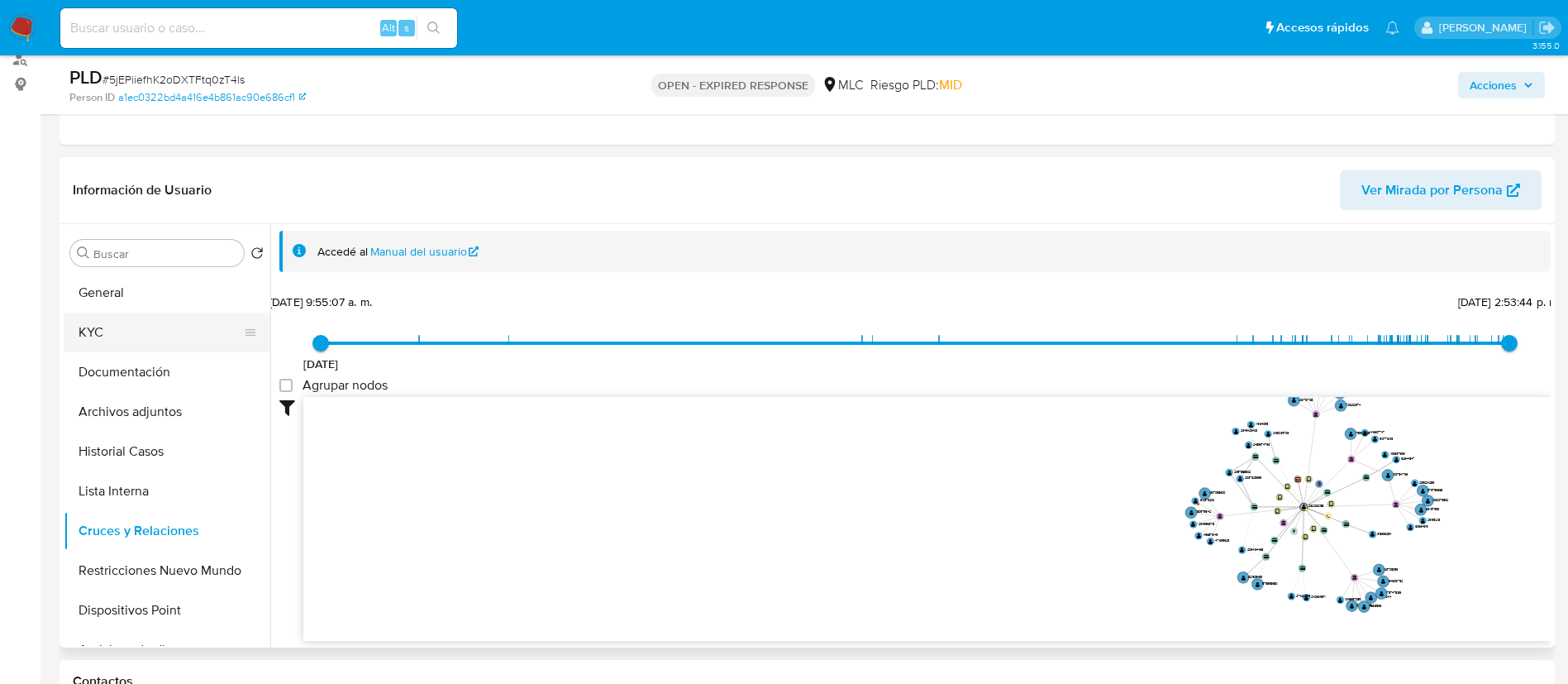
click at [140, 322] on button "KYC" at bounding box center [161, 332] width 194 height 40
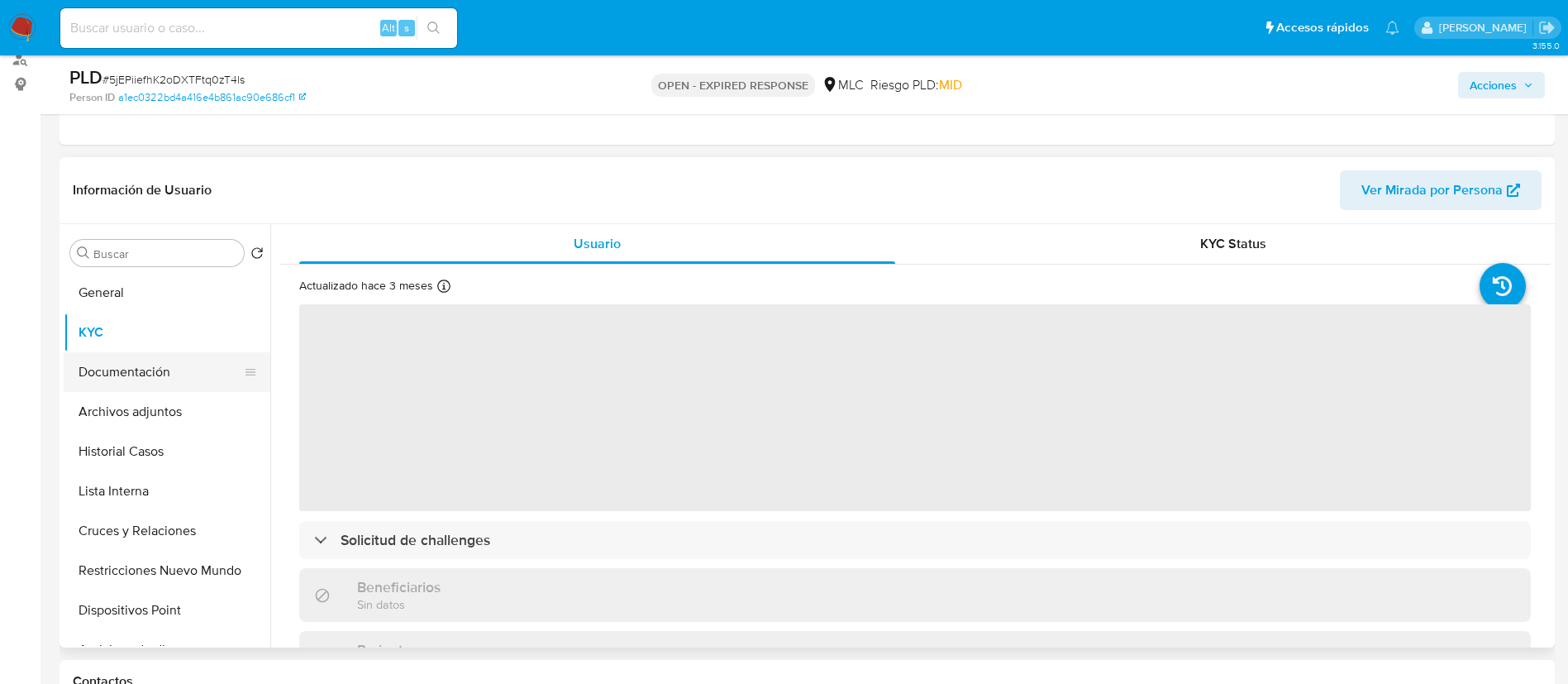
click at [145, 368] on button "Documentación" at bounding box center [161, 372] width 194 height 40
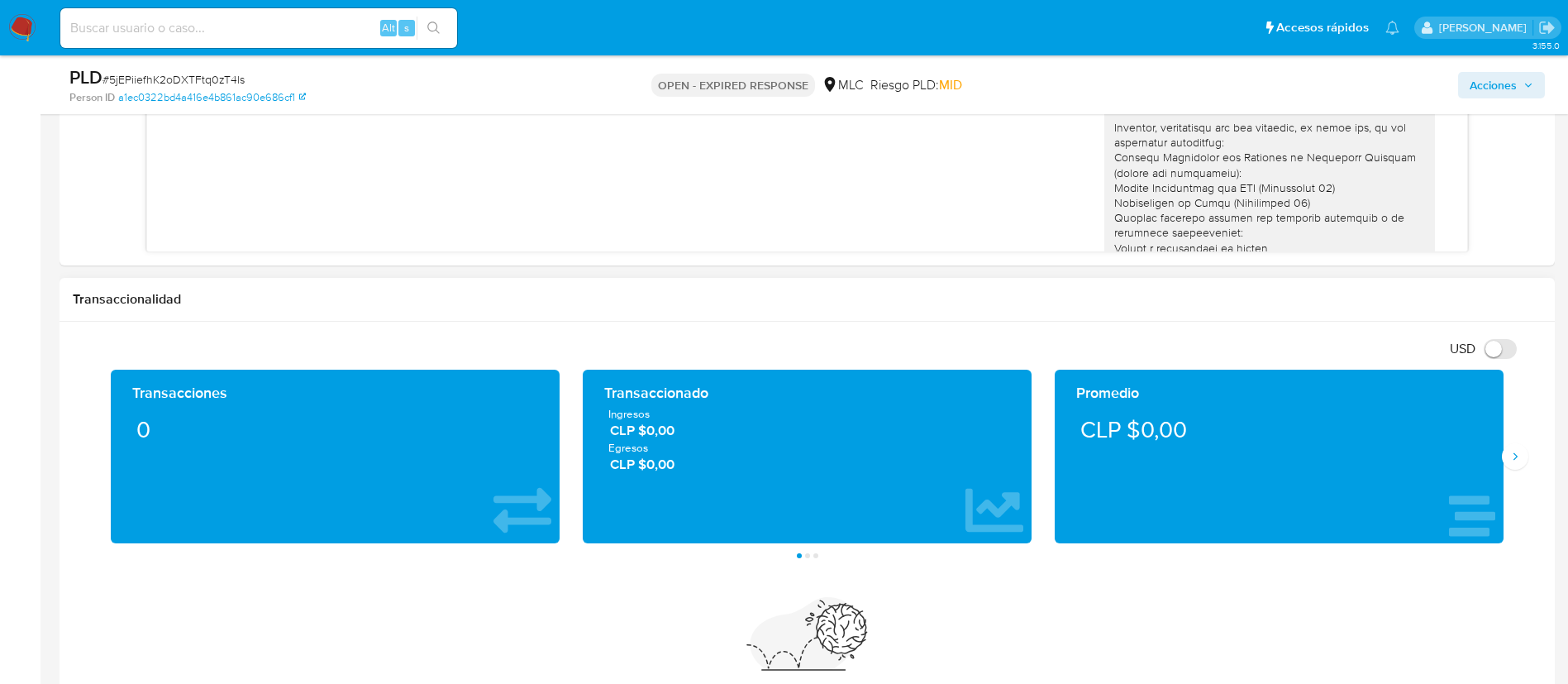
scroll to position [1528, 0]
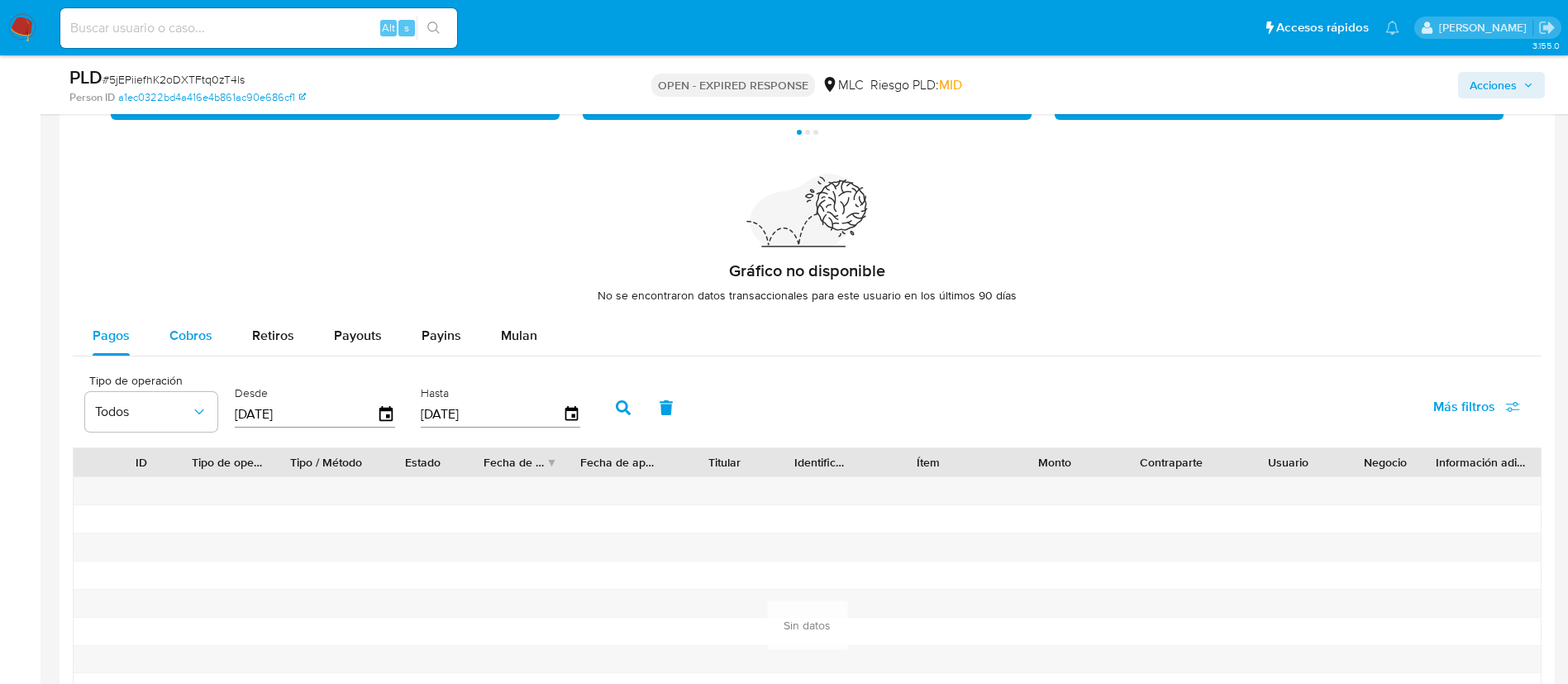
click at [183, 331] on span "Cobros" at bounding box center [191, 334] width 43 height 19
select select "10"
click at [377, 421] on icon "button" at bounding box center [386, 414] width 29 height 29
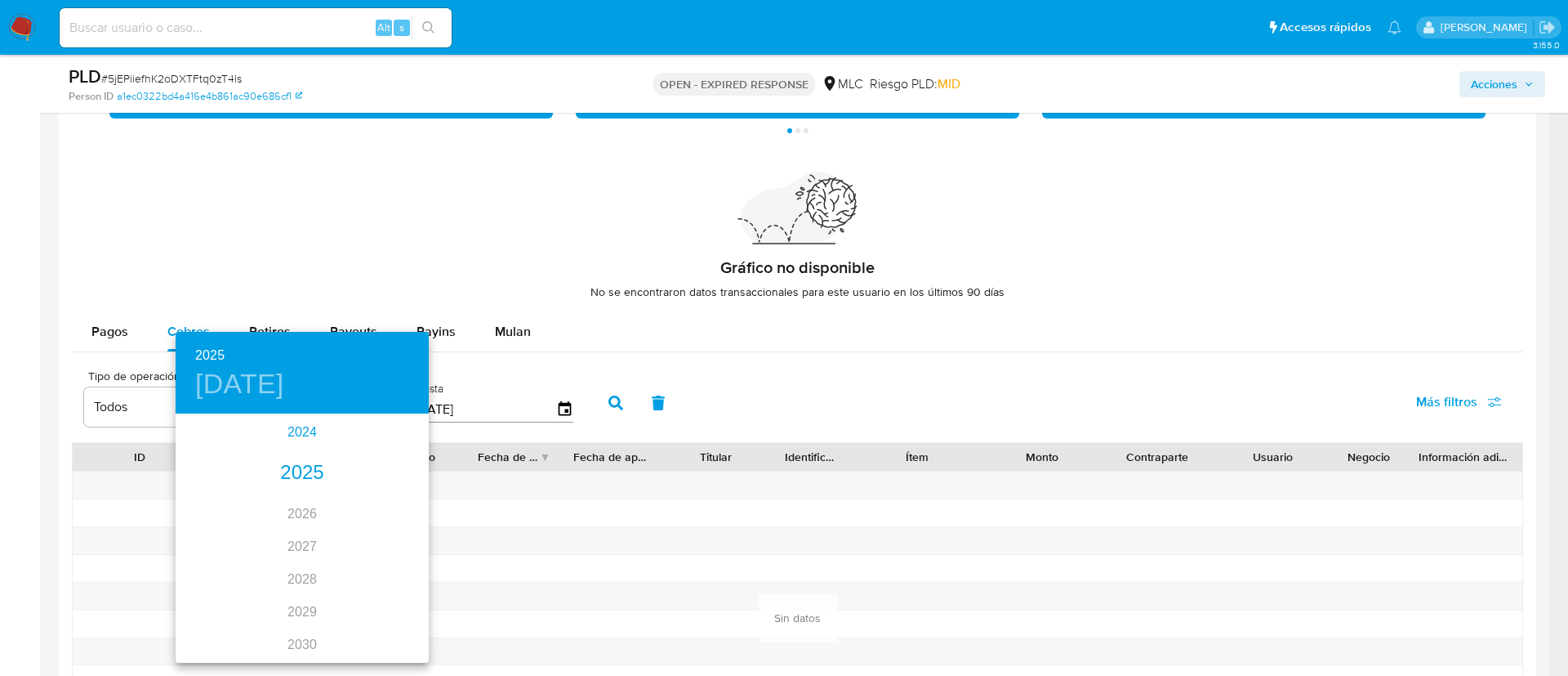
click at [285, 429] on div "2024" at bounding box center [302, 432] width 253 height 33
click at [303, 585] on div "ago." at bounding box center [302, 570] width 84 height 62
click at [406, 592] on p "25" at bounding box center [400, 588] width 13 height 17
type input "25/08/2024"
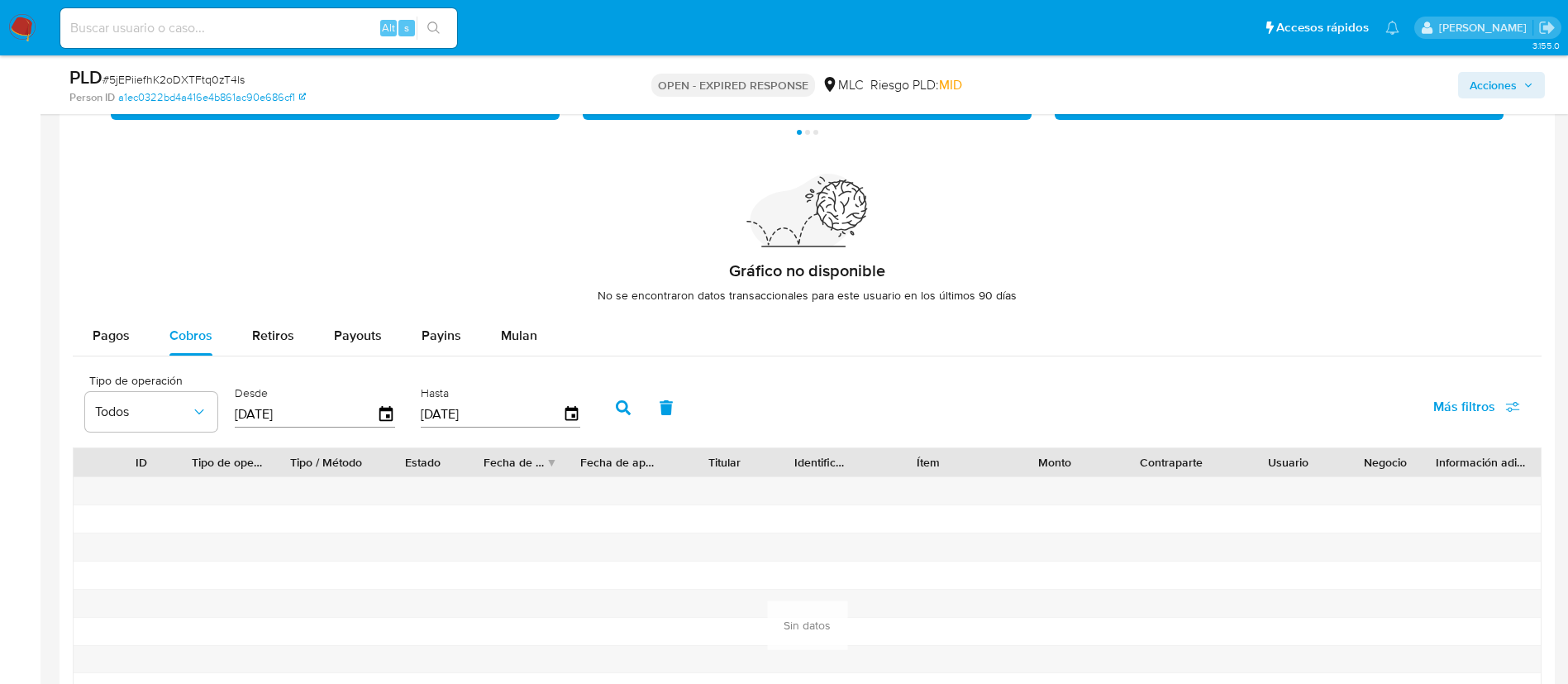
click at [623, 409] on icon "button" at bounding box center [623, 407] width 15 height 15
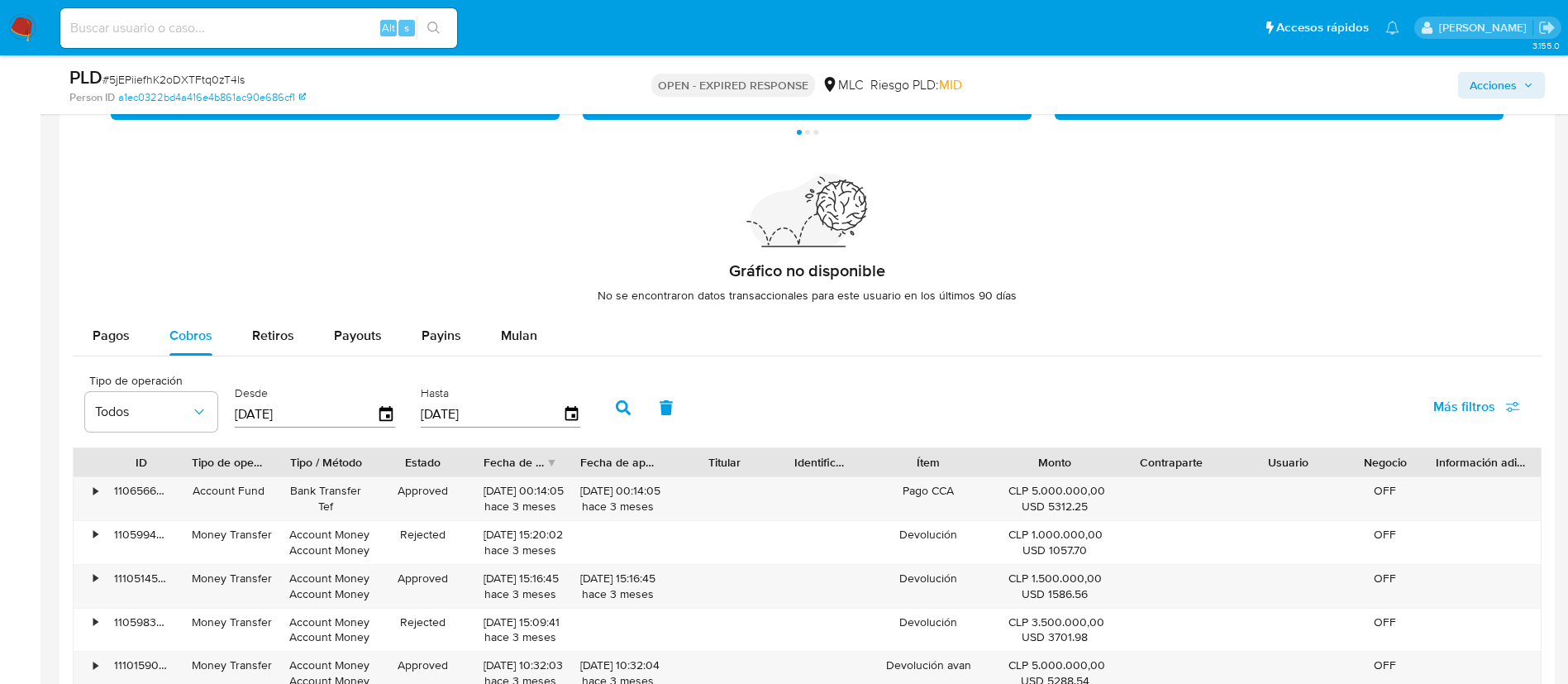
click at [548, 462] on div "Fecha de creación" at bounding box center [521, 463] width 98 height 28
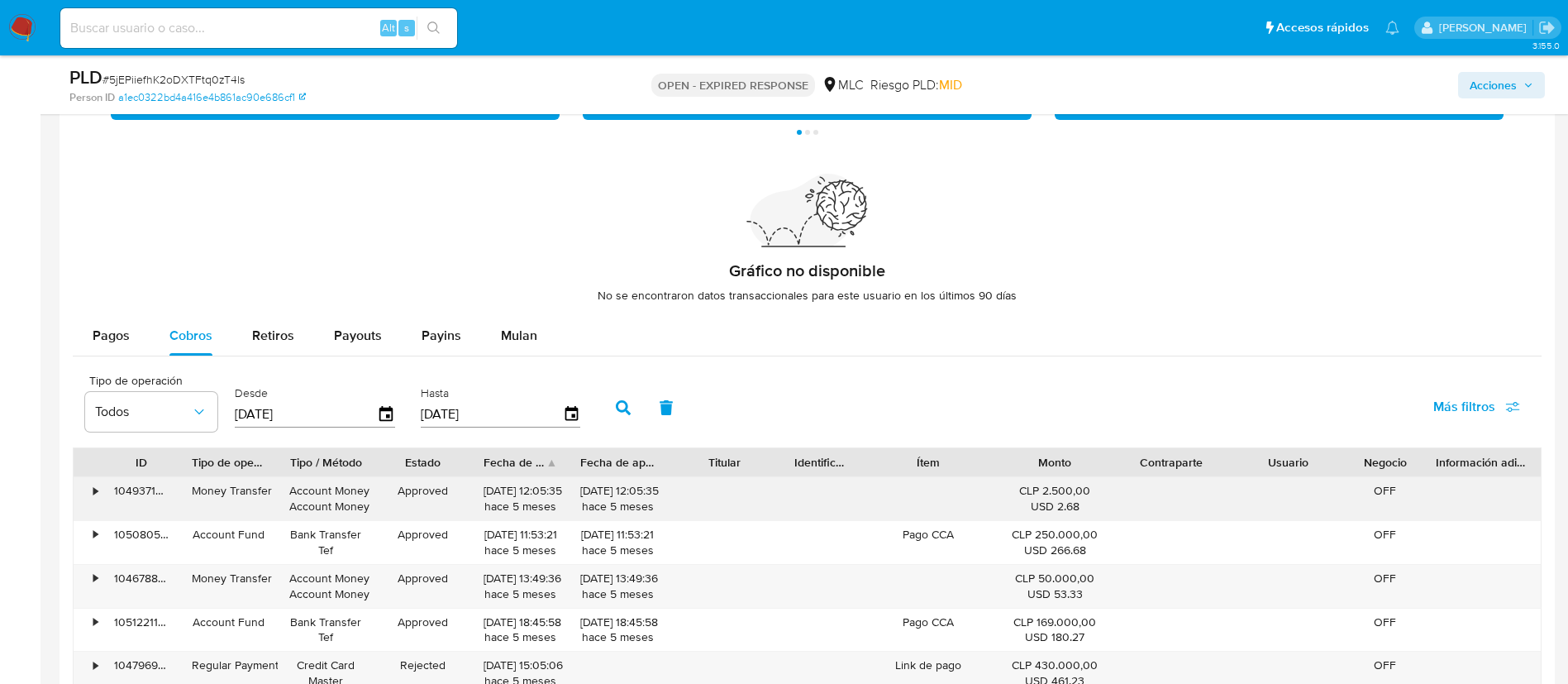
click at [535, 493] on div "12/03/2025 12:05:35 hace 5 meses" at bounding box center [521, 498] width 75 height 31
drag, startPoint x: 547, startPoint y: 493, endPoint x: 478, endPoint y: 493, distance: 69.0
click at [478, 493] on div "12/03/2025 12:05:35 hace 5 meses" at bounding box center [521, 498] width 98 height 43
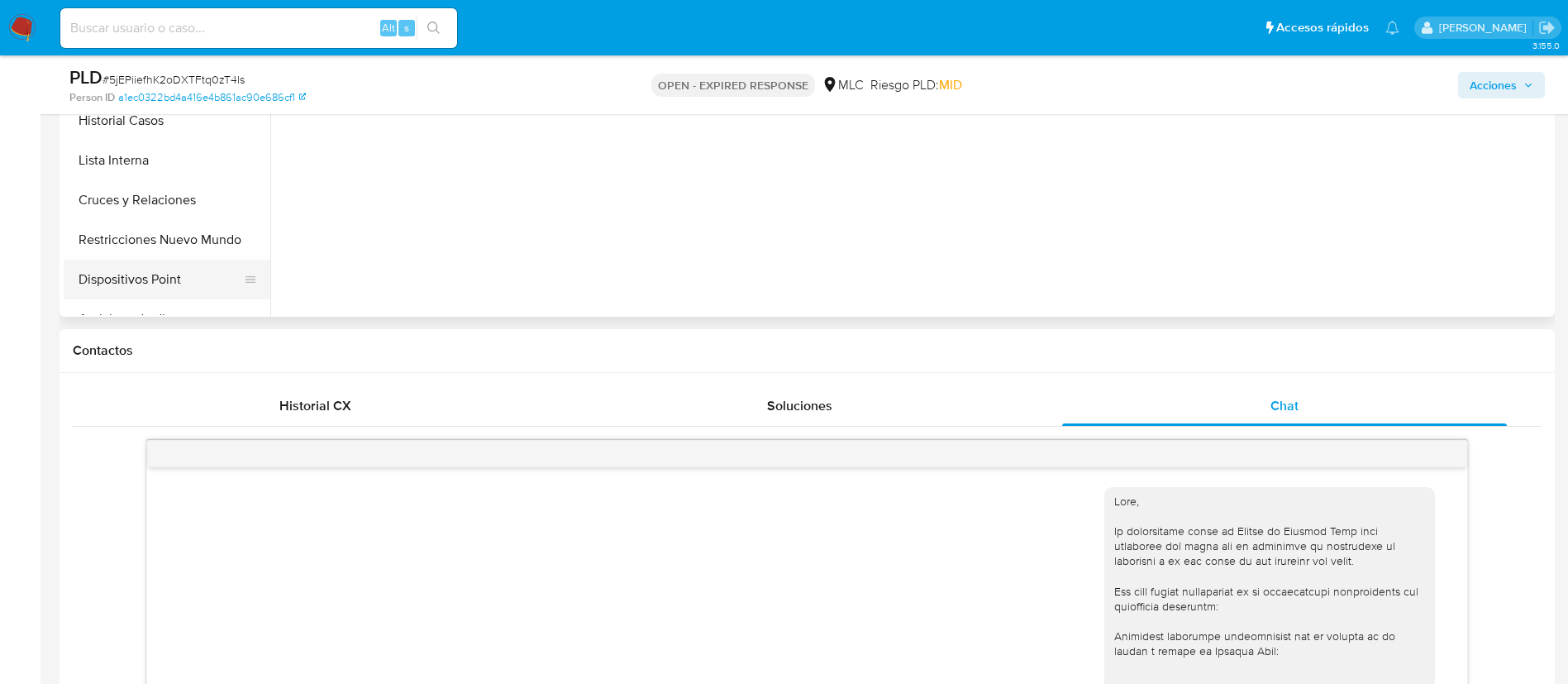
scroll to position [205, 0]
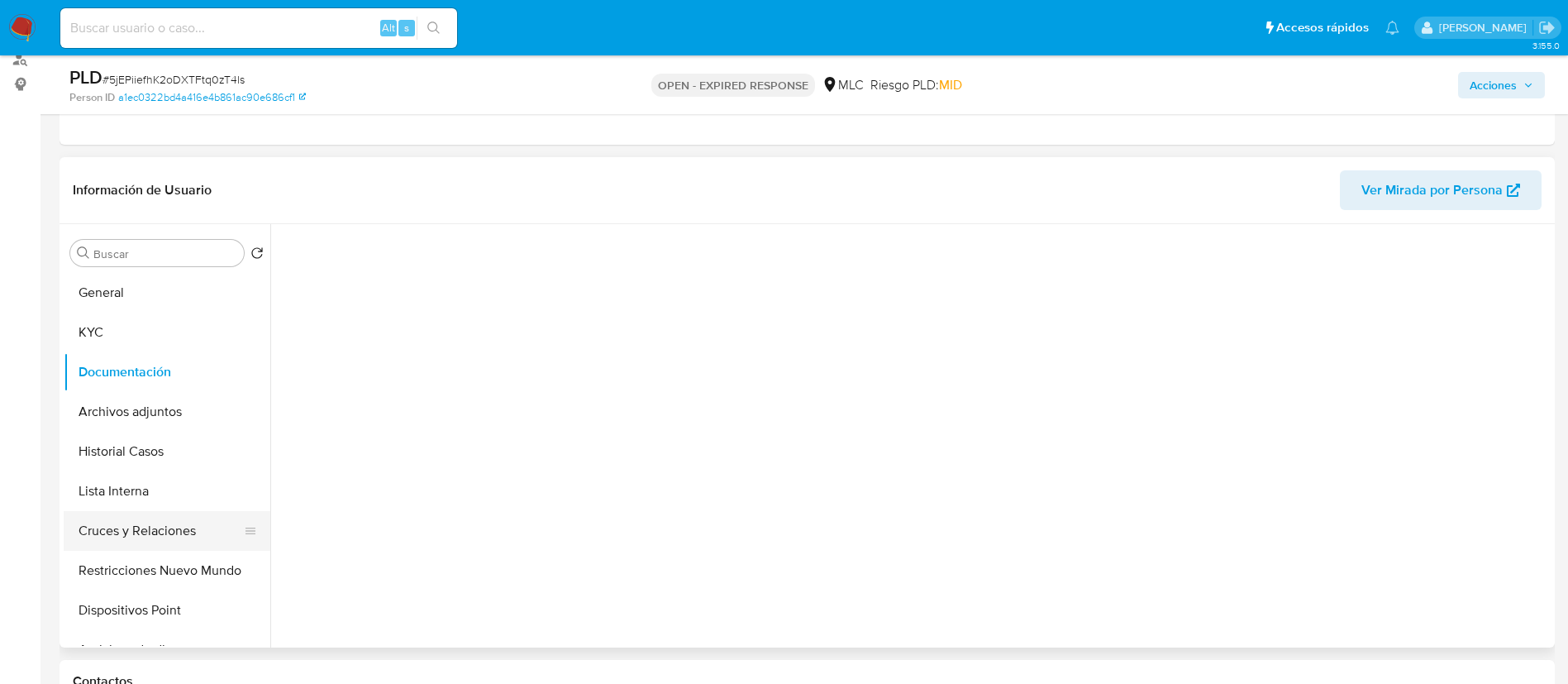
click at [134, 535] on button "Cruces y Relaciones" at bounding box center [161, 531] width 194 height 40
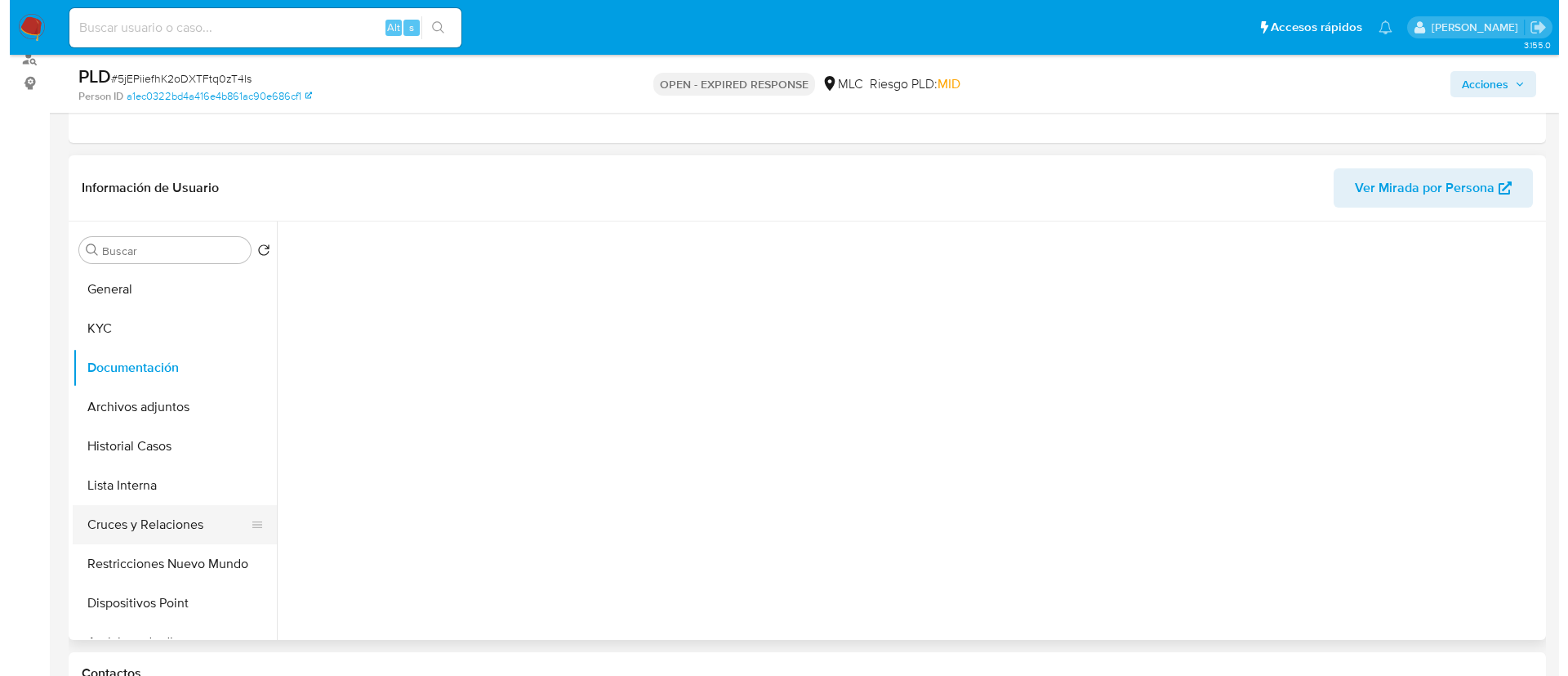
scroll to position [0, 0]
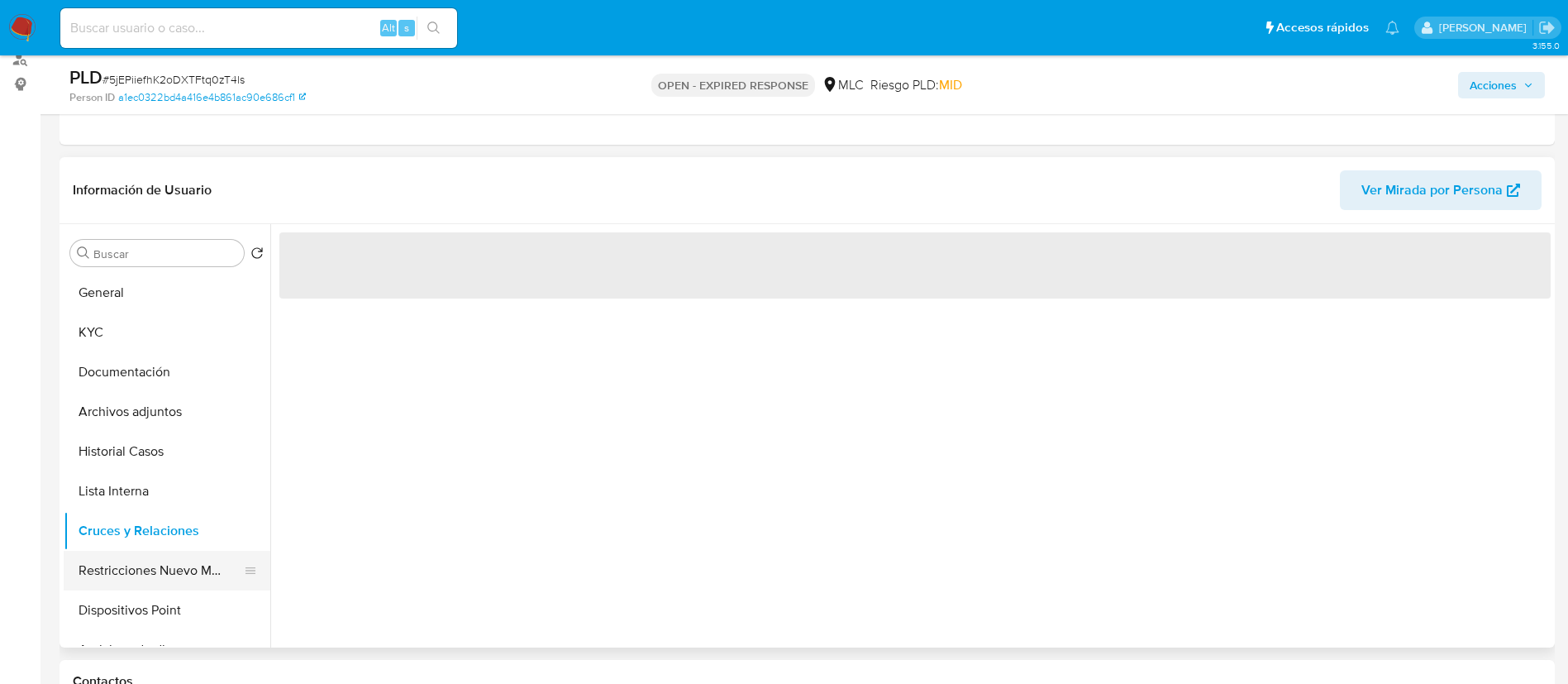
click at [177, 577] on button "Restricciones Nuevo Mundo" at bounding box center [161, 570] width 194 height 40
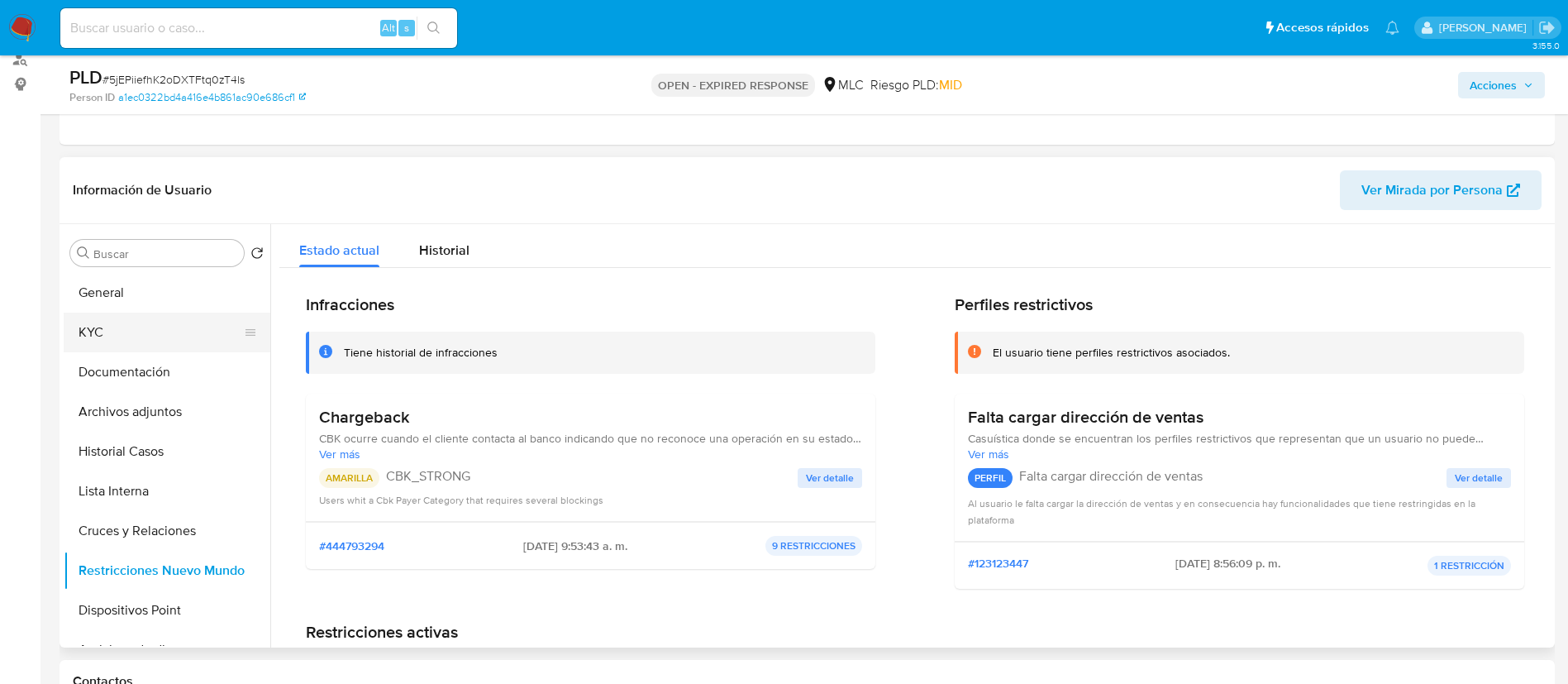
click at [112, 342] on button "KYC" at bounding box center [161, 332] width 194 height 40
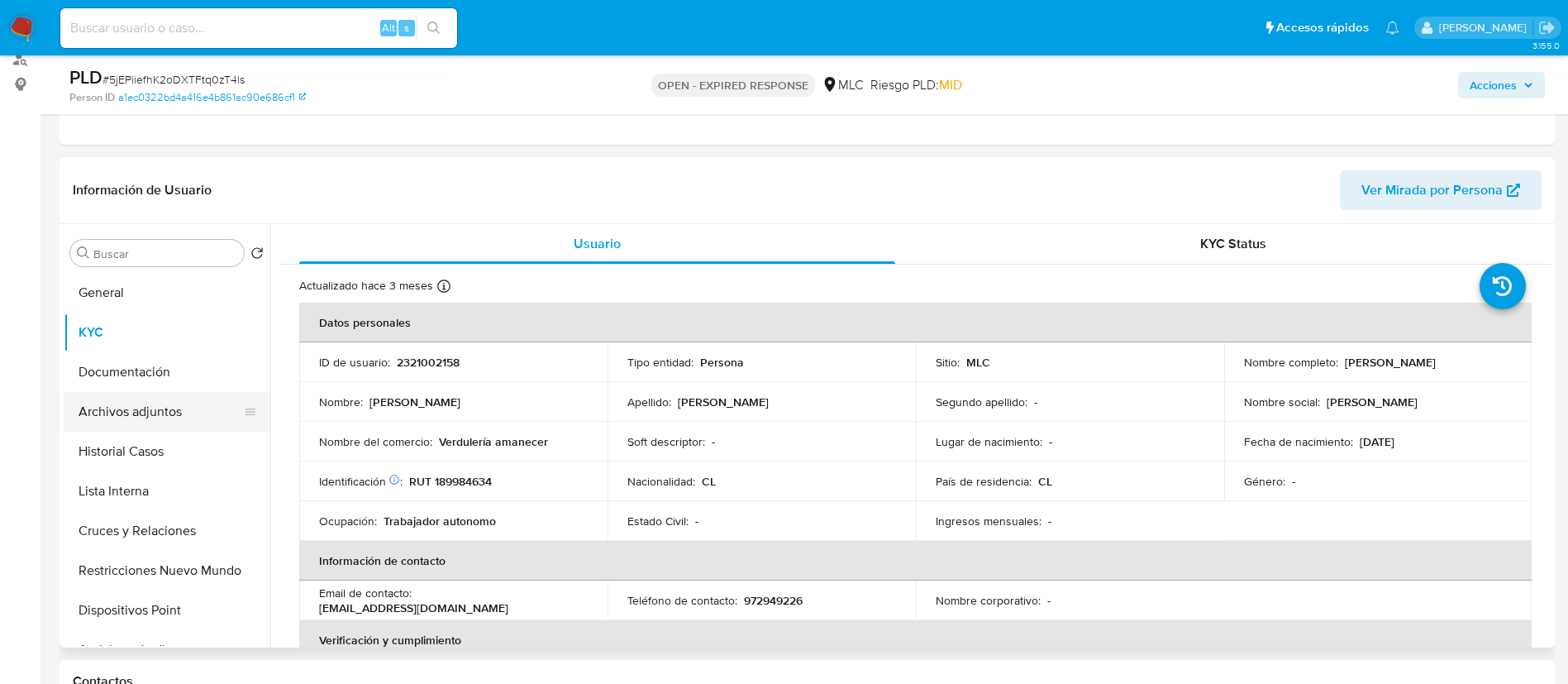
click at [76, 418] on button "Archivos adjuntos" at bounding box center [161, 412] width 194 height 40
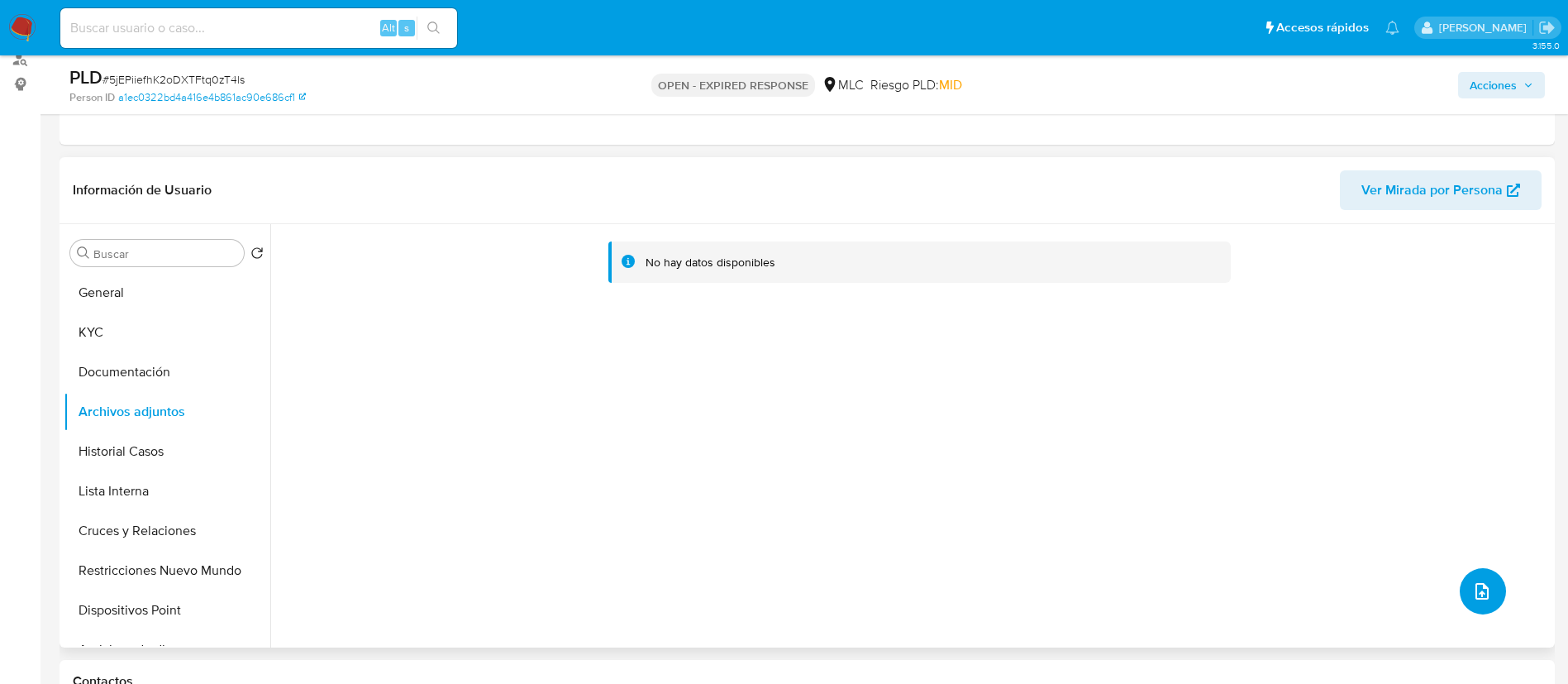
click at [1460, 591] on button "upload-file" at bounding box center [1483, 591] width 46 height 46
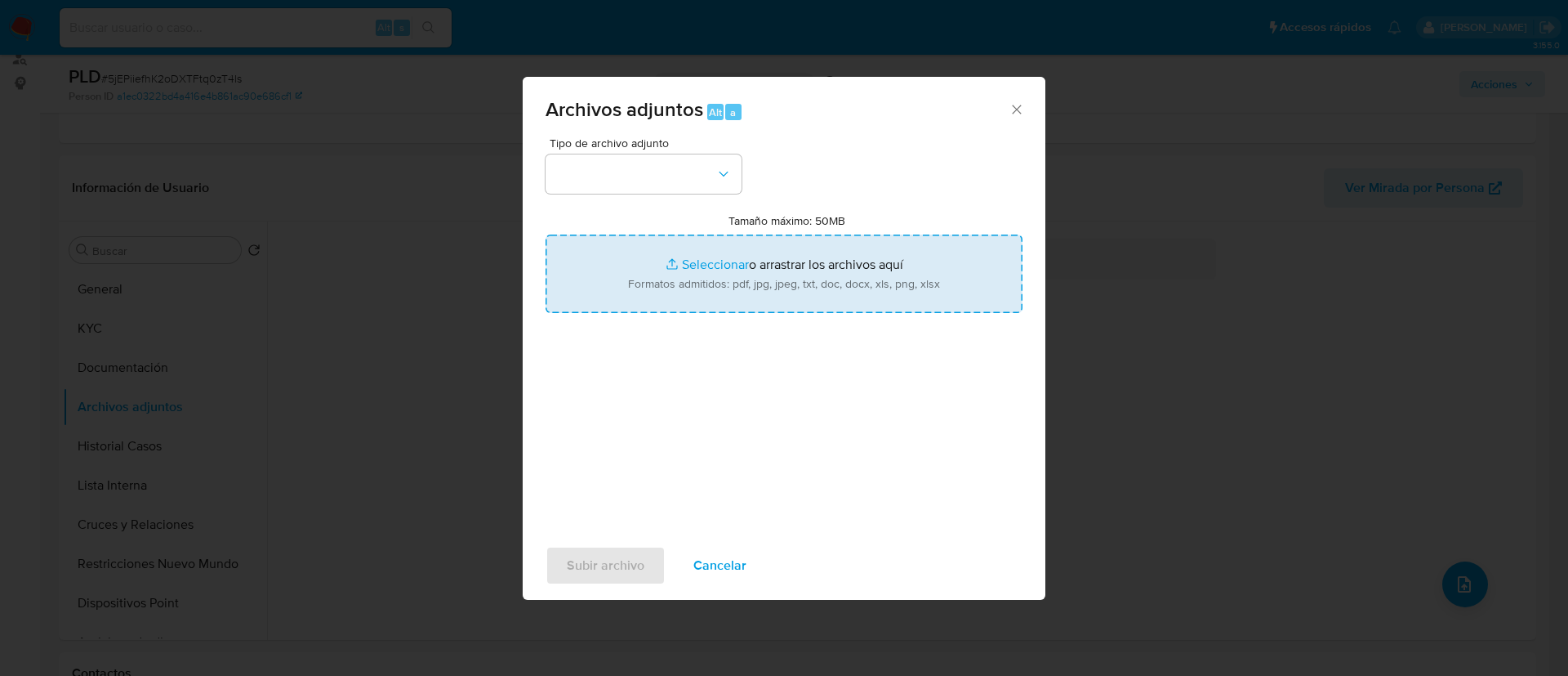
click at [619, 273] on input "Tamaño máximo: 50MB Seleccionar archivos" at bounding box center [784, 273] width 477 height 78
type input "C:\fakepath\2321002158Movimientos.xlsx"
click at [726, 245] on input "Tamaño máximo: 50MB Seleccionar archivos" at bounding box center [784, 273] width 477 height 78
click at [967, 239] on input "Tamaño máximo: 50MB Seleccionar archivos" at bounding box center [784, 273] width 477 height 78
type input "C:\fakepath\Case Log - 2321002158.pdf"
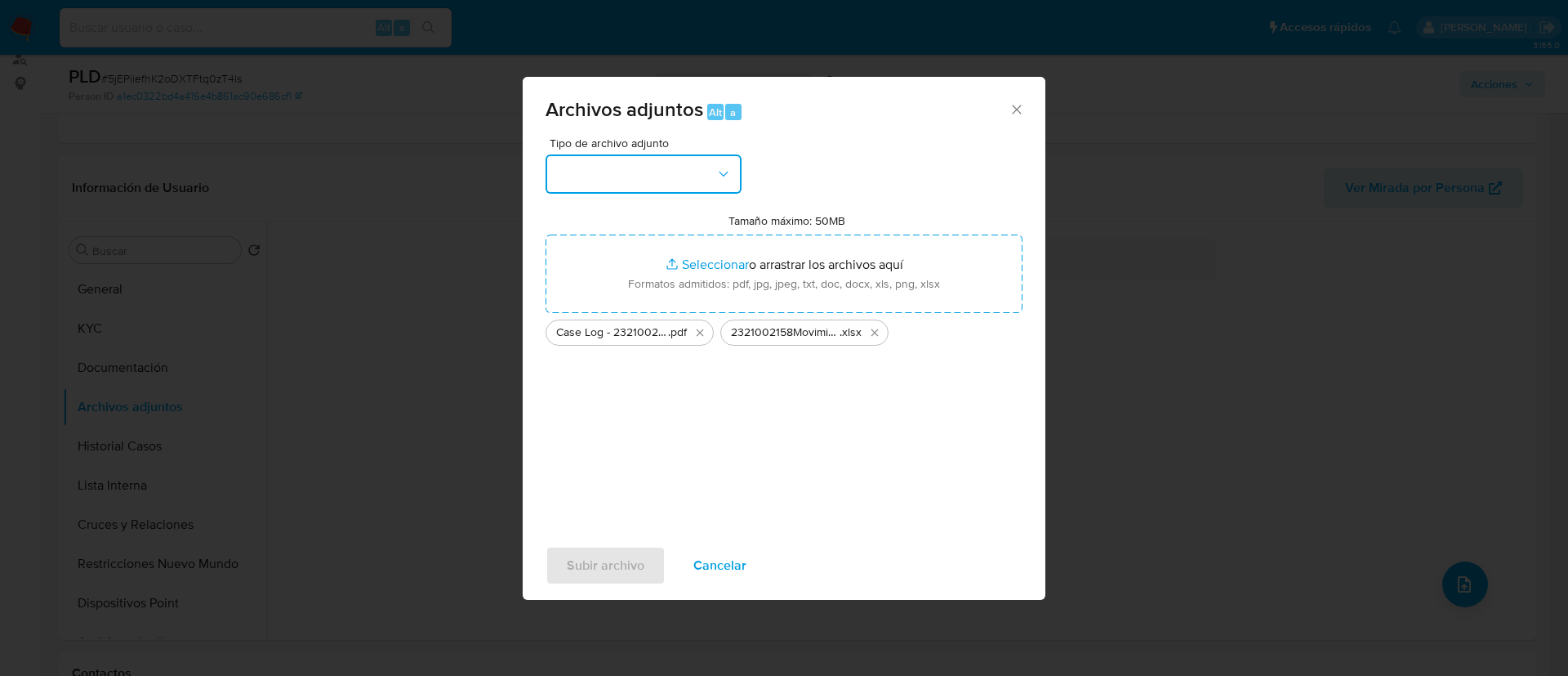
click at [700, 173] on button "button" at bounding box center [643, 174] width 196 height 40
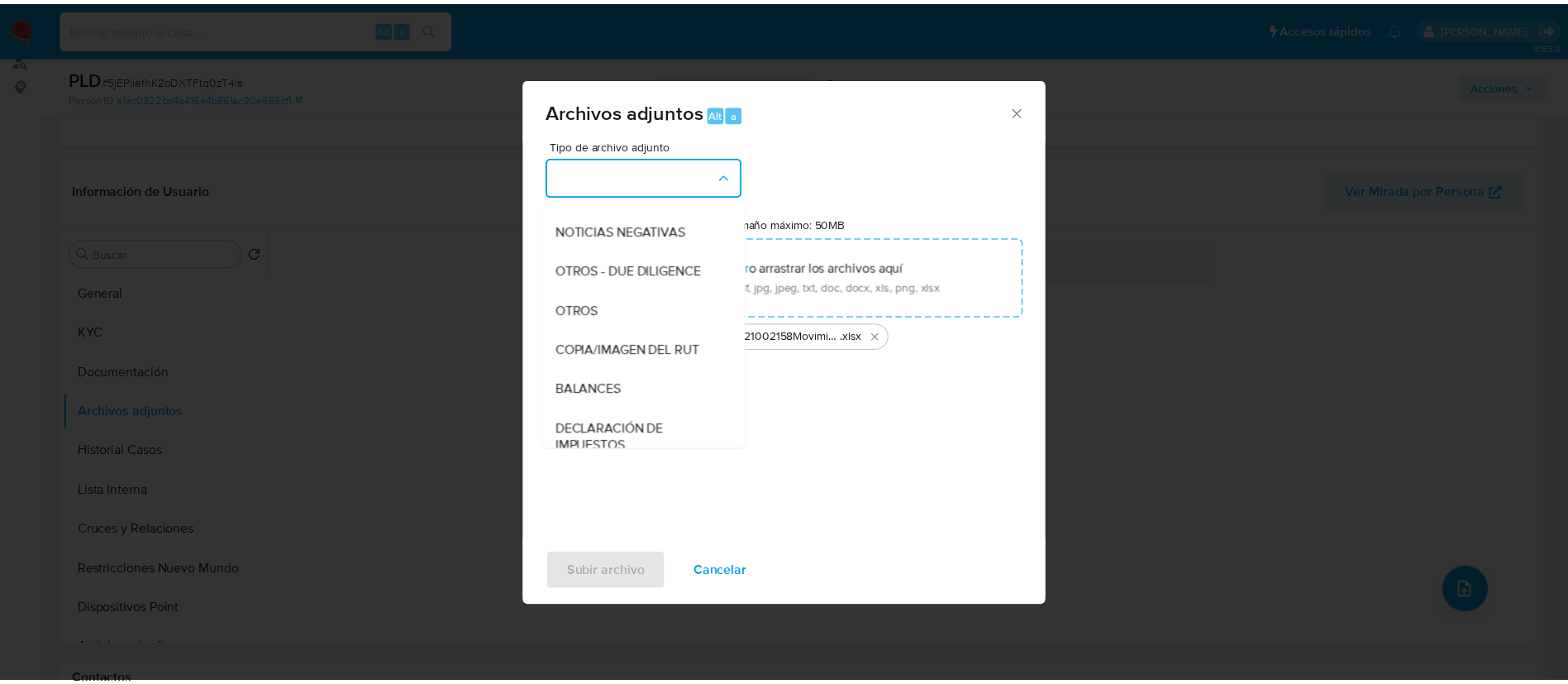
scroll to position [199, 0]
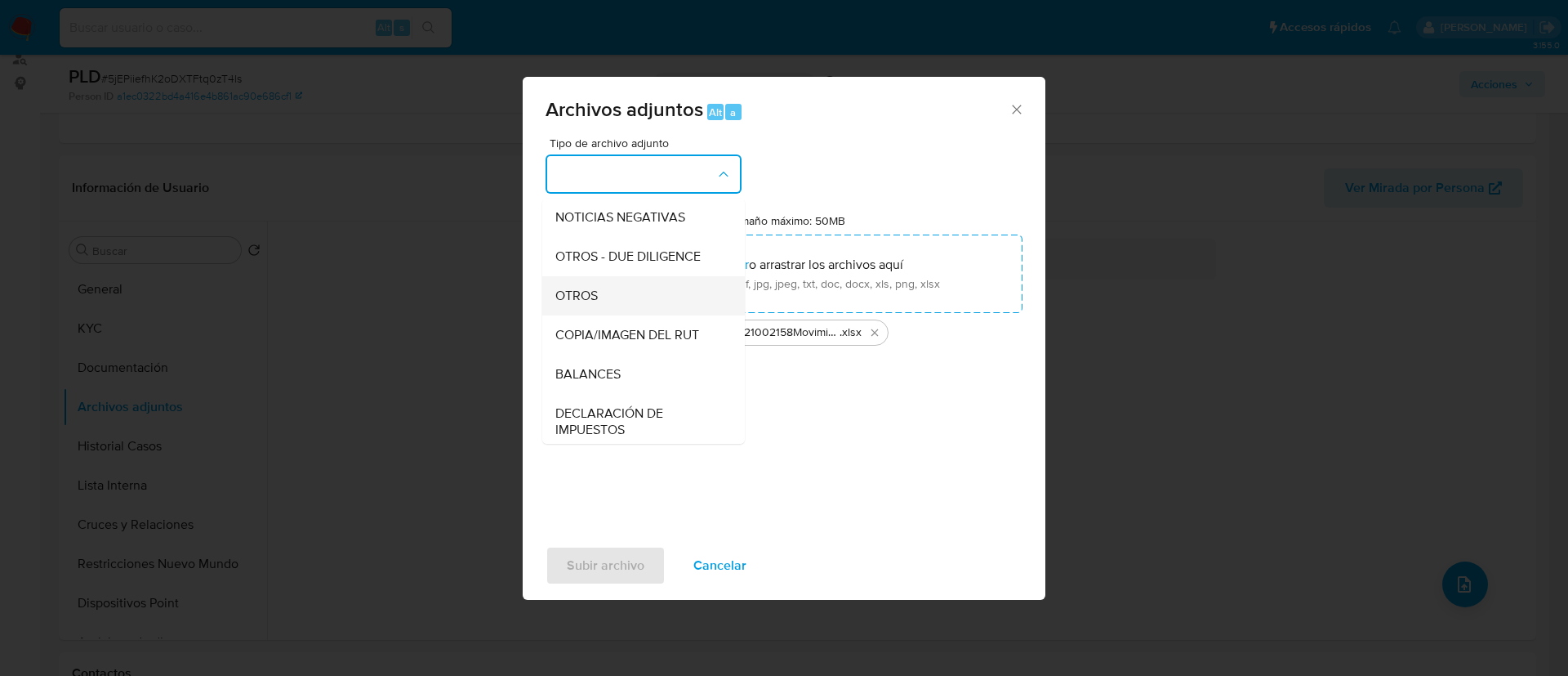
click at [692, 306] on div "OTROS" at bounding box center [639, 295] width 167 height 40
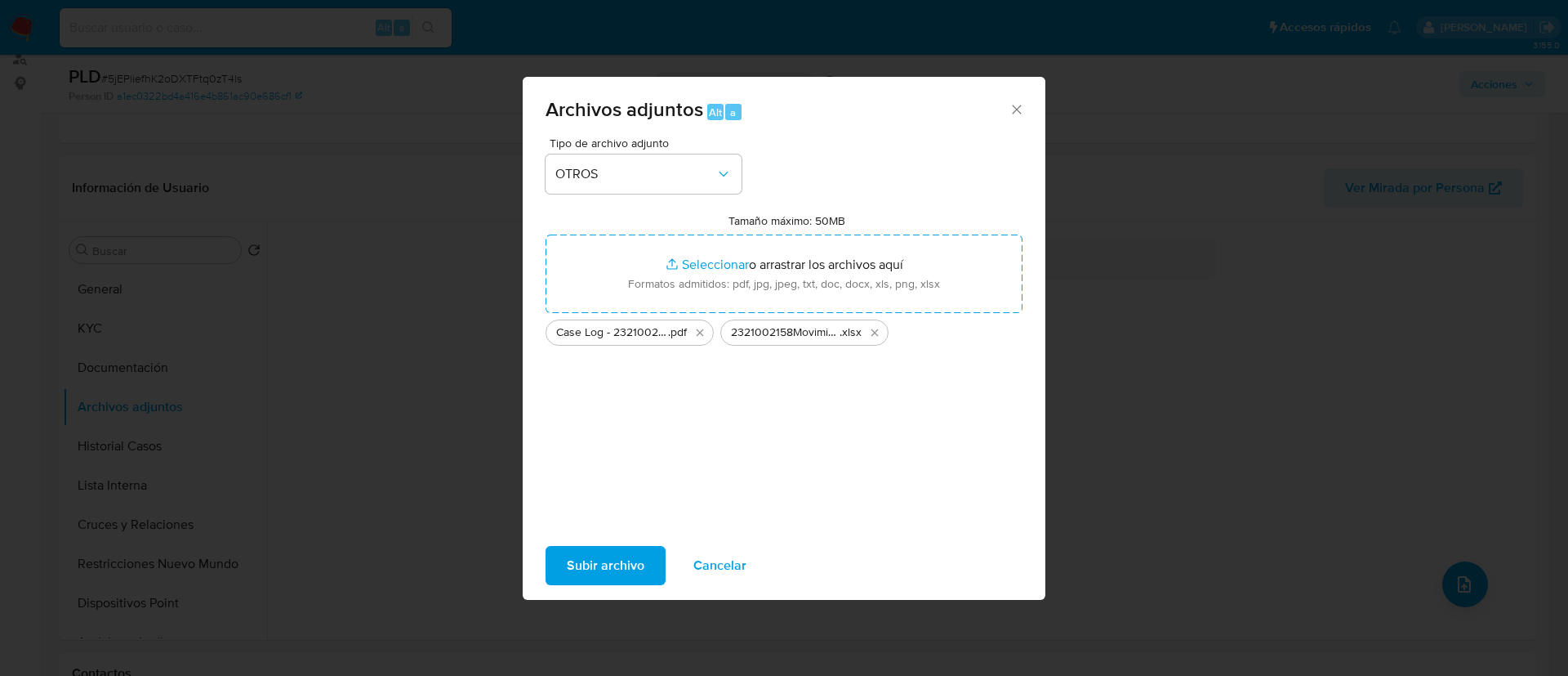
click at [648, 548] on button "Subir archivo" at bounding box center [605, 565] width 120 height 40
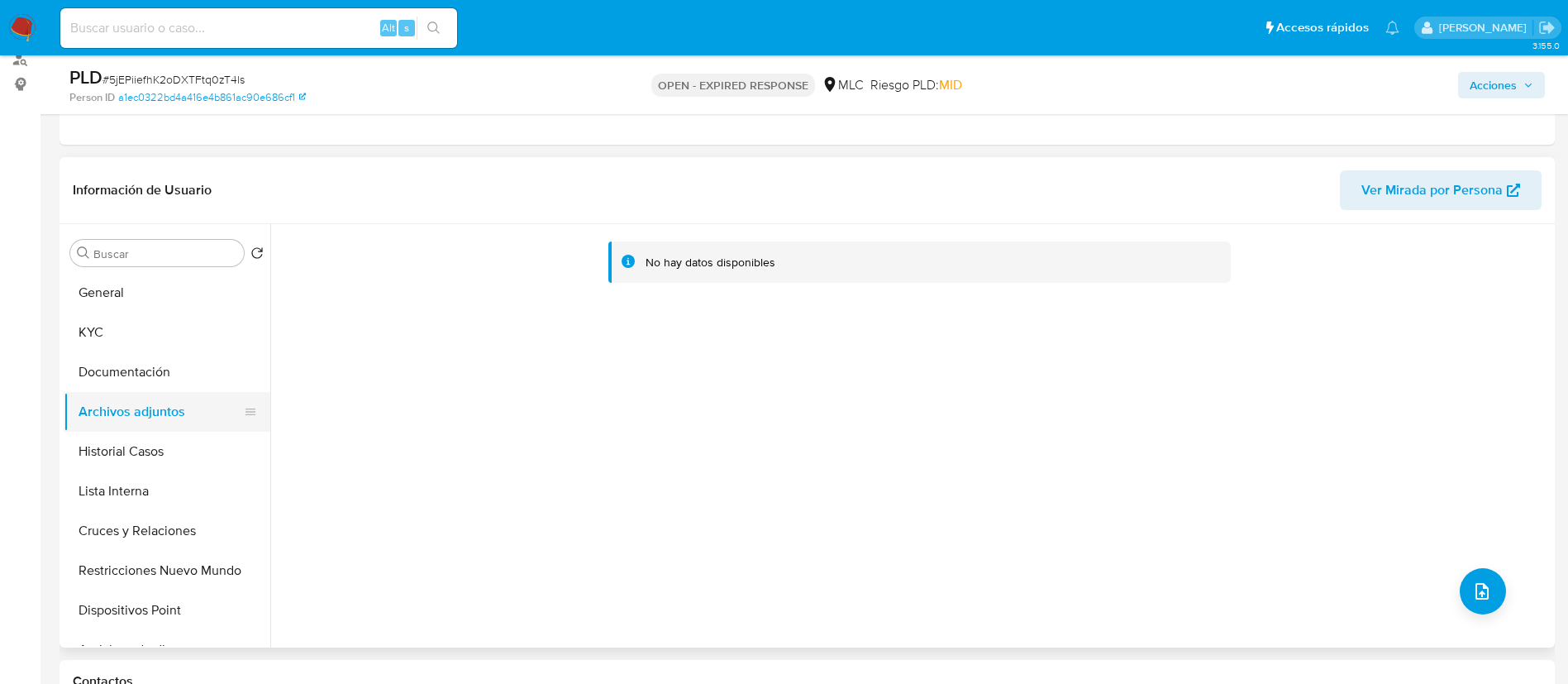
click at [156, 418] on button "Archivos adjuntos" at bounding box center [161, 412] width 194 height 40
click at [143, 450] on button "Historial Casos" at bounding box center [161, 451] width 194 height 40
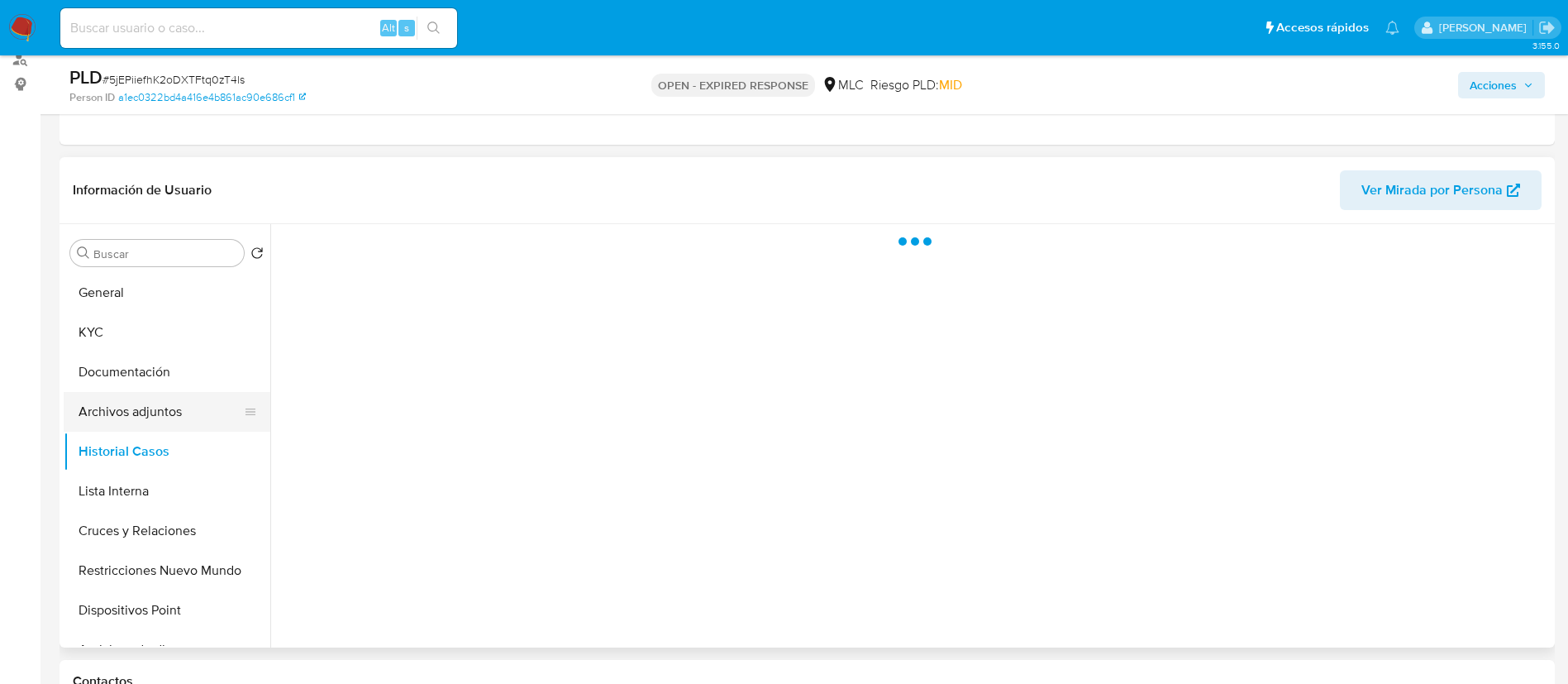
click at [152, 414] on button "Archivos adjuntos" at bounding box center [161, 412] width 194 height 40
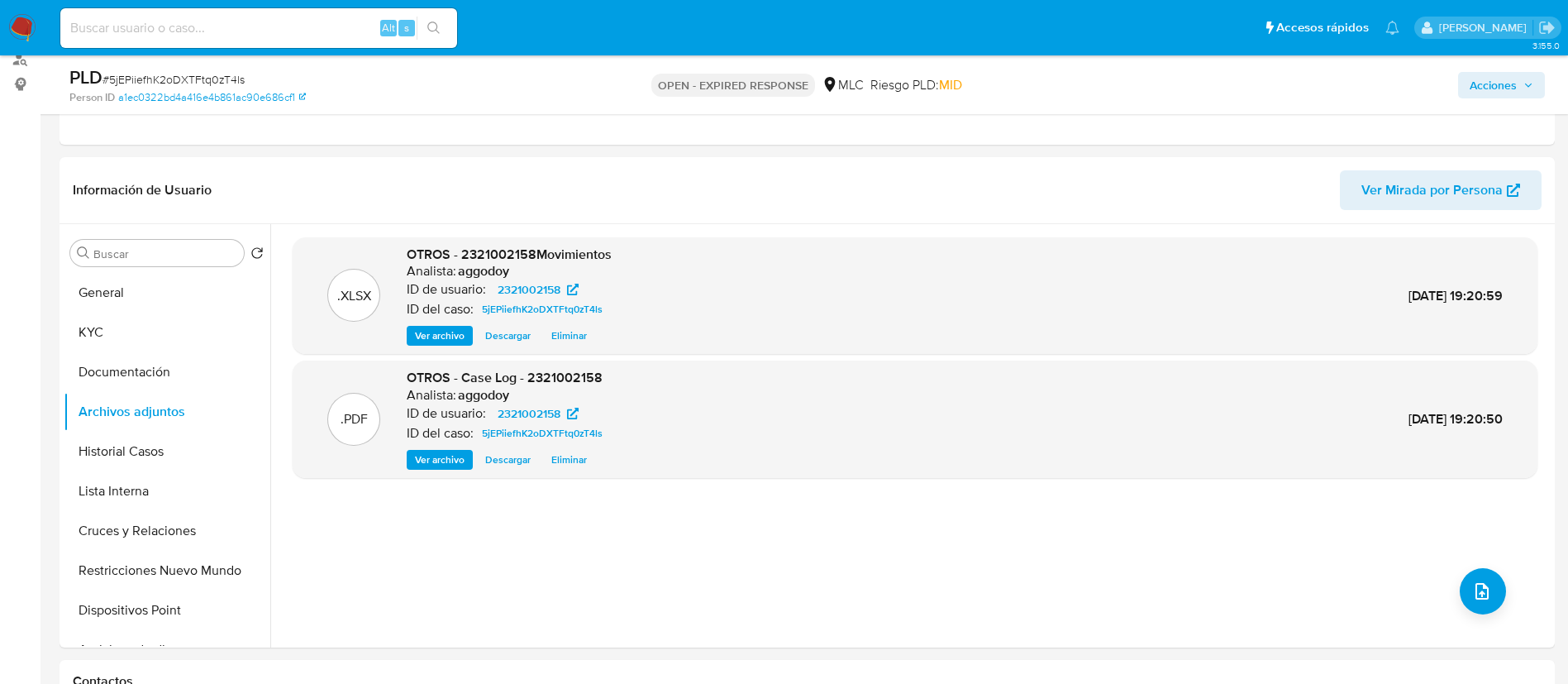
click at [1493, 84] on span "Acciones" at bounding box center [1492, 85] width 47 height 27
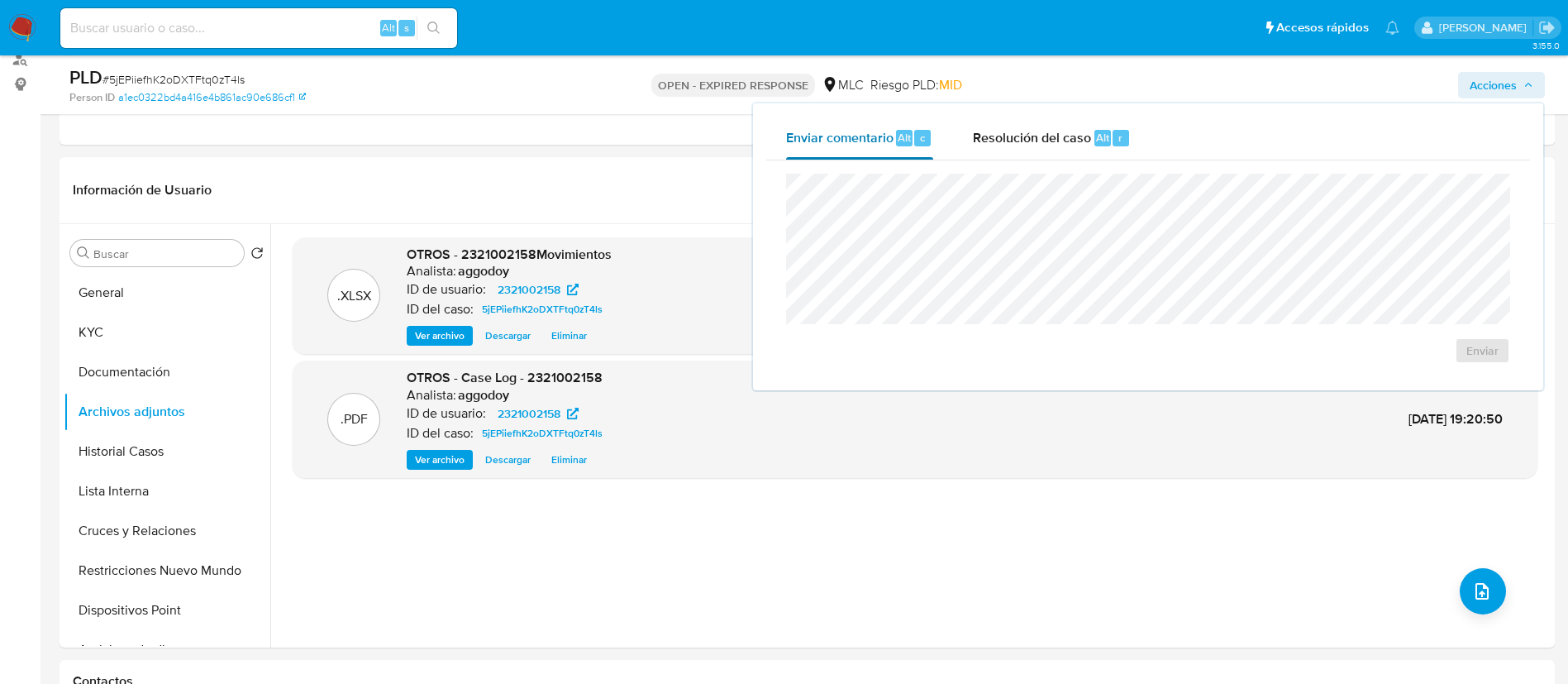
drag, startPoint x: 824, startPoint y: 154, endPoint x: 842, endPoint y: 149, distance: 18.7
click at [836, 149] on div "Enviar comentario Alt c" at bounding box center [859, 138] width 147 height 43
drag, startPoint x: 842, startPoint y: 149, endPoint x: 964, endPoint y: 152, distance: 122.0
click at [864, 149] on div "Enviar comentario Alt c" at bounding box center [859, 138] width 147 height 43
click at [964, 152] on button "Resolución del caso Alt r" at bounding box center [1052, 138] width 197 height 43
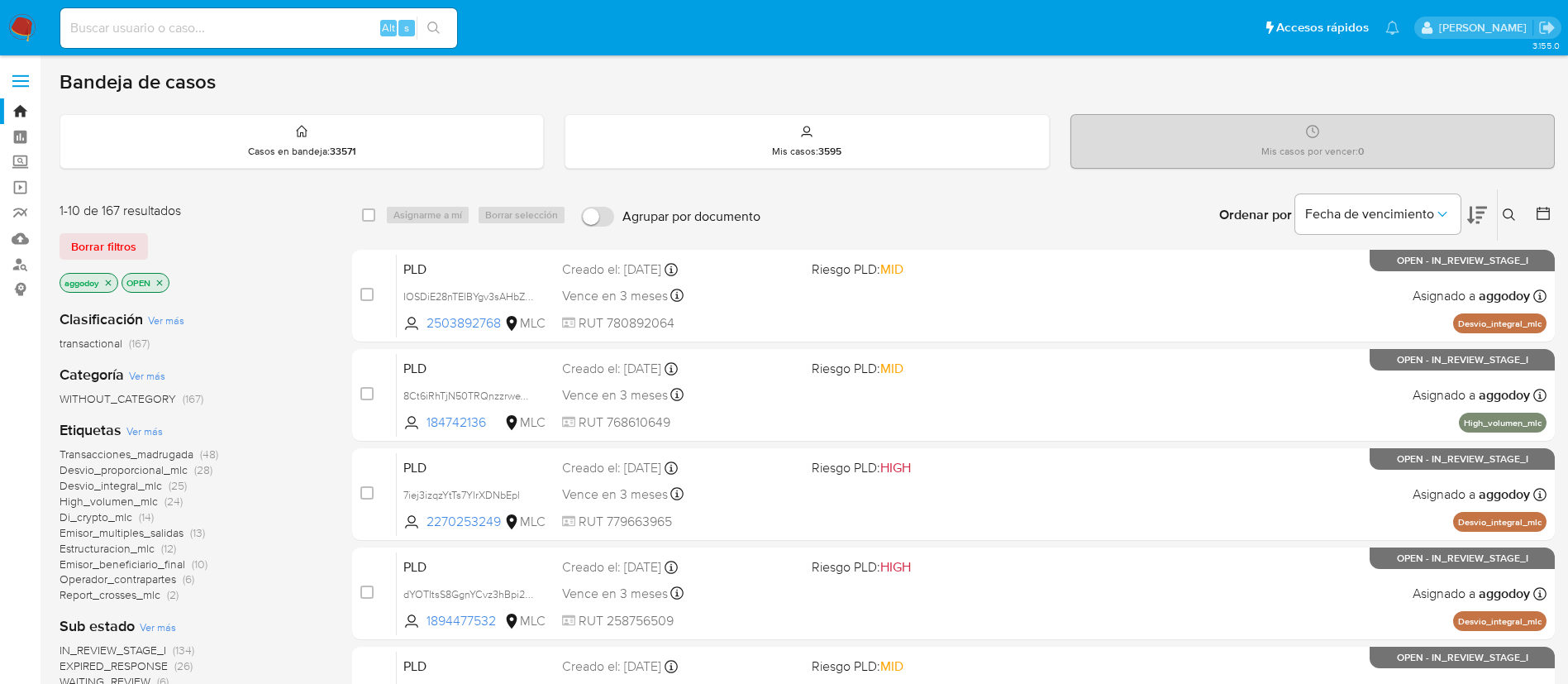
click at [137, 479] on span "Desvio_integral_mlc" at bounding box center [110, 485] width 102 height 17
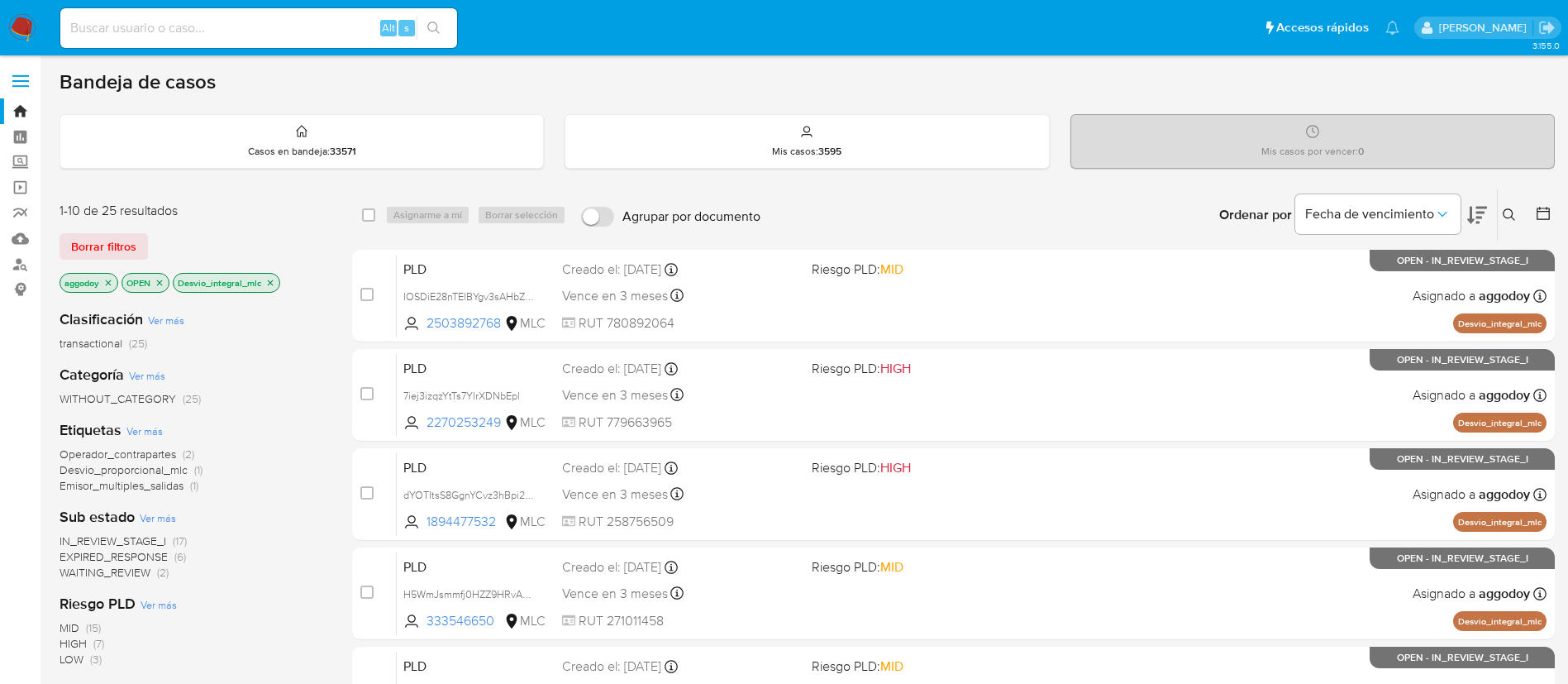
click at [1483, 208] on icon at bounding box center [1476, 215] width 20 height 18
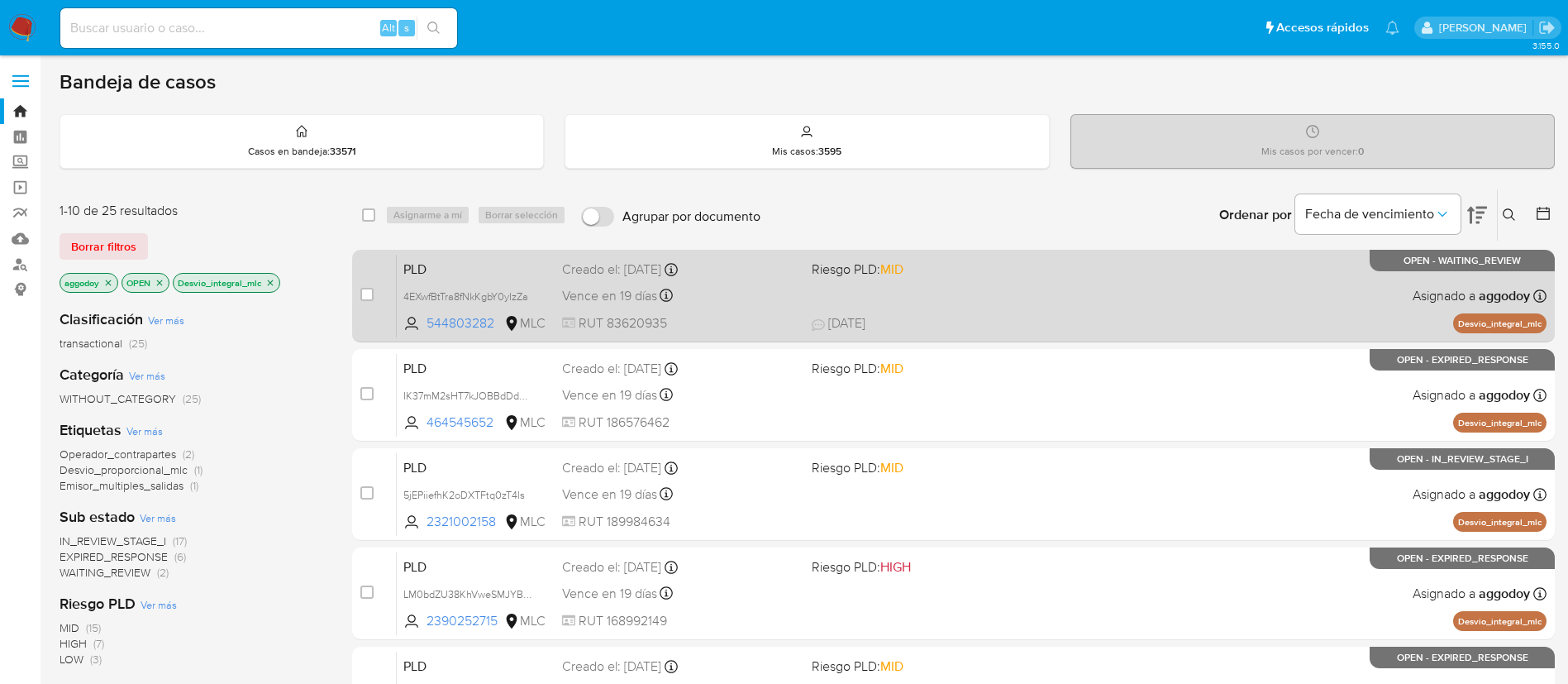
click at [746, 289] on div "Vence en 19 días Vence el [DATE] 06:03:23" at bounding box center [680, 295] width 236 height 22
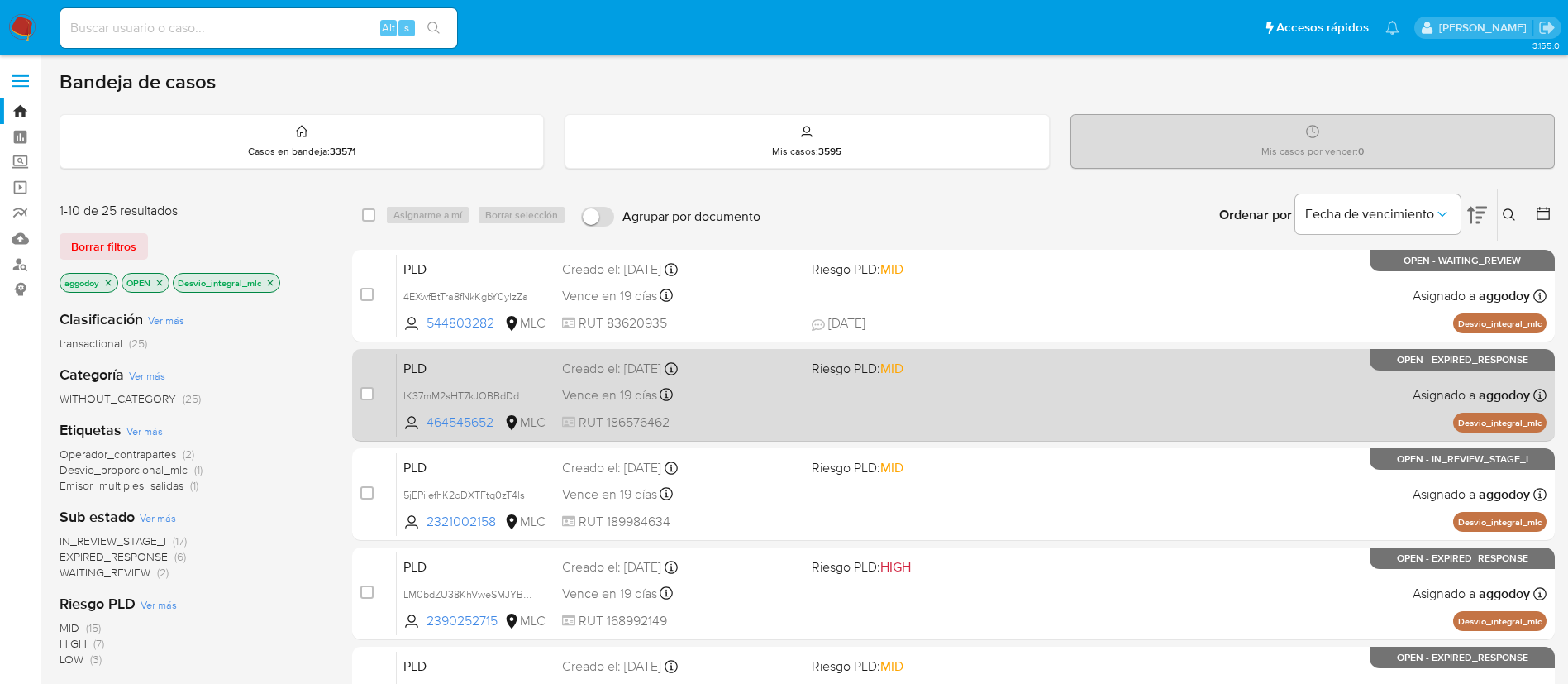
click at [735, 365] on div "Creado el: [DATE] Creado el: [DATE] 06:04:11" at bounding box center [680, 368] width 236 height 18
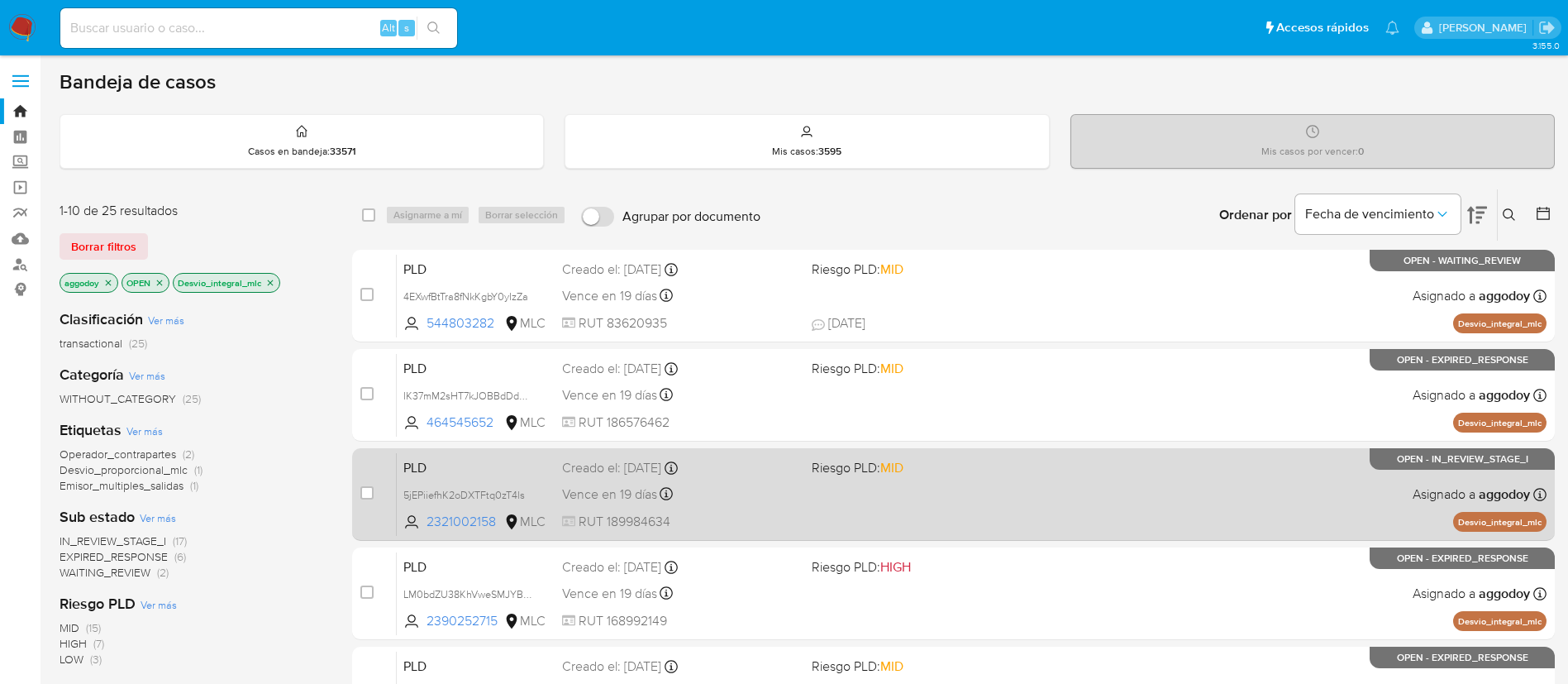
click at [817, 511] on div "PLD 5jEPiiefhK2oDXTFtq0zT4ls 2321002158 MLC Riesgo PLD: MID Creado el: [DATE] C…" at bounding box center [971, 495] width 1149 height 84
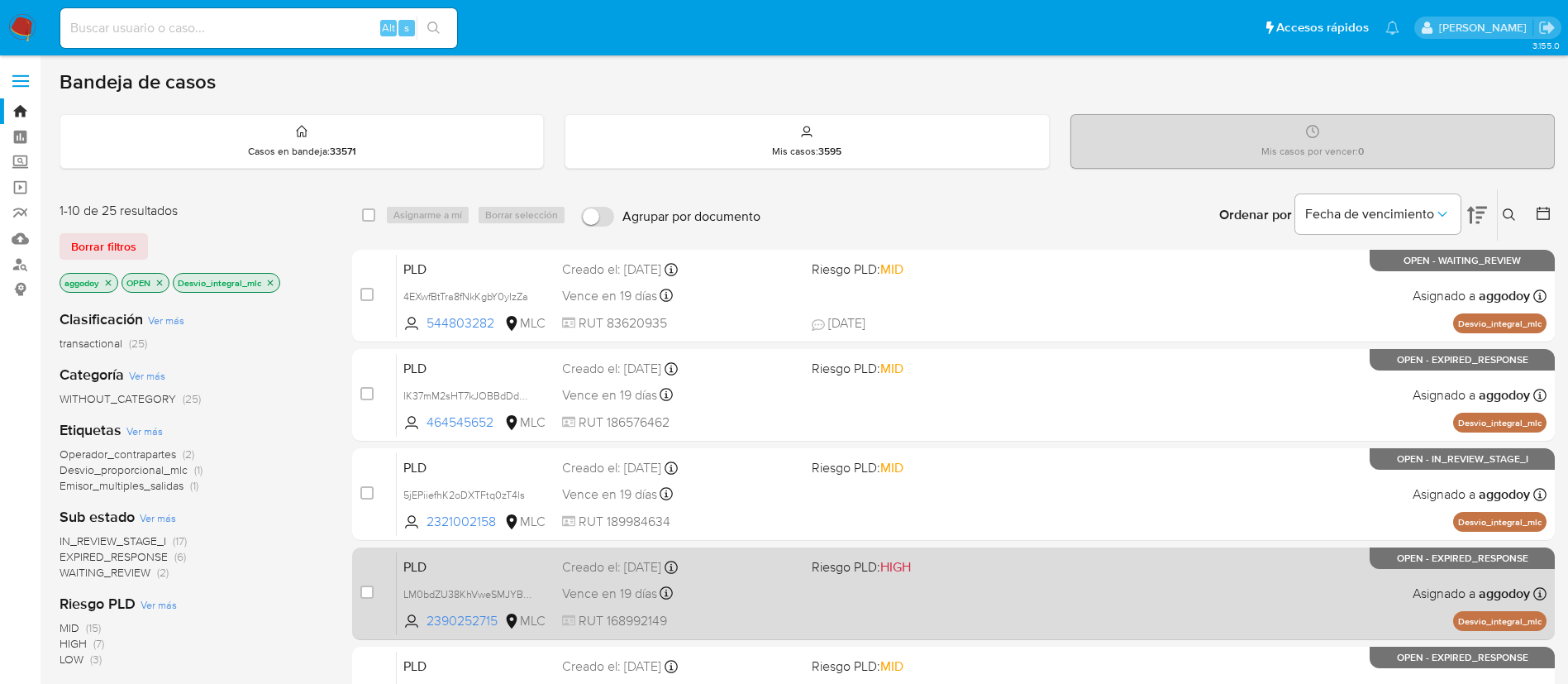
click at [841, 594] on div "PLD LM0bdZU38KhVweSMJYBYIard 2390252715 MLC Riesgo PLD: HIGH Creado el: [DATE] …" at bounding box center [971, 593] width 1149 height 84
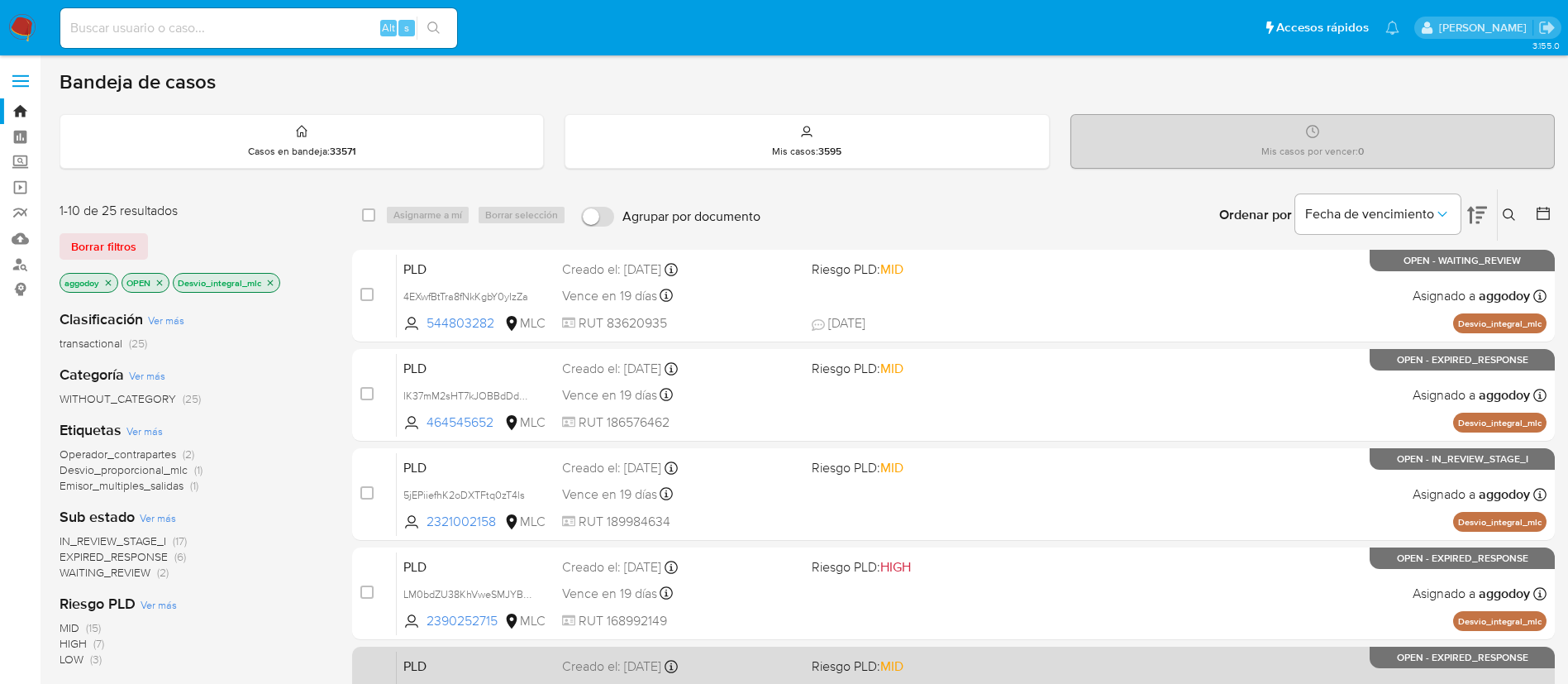
click at [1077, 658] on div "PLD tH52yqnElU2WIsShwnckLzxr 175890009 MLC Riesgo PLD: MID Creado el: [DATE] Cr…" at bounding box center [971, 693] width 1149 height 84
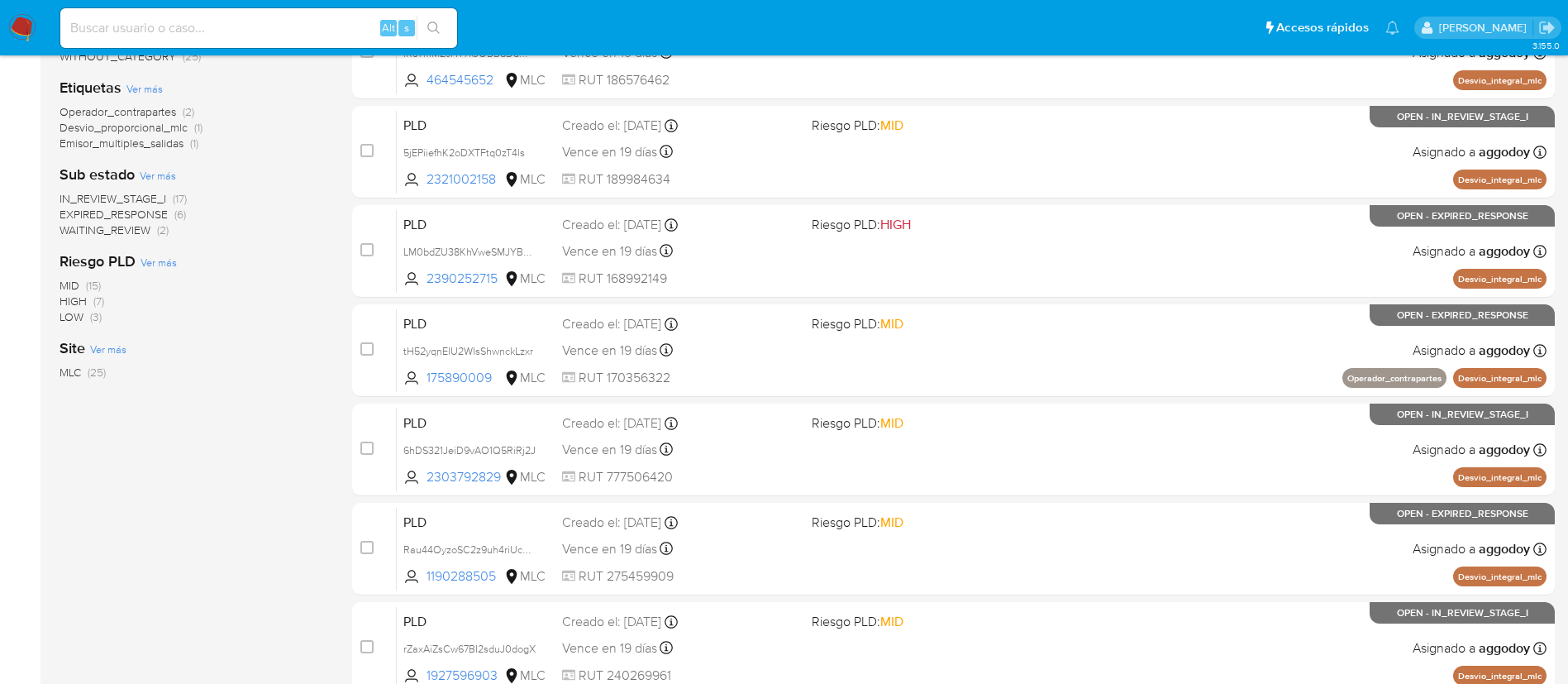
scroll to position [378, 0]
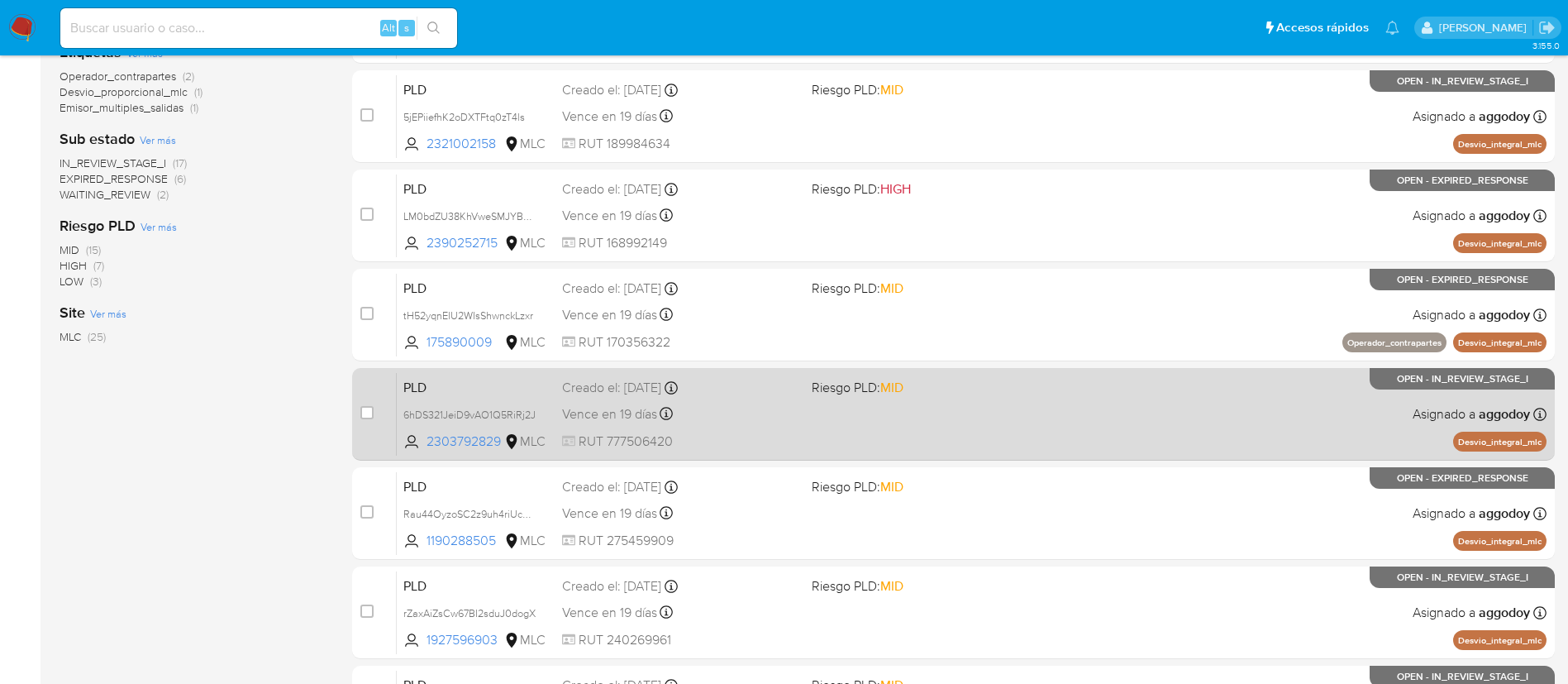
click at [919, 433] on div "PLD 6hDS321JeiD9vAO1Q5RiRj2J 2303792829 MLC Riesgo PLD: MID Creado el: [DATE] C…" at bounding box center [971, 414] width 1149 height 84
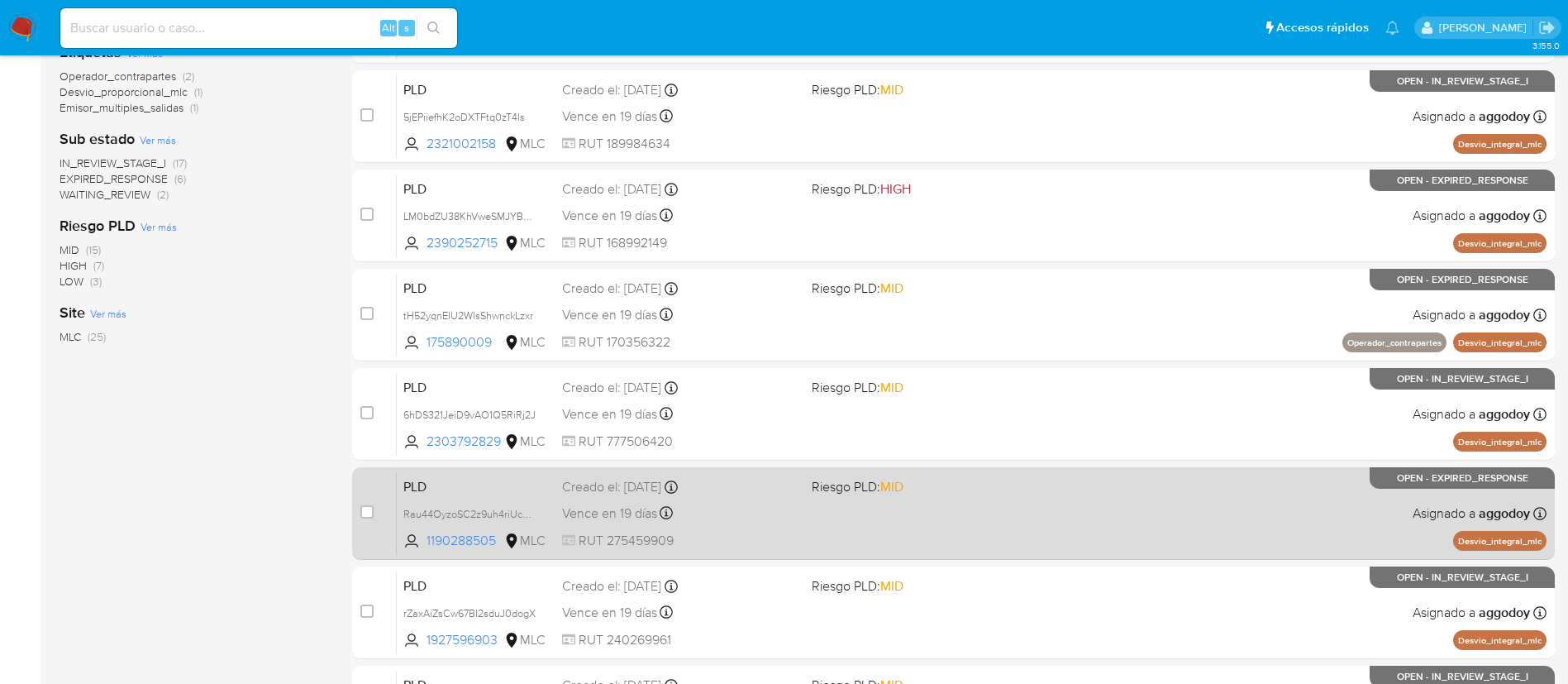
click at [1031, 554] on div "PLD Rau44OyzoSC2z9uh4riUcPSK 1190288505 MLC Riesgo PLD: MID Creado el: [DATE] C…" at bounding box center [971, 513] width 1149 height 84
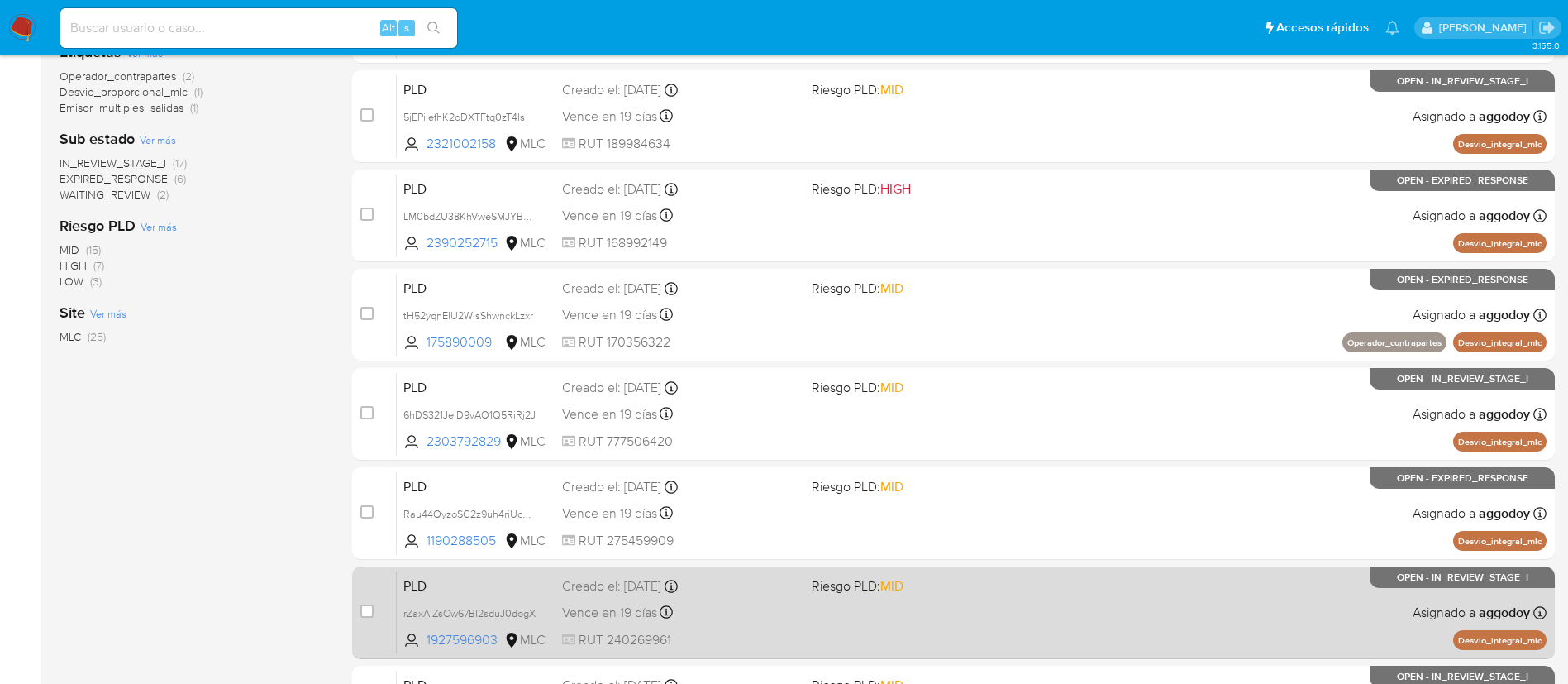
drag, startPoint x: 1024, startPoint y: 672, endPoint x: 1023, endPoint y: 648, distance: 24.0
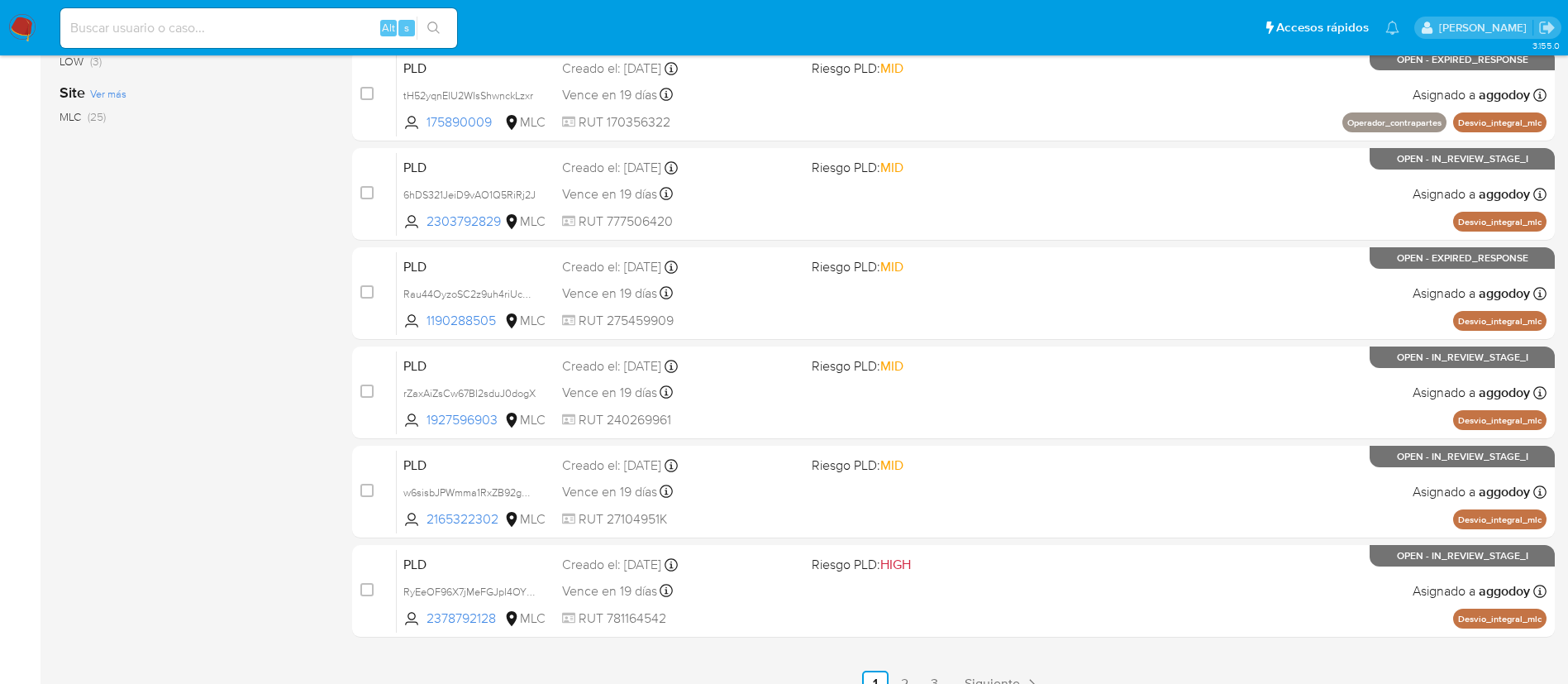
scroll to position [622, 0]
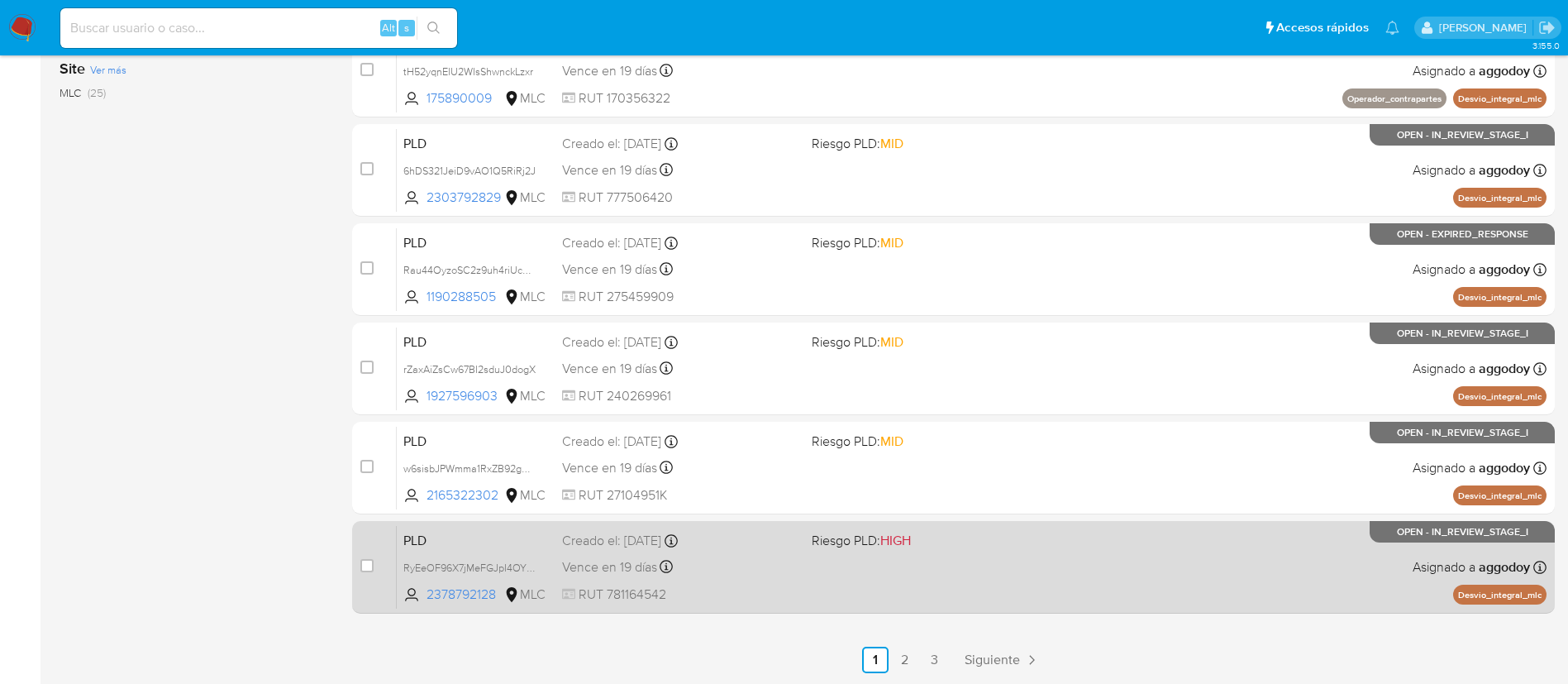
click at [769, 598] on span "RUT 781164542" at bounding box center [680, 594] width 236 height 18
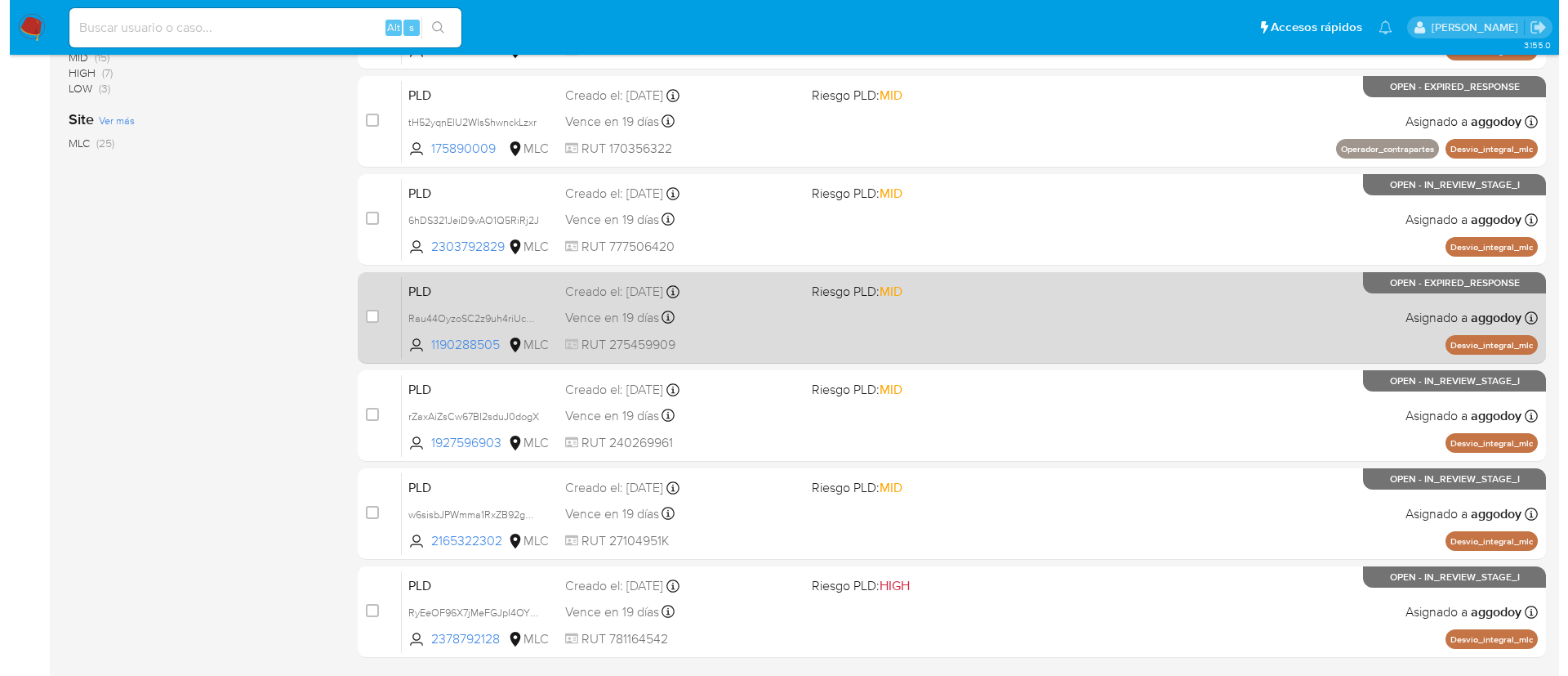
scroll to position [0, 0]
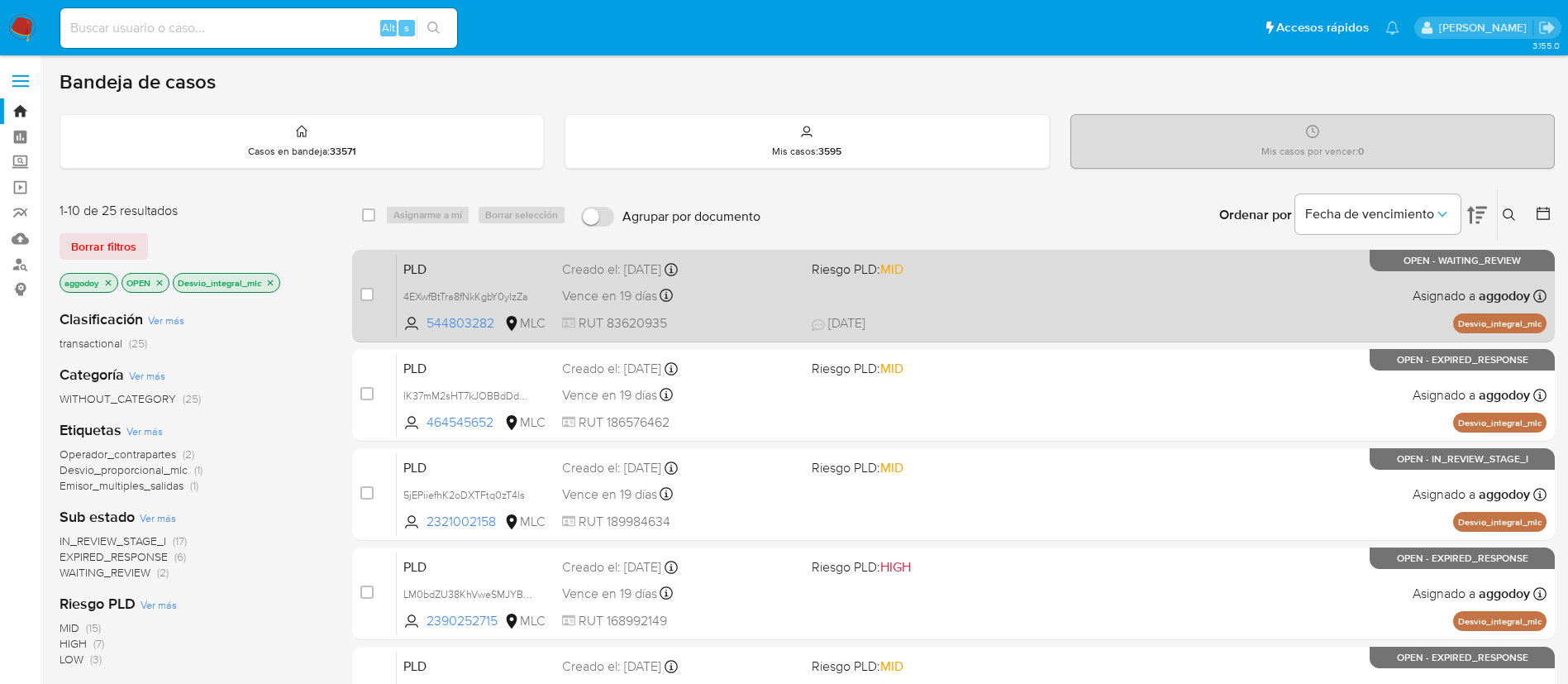
click at [994, 314] on span "[DATE] [DATE] 21:52" at bounding box center [1054, 323] width 486 height 18
click at [368, 294] on input "checkbox" at bounding box center [366, 294] width 13 height 13
checkbox input "true"
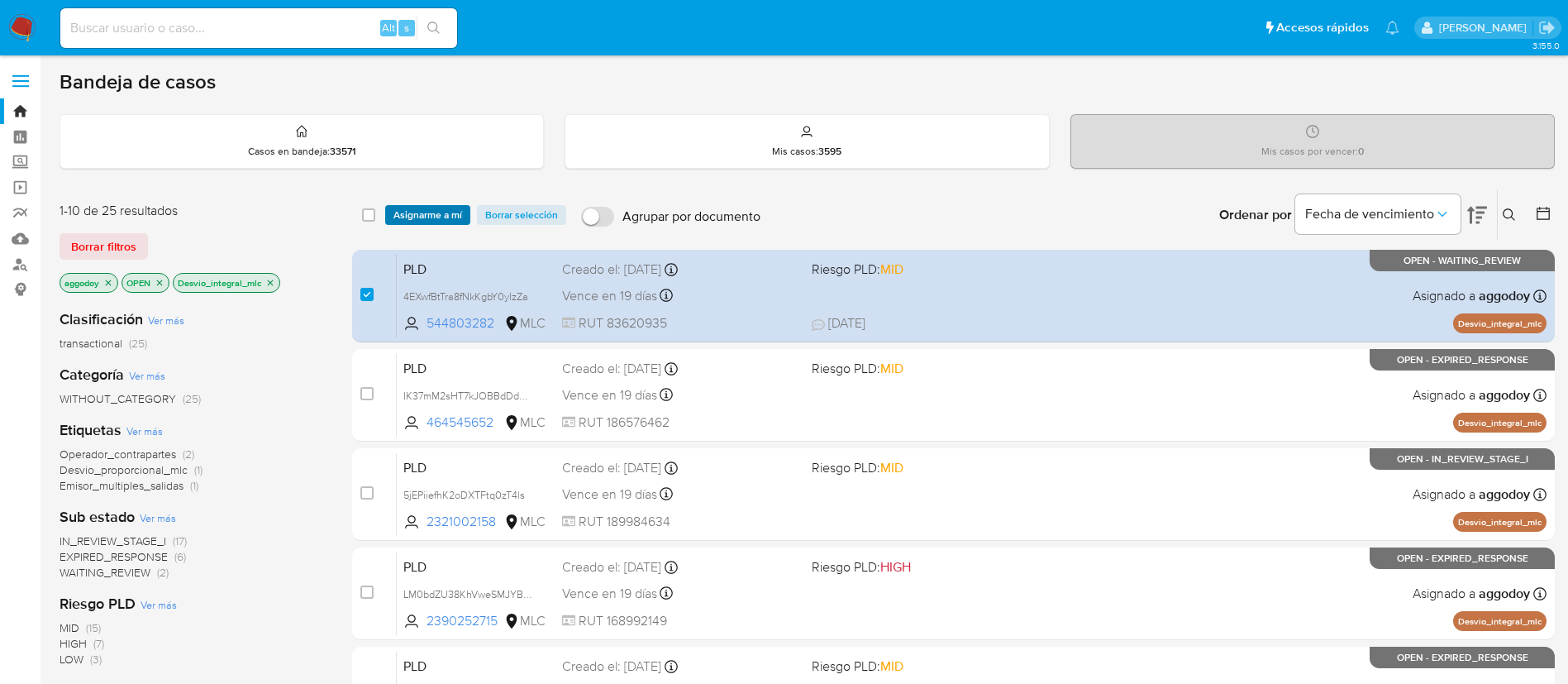
click at [434, 214] on span "Asignarme a mí" at bounding box center [428, 214] width 68 height 17
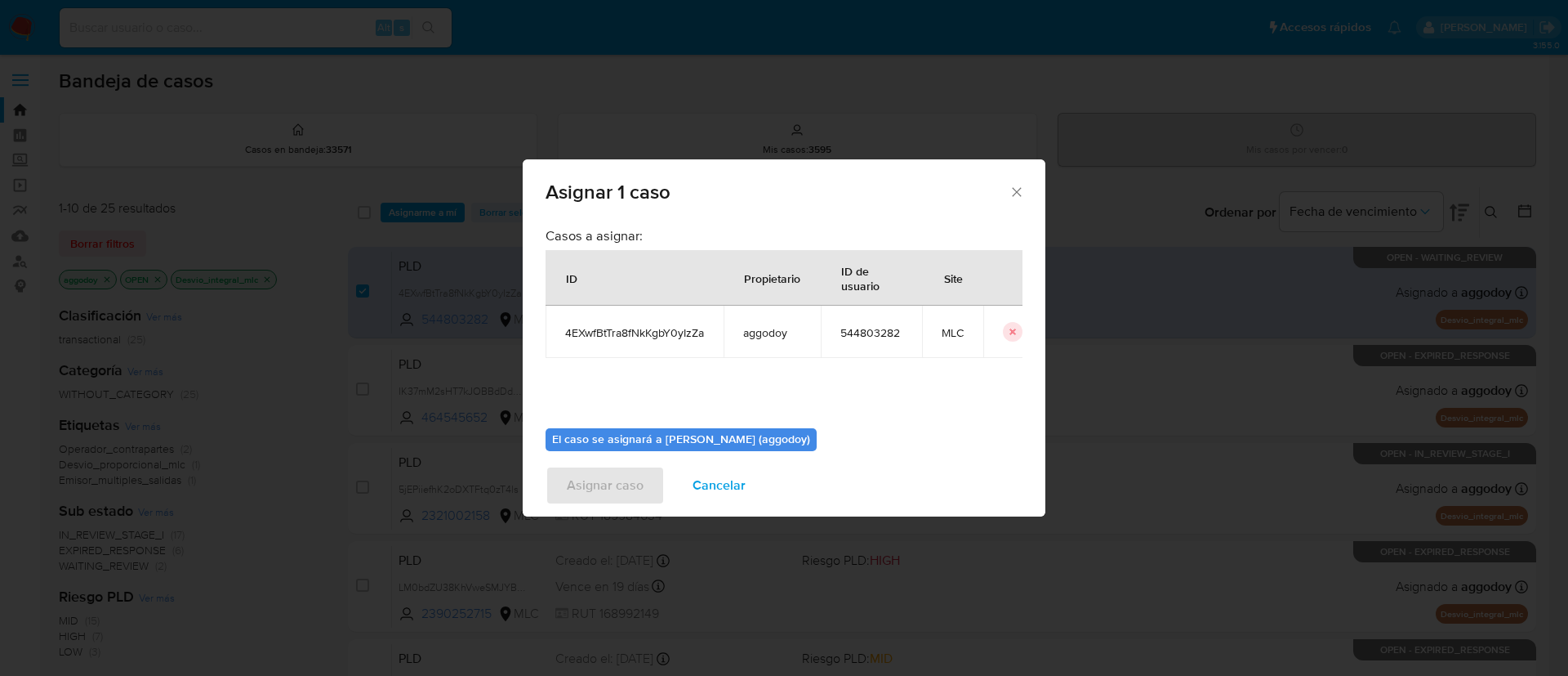
scroll to position [85, 0]
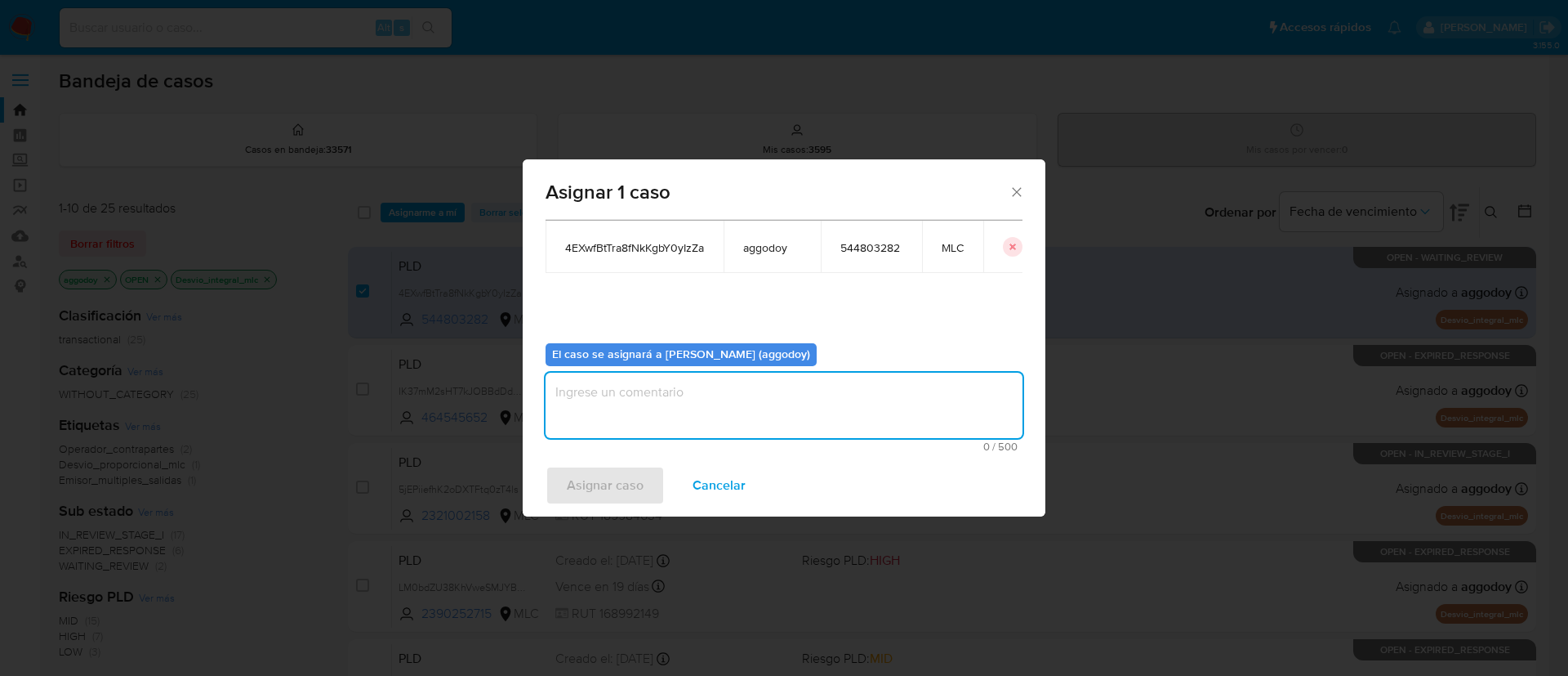
click at [703, 430] on textarea "assign-modal" at bounding box center [784, 405] width 477 height 65
type textarea "."
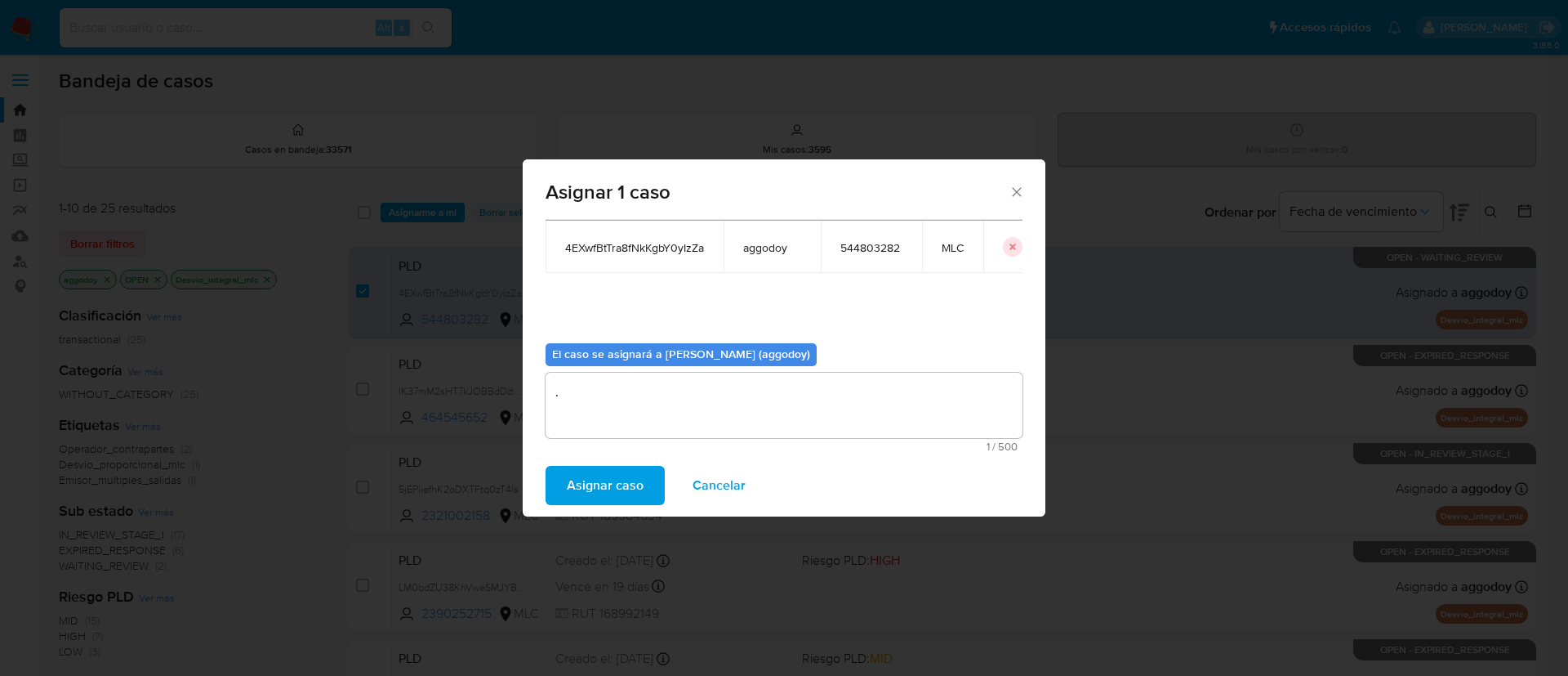
click at [601, 505] on div "Asignar caso Cancelar" at bounding box center [784, 485] width 523 height 62
click at [601, 485] on span "Asignar caso" at bounding box center [604, 485] width 76 height 36
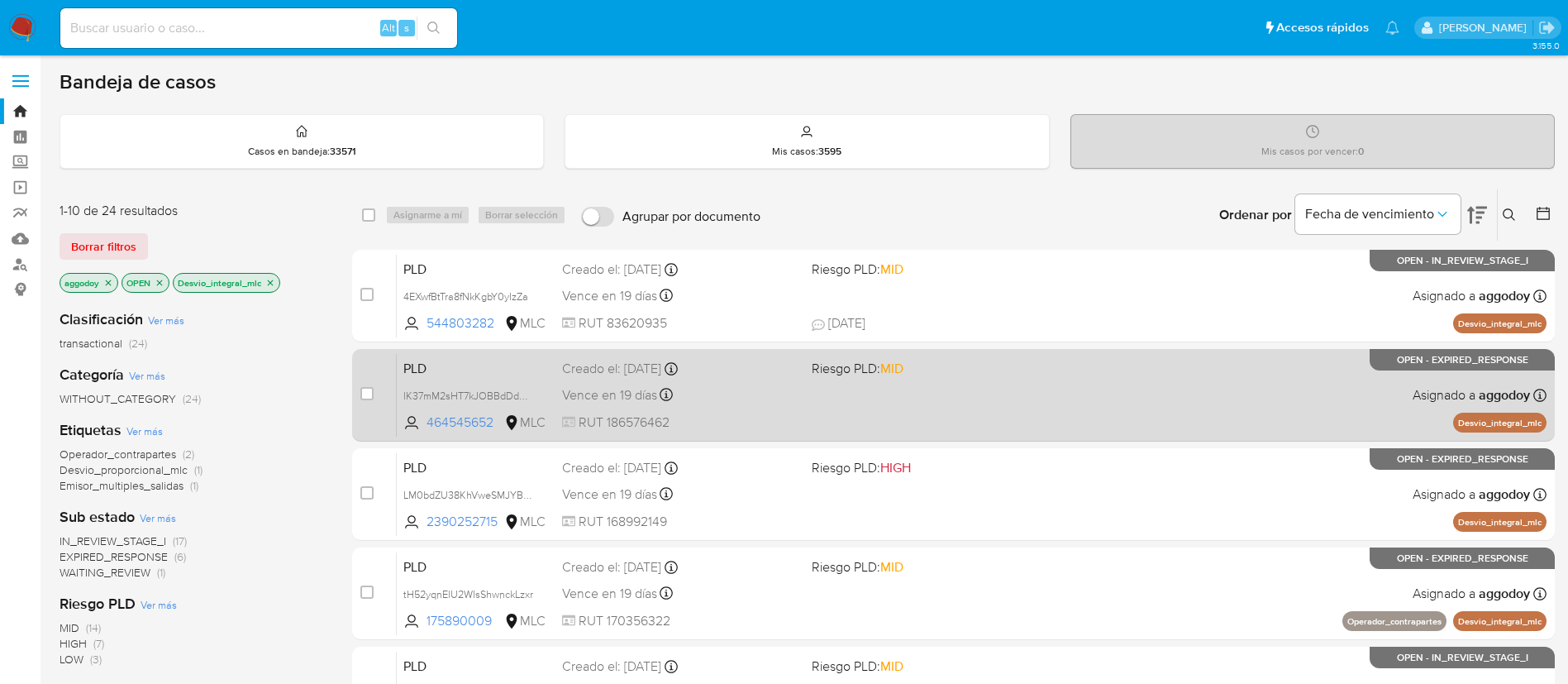
click at [893, 426] on div "PLD IK37mM2sHT7kJOBBdDdOIJYT 464545652 MLC Riesgo PLD: MID Creado el: [DATE] Cr…" at bounding box center [971, 395] width 1149 height 84
click at [368, 388] on input "checkbox" at bounding box center [366, 393] width 13 height 13
checkbox input "true"
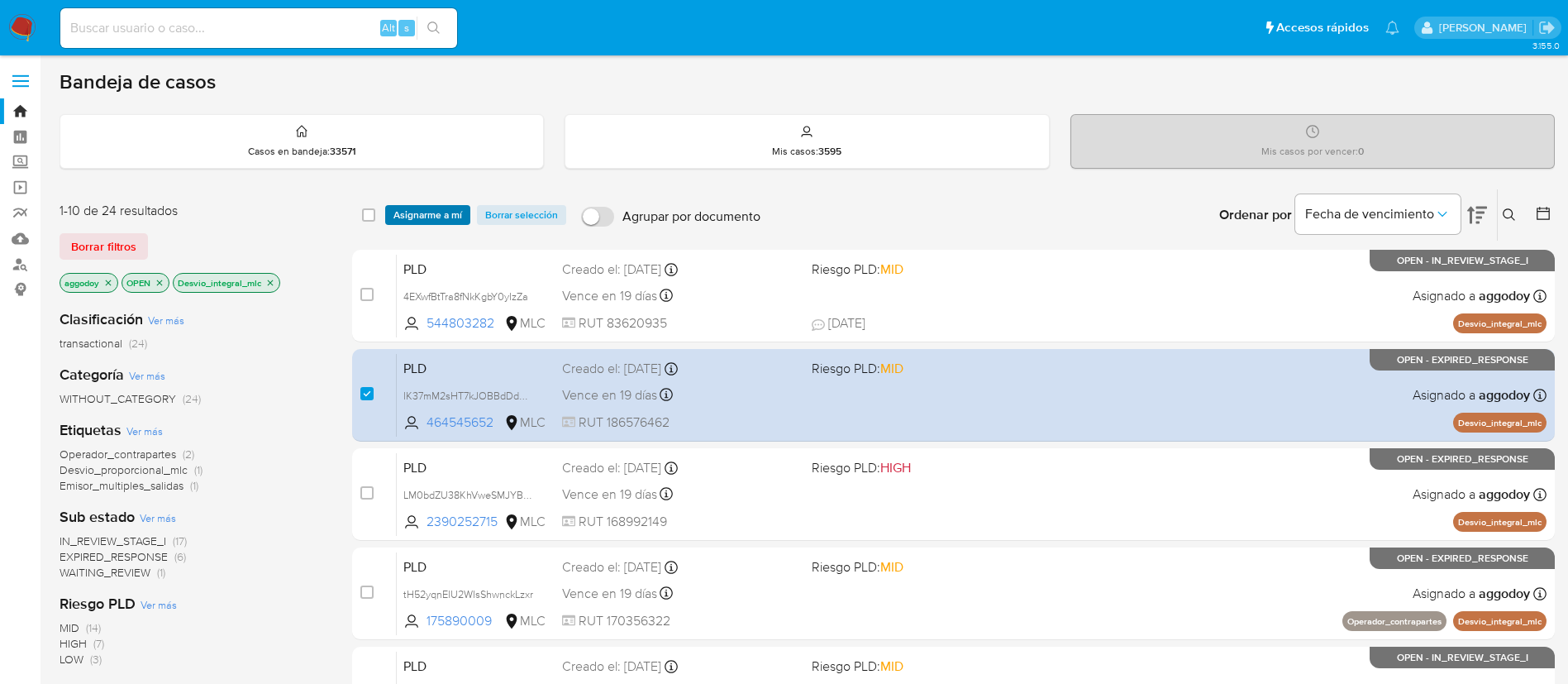
click at [440, 220] on span "Asignarme a mí" at bounding box center [428, 214] width 68 height 17
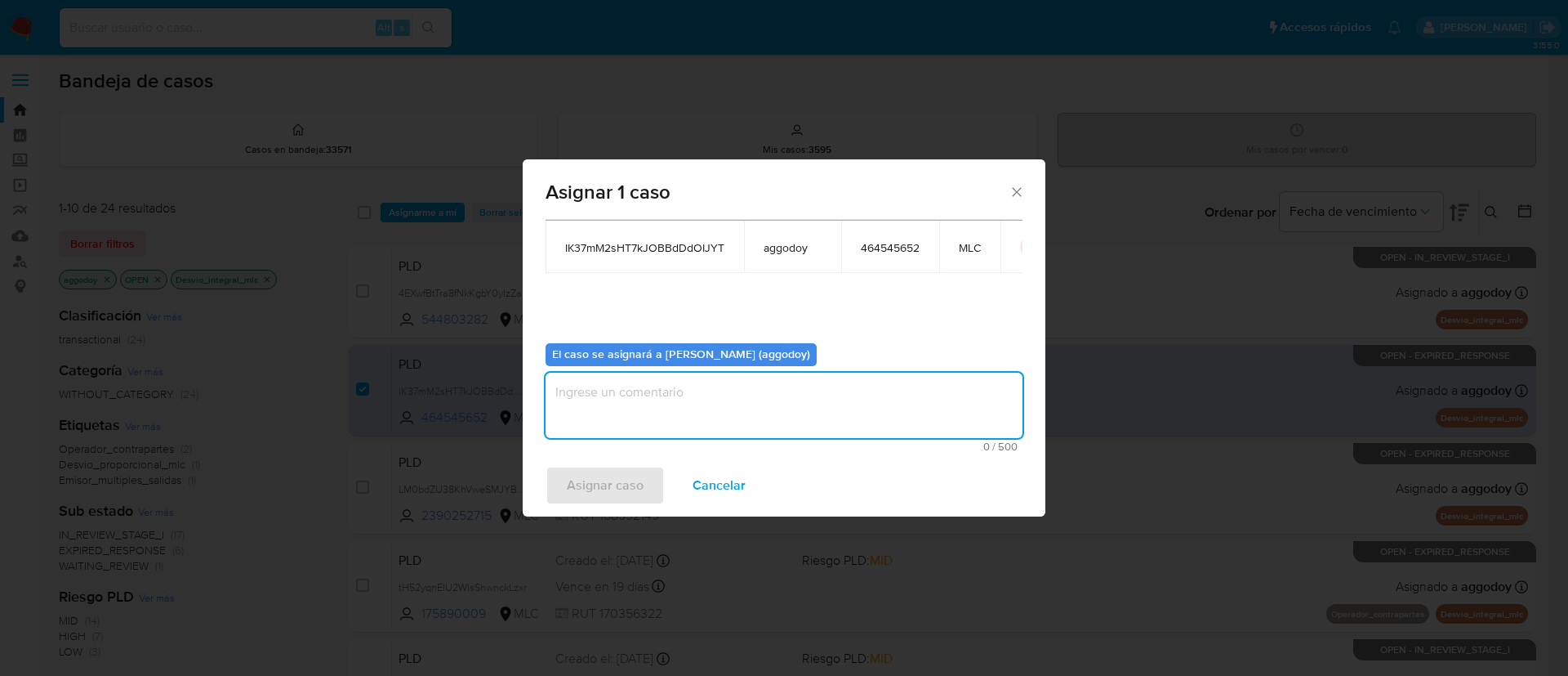
click at [639, 389] on textarea "assign-modal" at bounding box center [784, 405] width 477 height 65
type textarea "."
click at [546, 494] on button "Asignar caso" at bounding box center [605, 485] width 119 height 40
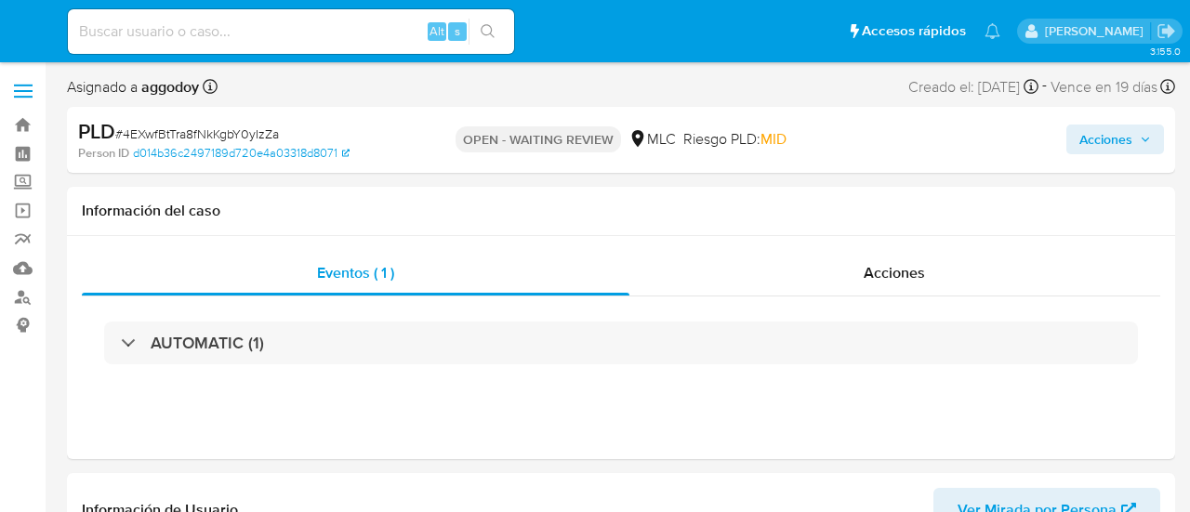
select select "10"
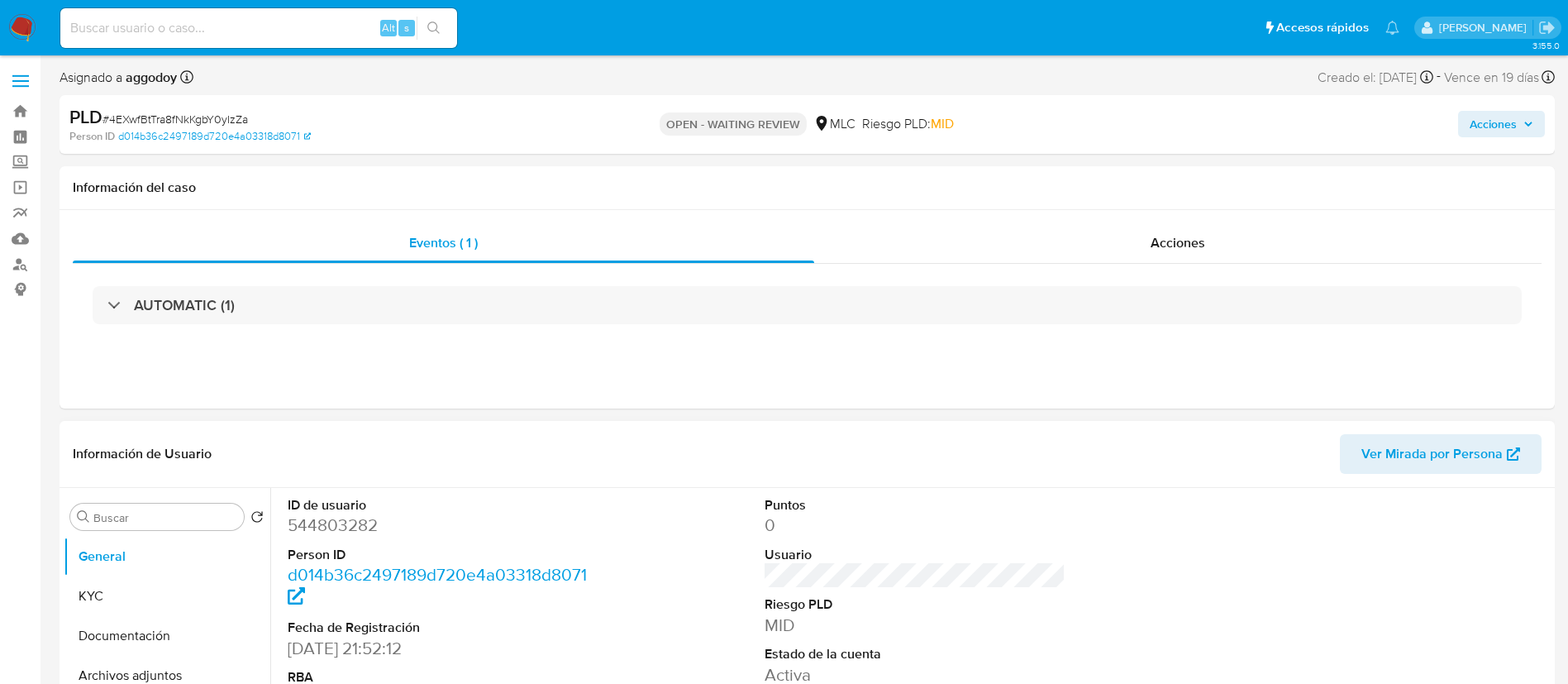
click at [360, 455] on dd "544803282" at bounding box center [438, 525] width 301 height 23
copy dd "544803282"
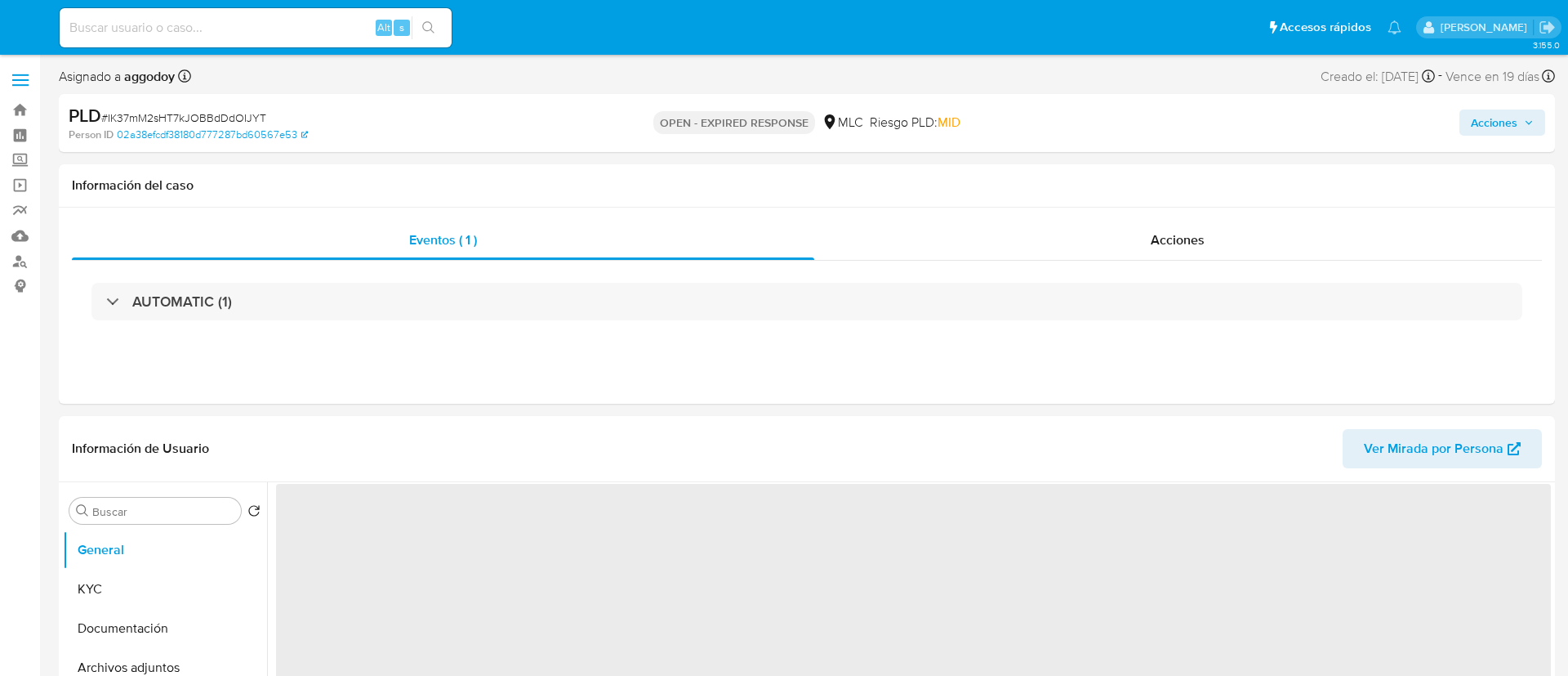
select select "10"
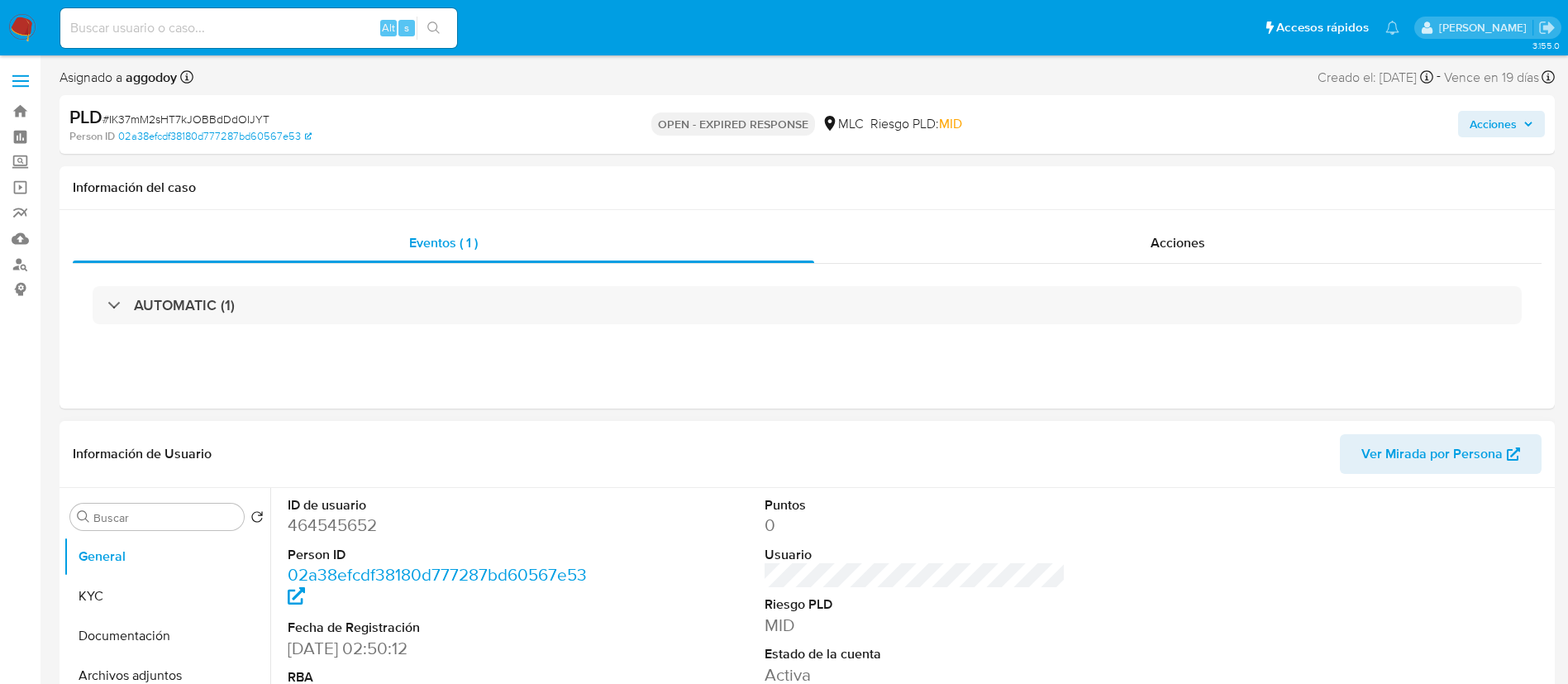
click at [291, 535] on dd "464545652" at bounding box center [438, 525] width 301 height 23
copy dd "464545652"
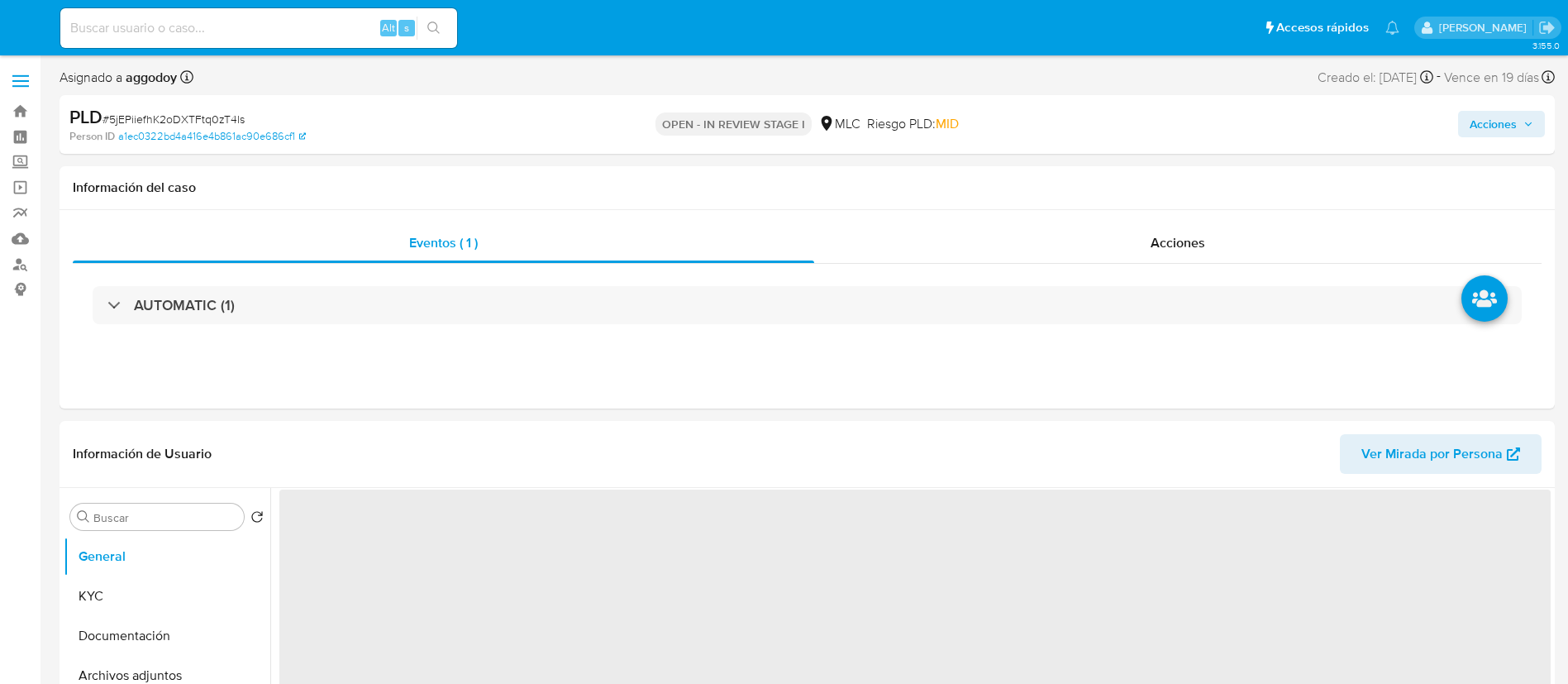
select select "10"
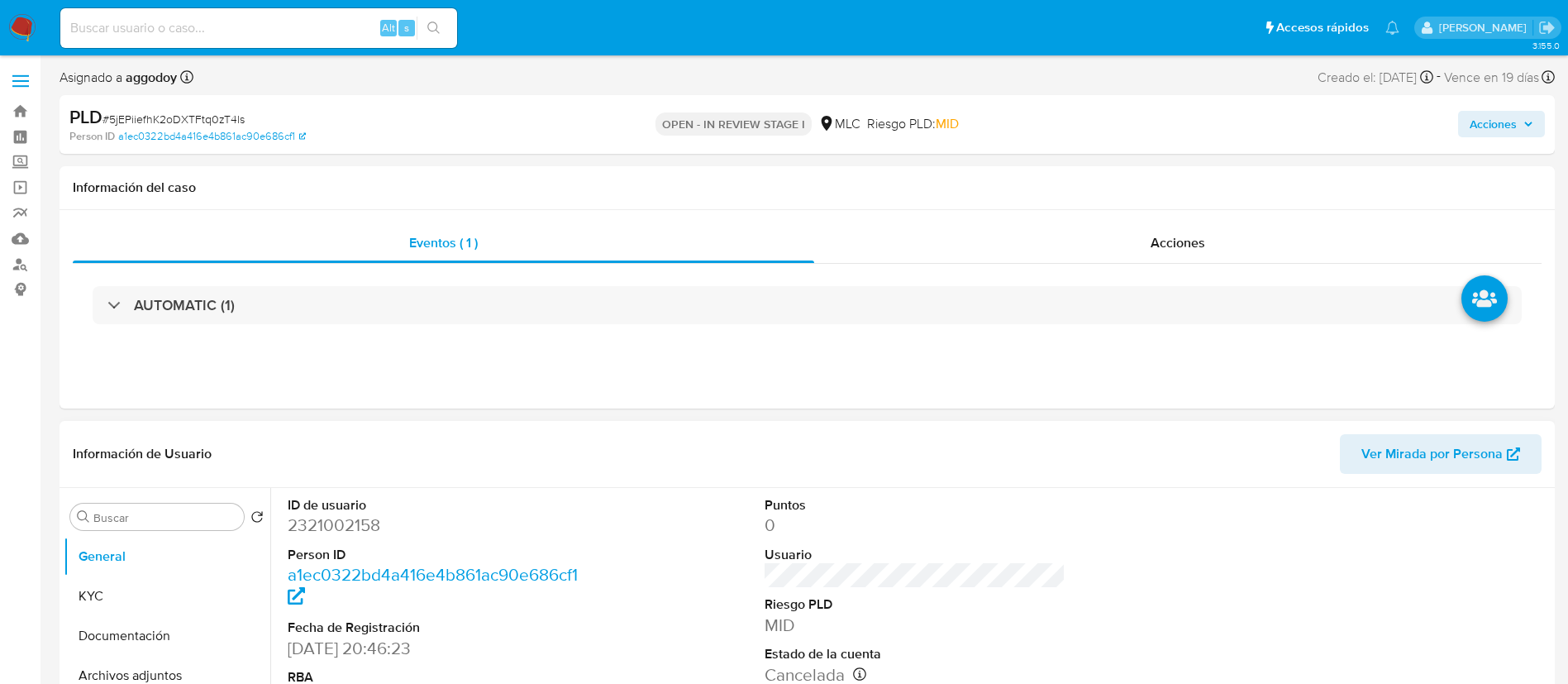
click at [296, 526] on dd "2321002158" at bounding box center [438, 525] width 301 height 23
copy dd "2321002158"
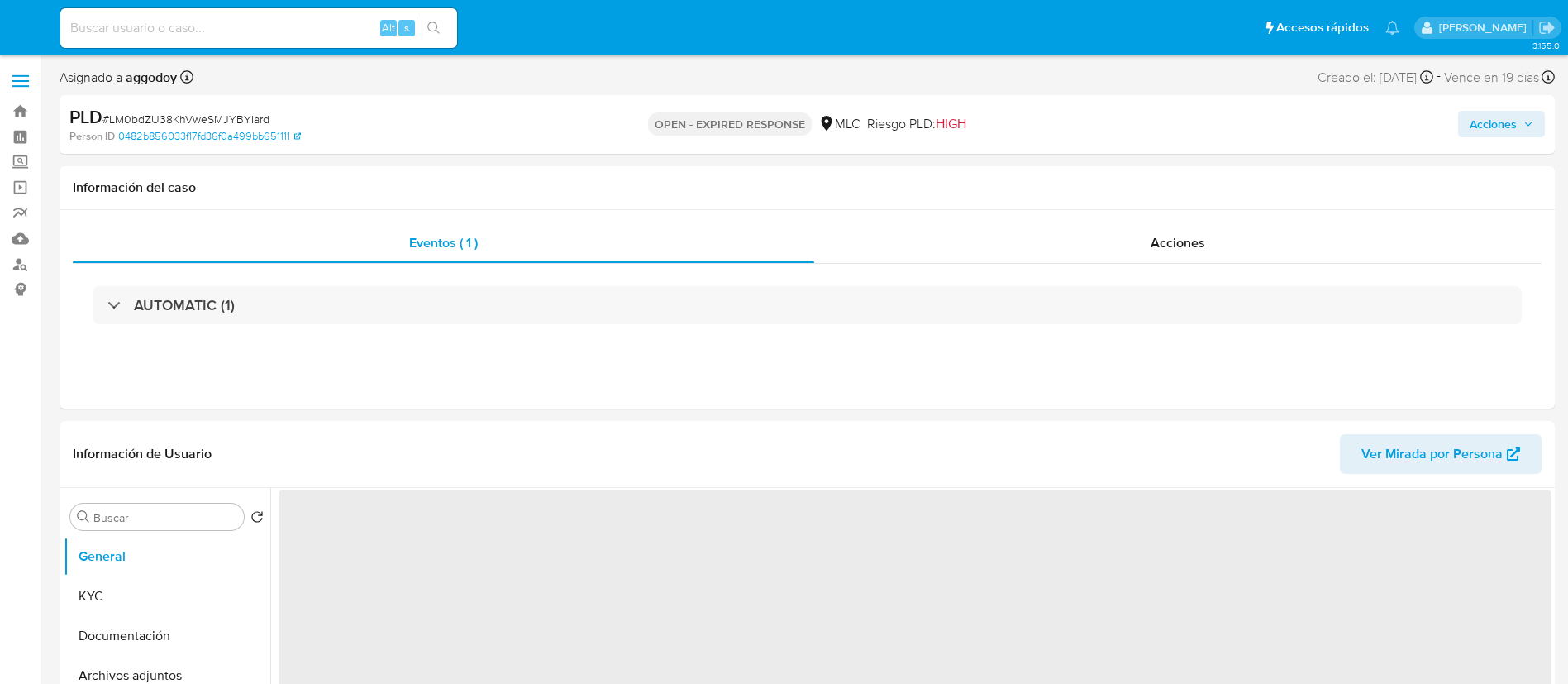
select select "10"
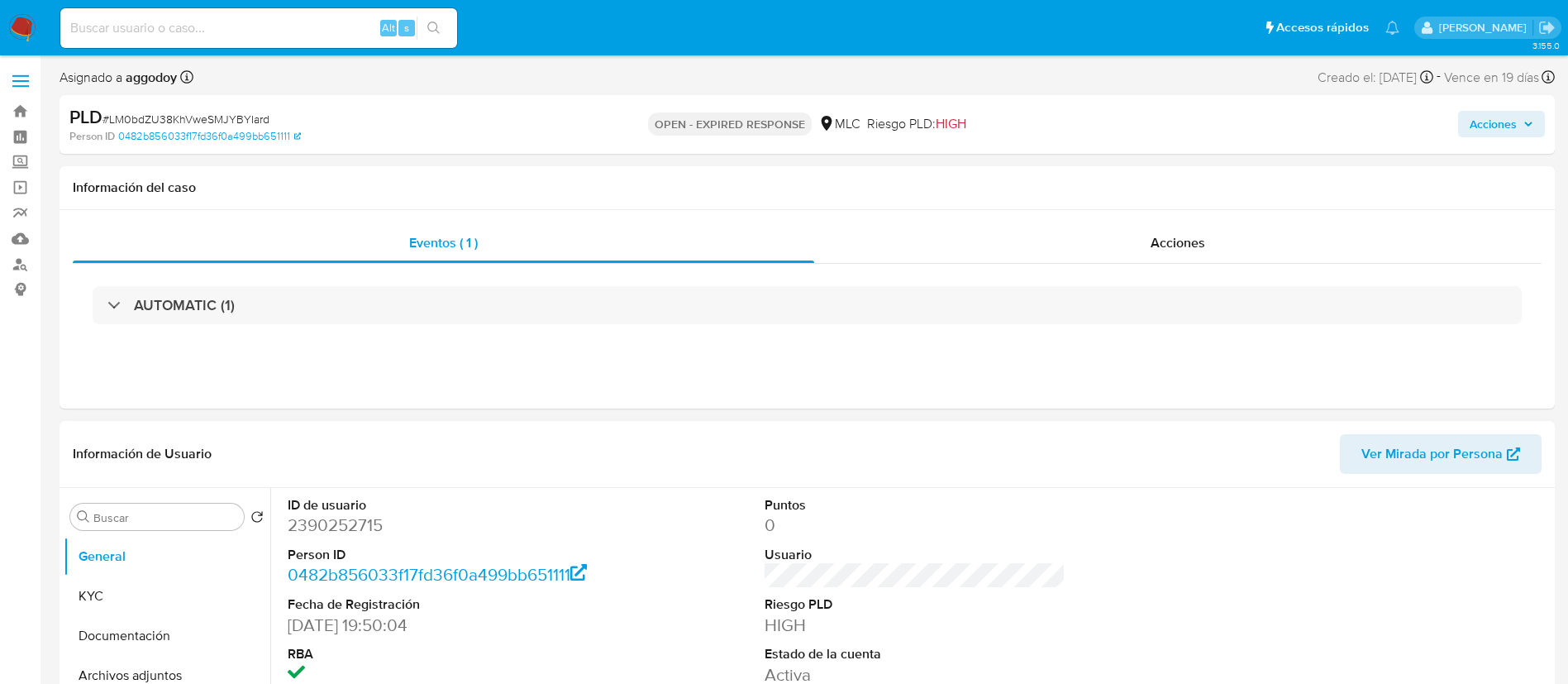
click at [315, 527] on dd "2390252715" at bounding box center [438, 525] width 301 height 23
copy dd "2390252715"
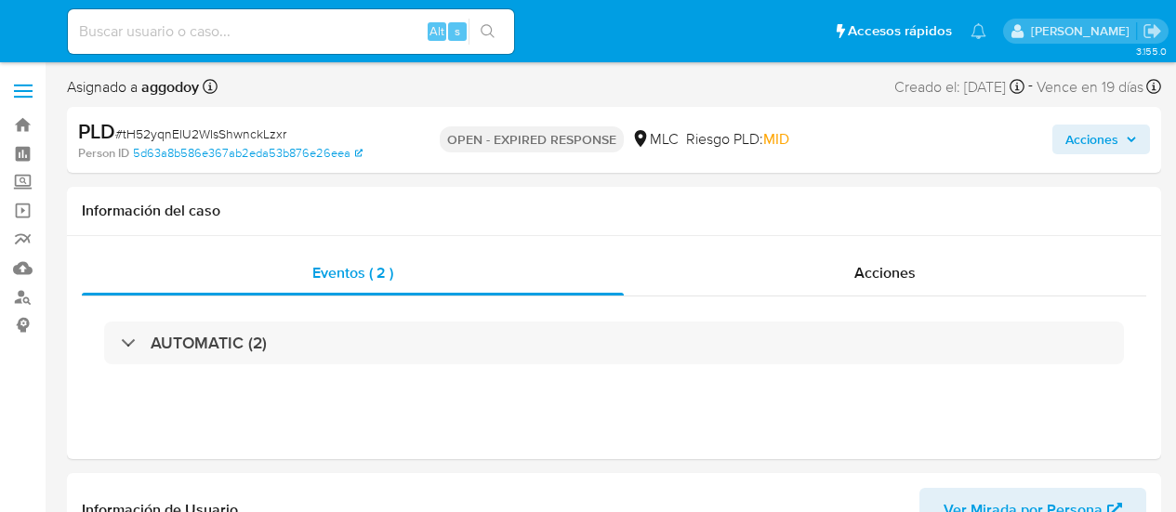
select select "10"
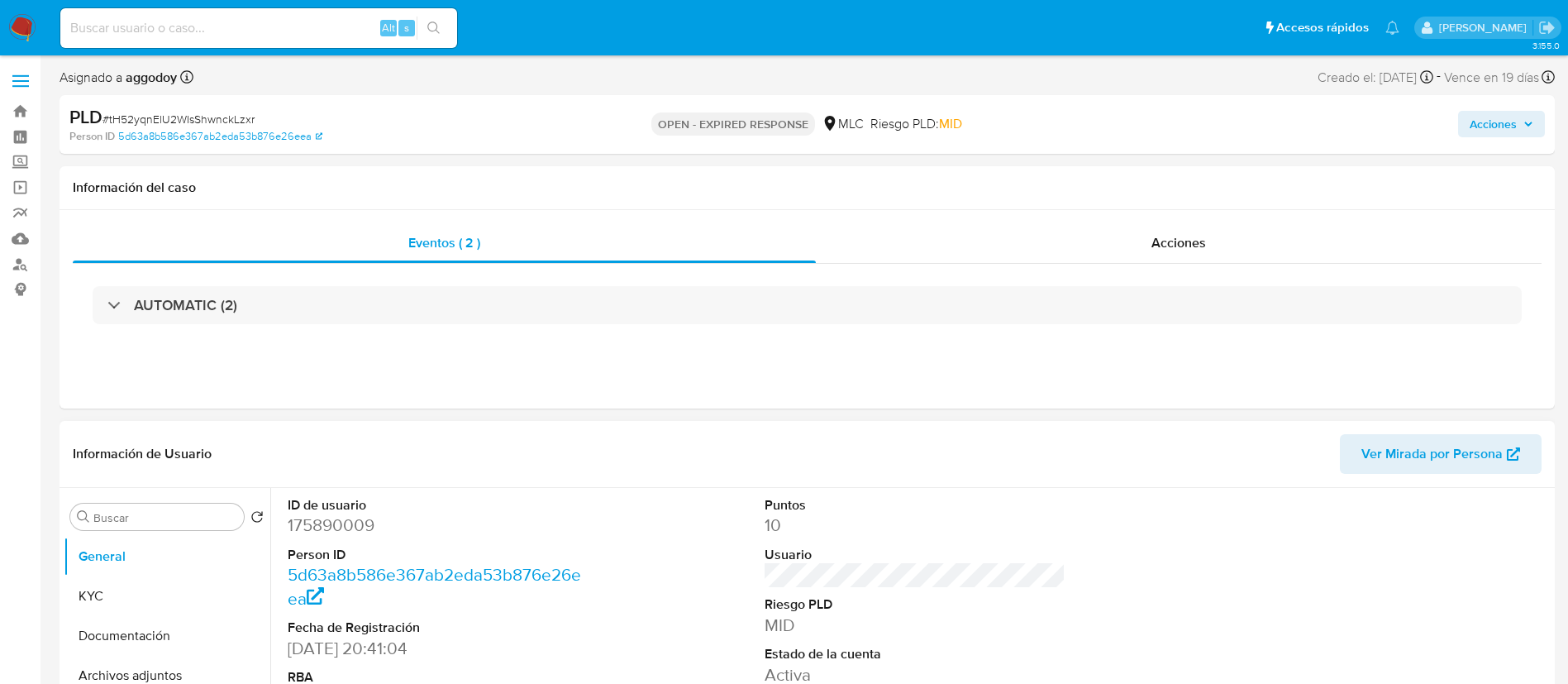
click at [365, 455] on dd "175890009" at bounding box center [438, 525] width 301 height 23
copy dd "175890009"
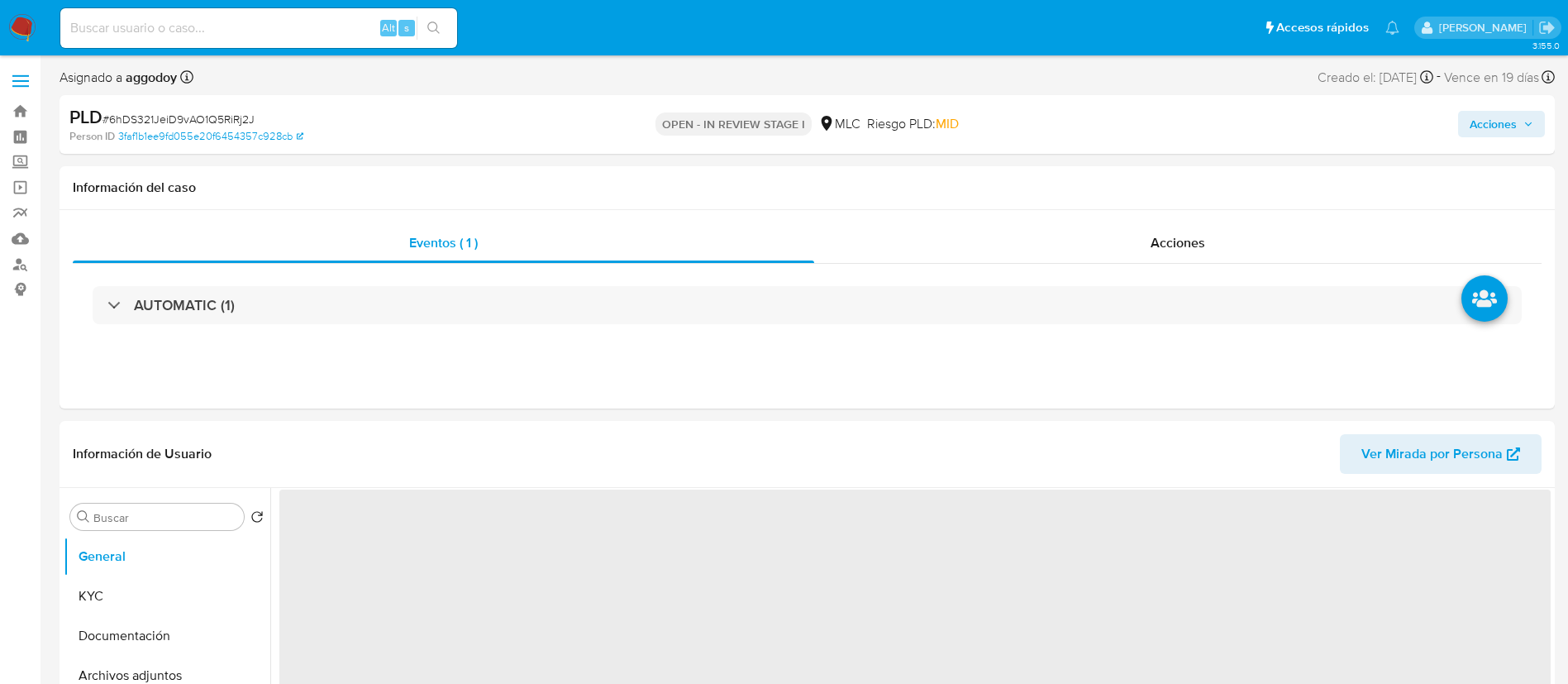
select select "10"
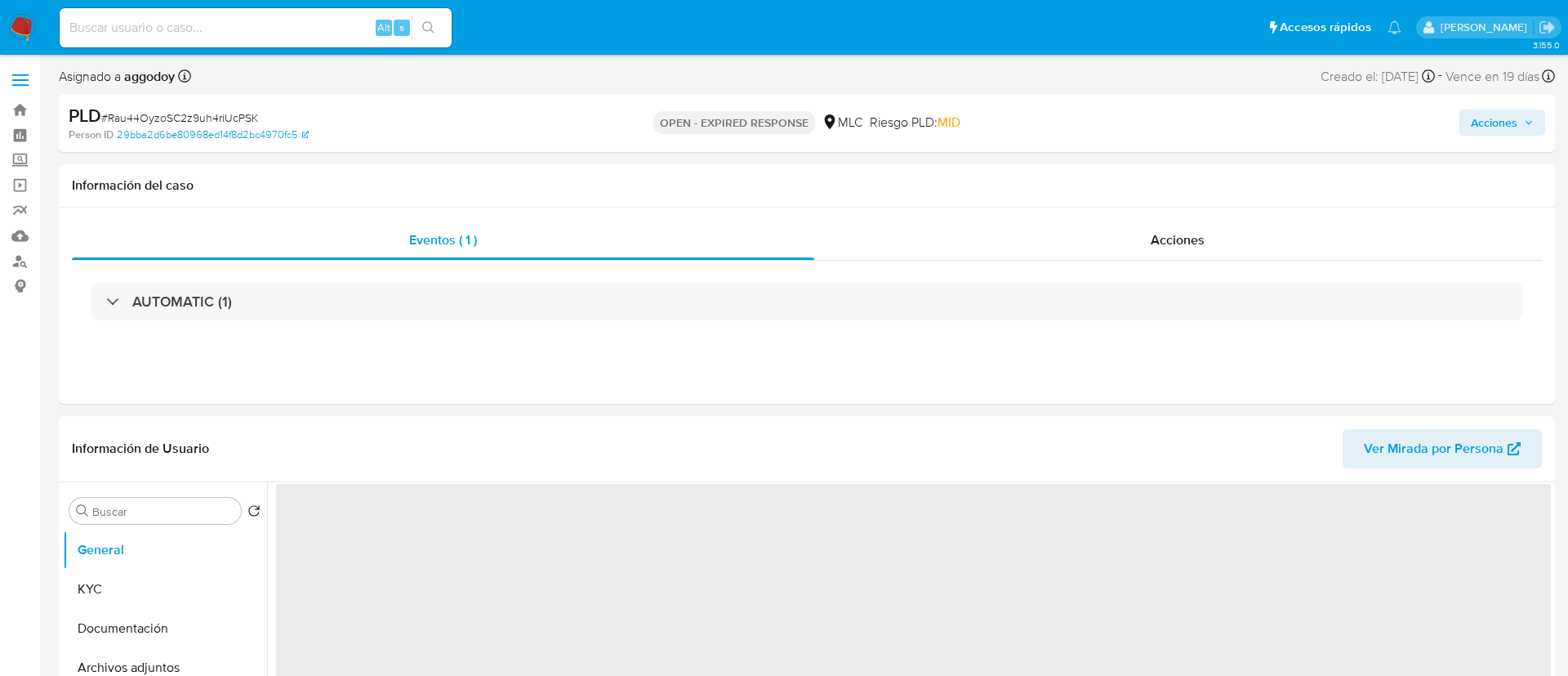
select select "10"
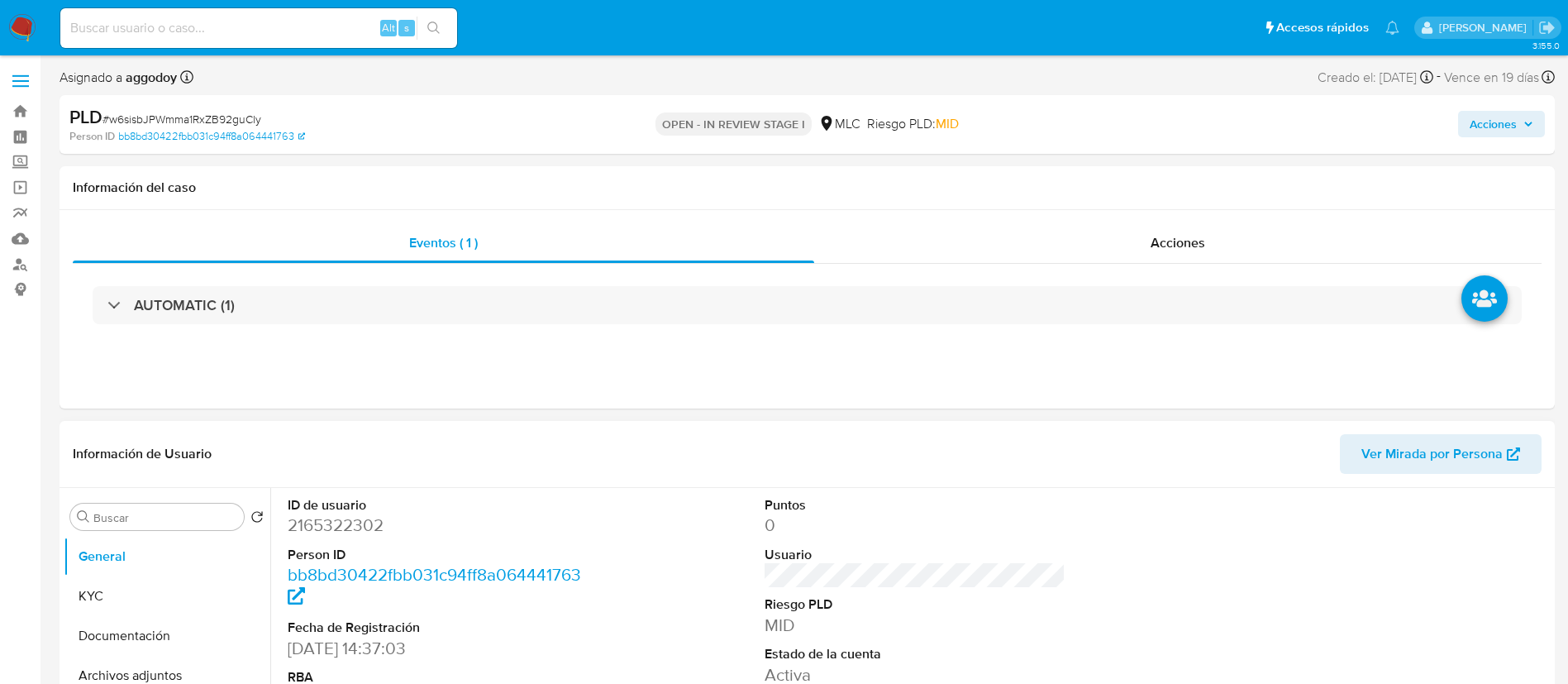
click at [348, 519] on dd "2165322302" at bounding box center [438, 525] width 301 height 23
click at [348, 516] on dd "2165322302" at bounding box center [438, 525] width 301 height 23
copy dd "2165322302"
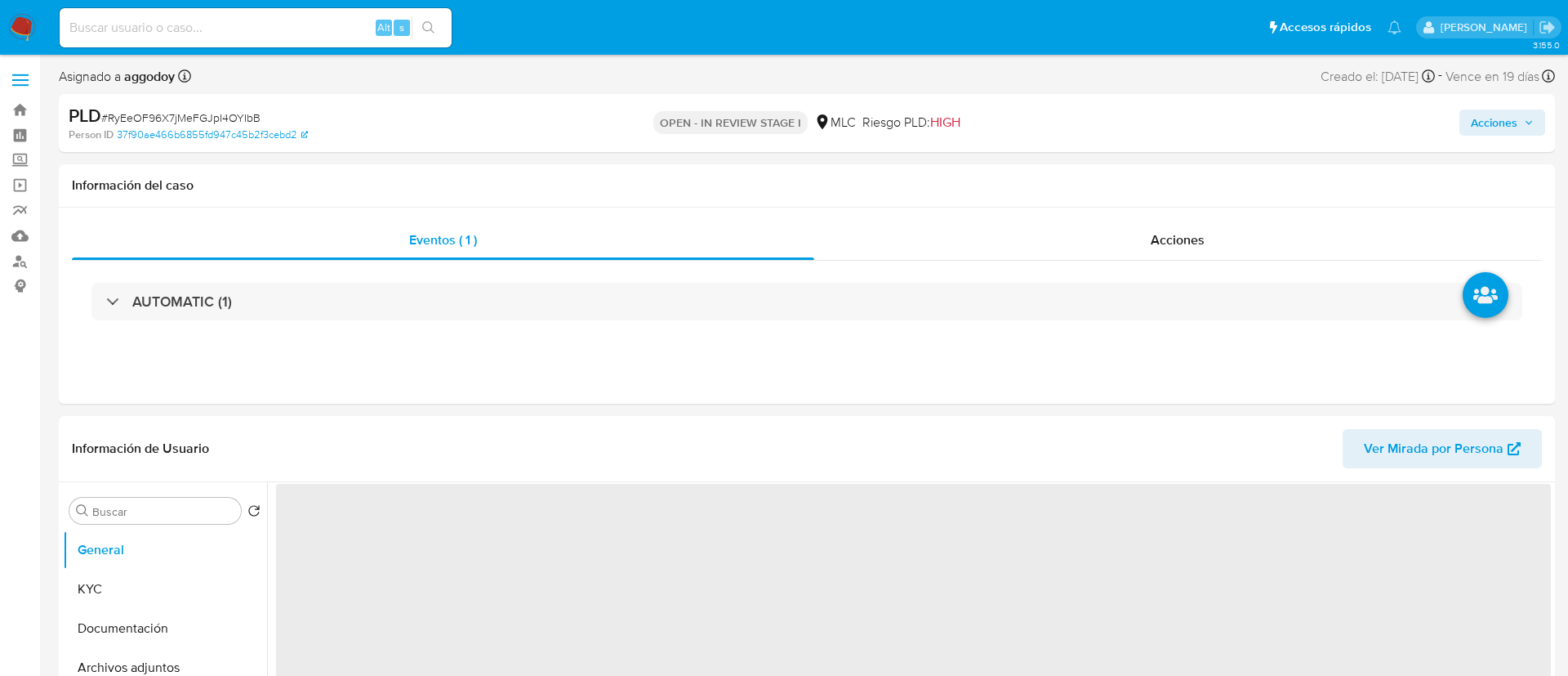
select select "10"
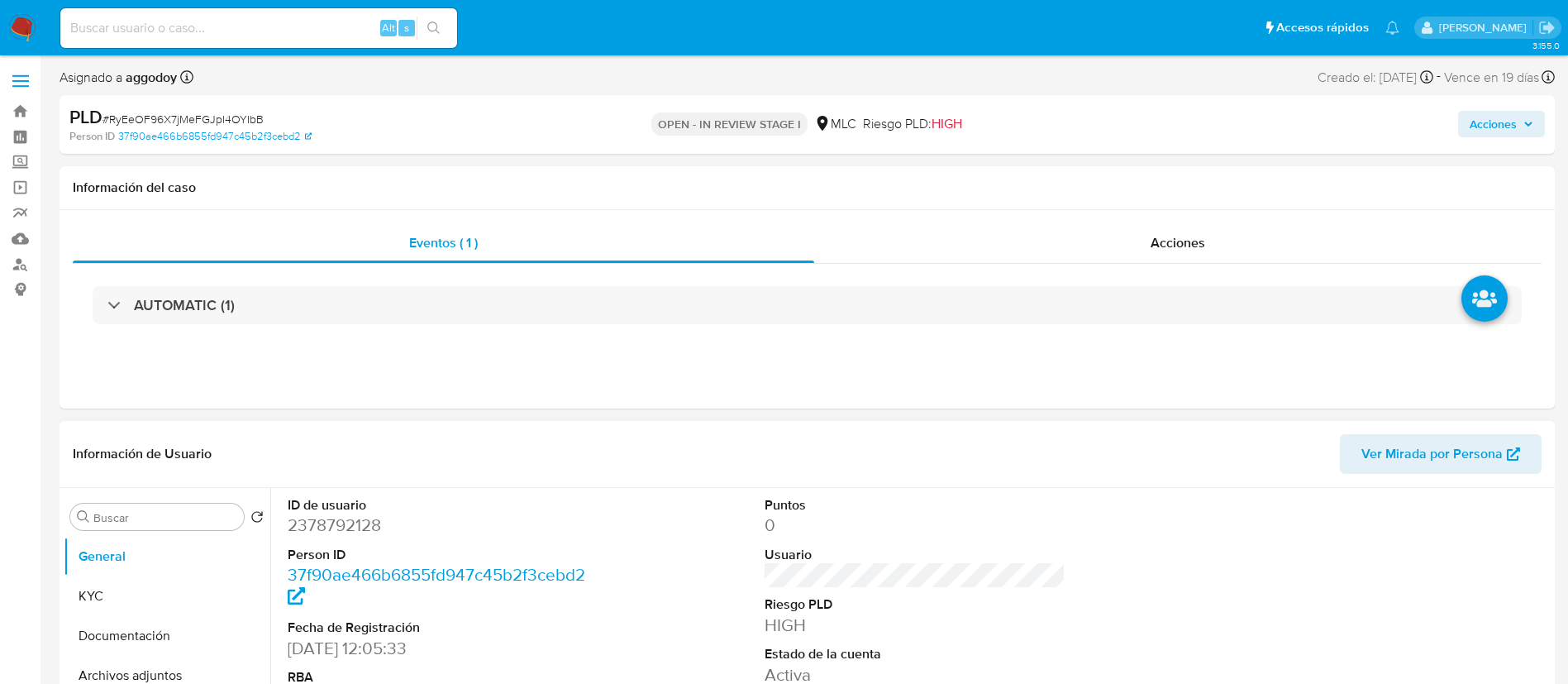
click at [338, 530] on dd "2378792128" at bounding box center [438, 525] width 301 height 23
copy dd "2378792128"
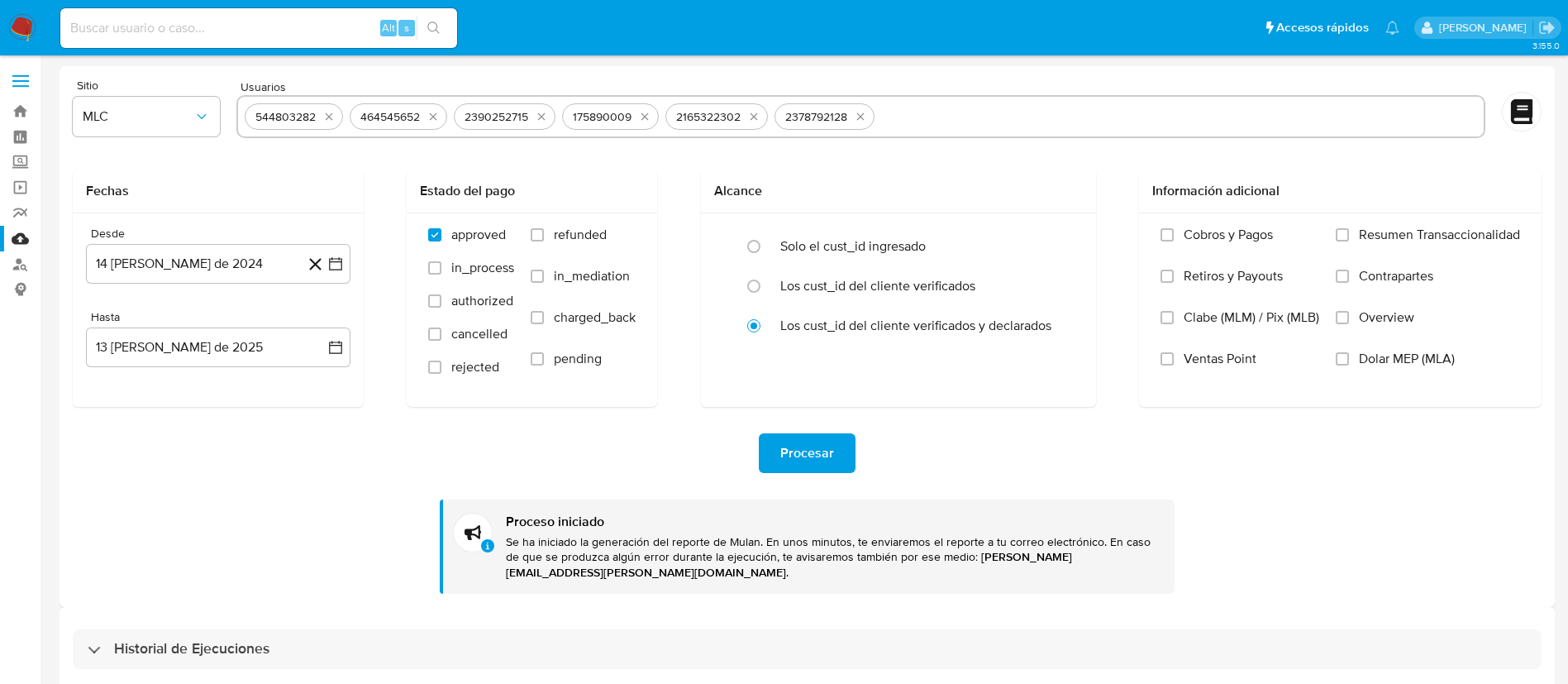
scroll to position [3, 0]
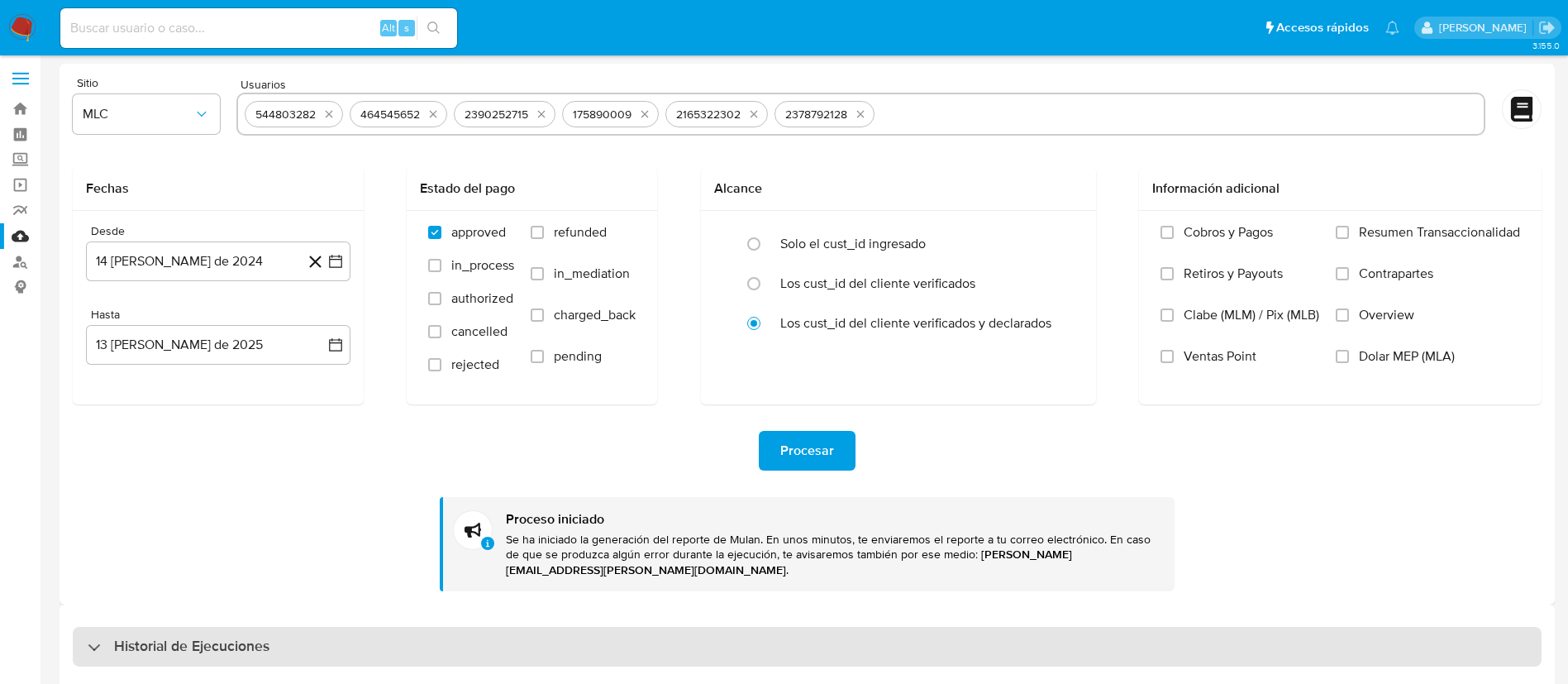
drag, startPoint x: 140, startPoint y: 604, endPoint x: 149, endPoint y: 627, distance: 24.7
click at [142, 606] on div "Historial de Ejecuciones" at bounding box center [807, 647] width 1495 height 84
click at [149, 637] on h3 "Historial de Ejecuciones" at bounding box center [191, 647] width 156 height 20
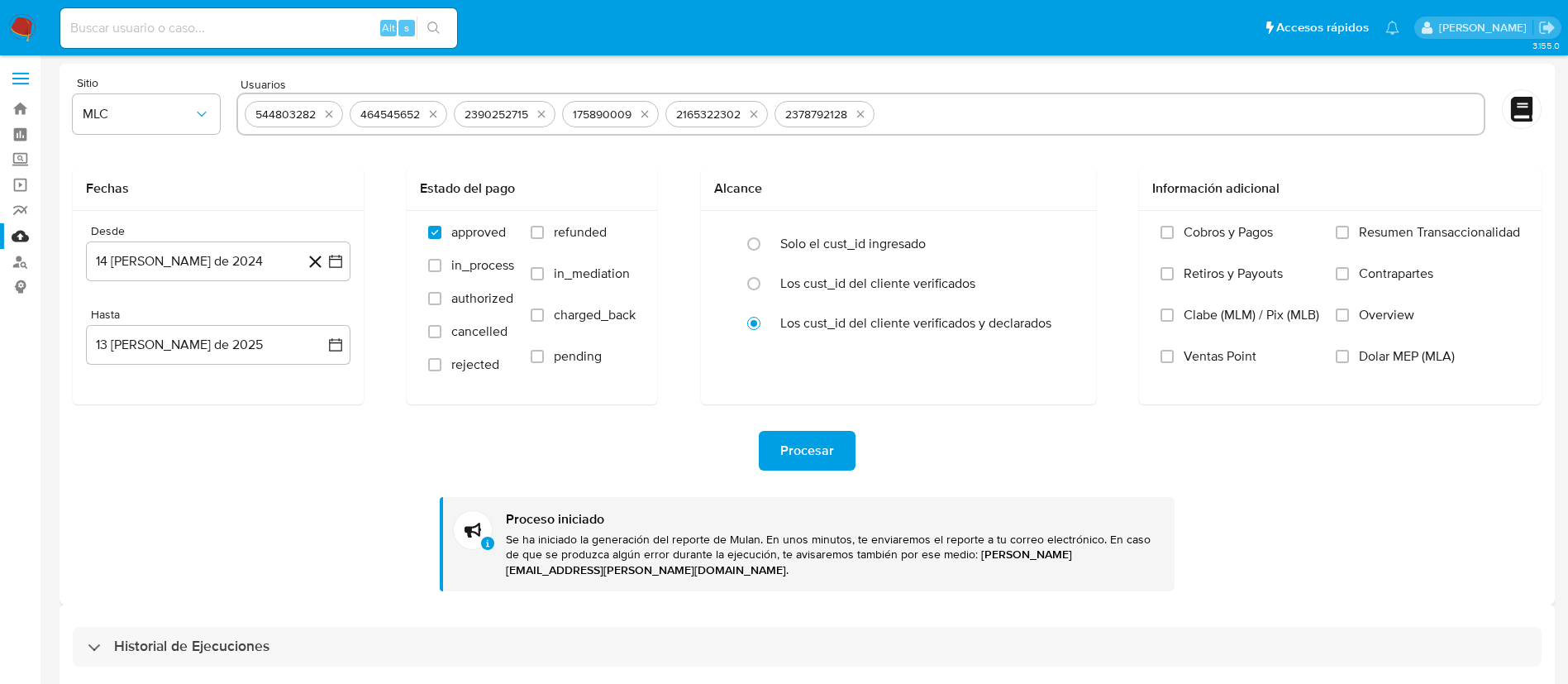
select select "10"
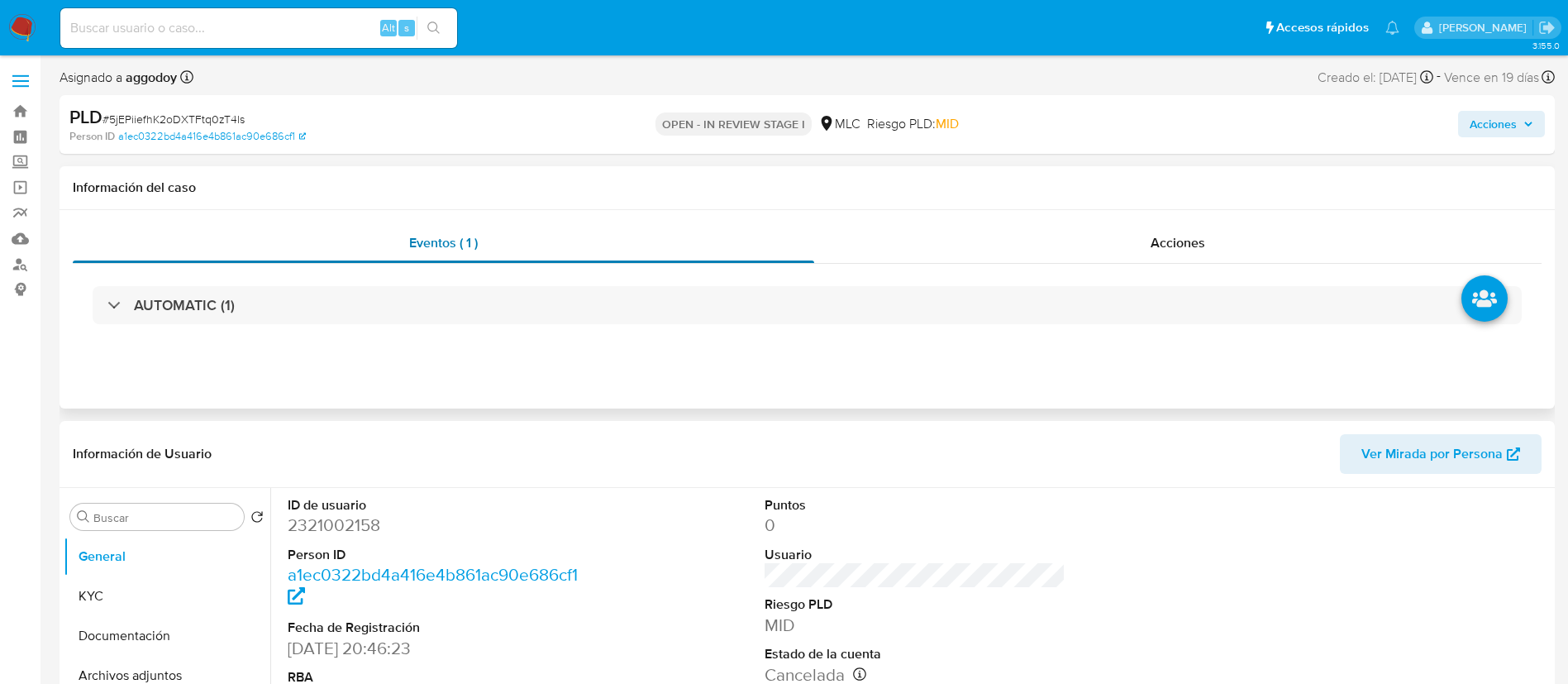
select select "10"
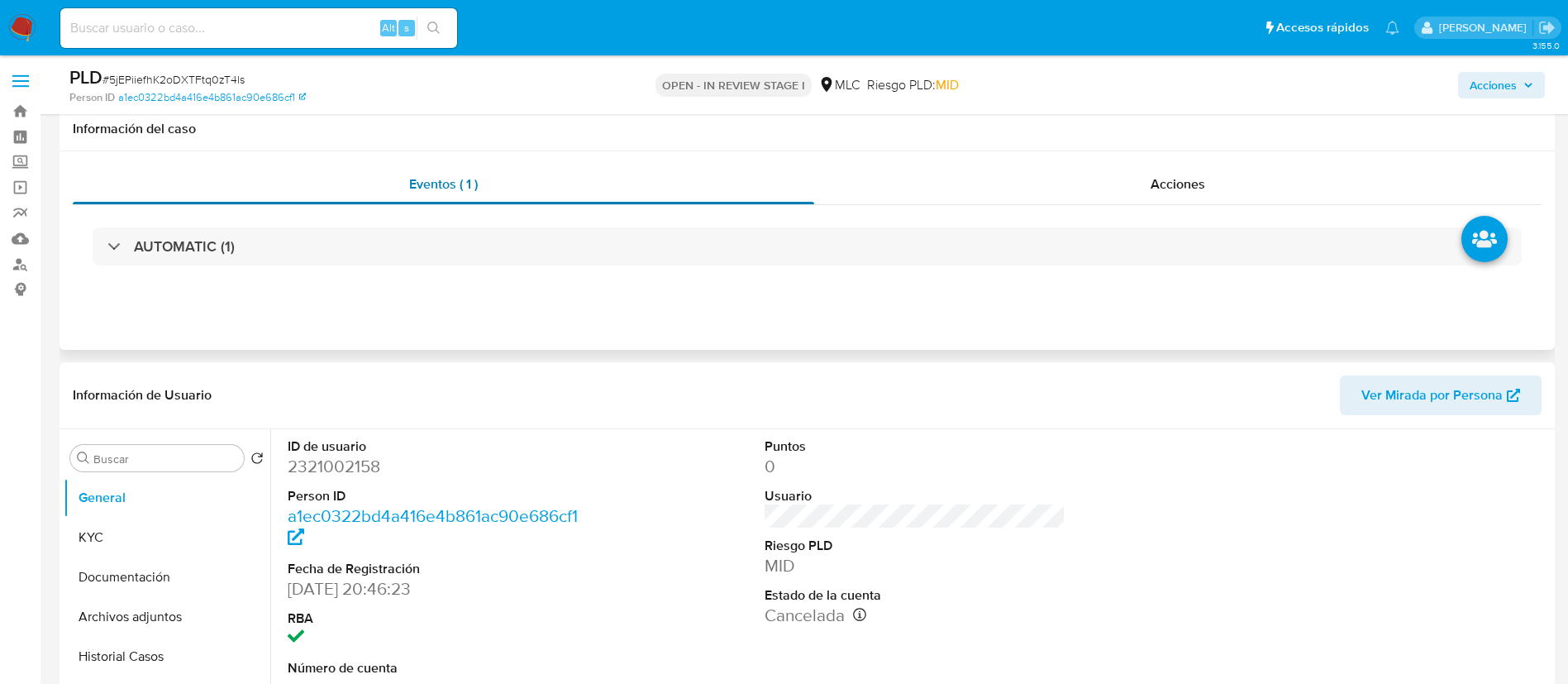
scroll to position [331, 0]
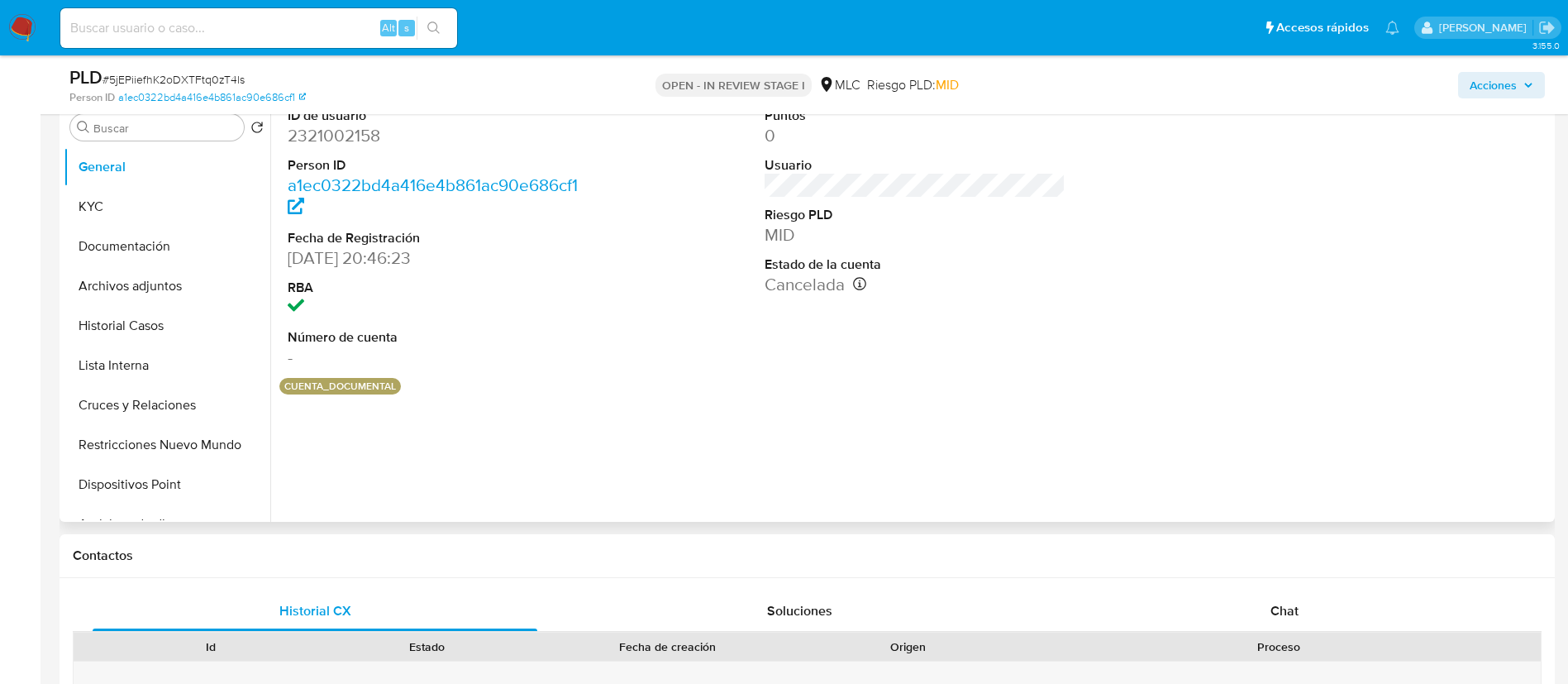
click at [335, 125] on dd "2321002158" at bounding box center [438, 135] width 301 height 23
copy dd "2321002158"
click at [1540, 80] on button "Acciones" at bounding box center [1501, 85] width 87 height 27
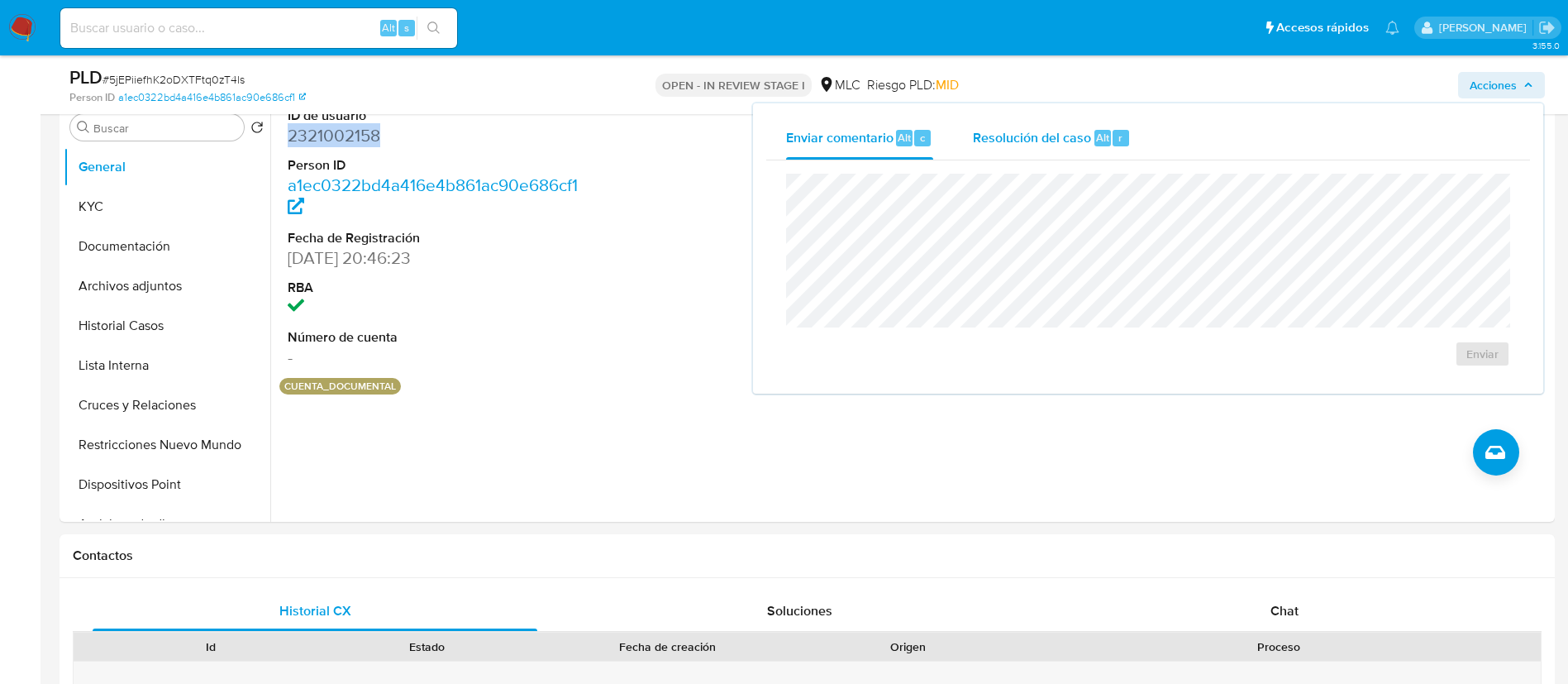
click at [1036, 134] on span "Resolución del caso" at bounding box center [1031, 136] width 118 height 19
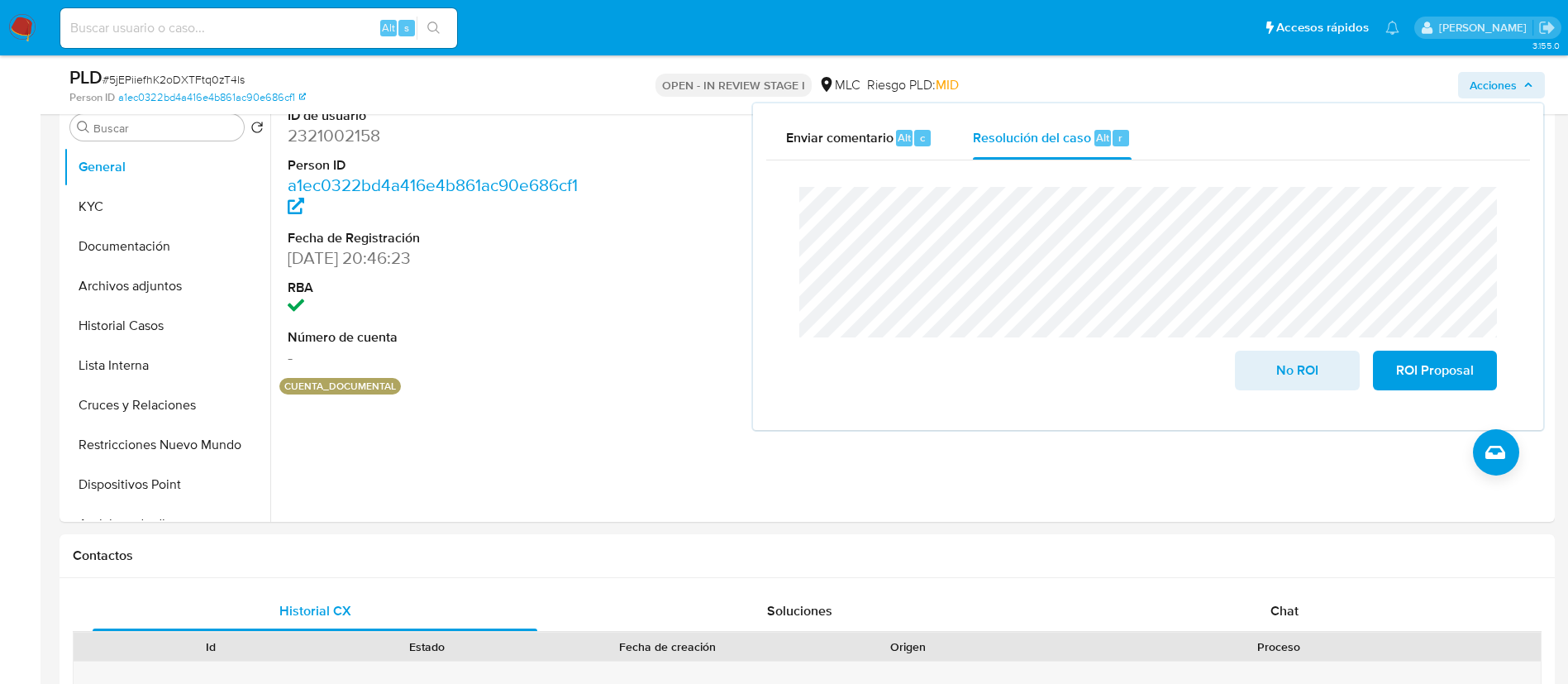
scroll to position [0, 0]
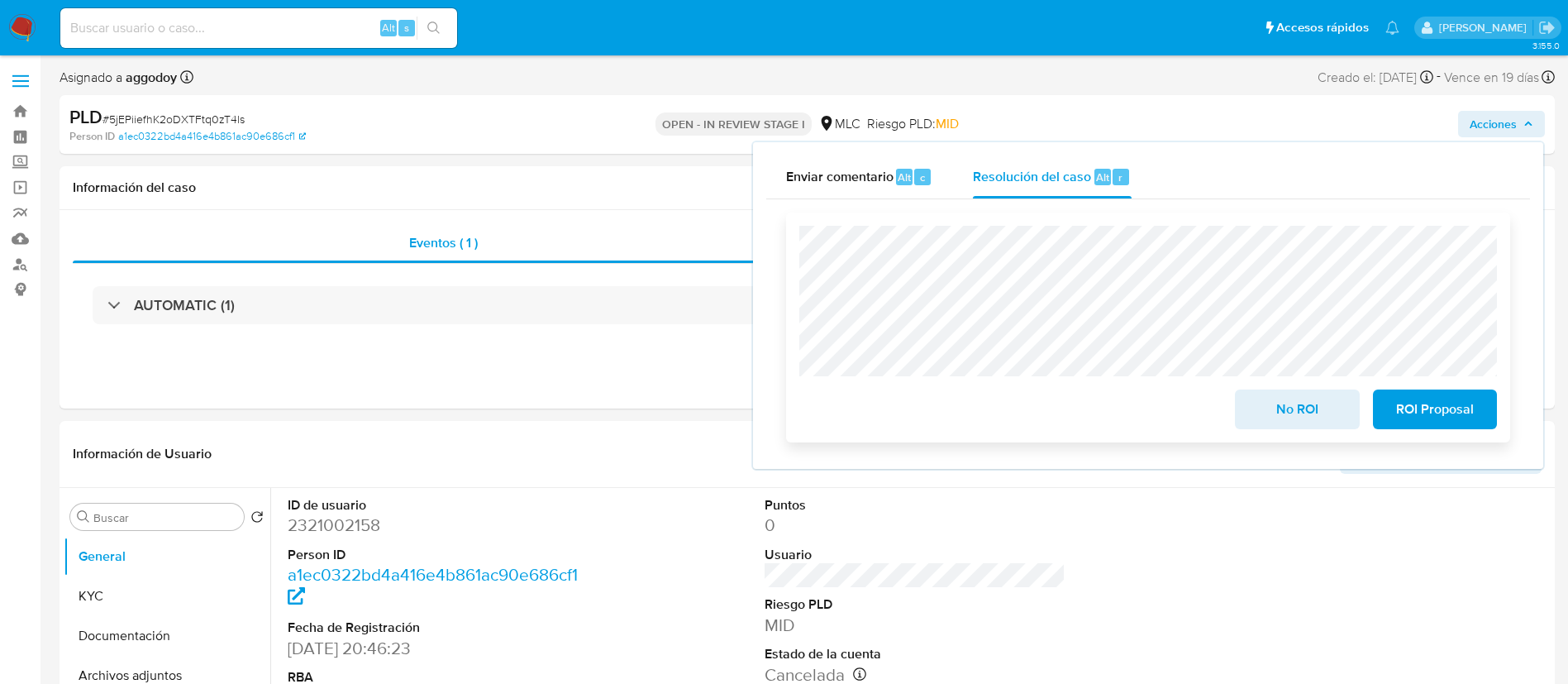
click at [1460, 404] on span "ROI Proposal" at bounding box center [1434, 409] width 81 height 36
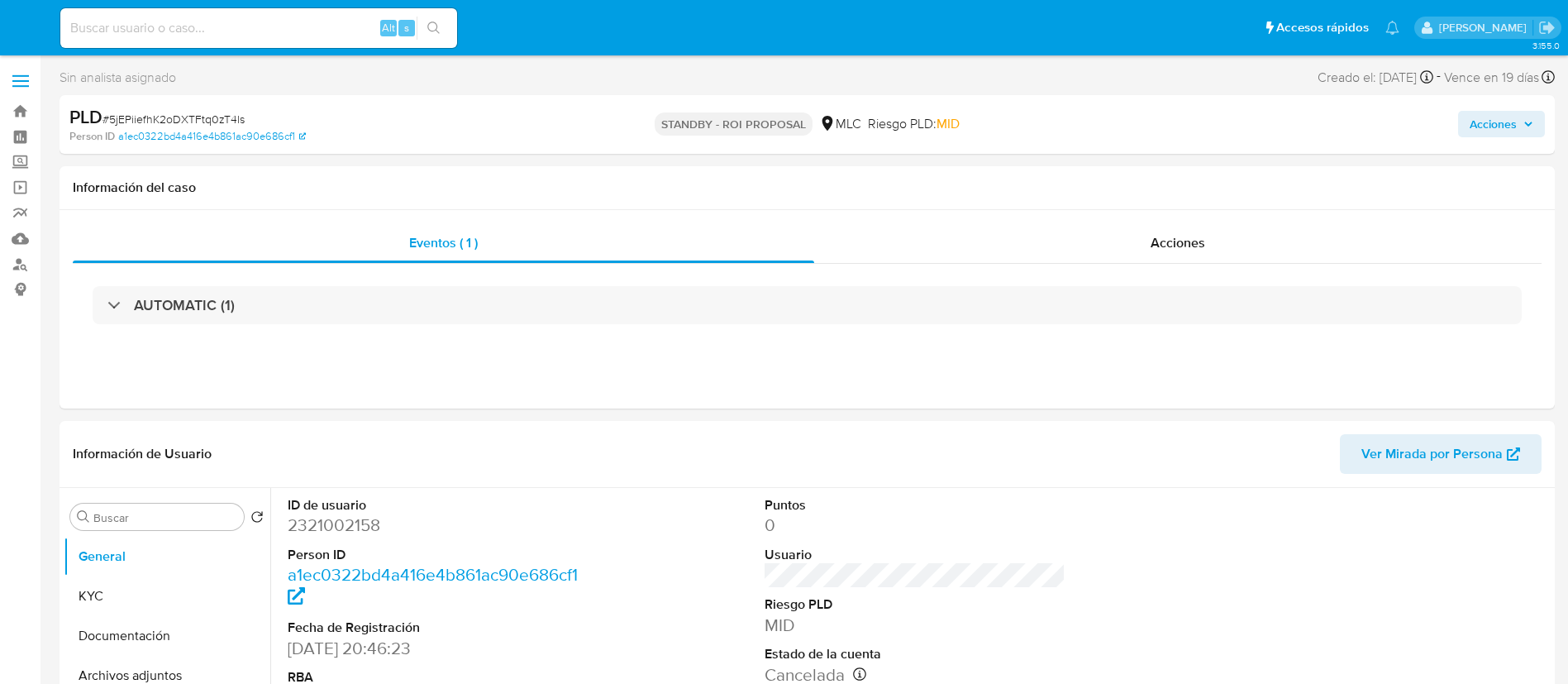
select select "10"
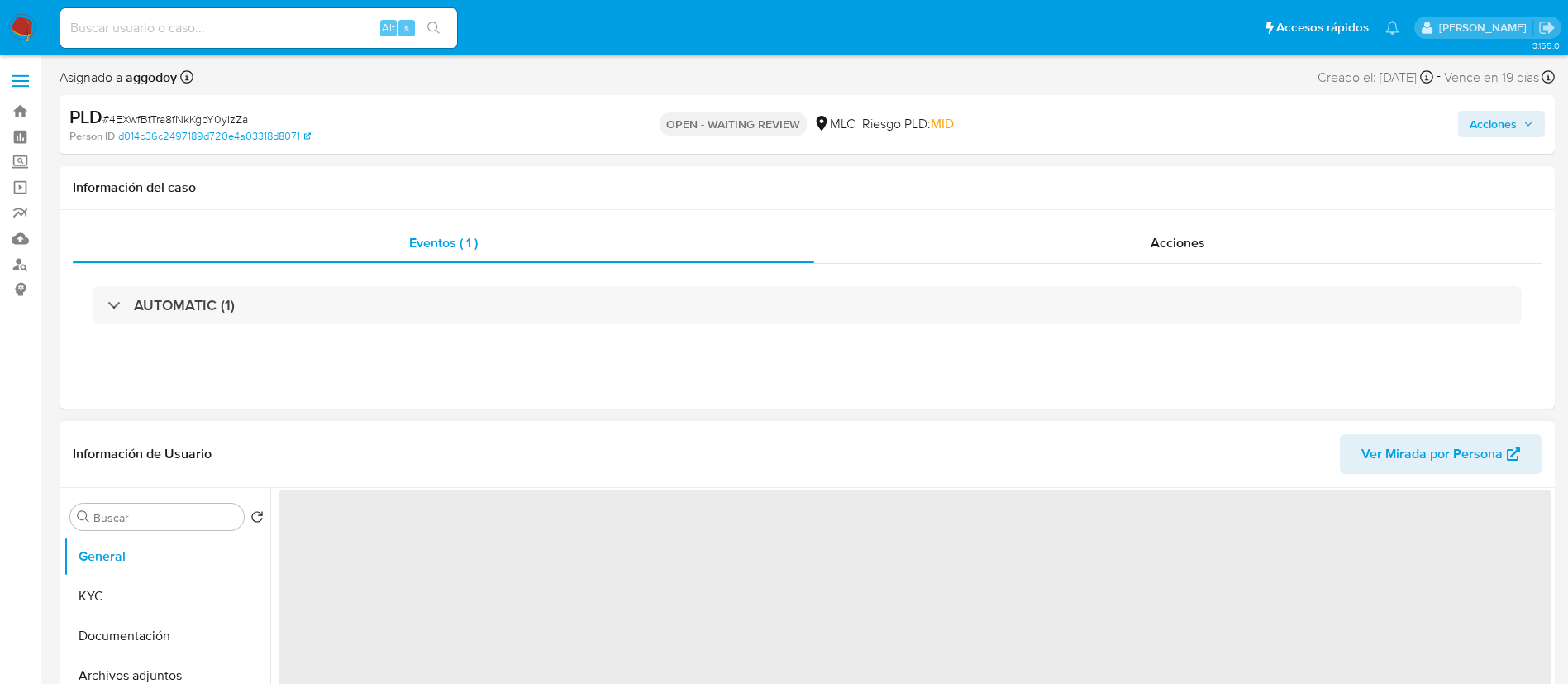
scroll to position [331, 0]
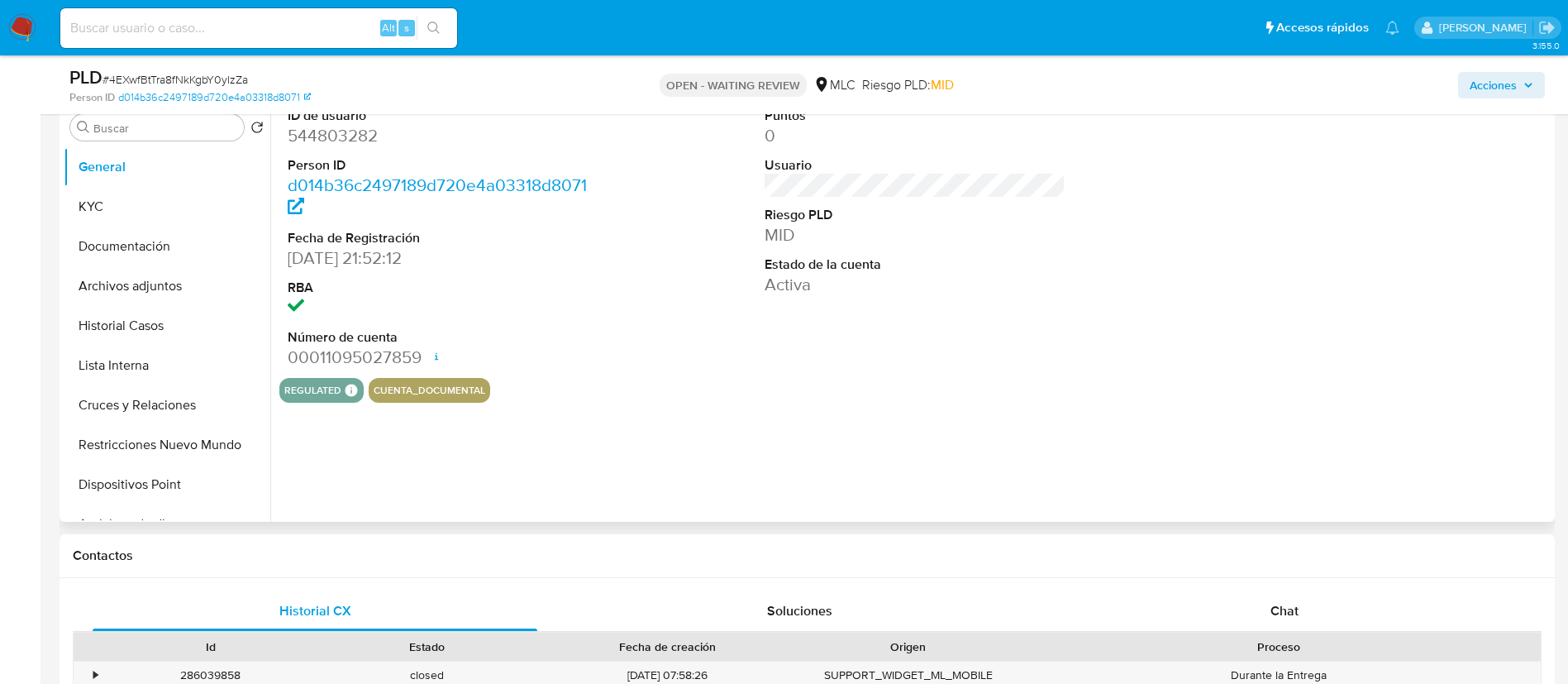
select select "10"
click at [308, 145] on dd "544803282" at bounding box center [438, 135] width 301 height 23
copy dd "544803282"
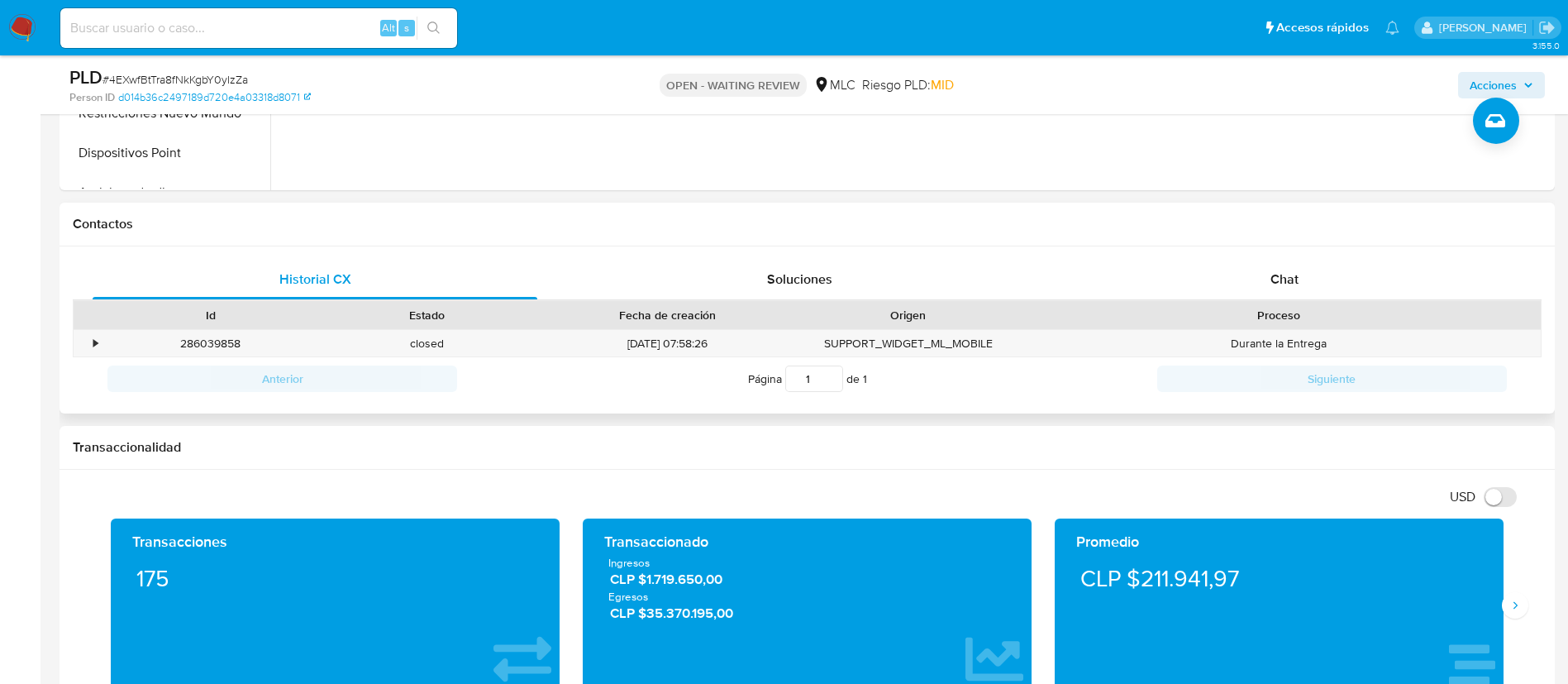
scroll to position [662, 0]
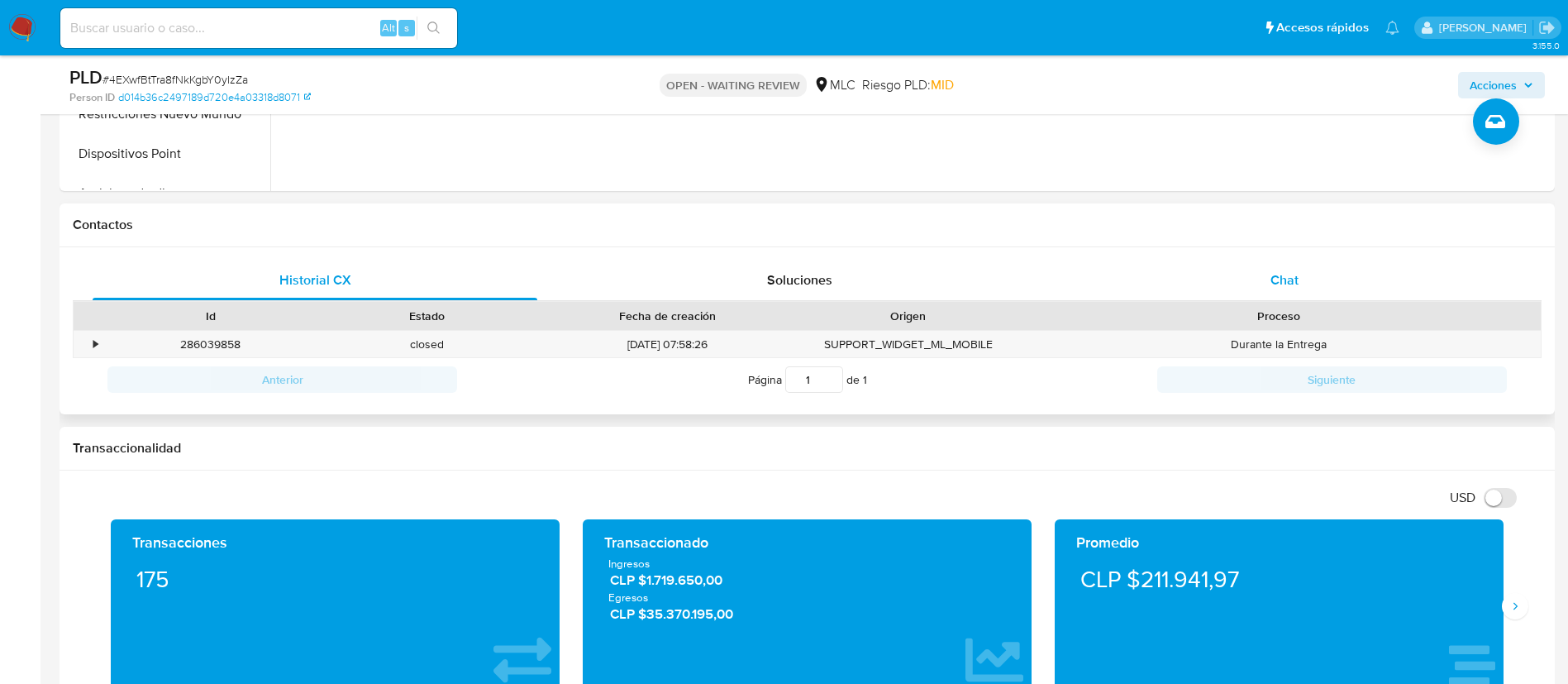
click at [1332, 296] on div "Chat" at bounding box center [1284, 280] width 444 height 40
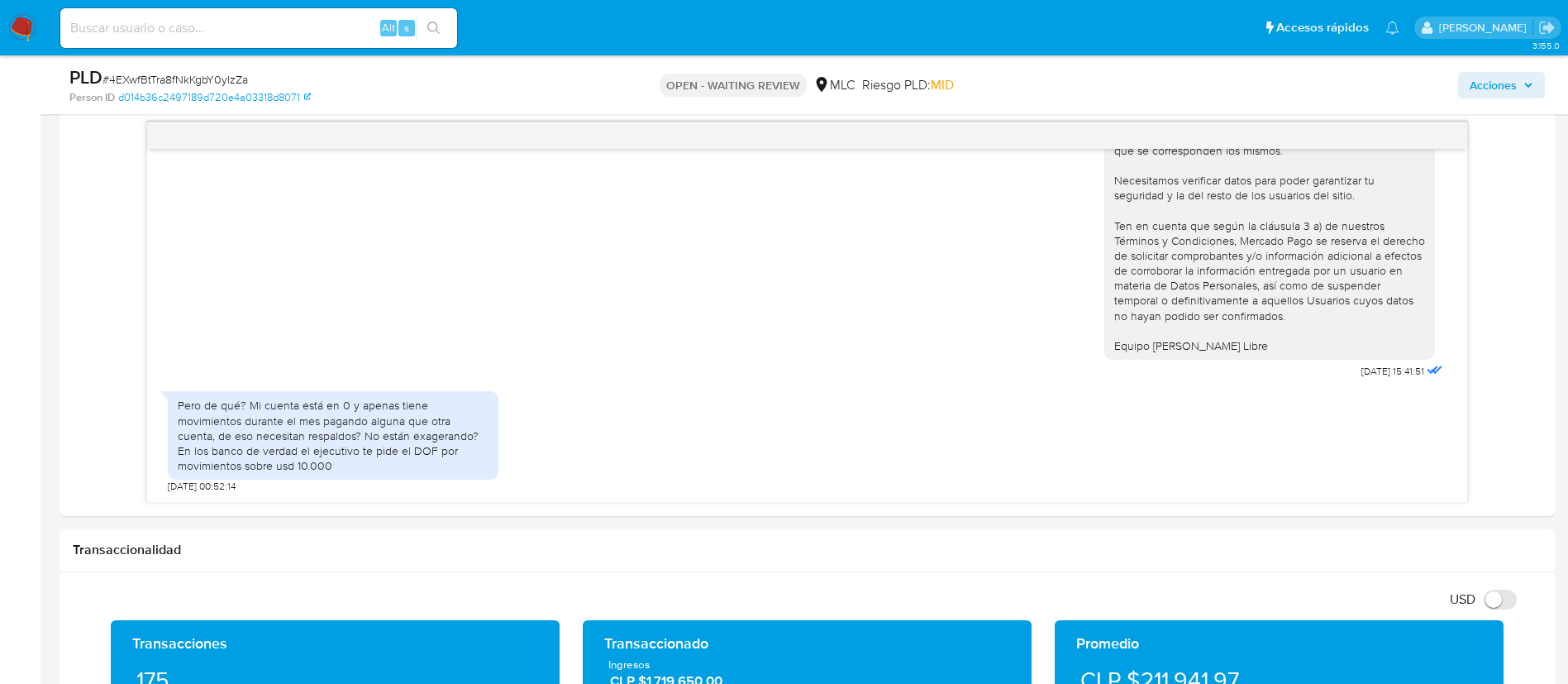
scroll to position [801, 0]
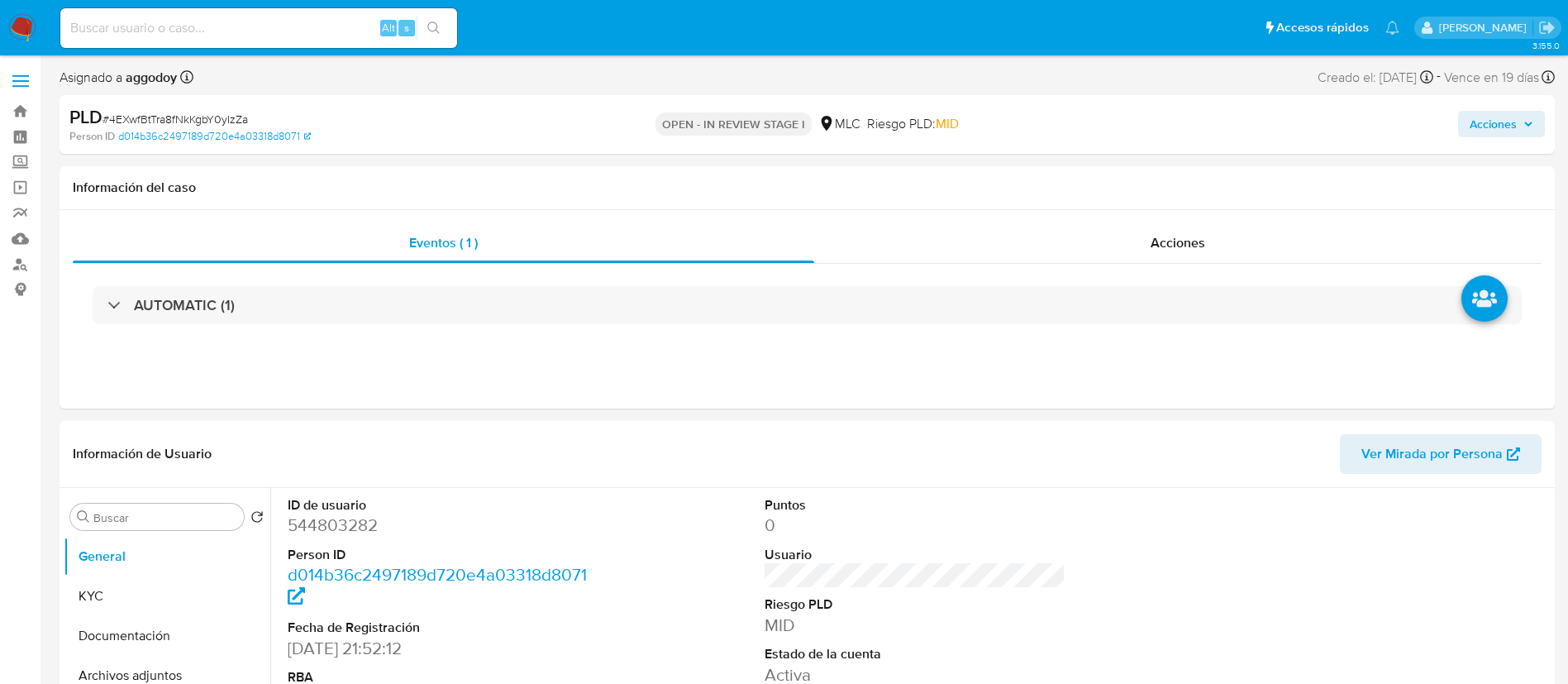
select select "10"
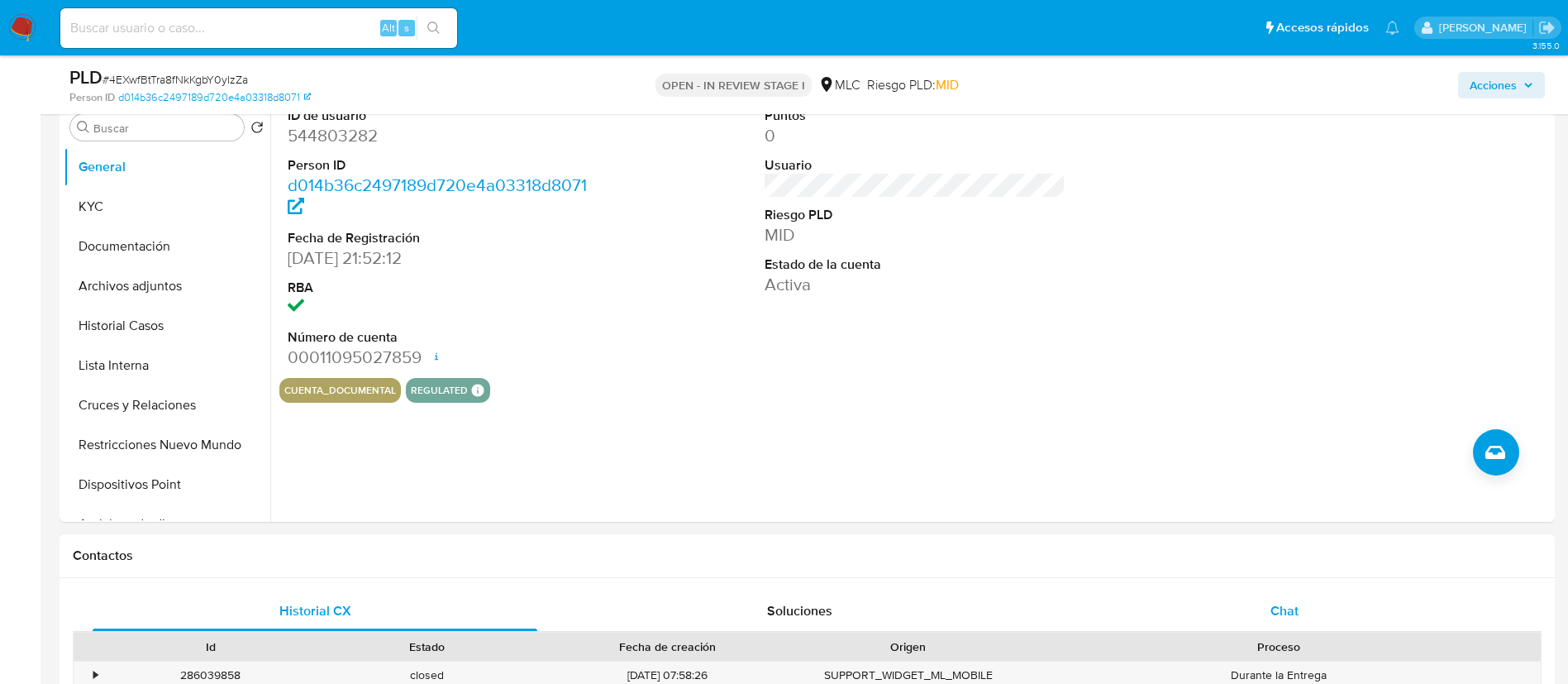
click at [1235, 608] on div "Chat" at bounding box center [1284, 611] width 444 height 40
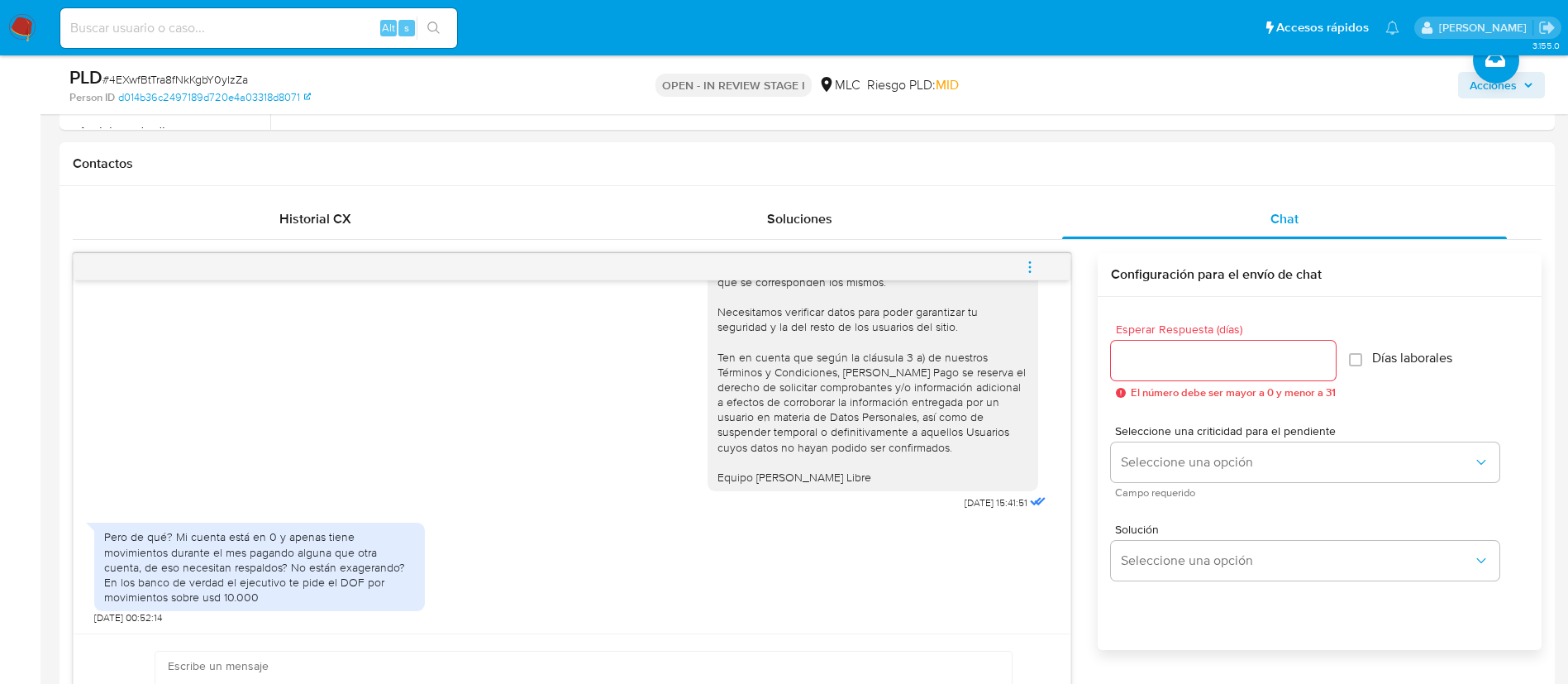
scroll to position [1053, 0]
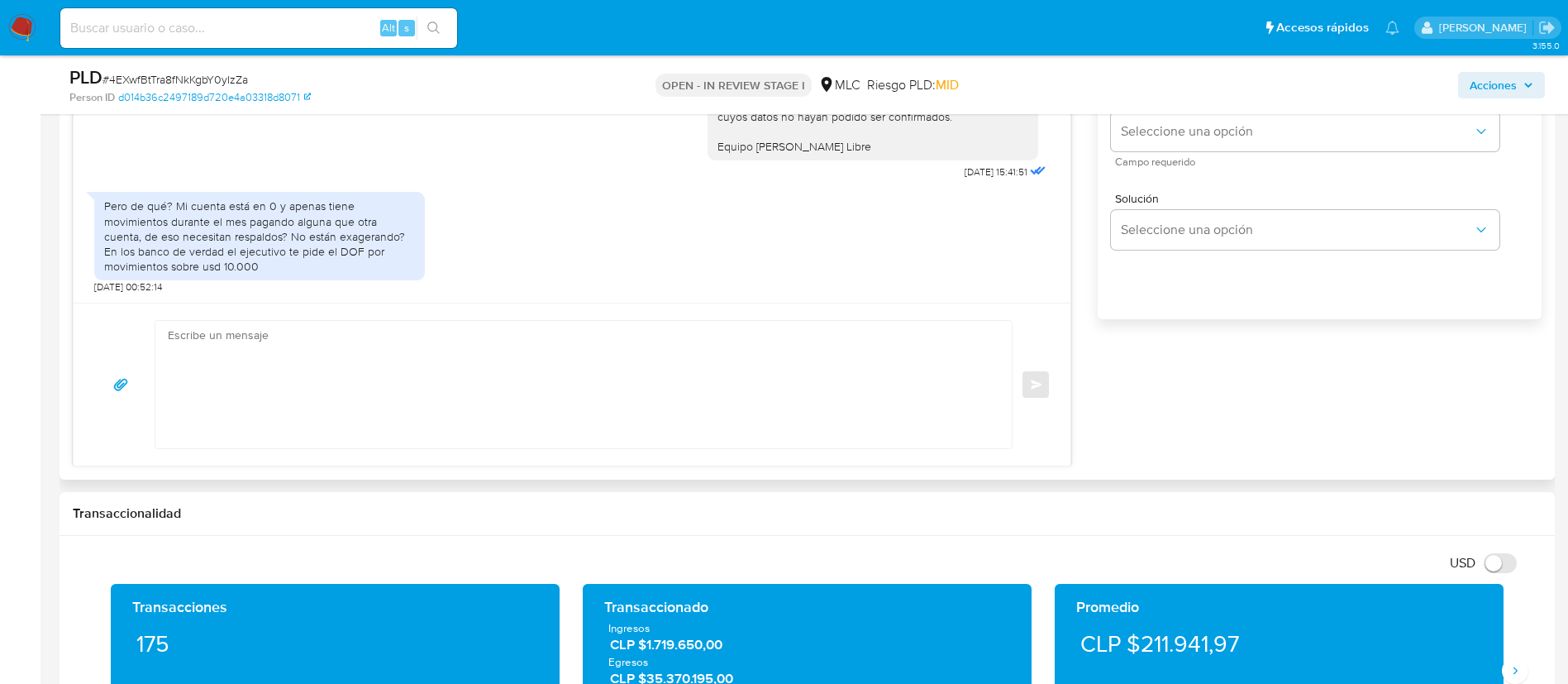
click at [362, 343] on textarea at bounding box center [580, 384] width 823 height 127
paste textarea "Hola XXX, Agradecemos tu respuesta. Te recordamos que necesitamos el envío de t…"
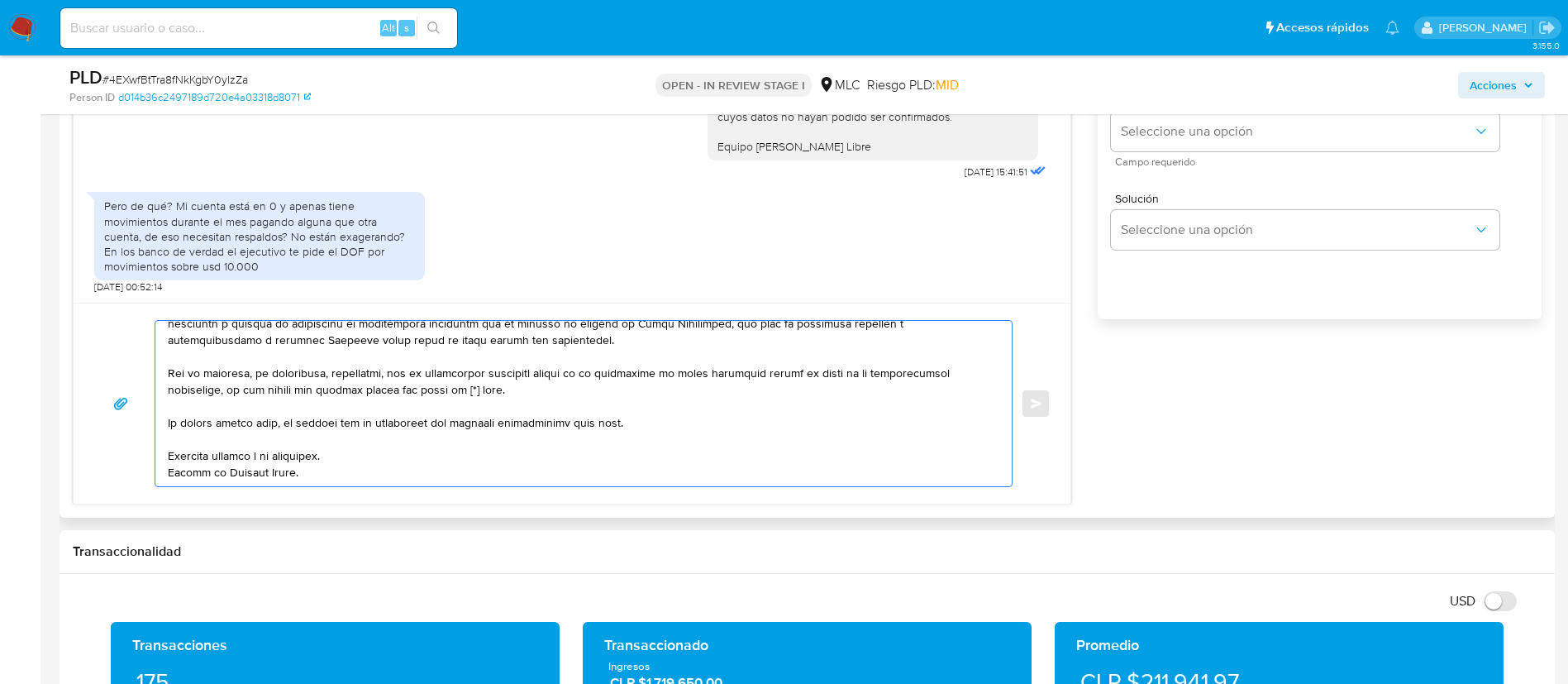
scroll to position [392, 0]
drag, startPoint x: 518, startPoint y: 384, endPoint x: 606, endPoint y: 386, distance: 88.0
click at [606, 386] on textarea at bounding box center [580, 404] width 823 height 165
click at [869, 429] on textarea at bounding box center [580, 404] width 823 height 165
drag, startPoint x: 218, startPoint y: 388, endPoint x: 491, endPoint y: 394, distance: 273.1
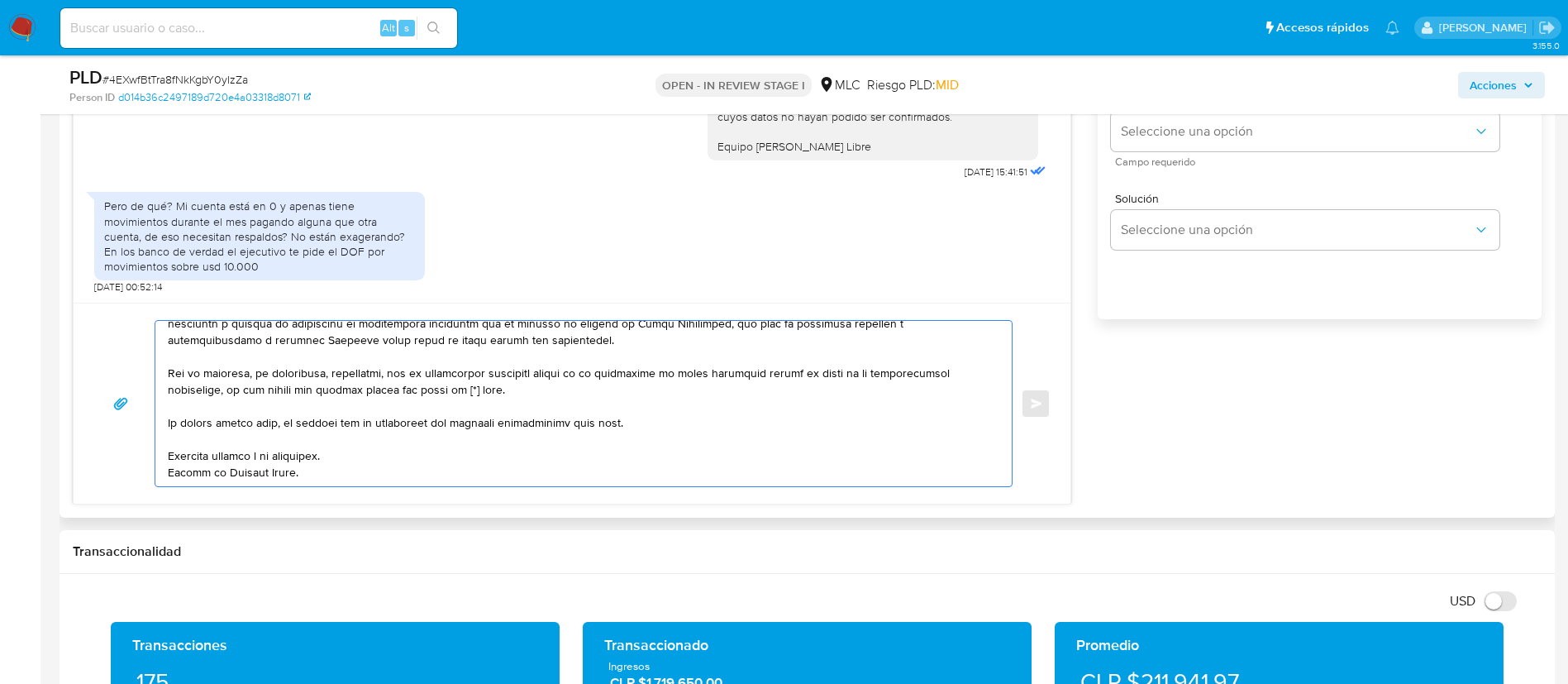
click at [491, 394] on textarea at bounding box center [580, 404] width 823 height 165
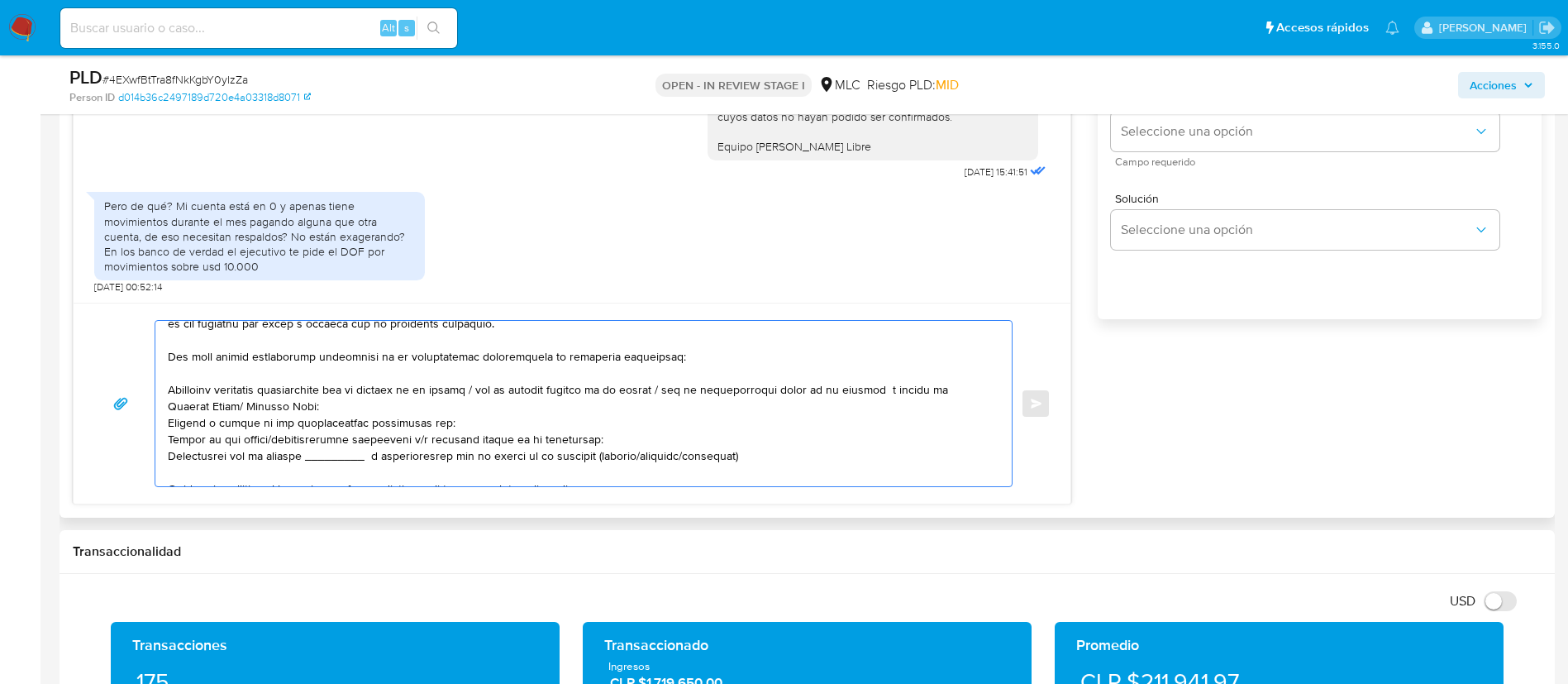
scroll to position [0, 0]
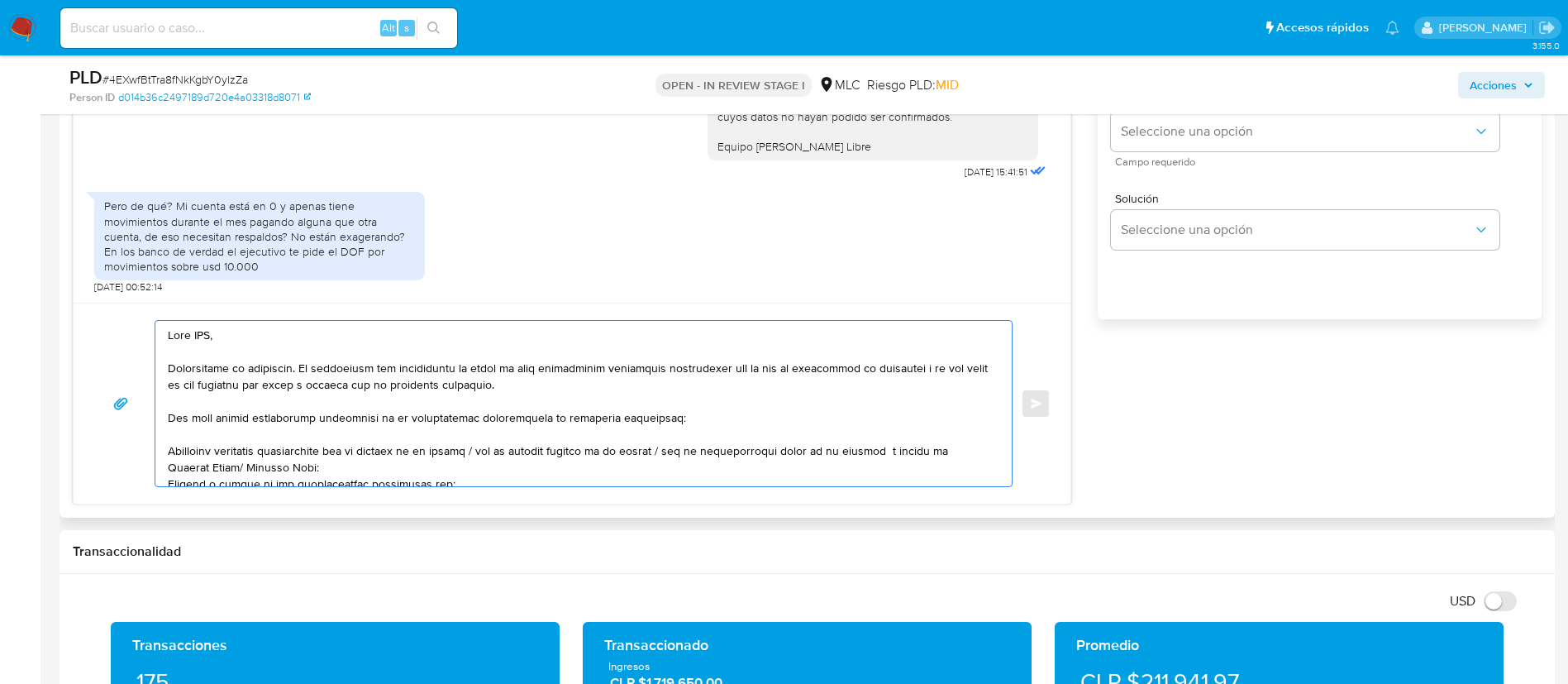
click at [206, 339] on textarea at bounding box center [580, 404] width 823 height 165
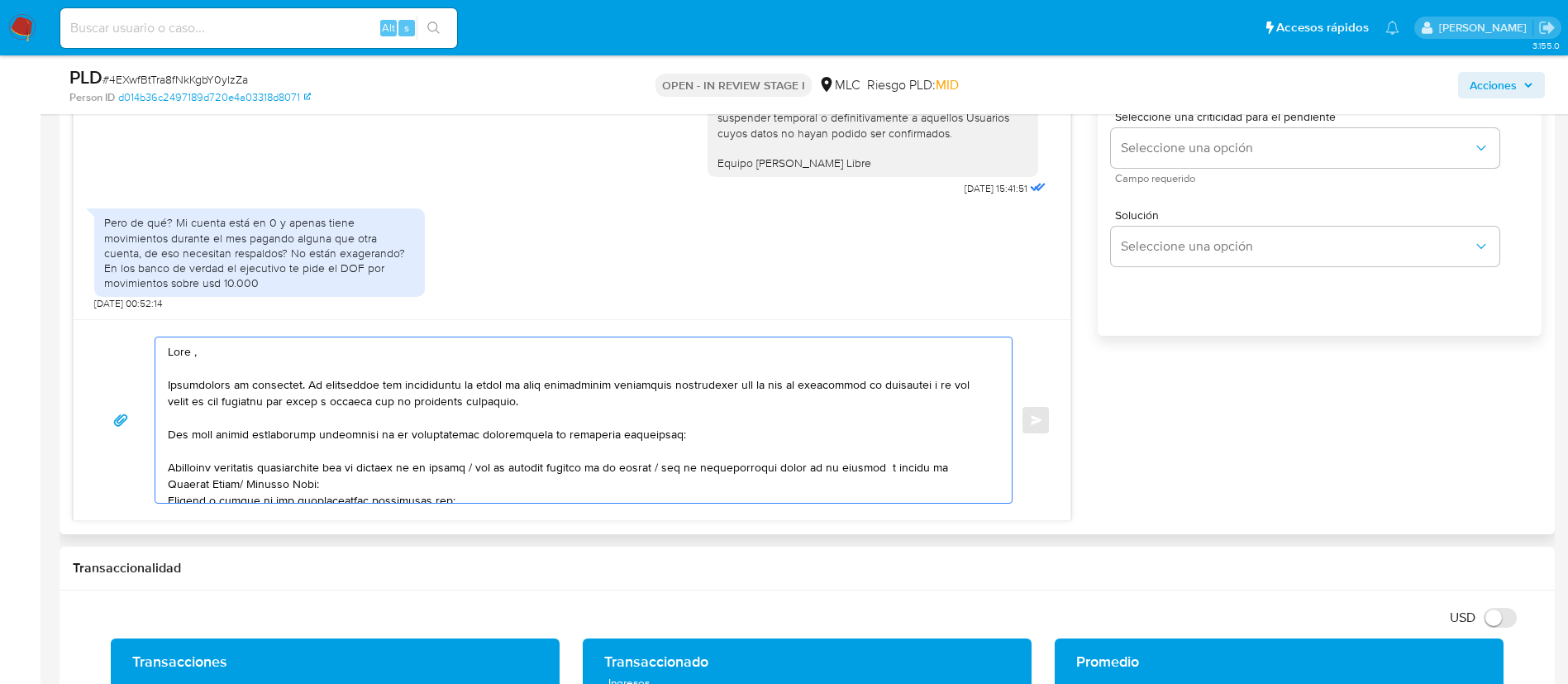
scroll to position [1053, 0]
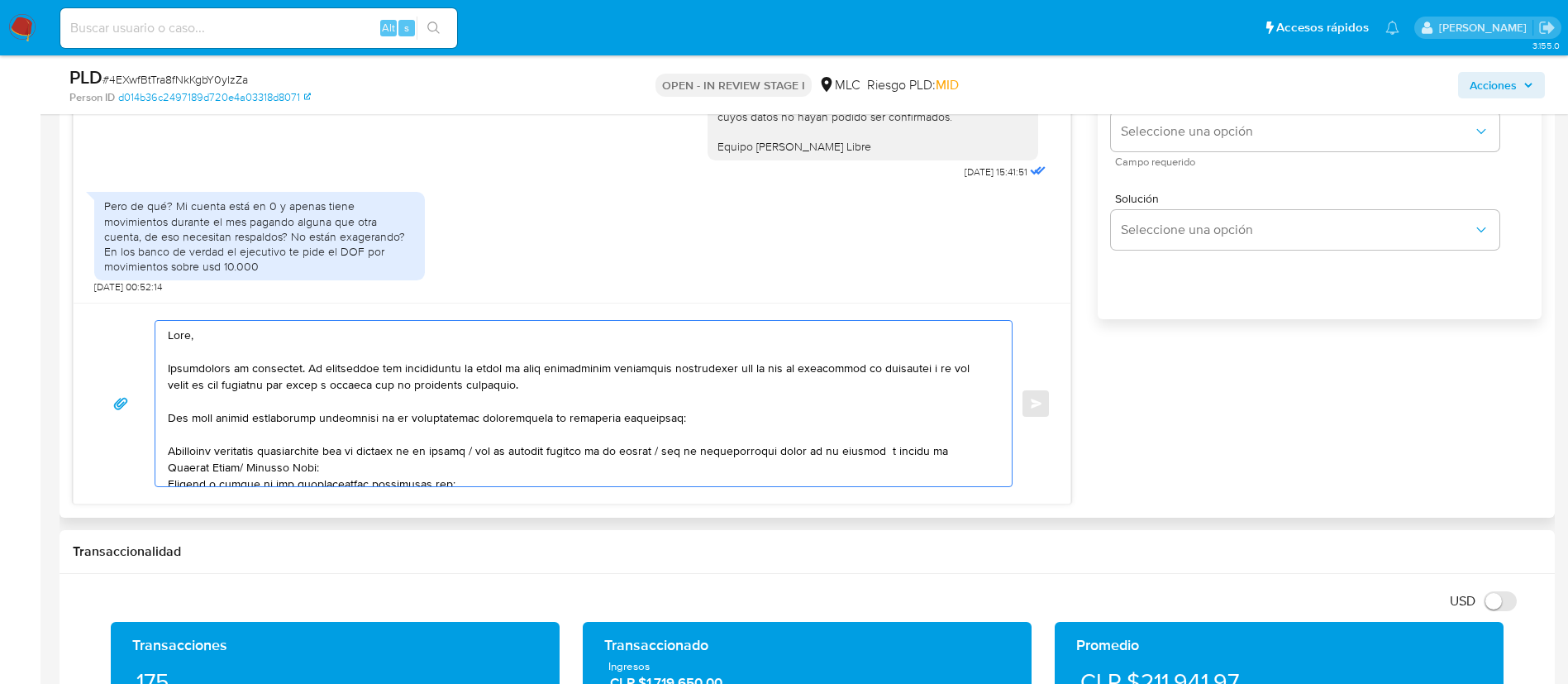
click at [301, 374] on textarea at bounding box center [580, 404] width 823 height 165
click at [682, 431] on textarea at bounding box center [580, 404] width 823 height 165
drag, startPoint x: 665, startPoint y: 428, endPoint x: 547, endPoint y: 422, distance: 118.2
click at [547, 422] on textarea at bounding box center [580, 404] width 823 height 165
click at [615, 452] on textarea at bounding box center [580, 404] width 823 height 165
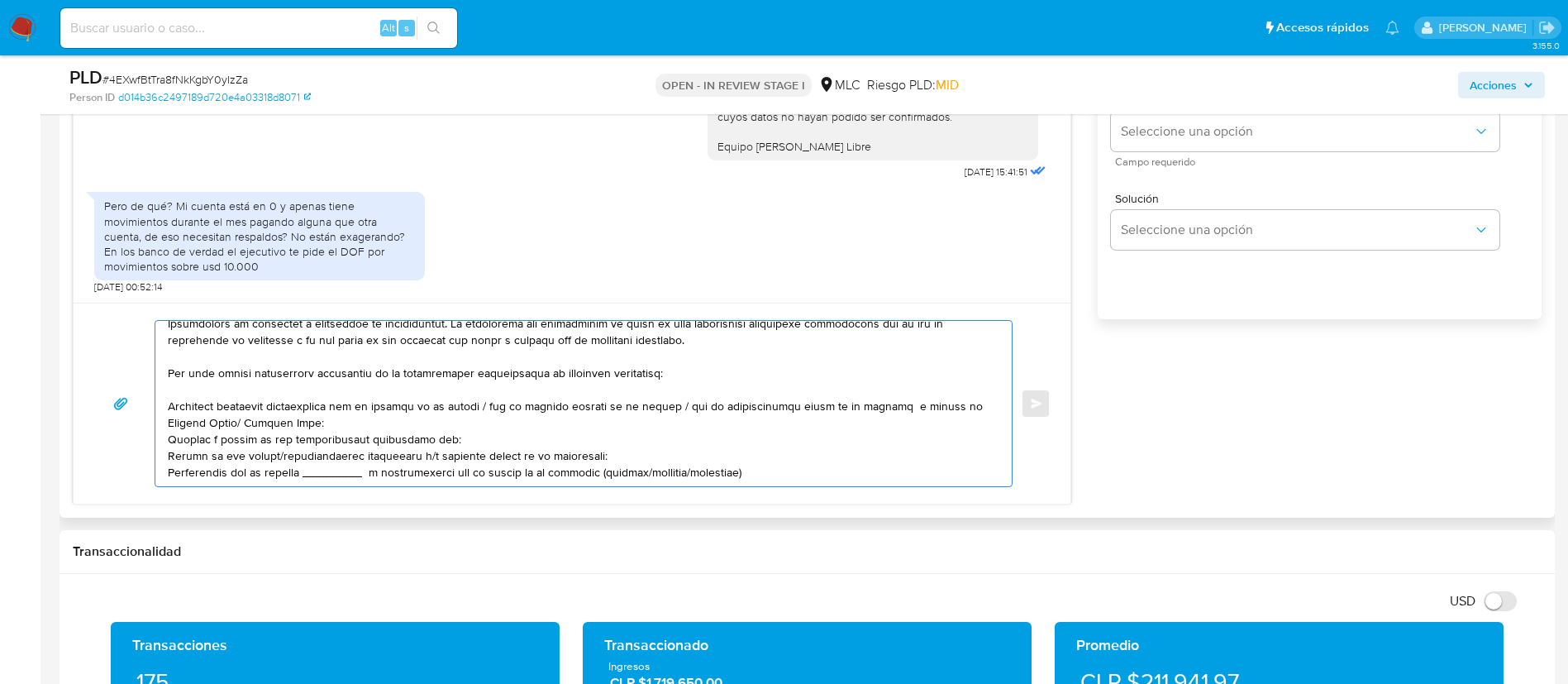
scroll to position [64, 0]
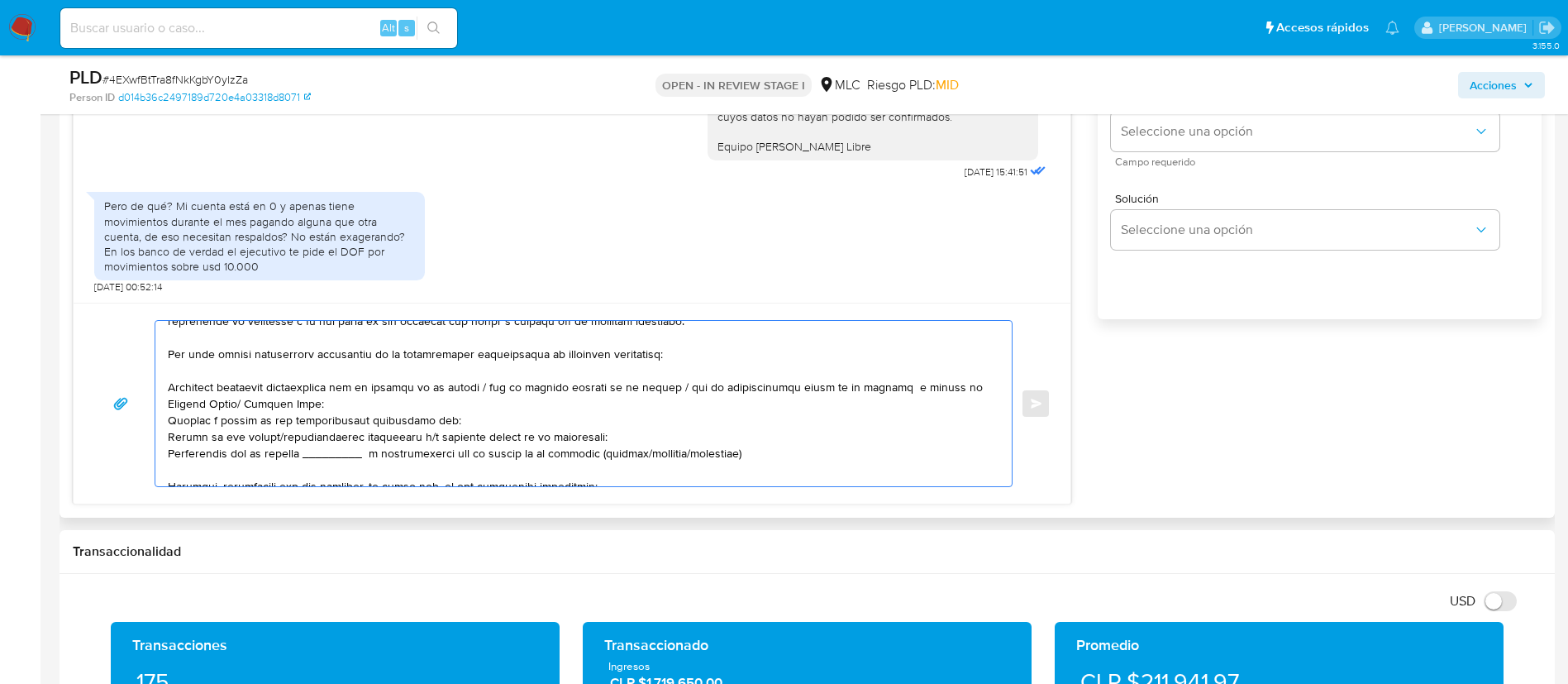
drag, startPoint x: 468, startPoint y: 456, endPoint x: 867, endPoint y: 390, distance: 404.4
click at [867, 390] on textarea at bounding box center [580, 404] width 823 height 165
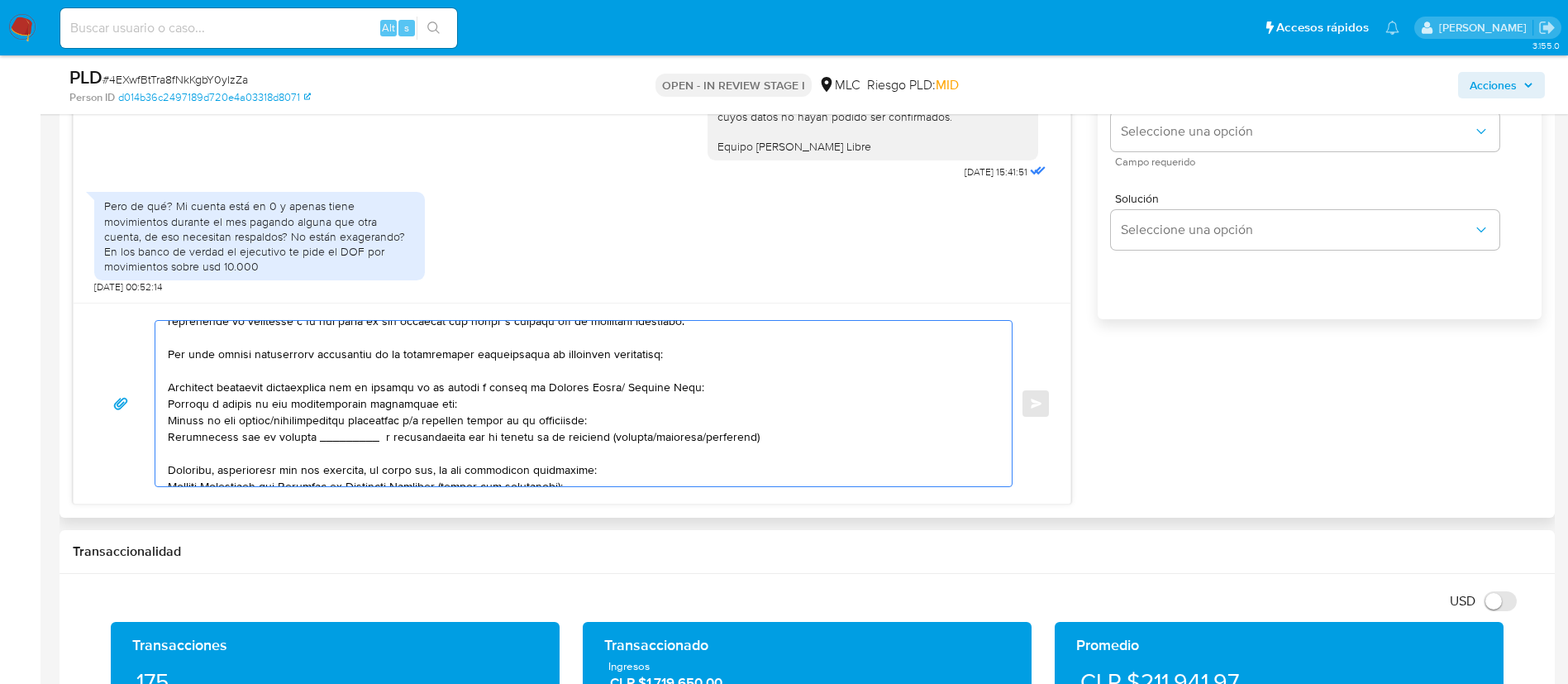
click at [253, 404] on textarea at bounding box center [580, 404] width 823 height 165
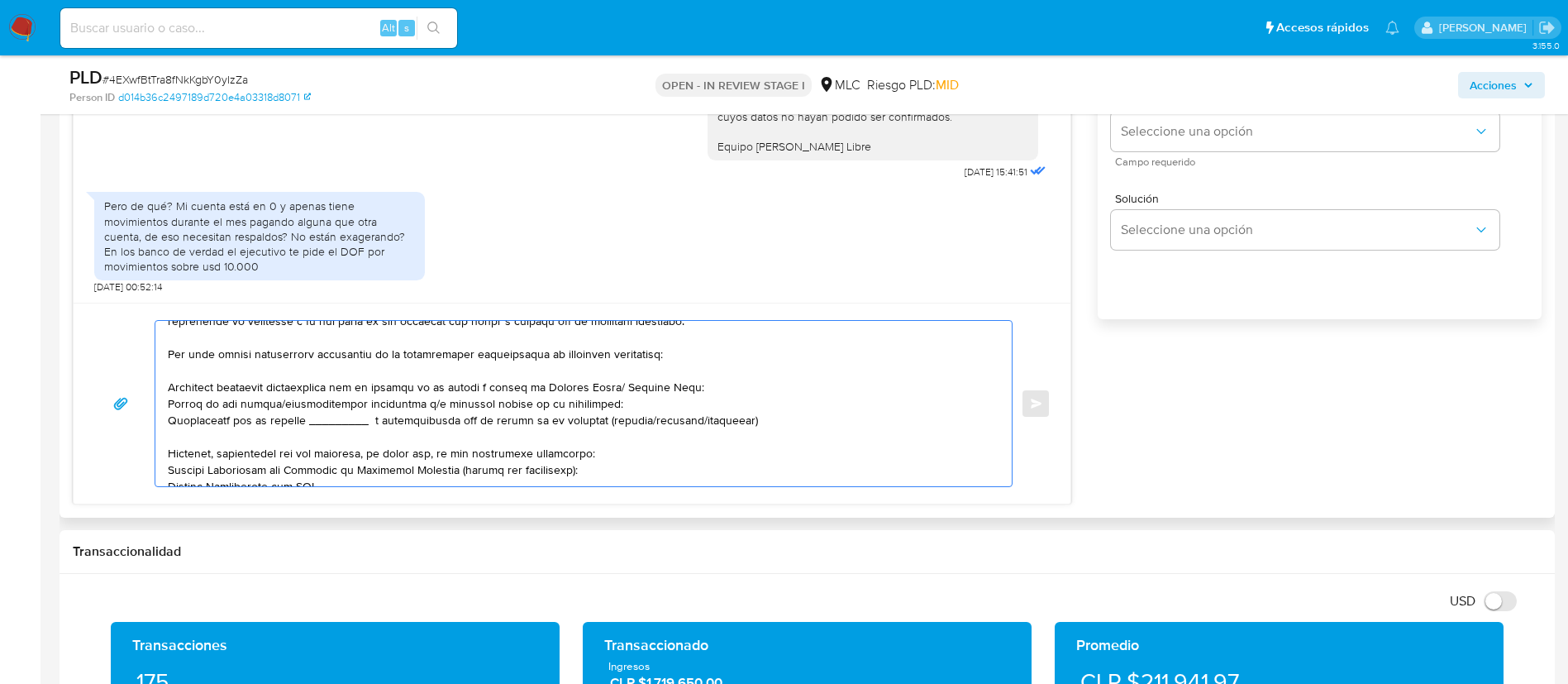
click at [252, 421] on textarea at bounding box center [580, 404] width 823 height 165
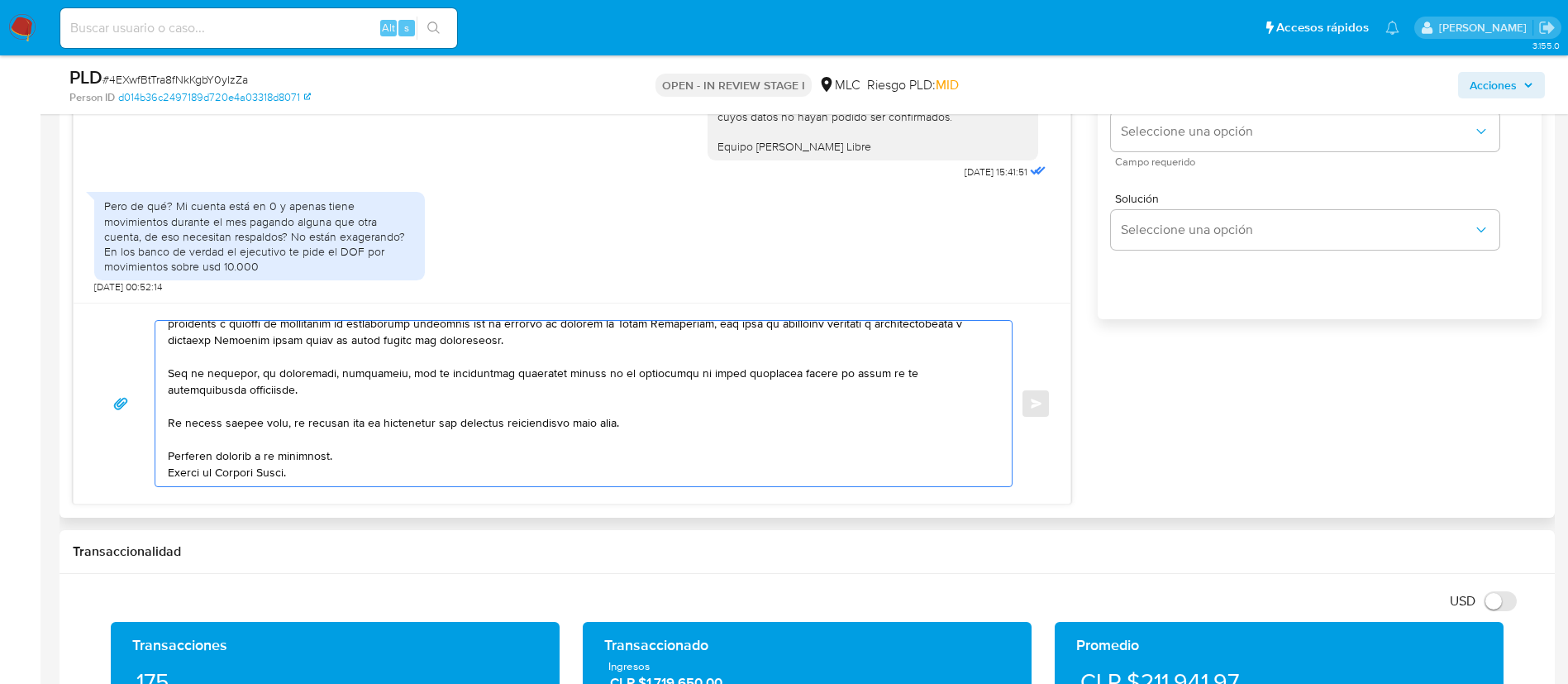
scroll to position [723, 0]
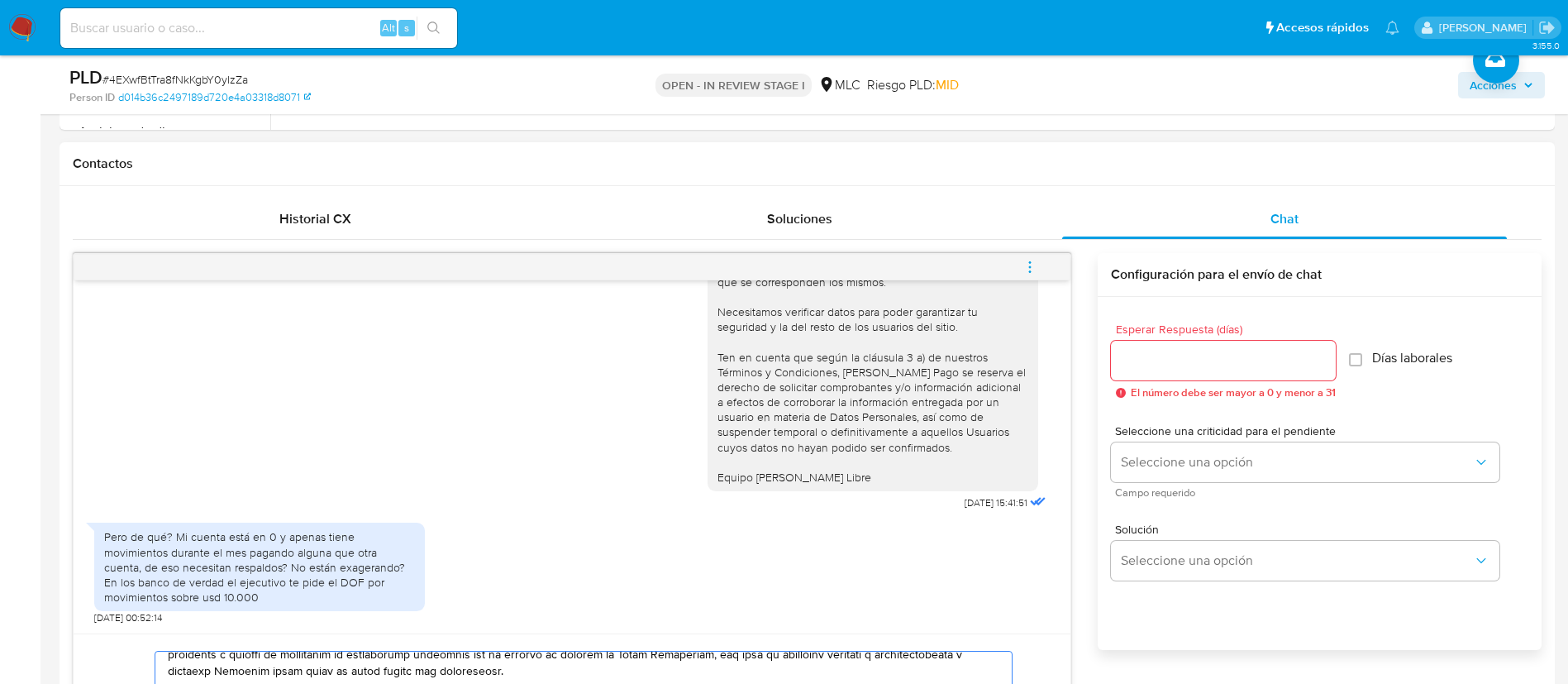
type textarea "Hola, Agradecemos tu respuesta y entendemos tu preocupación. Te recordamos que …"
drag, startPoint x: 1197, startPoint y: 393, endPoint x: 1193, endPoint y: 382, distance: 11.7
click at [1198, 392] on span "El número debe ser mayor a 0 y menor a 31" at bounding box center [1233, 392] width 205 height 12
click at [1189, 371] on div at bounding box center [1223, 360] width 225 height 40
click at [1184, 363] on input "Esperar Respuesta (días)" at bounding box center [1223, 360] width 225 height 21
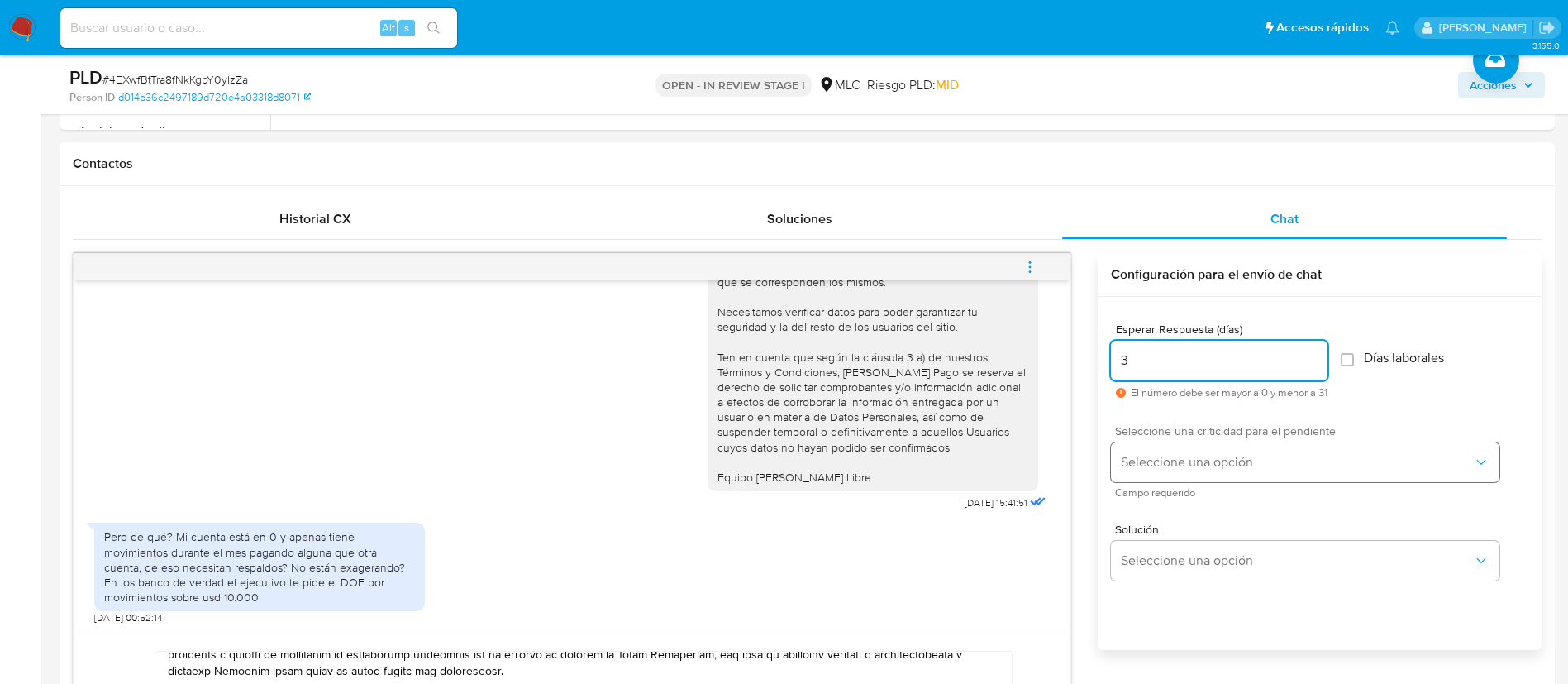
type input "3"
click at [1181, 456] on span "Seleccione una opción" at bounding box center [1297, 462] width 352 height 17
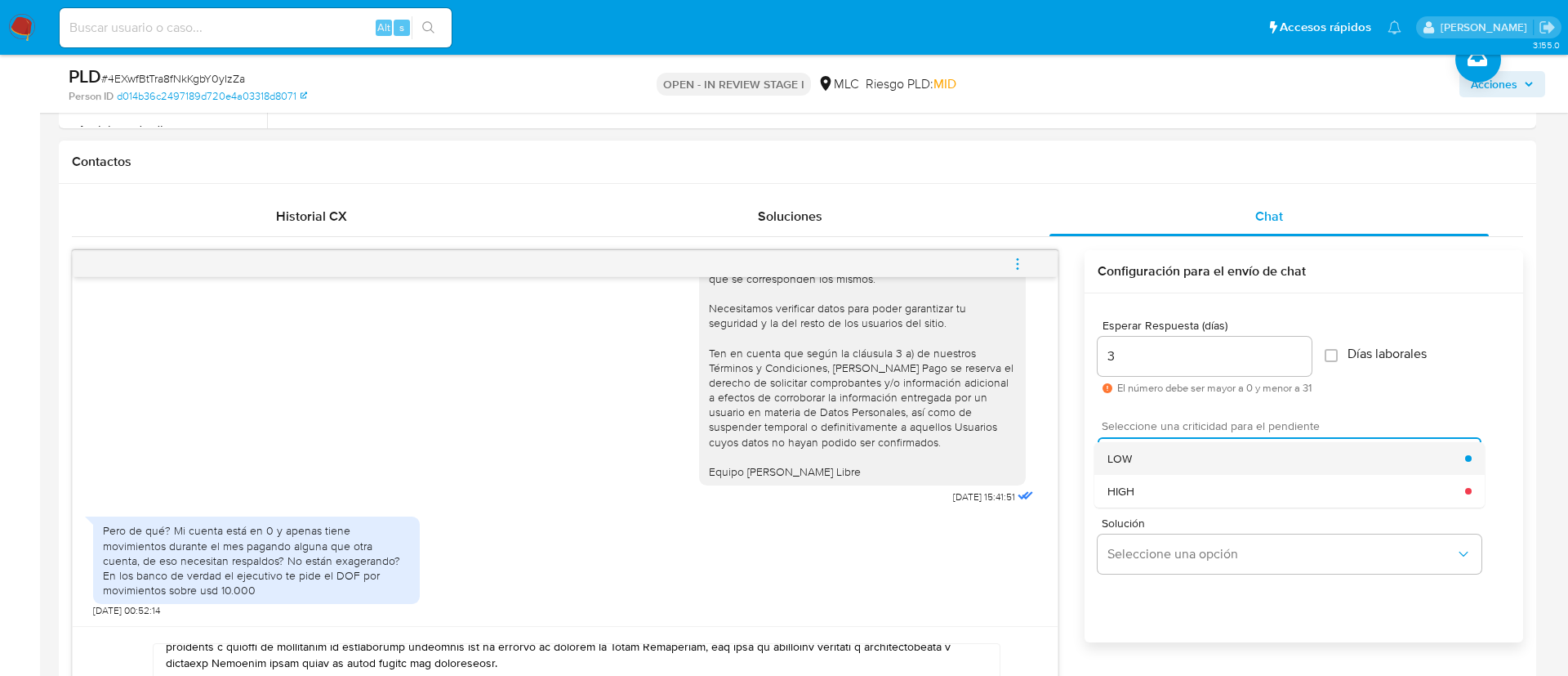
click at [1175, 469] on div "LOW" at bounding box center [1286, 458] width 358 height 33
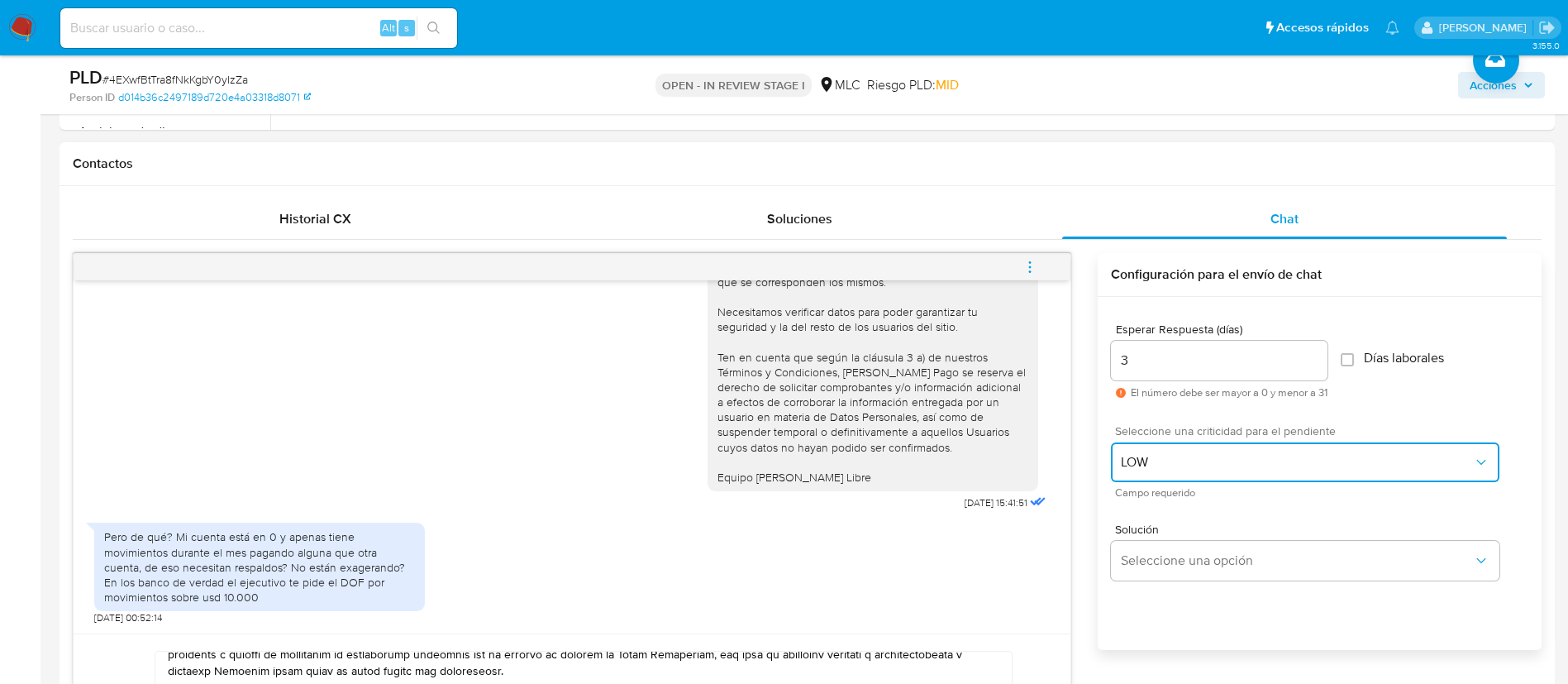
scroll to position [1053, 0]
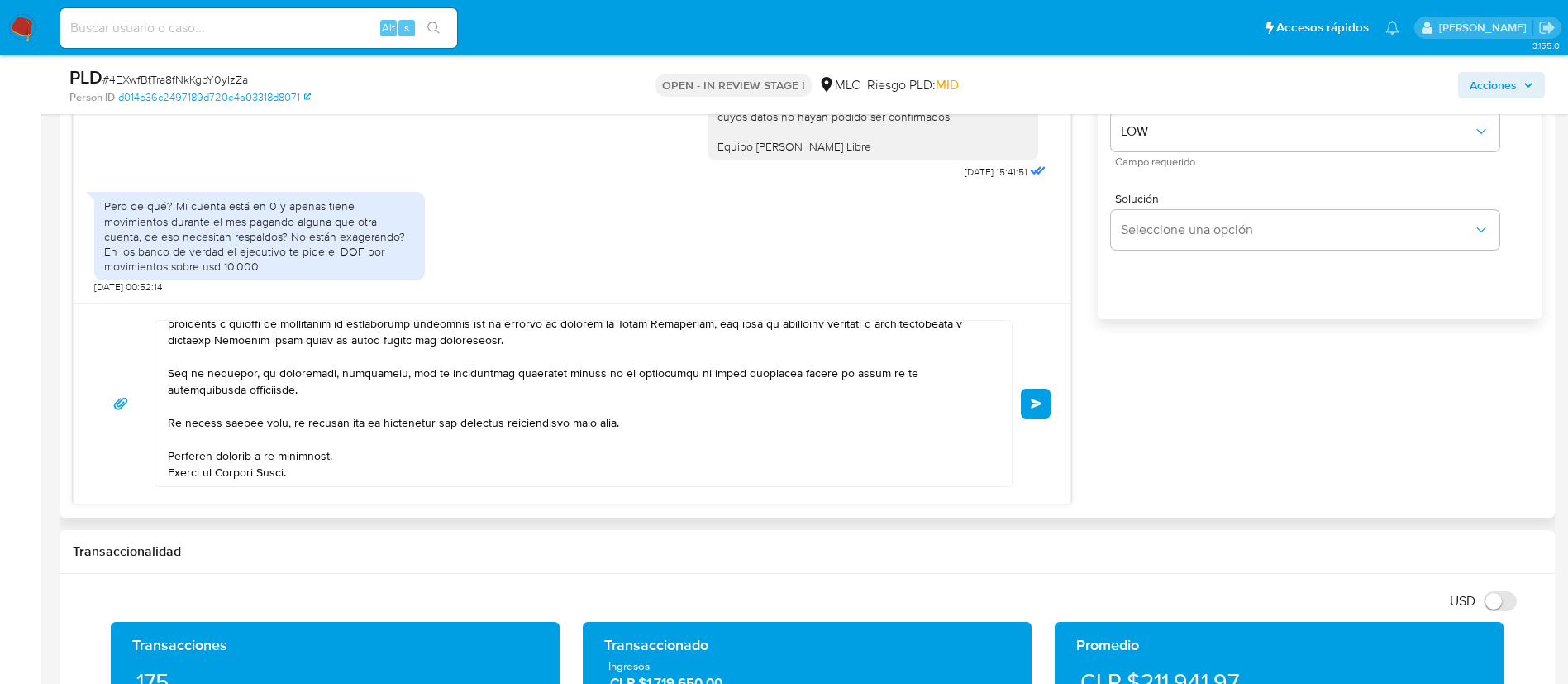
click at [1026, 382] on div "Enviar" at bounding box center [572, 404] width 957 height 167
click at [1031, 394] on button "Enviar" at bounding box center [1035, 403] width 29 height 29
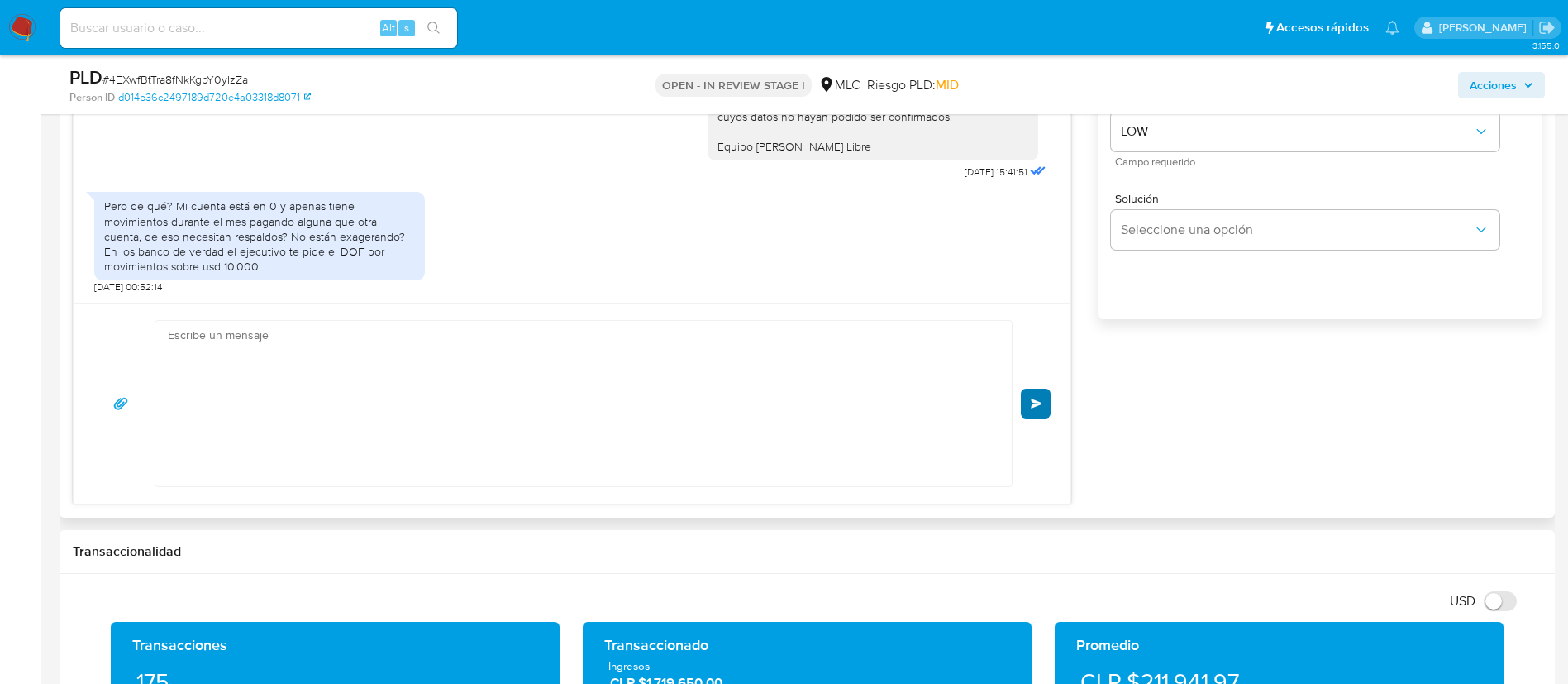
scroll to position [0, 0]
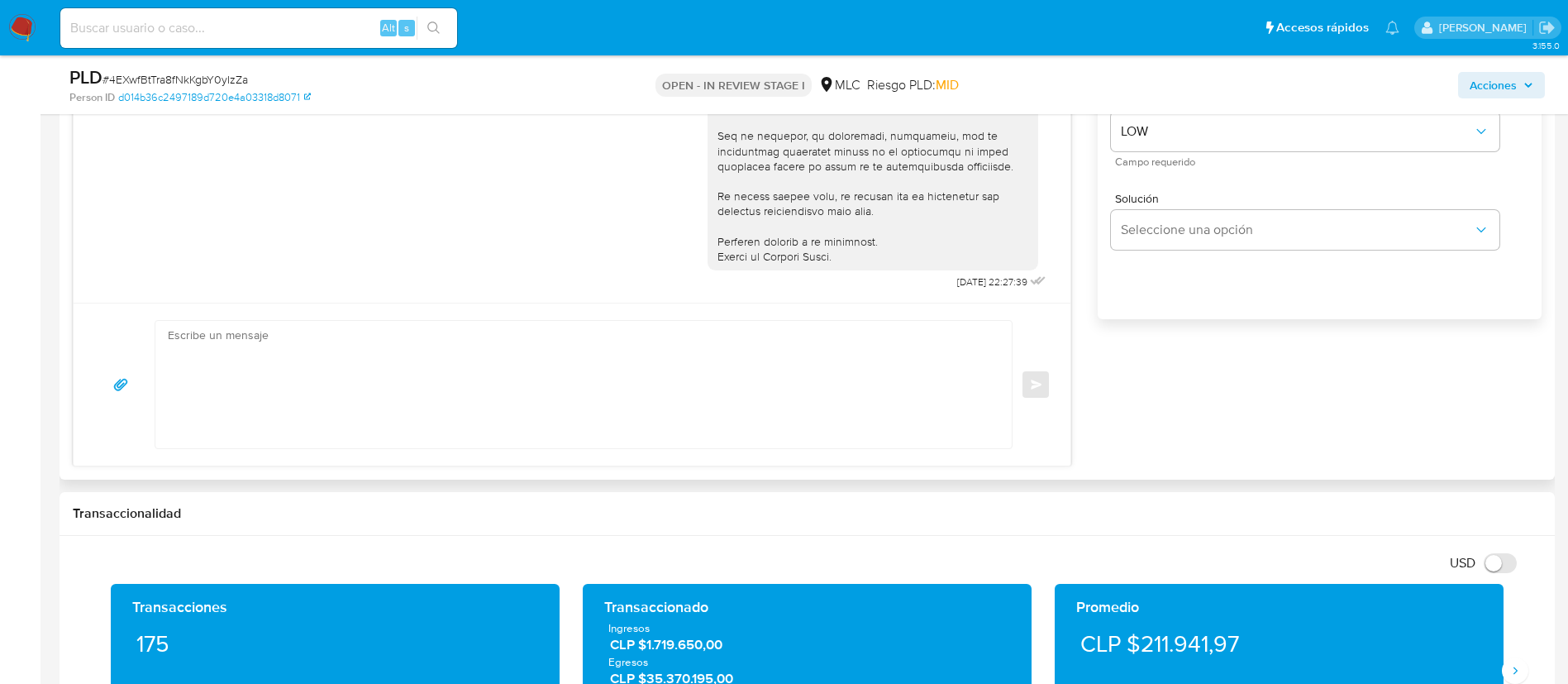
click at [1044, 409] on div "Enviar" at bounding box center [572, 384] width 957 height 129
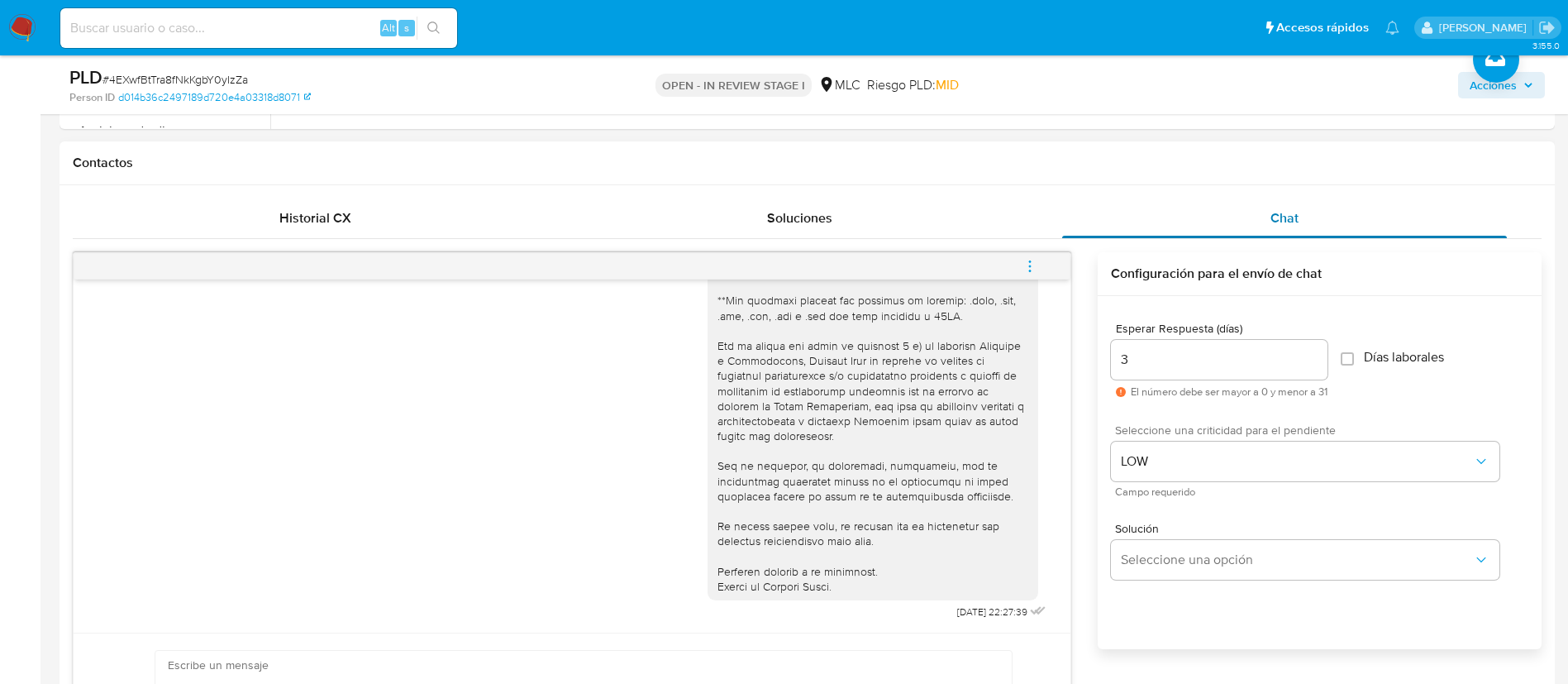
scroll to position [723, 0]
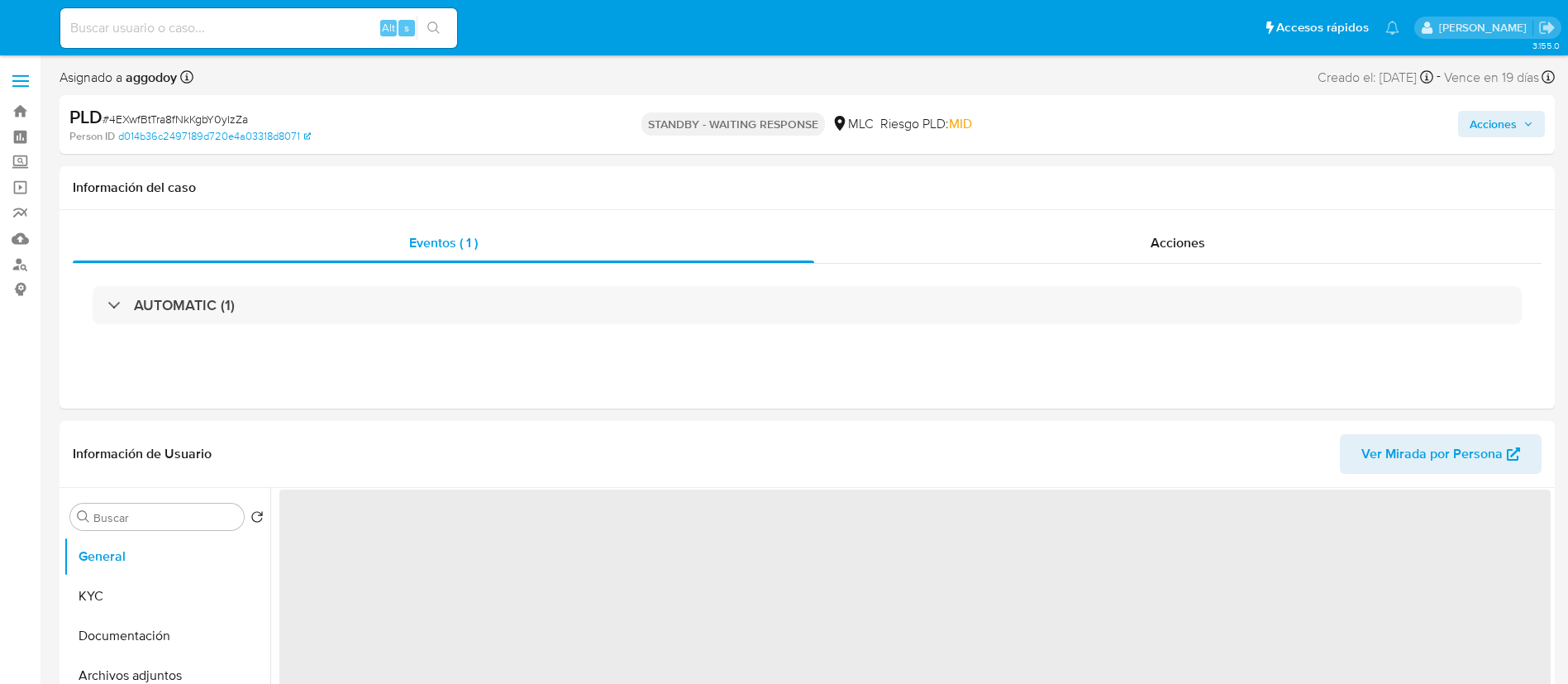
select select "10"
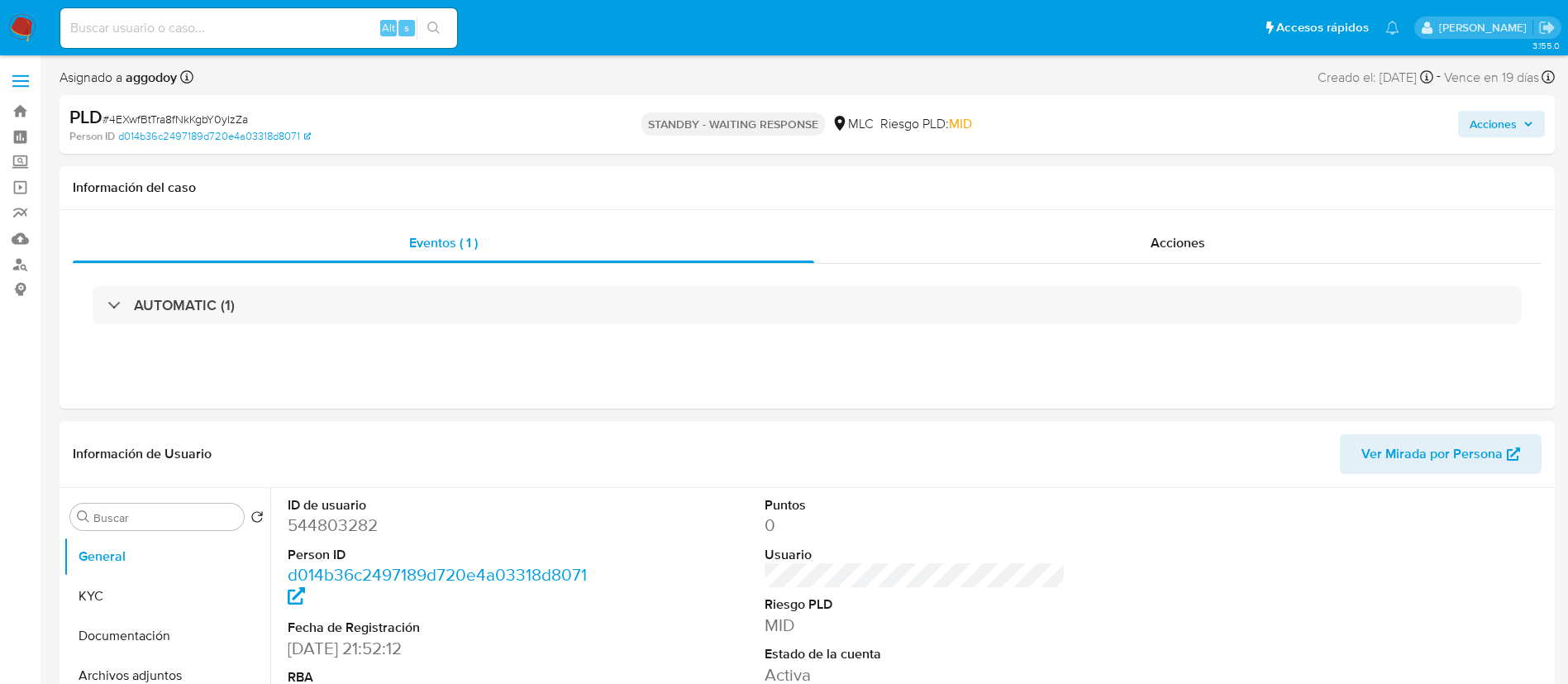
click at [340, 539] on dl "ID de usuario 544803282 Person ID d014b36c2497189d720e4a03318d8071 Fecha de Reg…" at bounding box center [438, 628] width 301 height 263
click at [334, 524] on dd "544803282" at bounding box center [438, 525] width 301 height 23
copy dd "544803282"
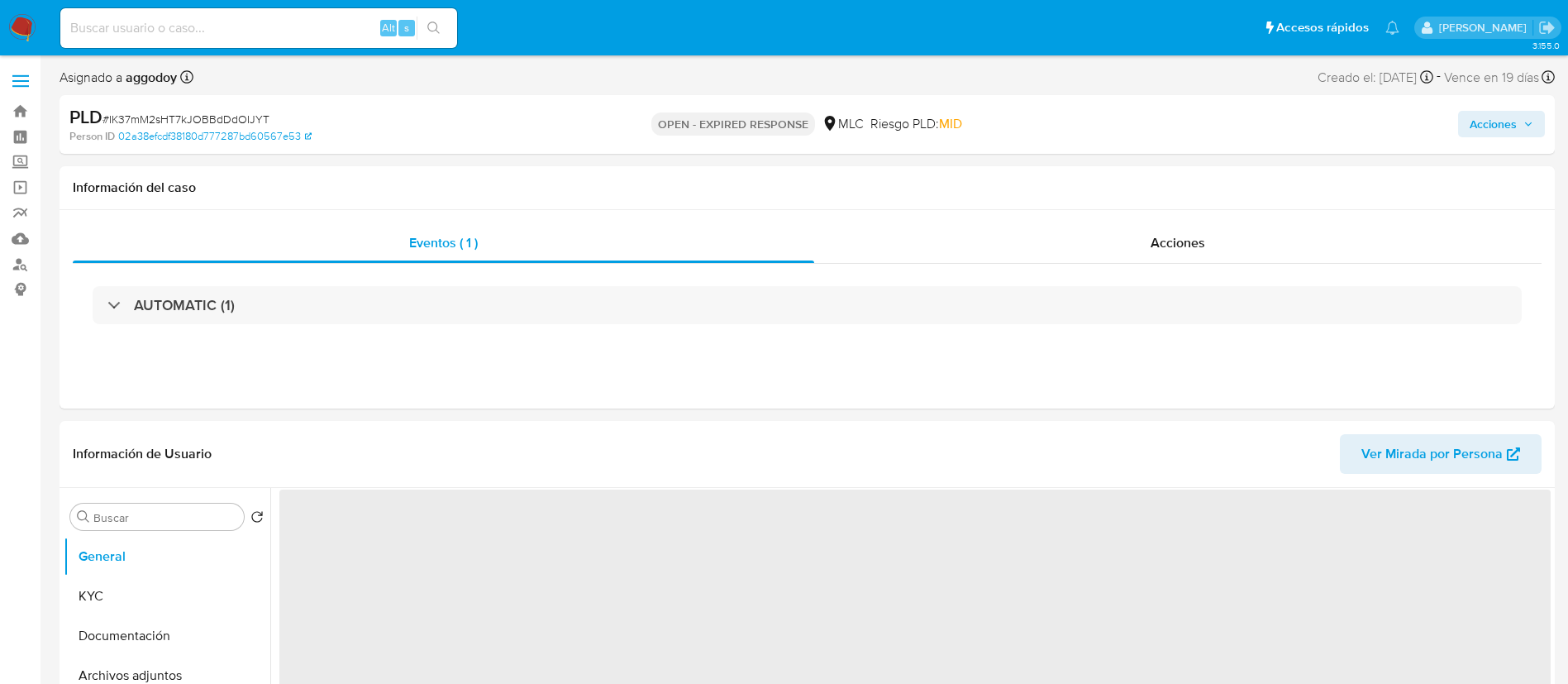
select select "10"
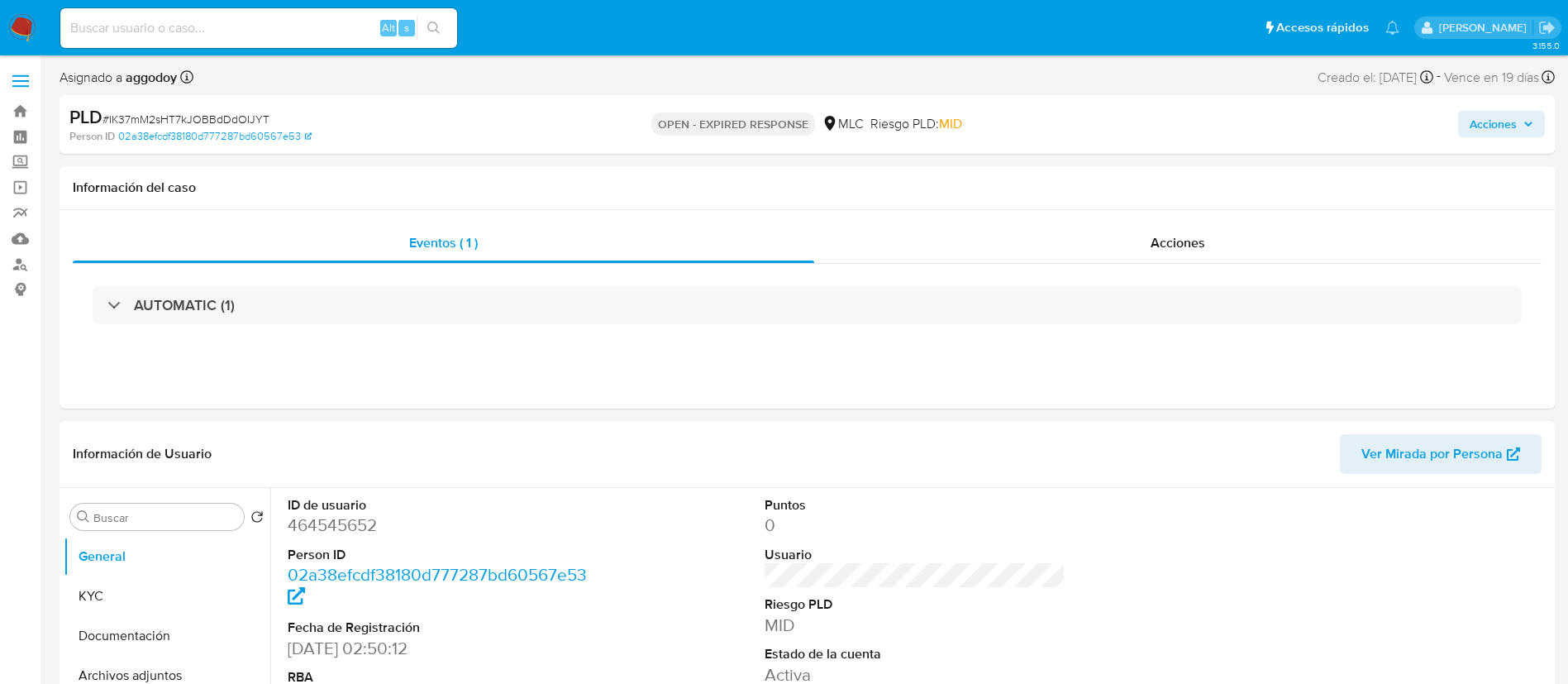
click at [368, 525] on dd "464545652" at bounding box center [438, 525] width 301 height 23
copy dd "464545652"
